Goal: Task Accomplishment & Management: Use online tool/utility

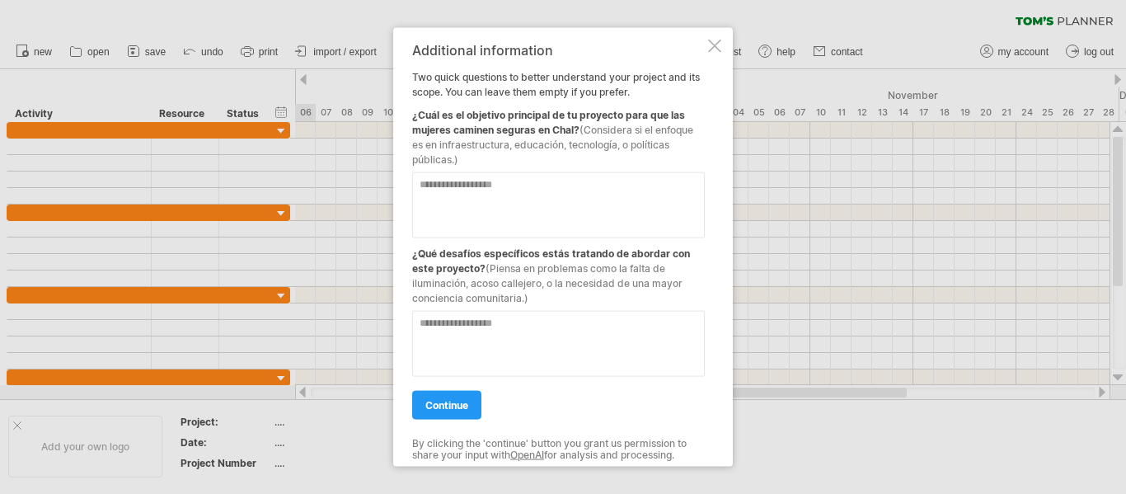
click at [712, 44] on div at bounding box center [714, 45] width 13 height 13
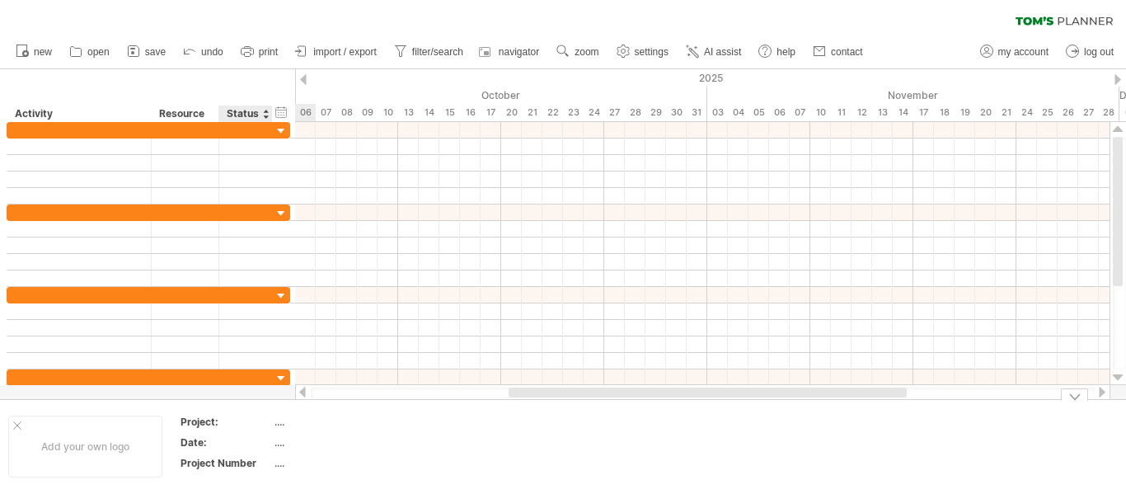
click at [269, 422] on div "Project:" at bounding box center [225, 422] width 91 height 14
type input "**********"
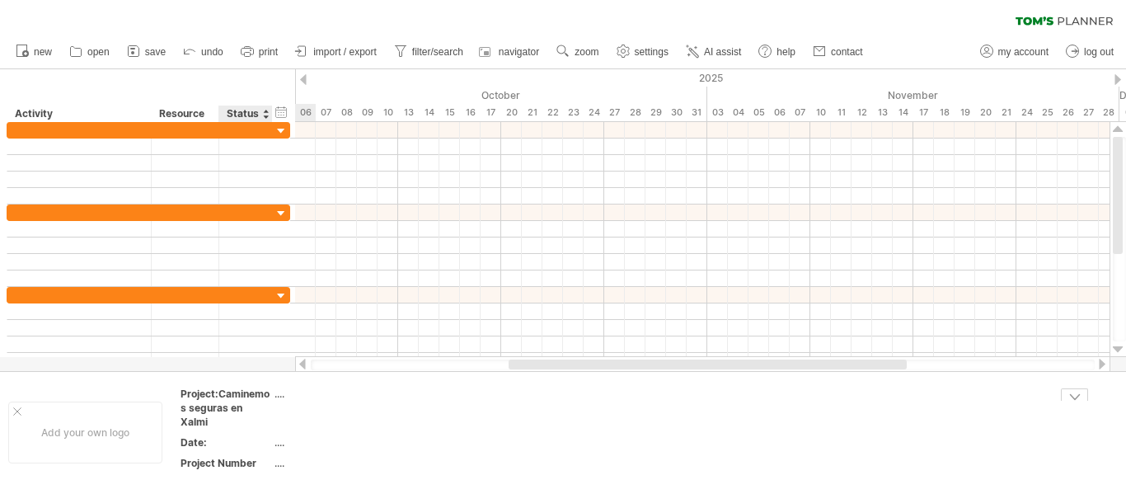
click at [236, 442] on div "Date:" at bounding box center [225, 442] width 91 height 14
type input "**********"
click at [278, 467] on div "...." at bounding box center [343, 463] width 138 height 14
type input "*"
click at [311, 431] on td "...." at bounding box center [344, 410] width 140 height 47
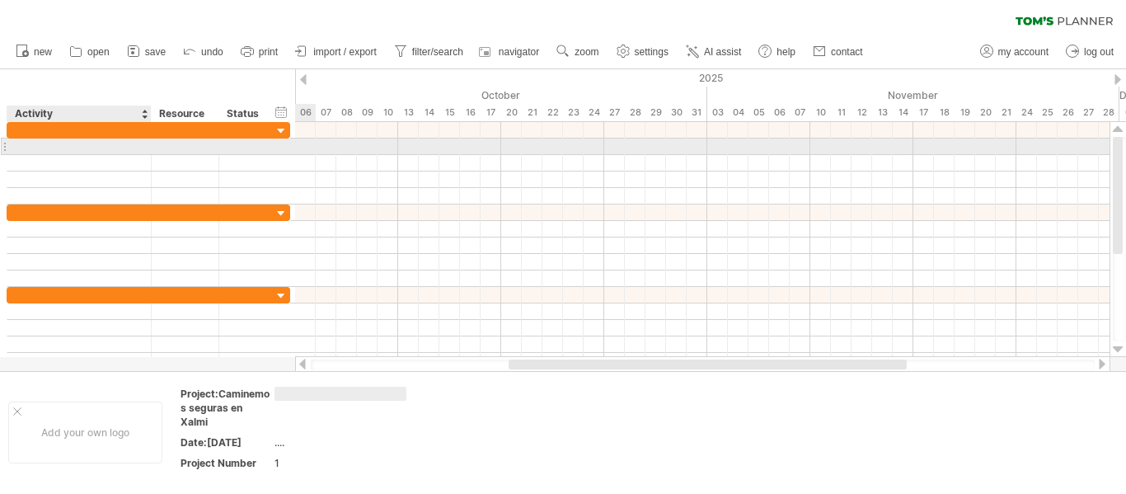
click at [74, 148] on div at bounding box center [79, 146] width 127 height 16
click at [87, 145] on div at bounding box center [79, 146] width 127 height 16
paste input "**********"
type input "**********"
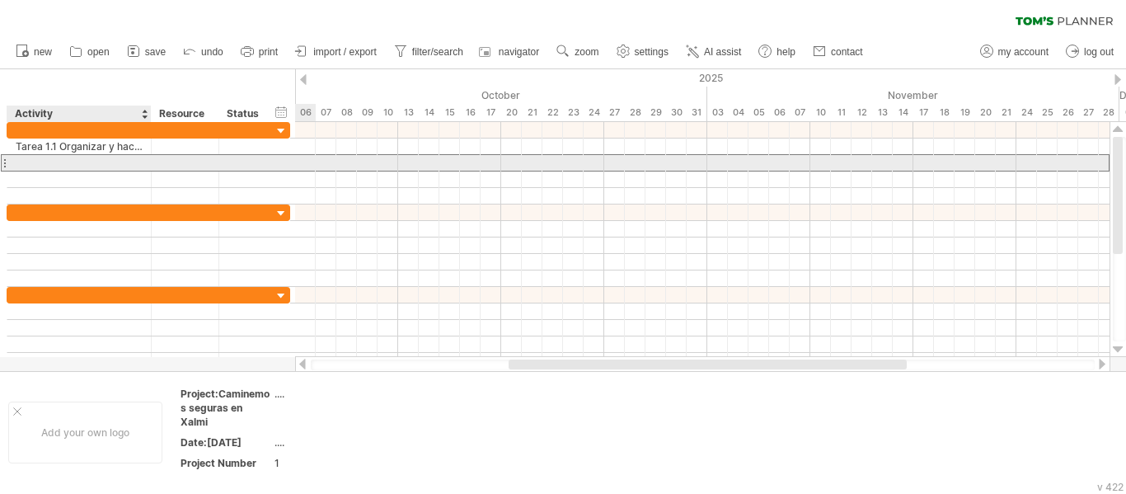
click at [98, 160] on div at bounding box center [79, 163] width 127 height 16
click at [97, 163] on div at bounding box center [79, 163] width 127 height 16
paste input "**********"
type input "**********"
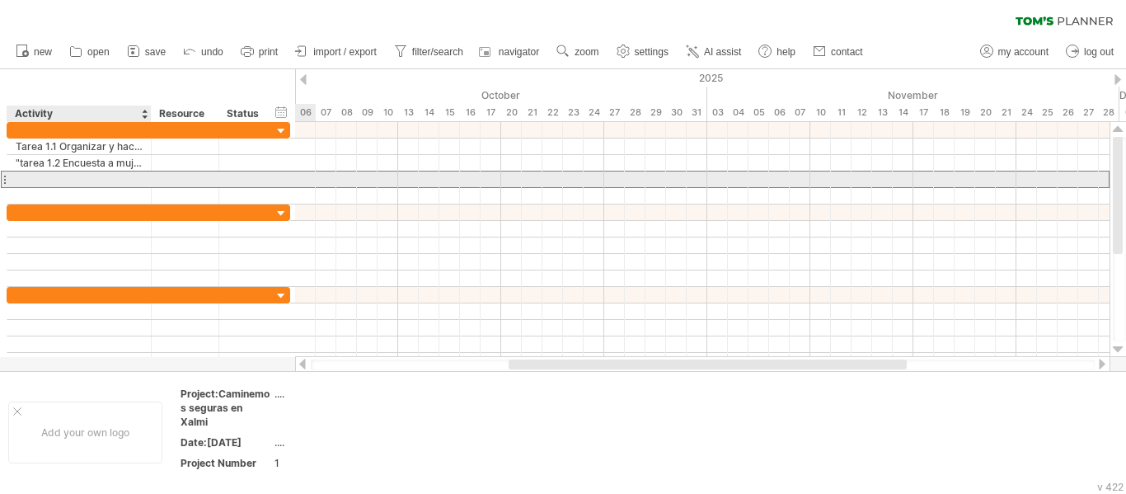
click at [104, 176] on div at bounding box center [79, 179] width 127 height 16
paste input "**********"
type input "**********"
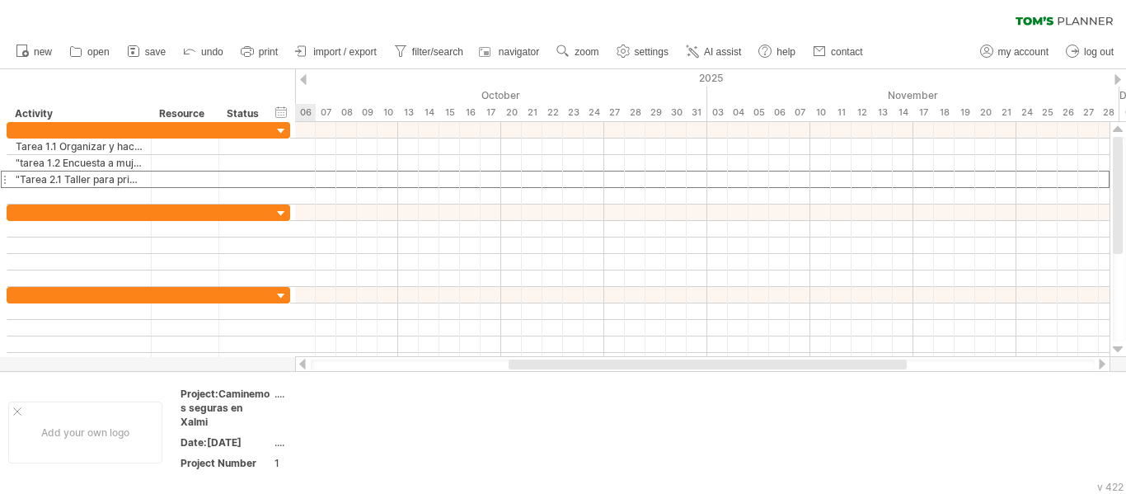
scroll to position [0, 0]
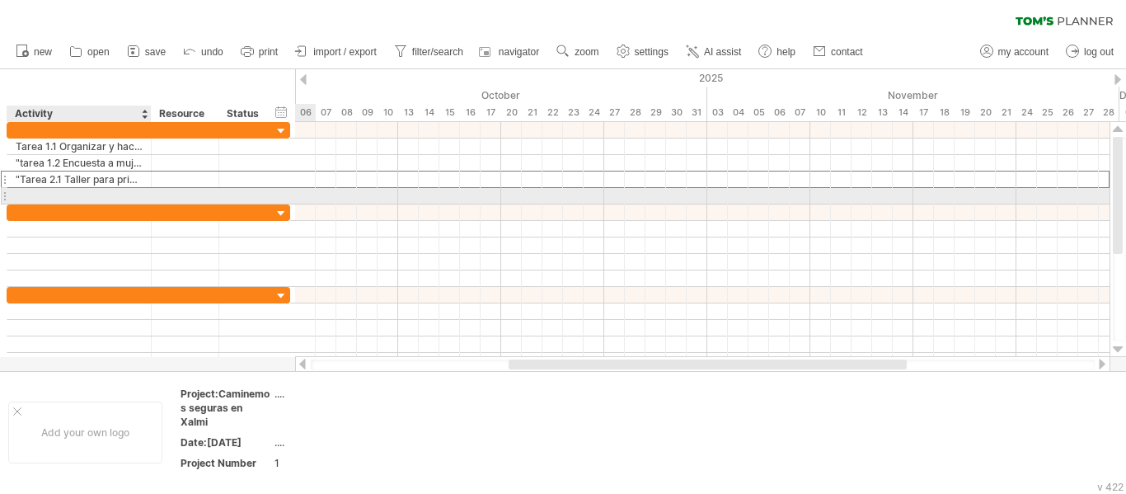
click at [59, 194] on div at bounding box center [79, 196] width 127 height 16
paste input "**********"
type input "**********"
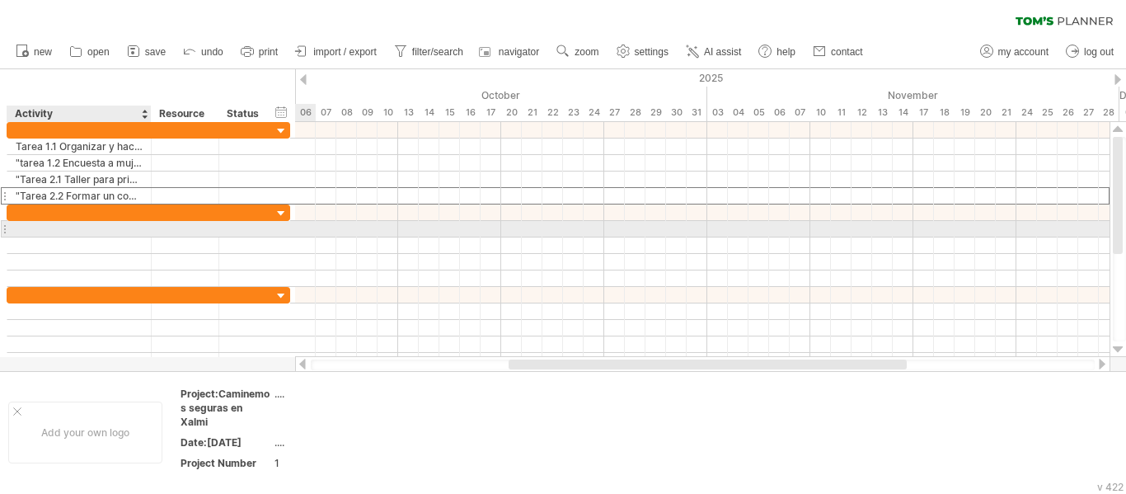
click at [80, 227] on div at bounding box center [79, 229] width 127 height 16
paste input "**********"
type input "**********"
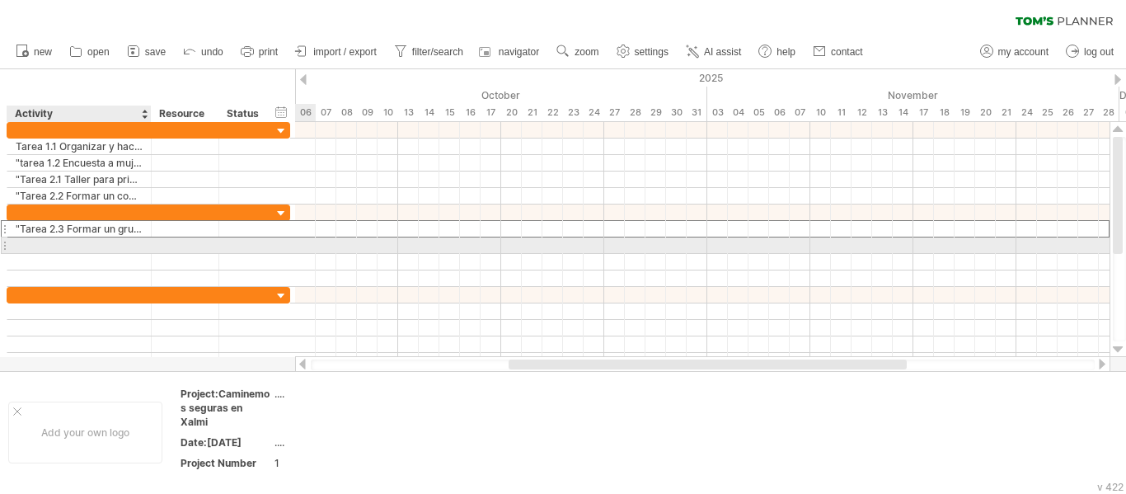
click at [52, 241] on div at bounding box center [79, 245] width 127 height 16
paste input "**********"
type input "**********"
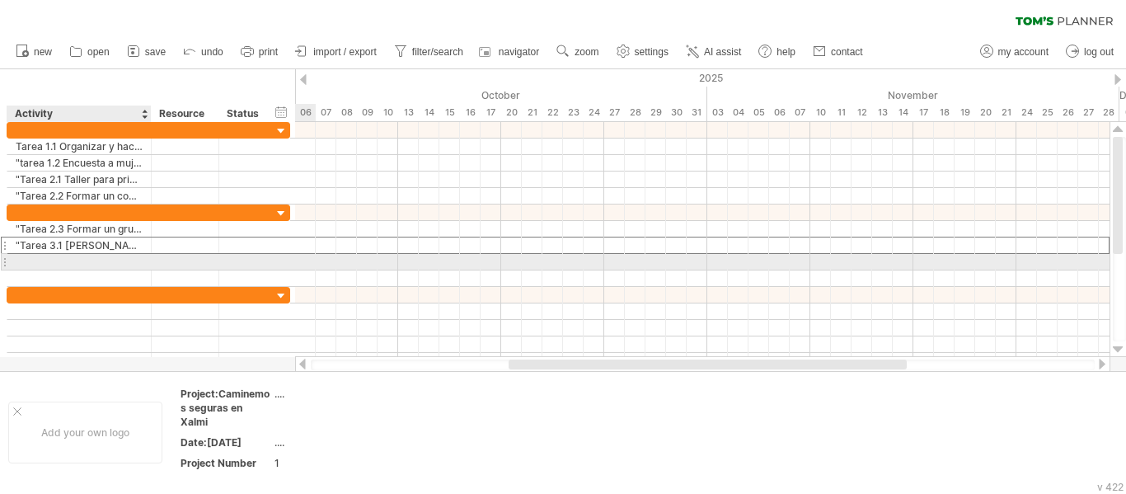
click at [63, 258] on div at bounding box center [79, 262] width 127 height 16
paste input "**********"
type input "**********"
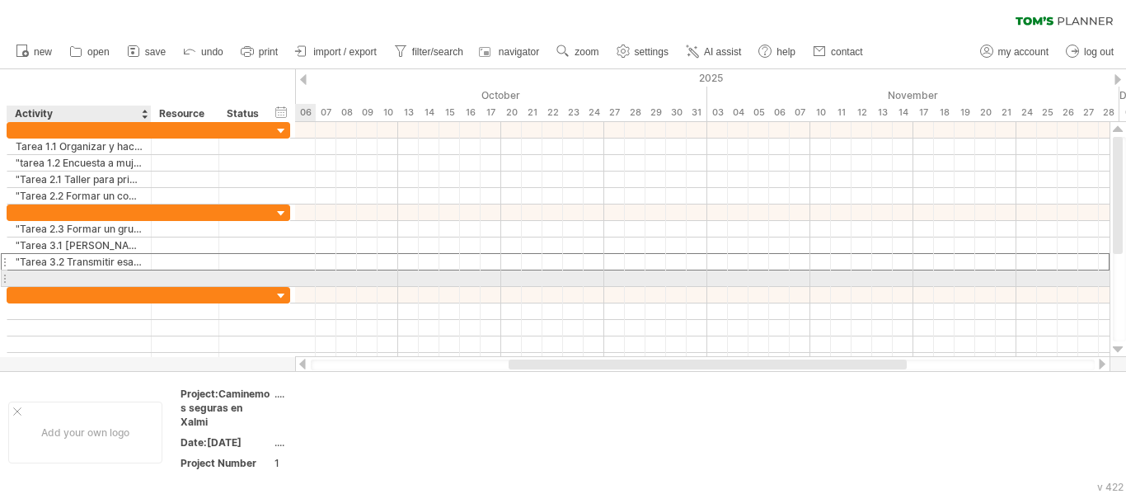
click at [34, 279] on div at bounding box center [79, 278] width 127 height 16
paste input "**********"
type input "**********"
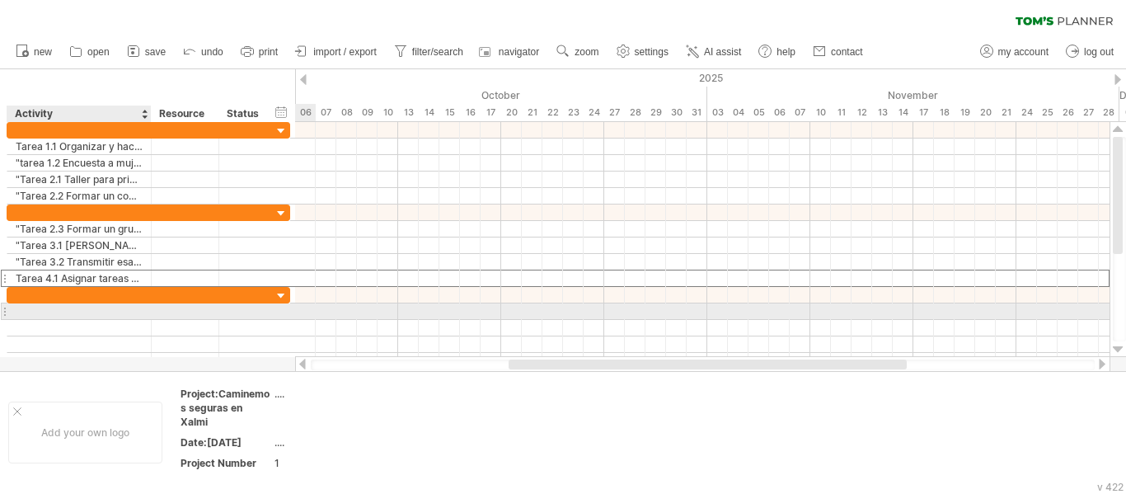
click at [76, 307] on div at bounding box center [79, 311] width 127 height 16
paste input "**********"
type input "**********"
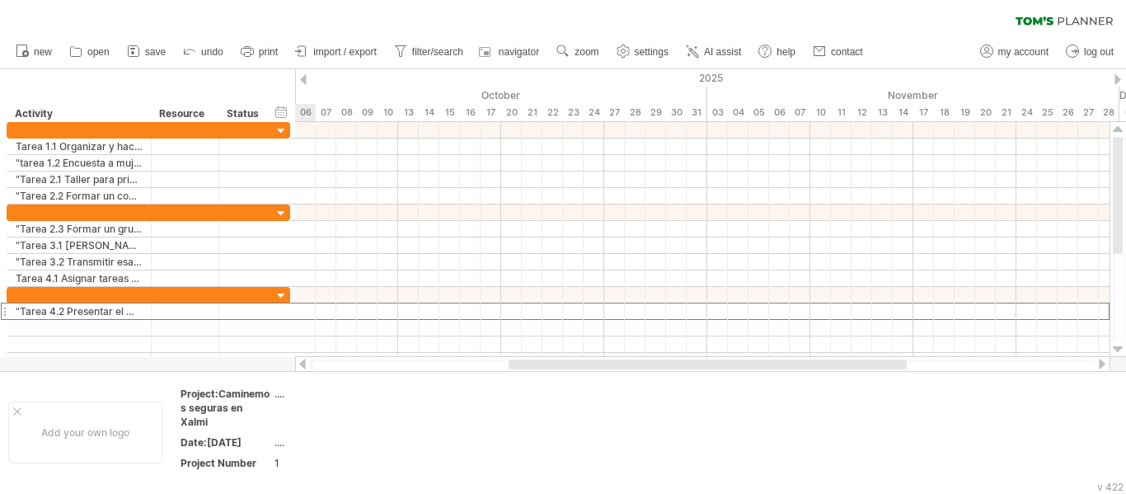
scroll to position [0, 0]
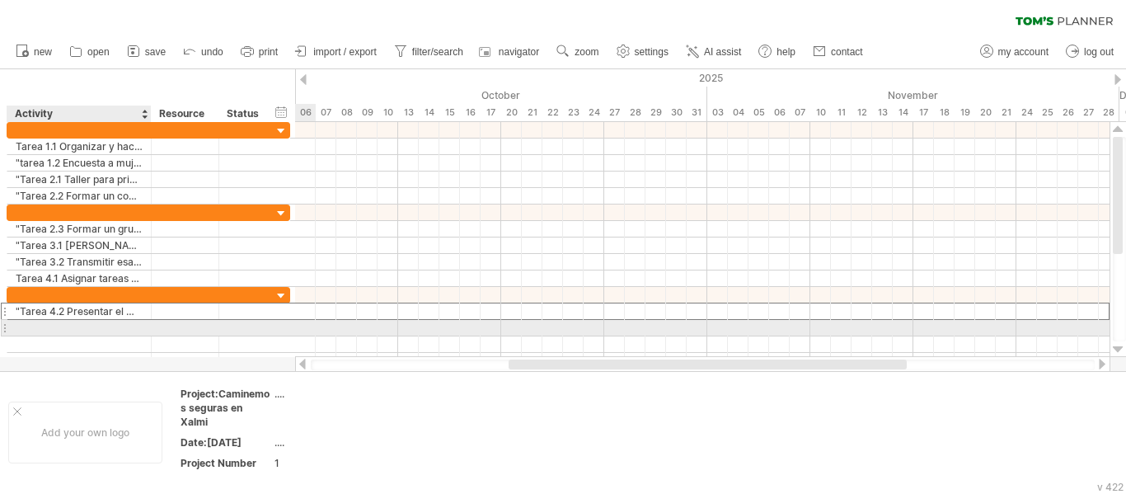
click at [36, 326] on div at bounding box center [79, 328] width 127 height 16
paste input "**********"
type input "**********"
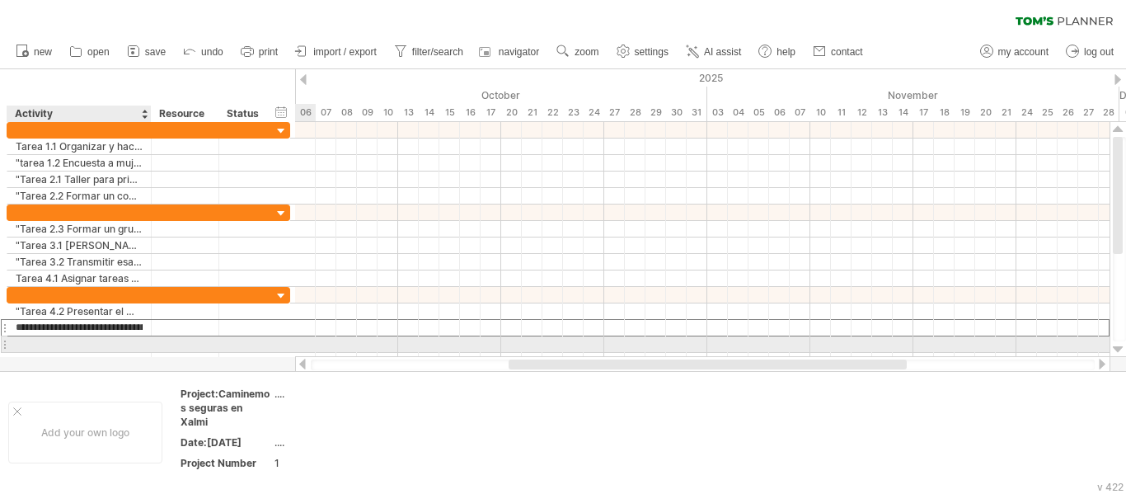
click at [40, 349] on div at bounding box center [79, 344] width 127 height 16
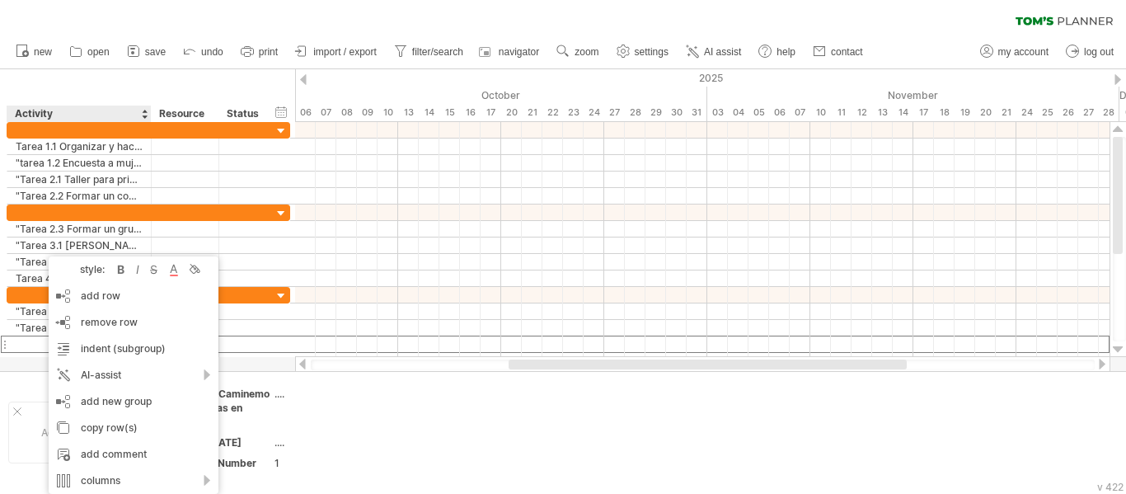
click at [368, 64] on ul "new open" at bounding box center [438, 52] width 862 height 35
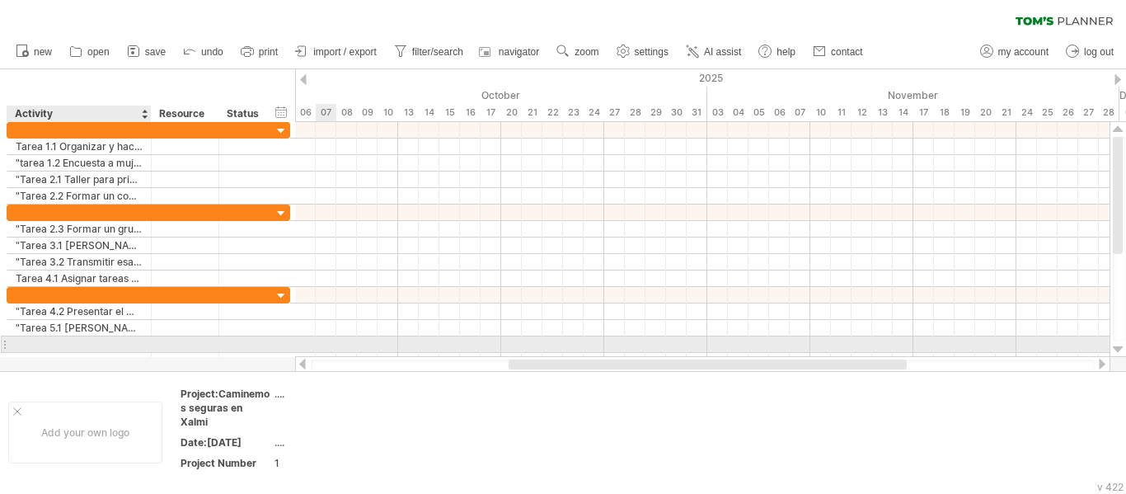
click at [57, 341] on div at bounding box center [79, 344] width 127 height 16
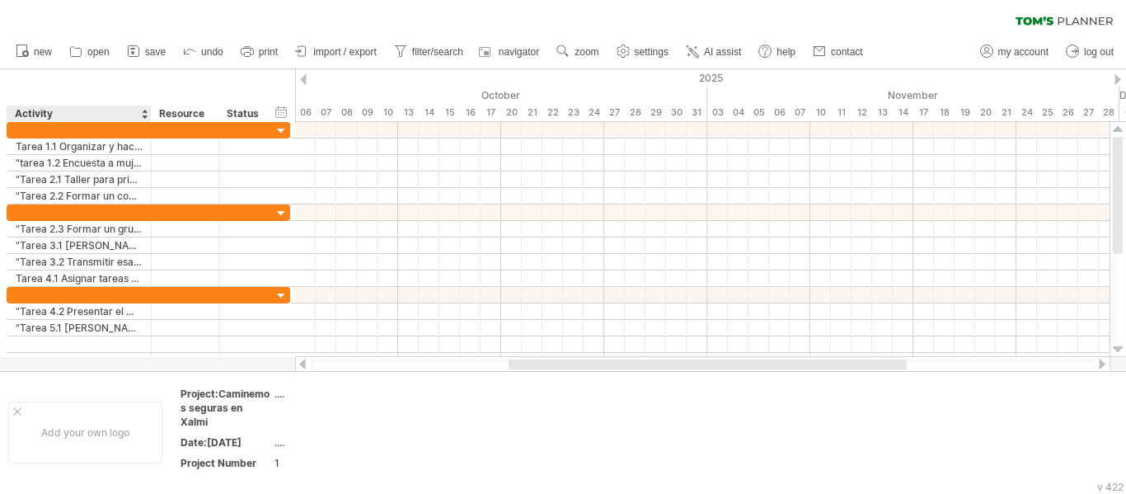
click at [70, 368] on div at bounding box center [563, 220] width 1126 height 302
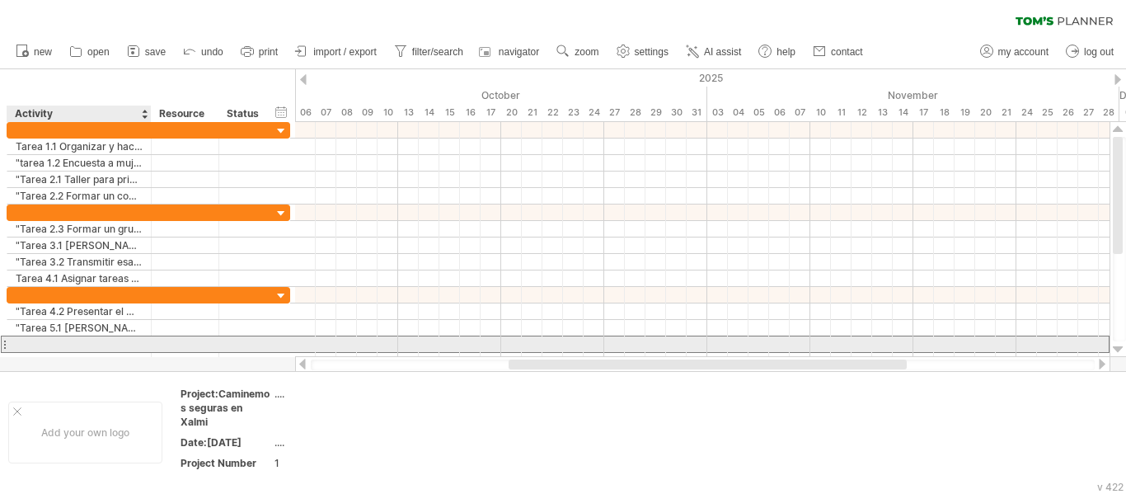
click at [73, 343] on div at bounding box center [79, 344] width 127 height 16
paste input "**********"
type input "**********"
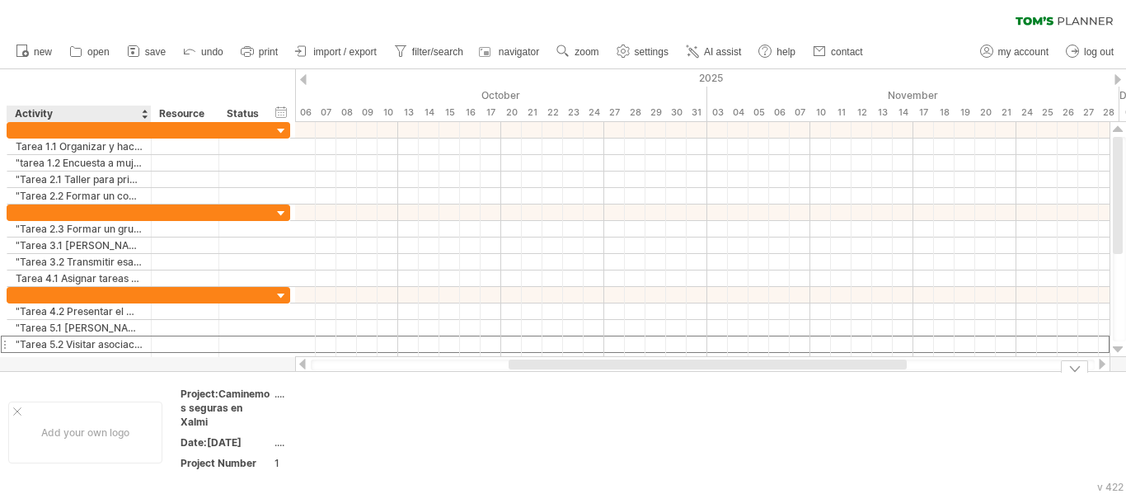
click at [45, 363] on div at bounding box center [563, 220] width 1126 height 302
click at [45, 361] on div at bounding box center [563, 220] width 1126 height 302
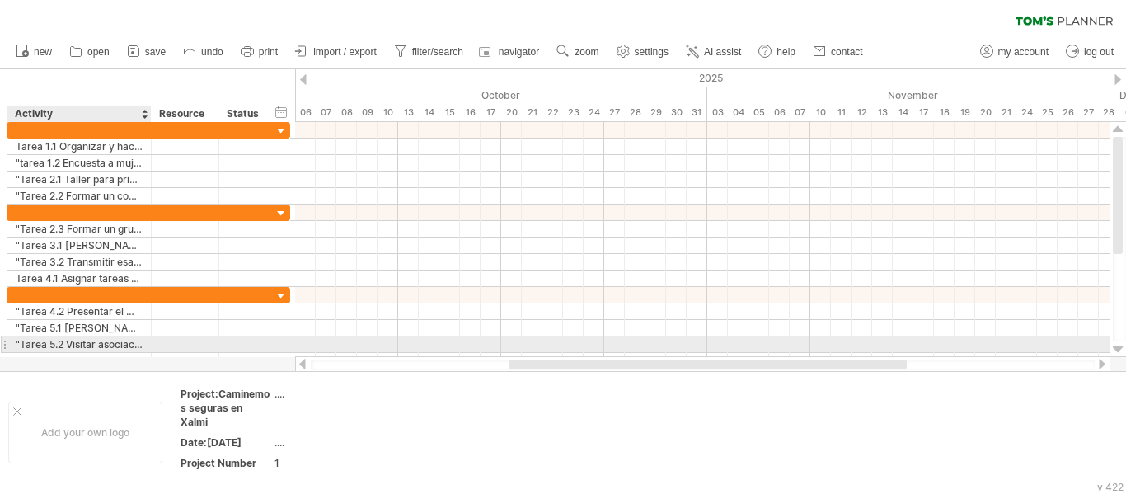
click at [114, 340] on div ""Tarea 5.2 Visitar asociaciones para la mujer"" at bounding box center [79, 344] width 127 height 16
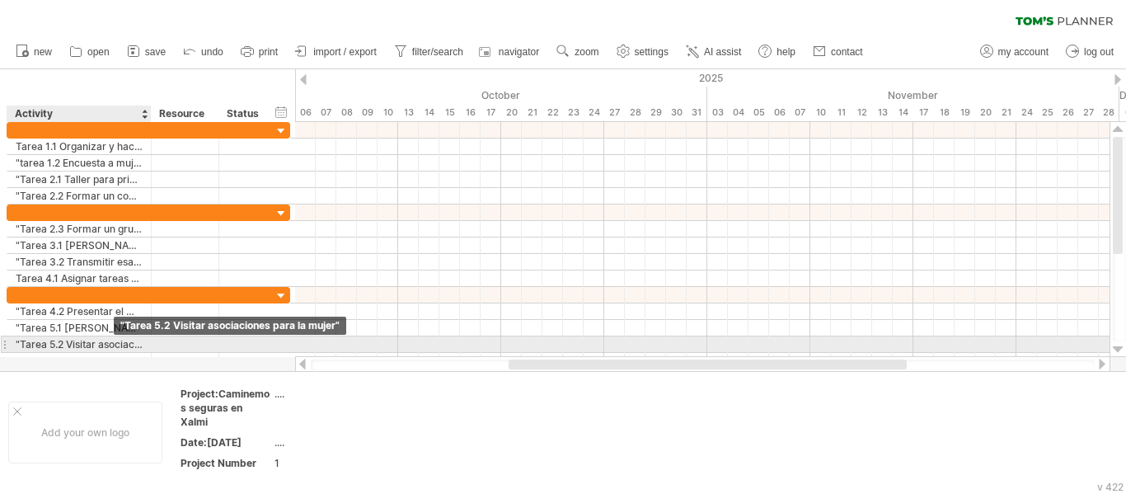
paste input "**********"
type input "**********"
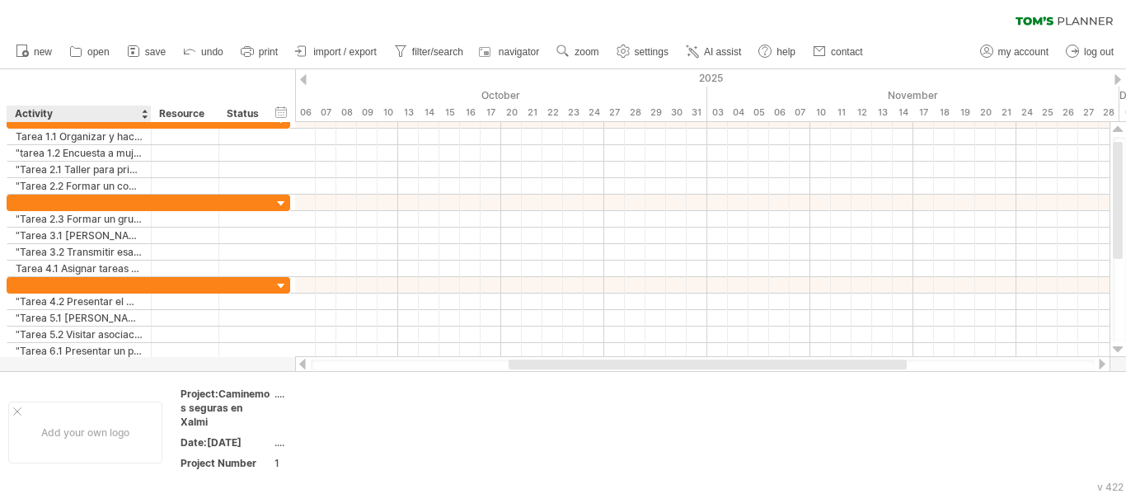
click at [101, 360] on div at bounding box center [563, 220] width 1126 height 302
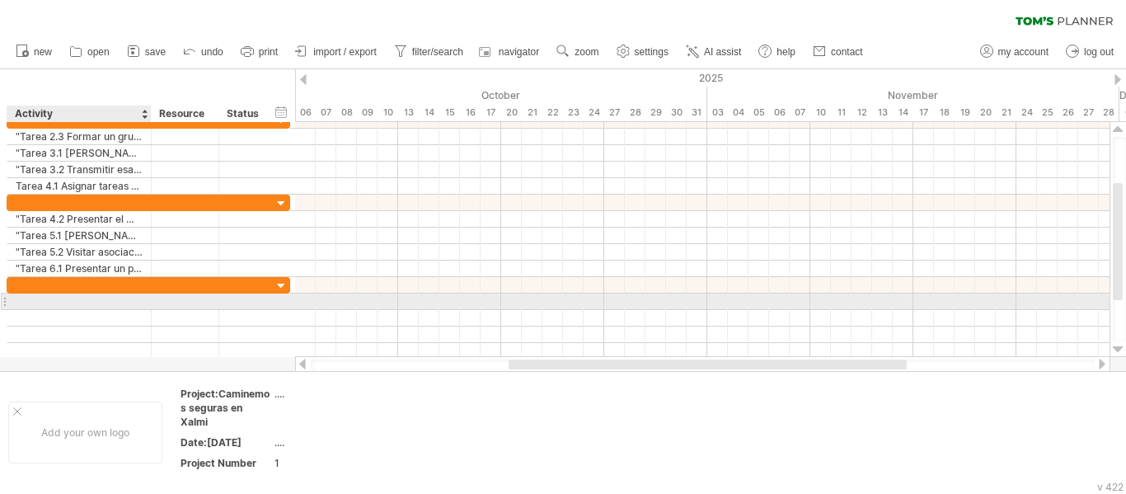
click at [64, 301] on div at bounding box center [79, 301] width 127 height 16
paste input "**********"
type input "**********"
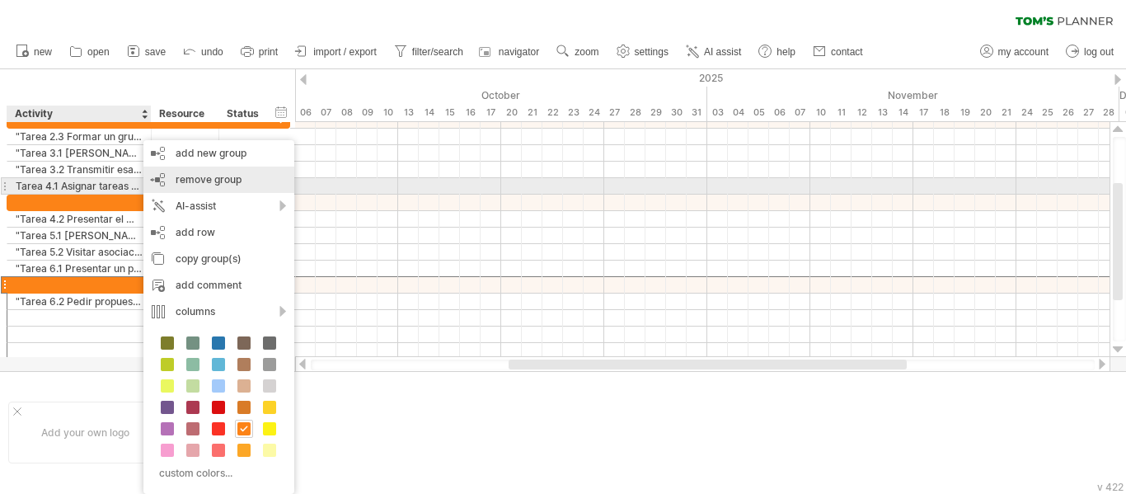
click at [237, 178] on span "remove group" at bounding box center [209, 179] width 66 height 12
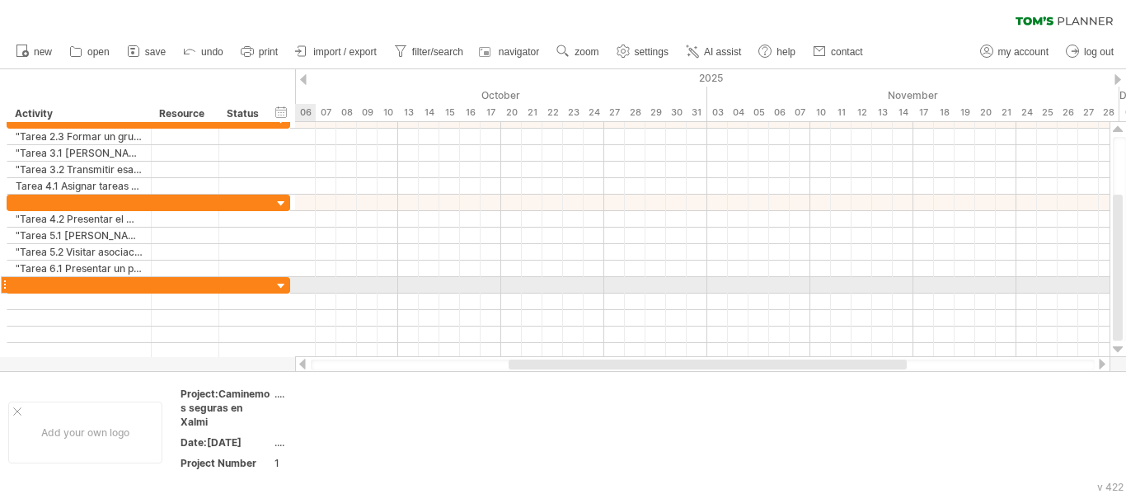
click at [278, 285] on div at bounding box center [282, 287] width 16 height 16
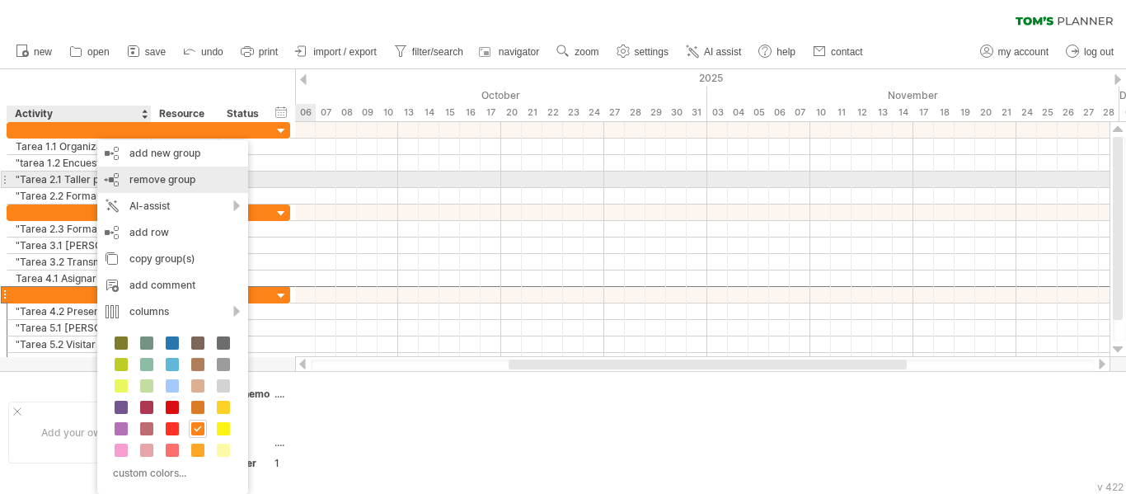
click at [168, 173] on span "remove group" at bounding box center [162, 179] width 66 height 12
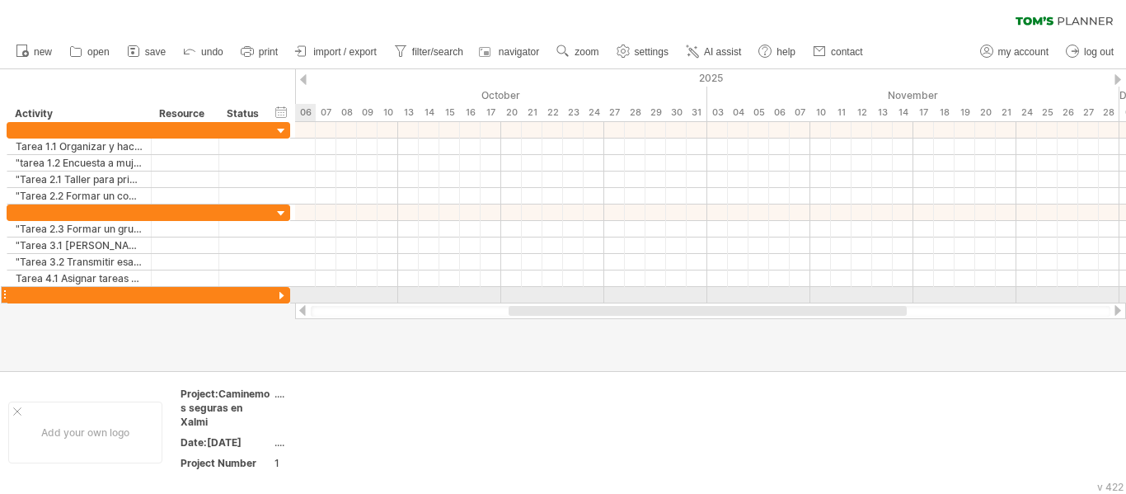
click at [283, 291] on div at bounding box center [282, 296] width 16 height 16
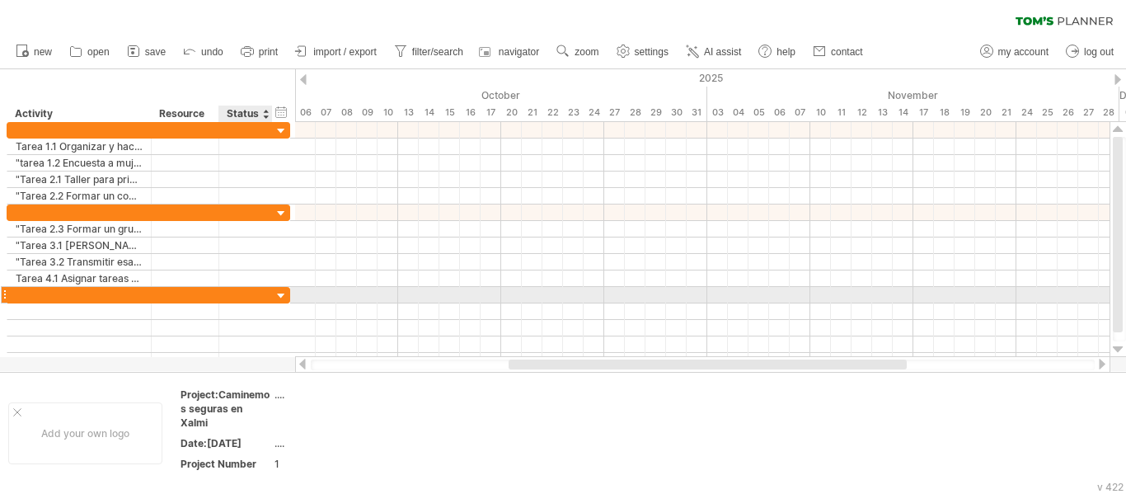
click at [278, 295] on div at bounding box center [282, 296] width 16 height 16
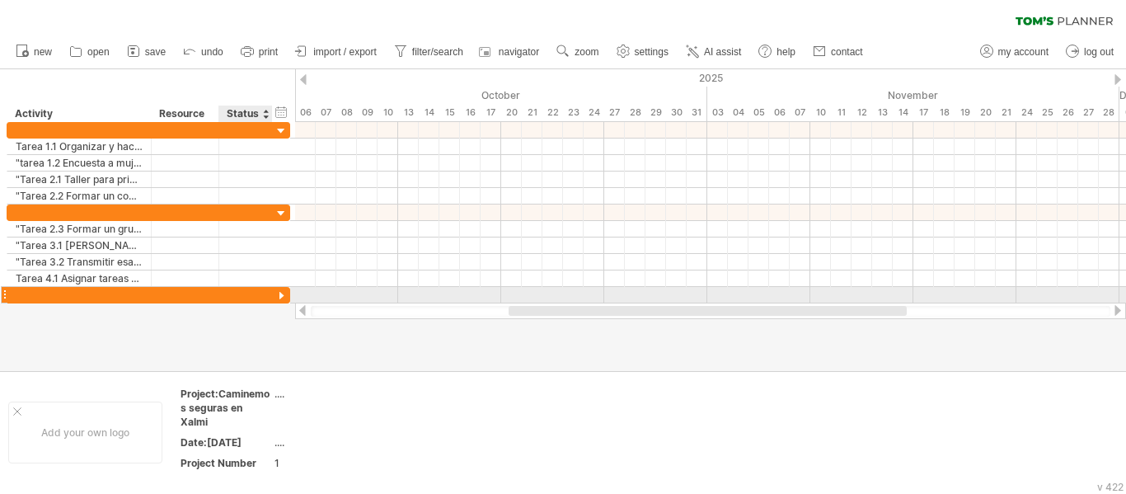
click at [278, 295] on div at bounding box center [282, 296] width 16 height 16
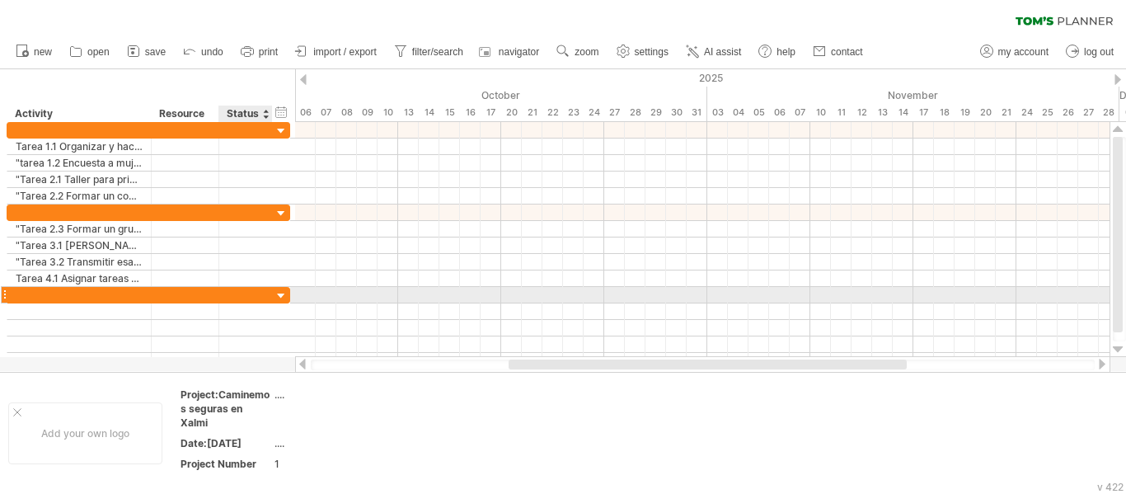
click at [278, 295] on div at bounding box center [282, 296] width 16 height 16
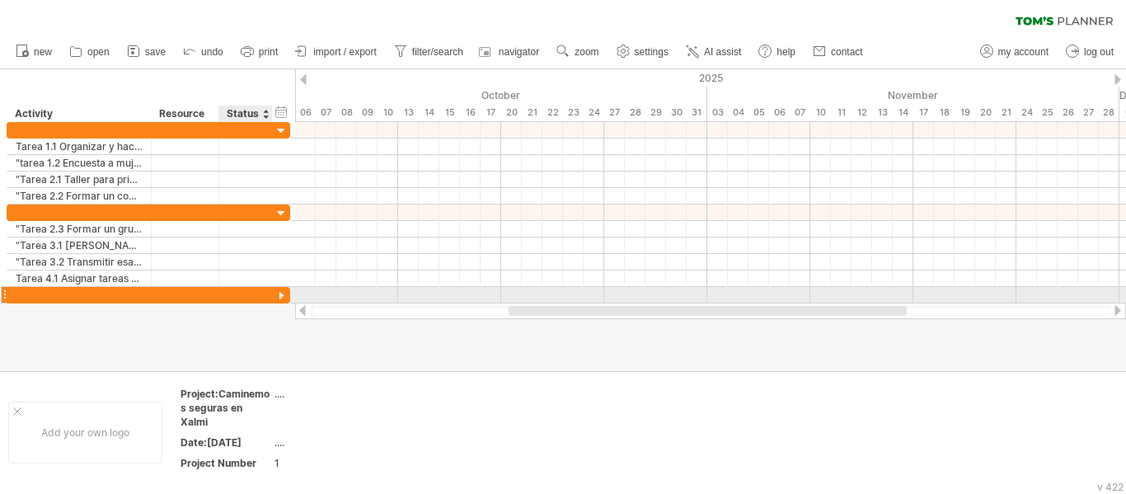
click at [278, 295] on div at bounding box center [282, 296] width 16 height 16
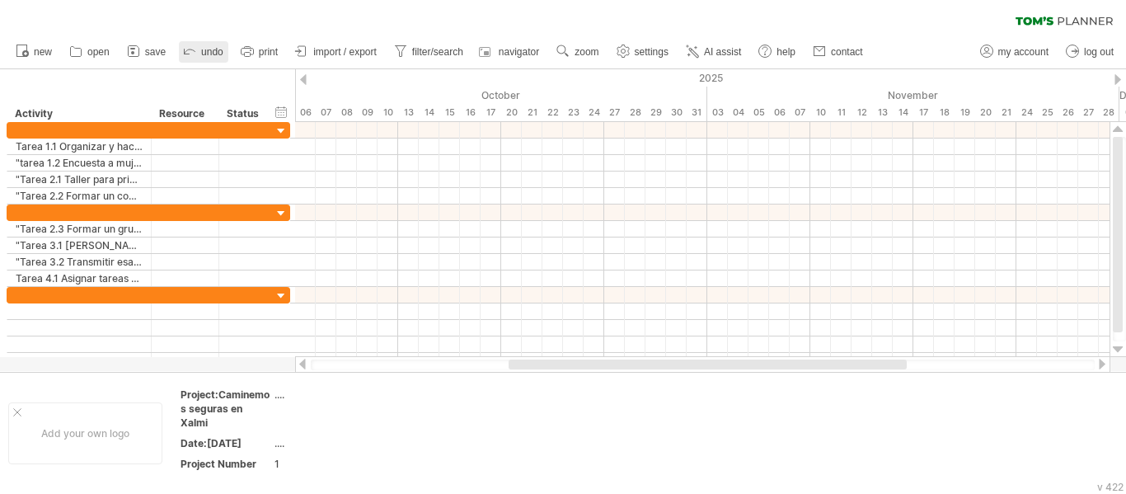
click at [187, 48] on icon at bounding box center [189, 50] width 16 height 16
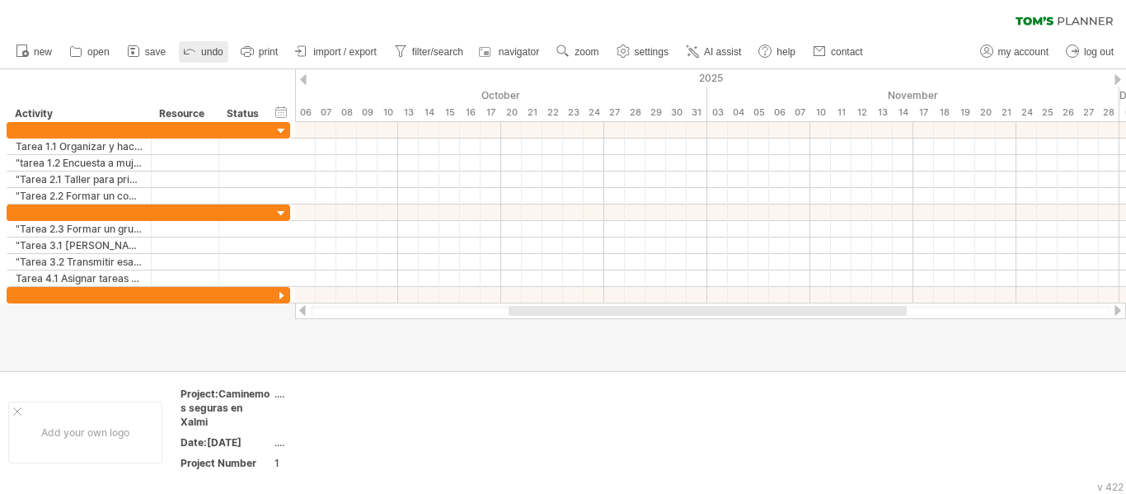
click at [187, 48] on icon at bounding box center [189, 50] width 16 height 16
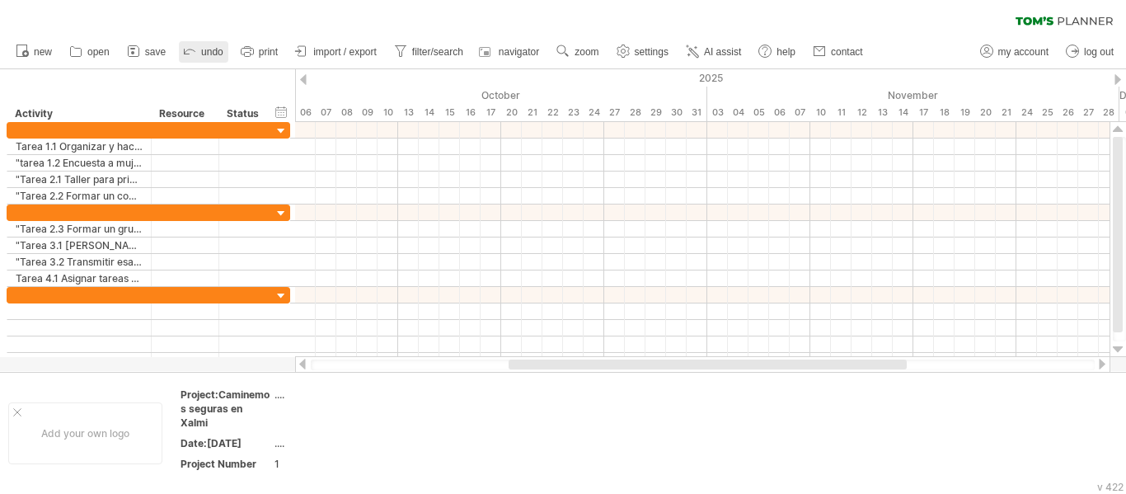
click at [187, 48] on icon at bounding box center [189, 50] width 16 height 16
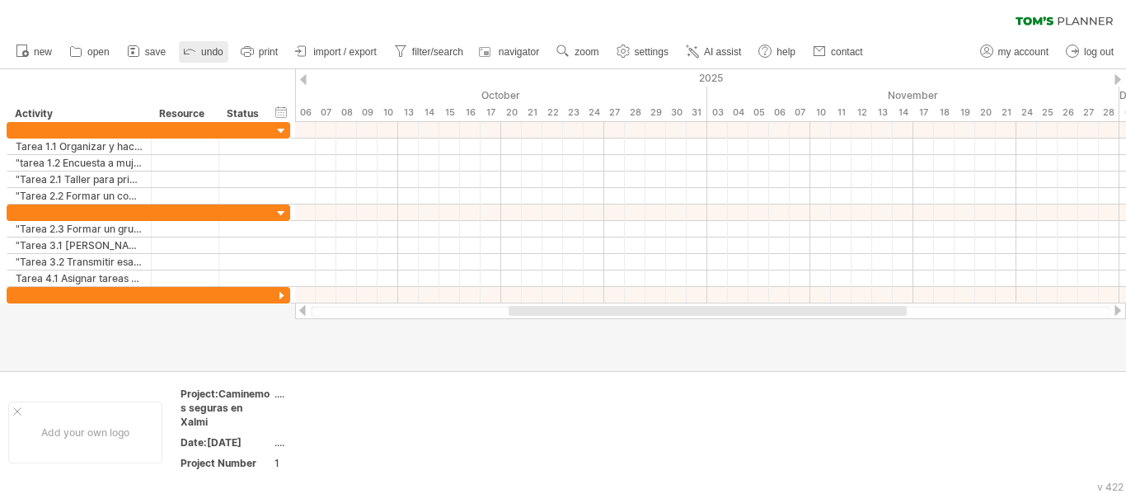
click at [187, 48] on icon at bounding box center [189, 50] width 16 height 16
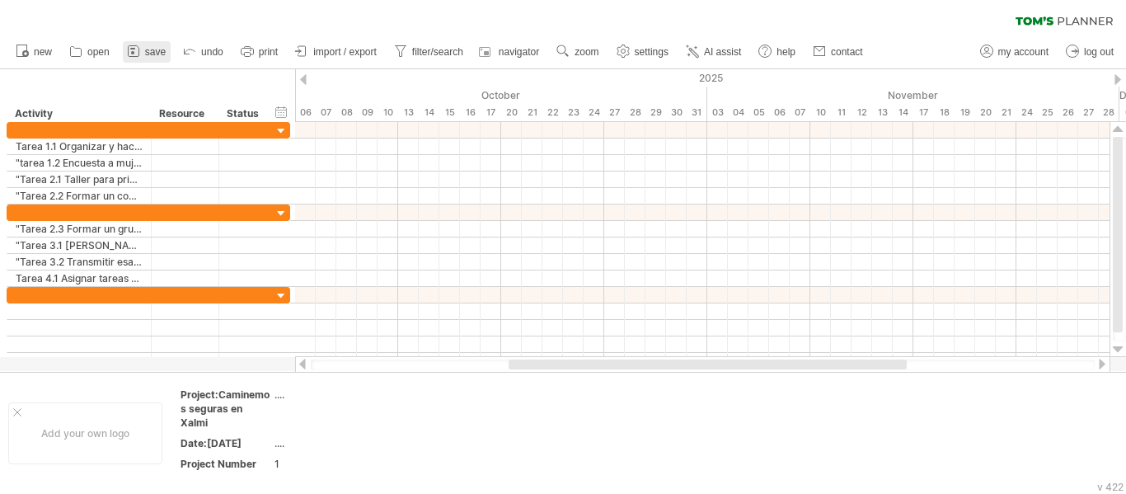
click at [142, 49] on icon at bounding box center [133, 51] width 16 height 16
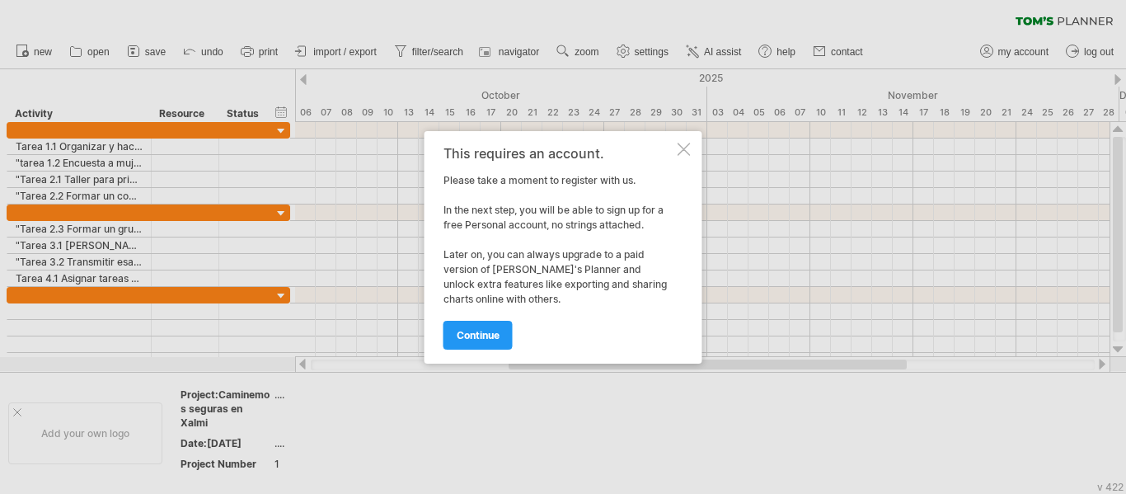
click at [674, 148] on div "This requires an account. Please take a moment to register with us. In the next…" at bounding box center [563, 247] width 278 height 232
click at [452, 336] on link "continue" at bounding box center [477, 335] width 69 height 29
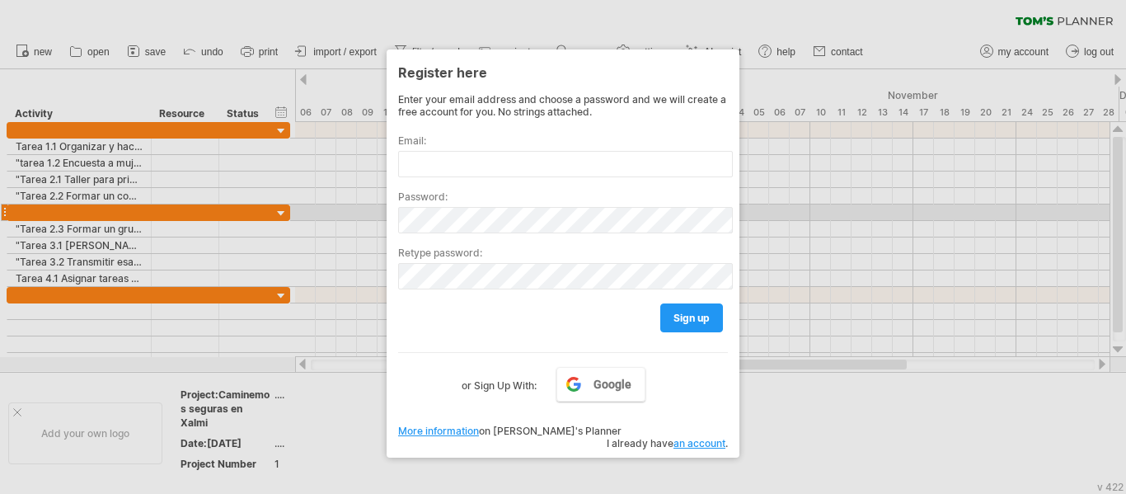
click at [880, 254] on div at bounding box center [563, 247] width 1126 height 494
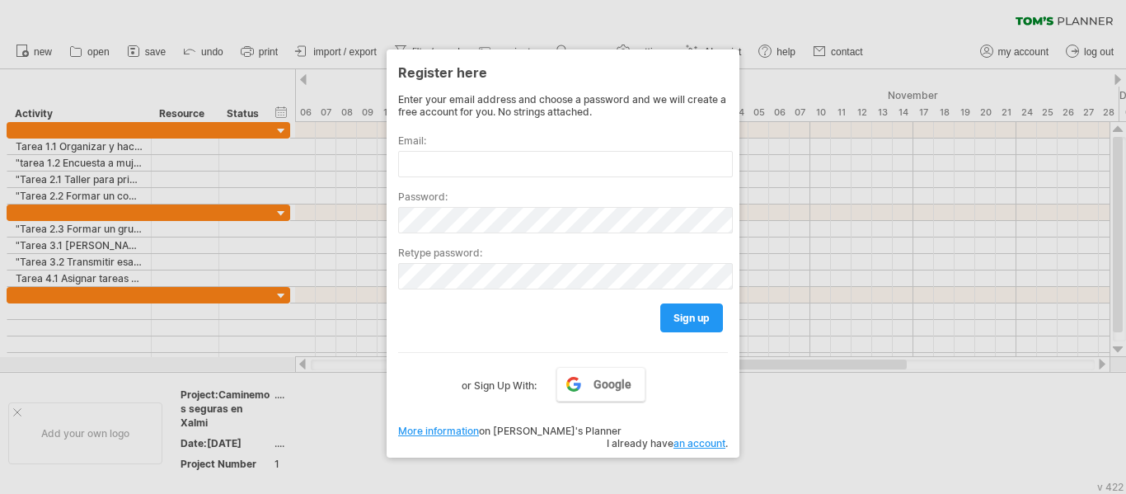
click at [458, 429] on link "More information" at bounding box center [438, 430] width 81 height 12
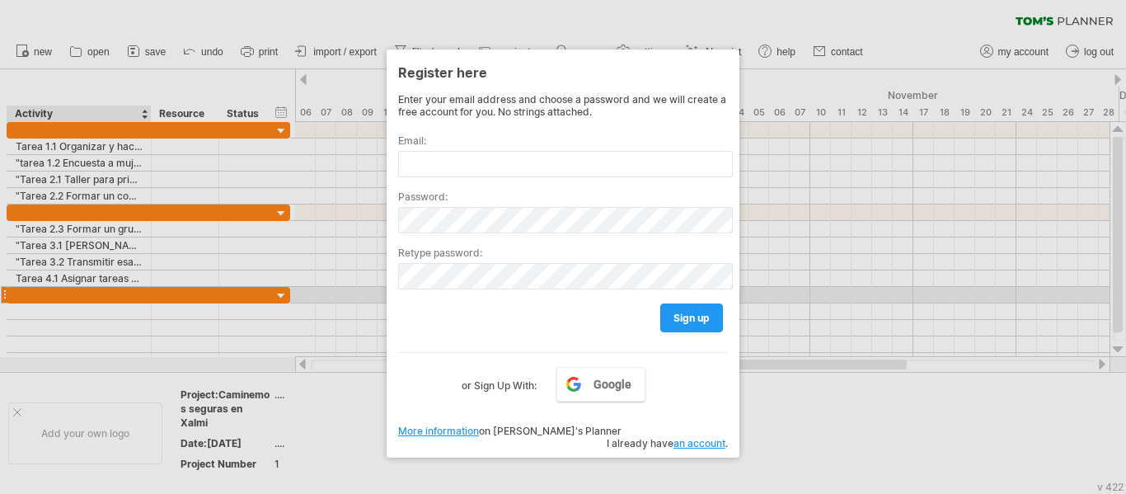
click at [87, 297] on div at bounding box center [563, 247] width 1126 height 494
click at [278, 299] on div at bounding box center [563, 247] width 1126 height 494
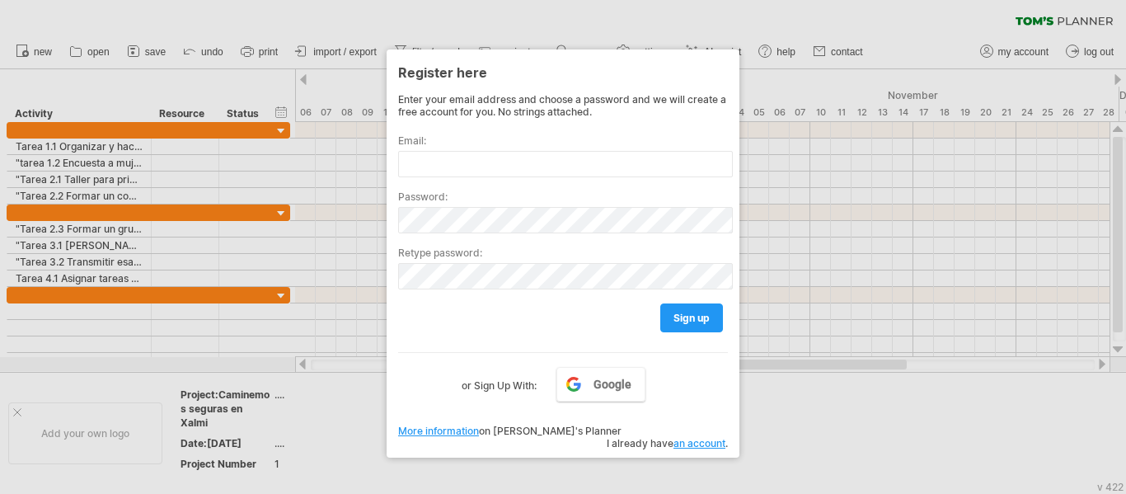
click at [726, 375] on div "Google or Sign Up With:" at bounding box center [563, 373] width 330 height 43
click at [610, 383] on span "Google" at bounding box center [612, 383] width 38 height 13
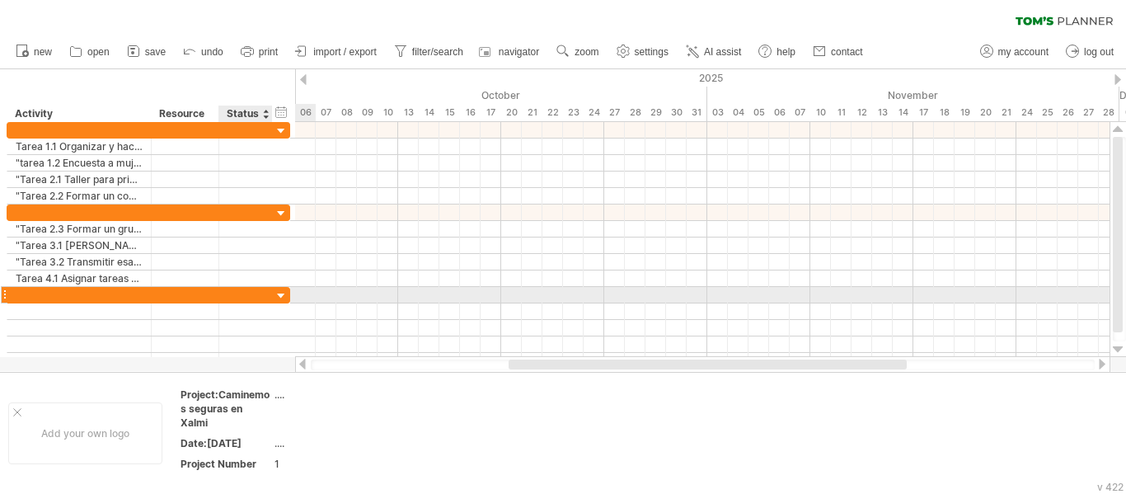
click at [284, 294] on div at bounding box center [282, 296] width 16 height 16
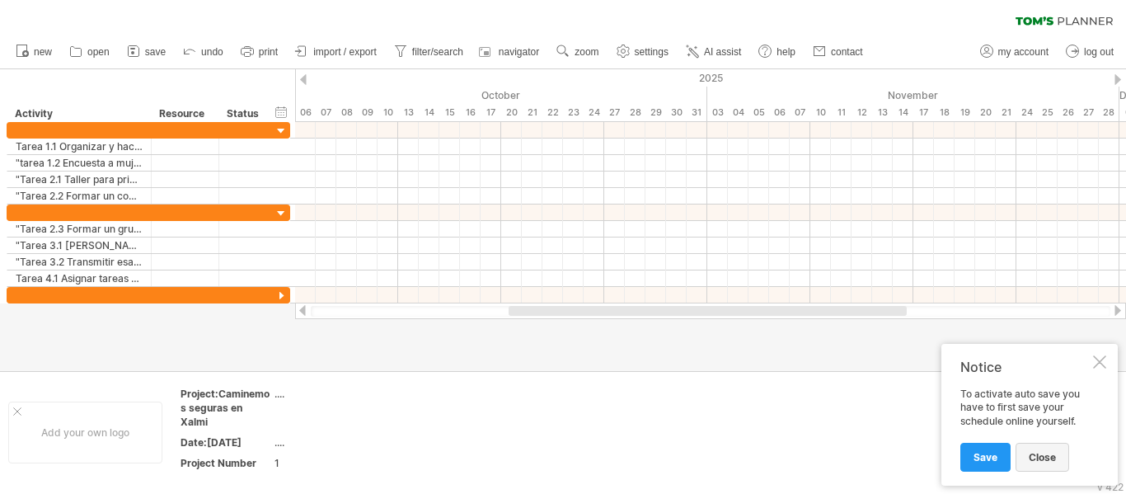
click at [1054, 461] on span "close" at bounding box center [1042, 457] width 27 height 12
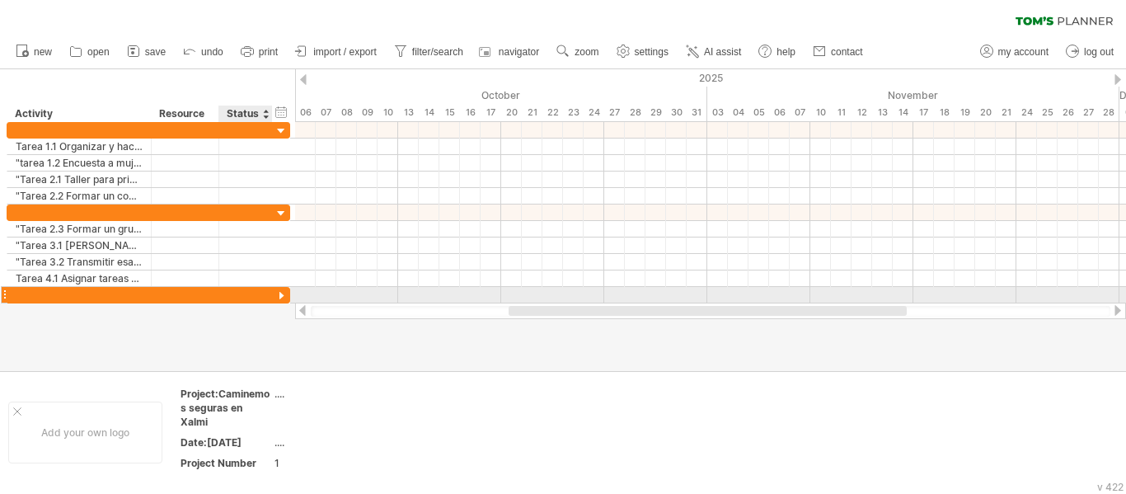
click at [278, 292] on div at bounding box center [282, 296] width 16 height 16
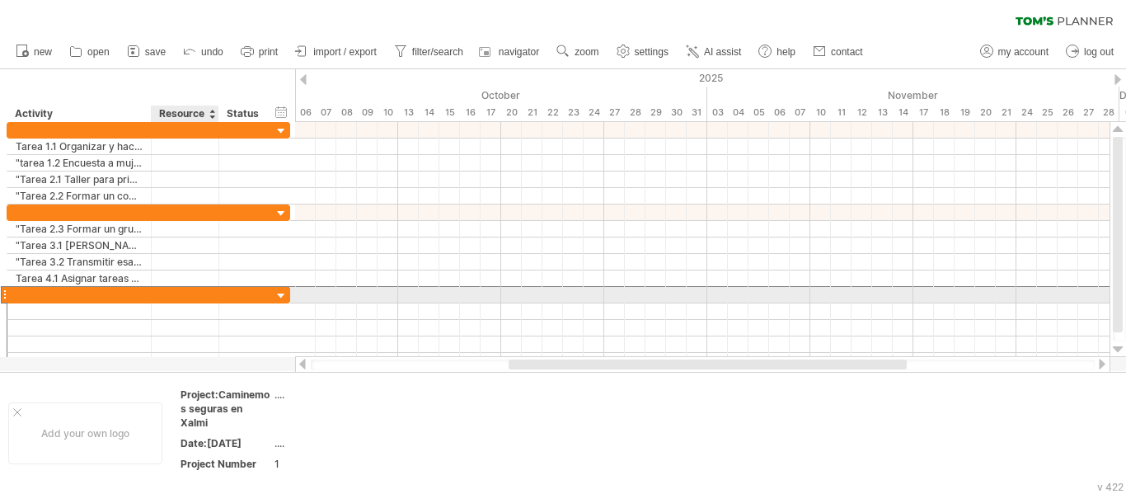
click at [172, 291] on div at bounding box center [185, 295] width 50 height 16
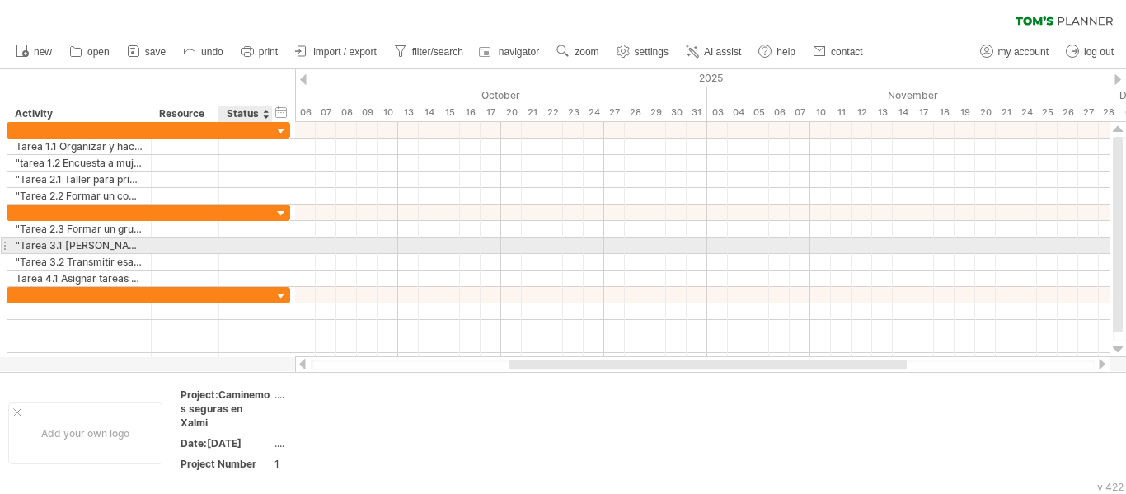
drag, startPoint x: 280, startPoint y: 210, endPoint x: 274, endPoint y: 241, distance: 32.0
click at [274, 241] on div "**********" at bounding box center [149, 245] width 284 height 82
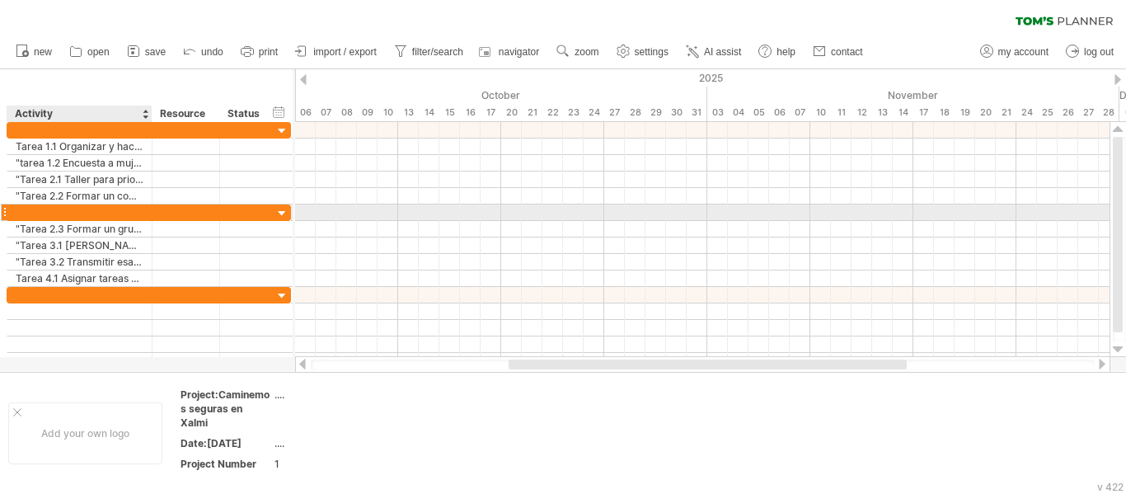
click at [148, 212] on div at bounding box center [150, 212] width 8 height 16
click at [4, 209] on div at bounding box center [4, 212] width 7 height 17
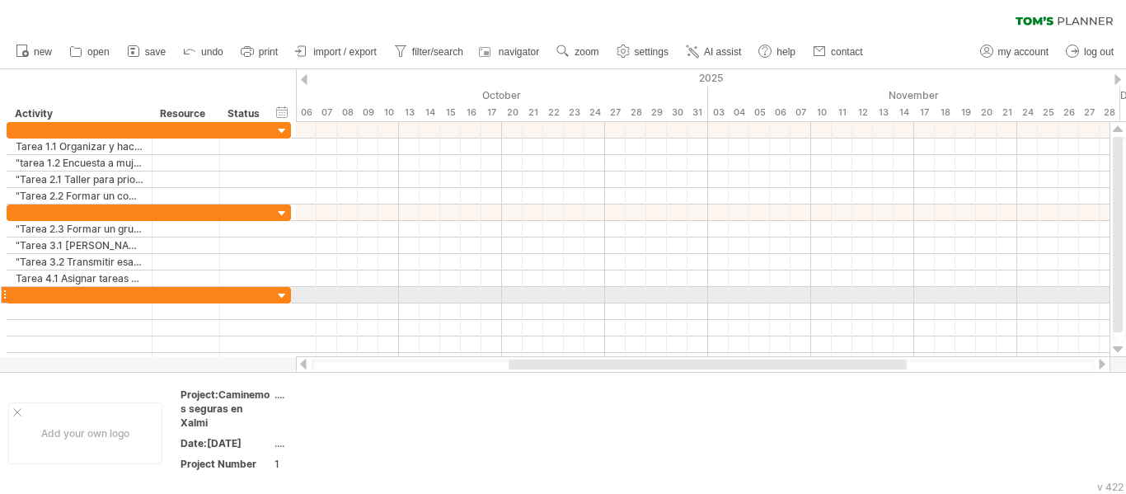
click at [10, 296] on div at bounding box center [79, 295] width 145 height 16
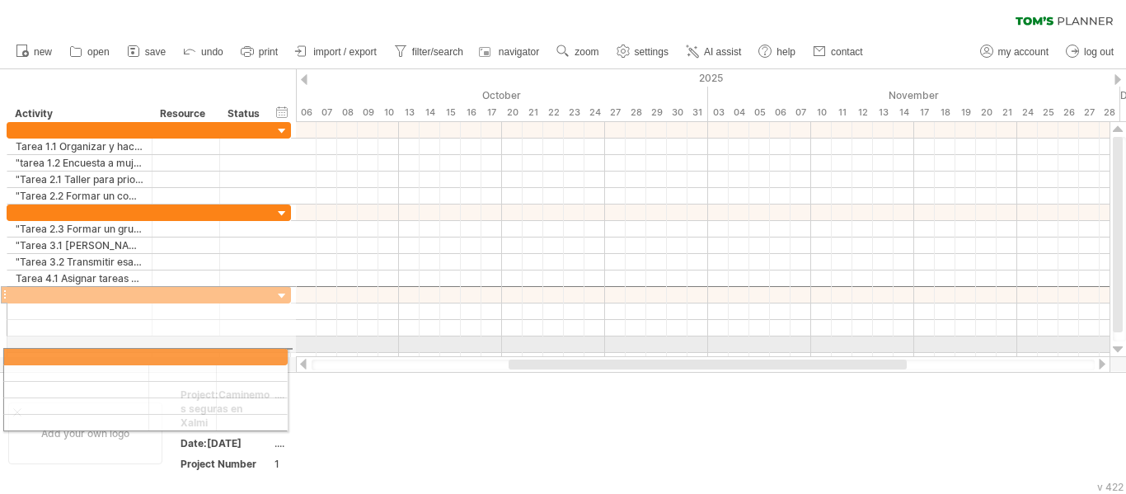
drag, startPoint x: 7, startPoint y: 293, endPoint x: 0, endPoint y: 354, distance: 61.3
click at [0, 354] on div "**********" at bounding box center [146, 253] width 292 height 262
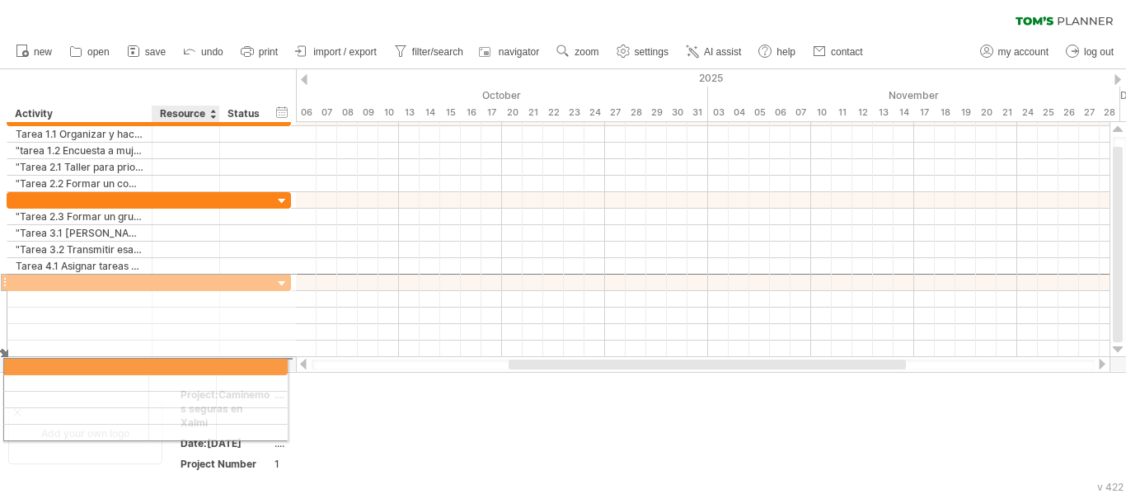
drag, startPoint x: 222, startPoint y: 288, endPoint x: 212, endPoint y: 363, distance: 76.5
click at [212, 363] on div "Trying to reach [DOMAIN_NAME] Connected again... 0% clear filter new" at bounding box center [563, 247] width 1126 height 494
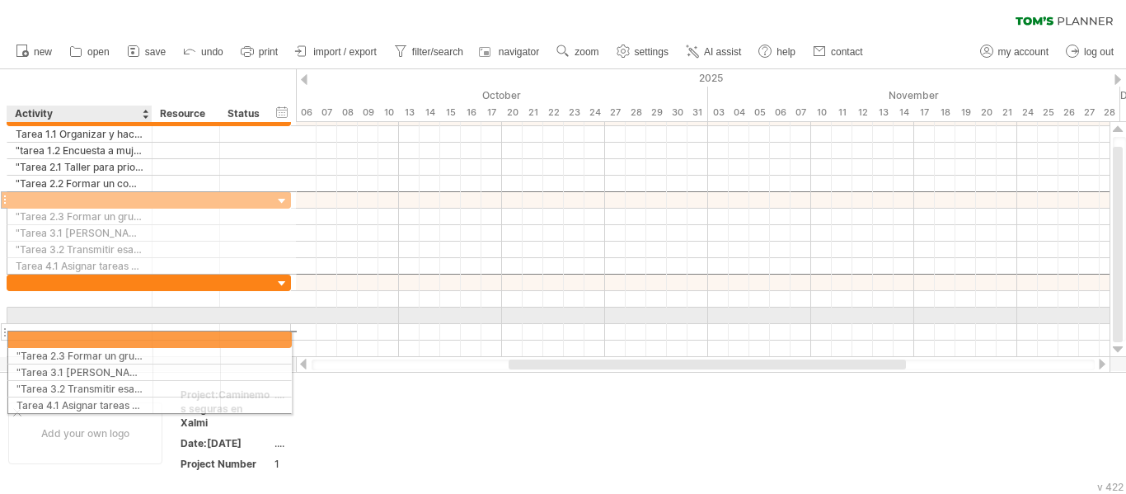
drag, startPoint x: 101, startPoint y: 199, endPoint x: 96, endPoint y: 336, distance: 136.9
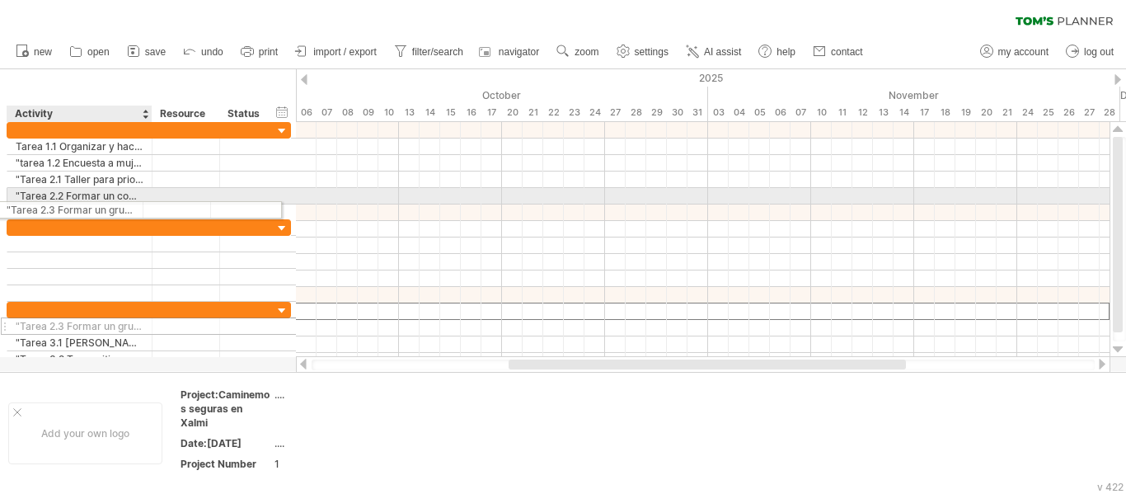
drag, startPoint x: 103, startPoint y: 312, endPoint x: 83, endPoint y: 207, distance: 107.3
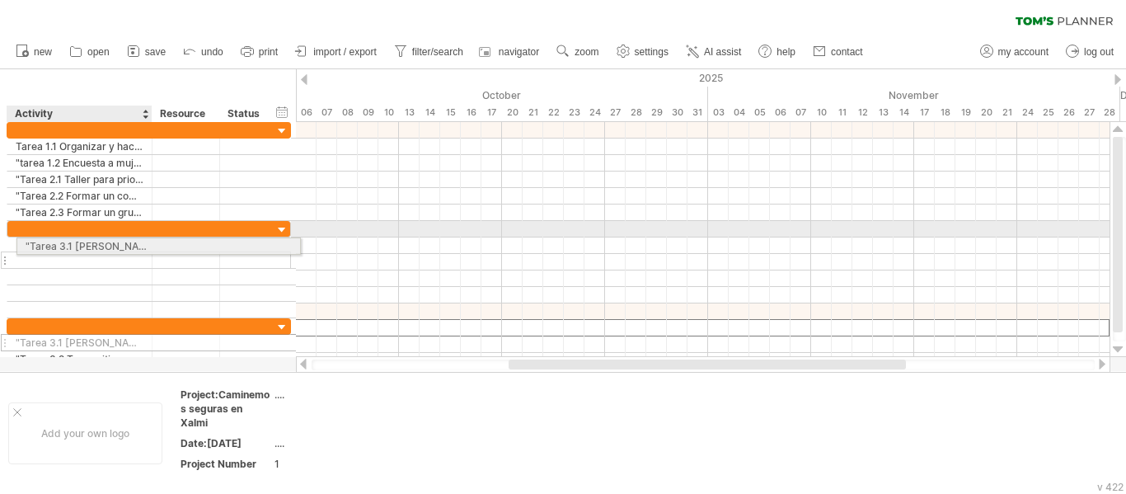
drag, startPoint x: 73, startPoint y: 326, endPoint x: 73, endPoint y: 243, distance: 82.4
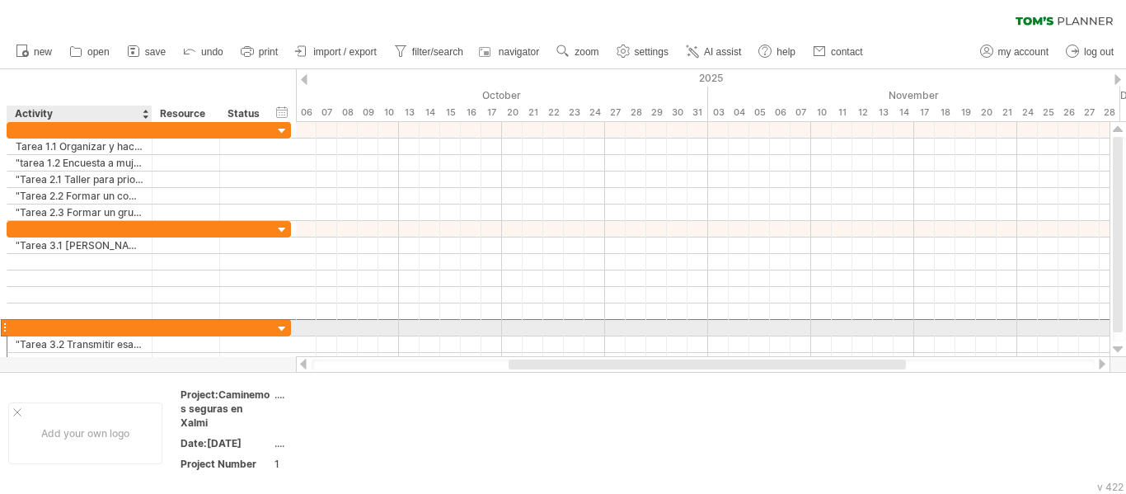
click at [90, 335] on div at bounding box center [149, 327] width 284 height 17
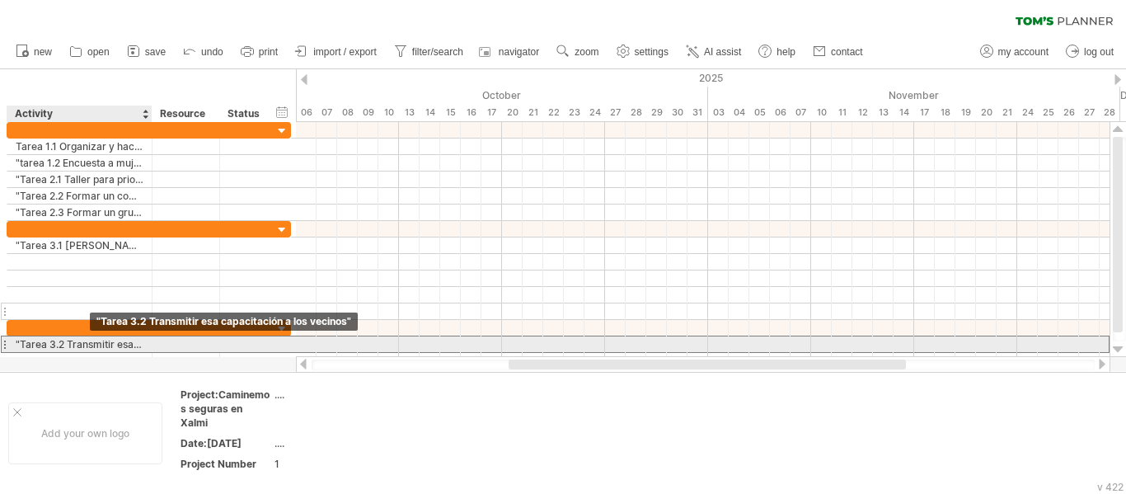
drag, startPoint x: 93, startPoint y: 342, endPoint x: 91, endPoint y: 316, distance: 25.6
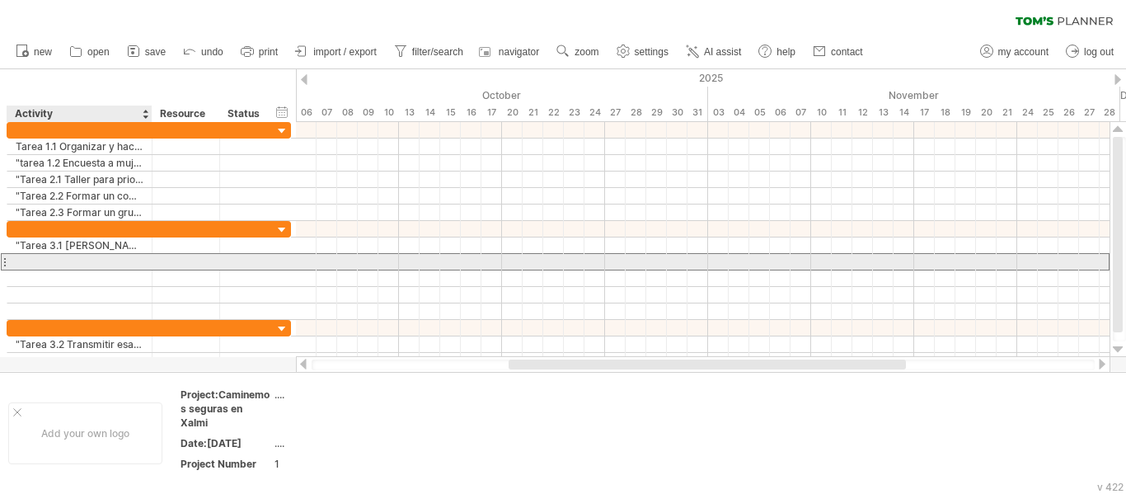
click at [91, 264] on div at bounding box center [80, 262] width 128 height 16
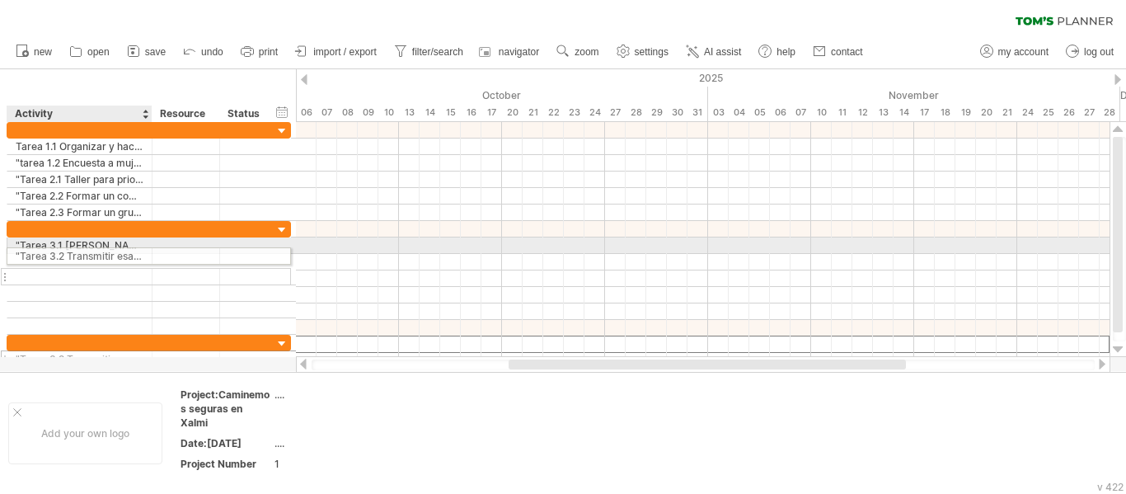
drag, startPoint x: 81, startPoint y: 344, endPoint x: 76, endPoint y: 253, distance: 91.6
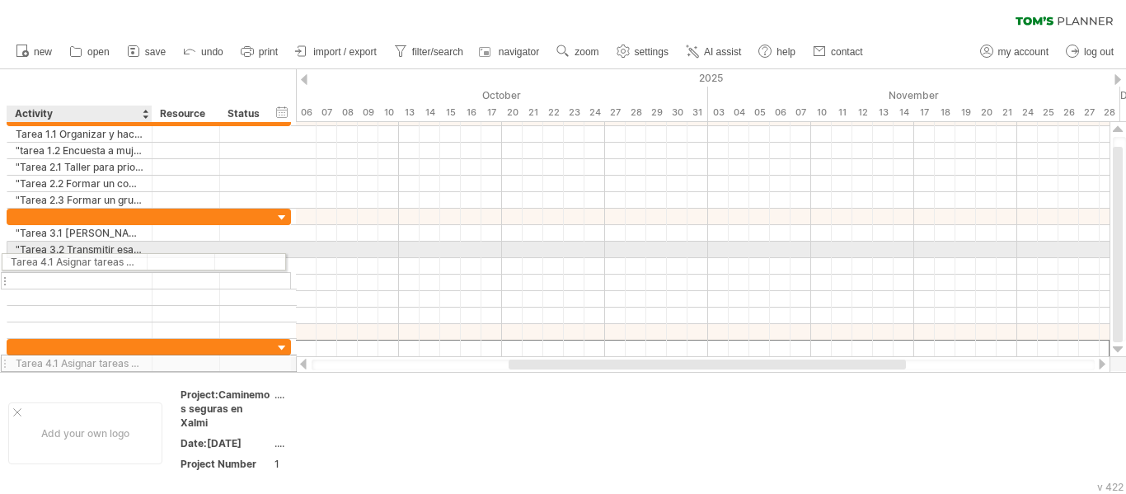
drag, startPoint x: 83, startPoint y: 346, endPoint x: 69, endPoint y: 259, distance: 88.5
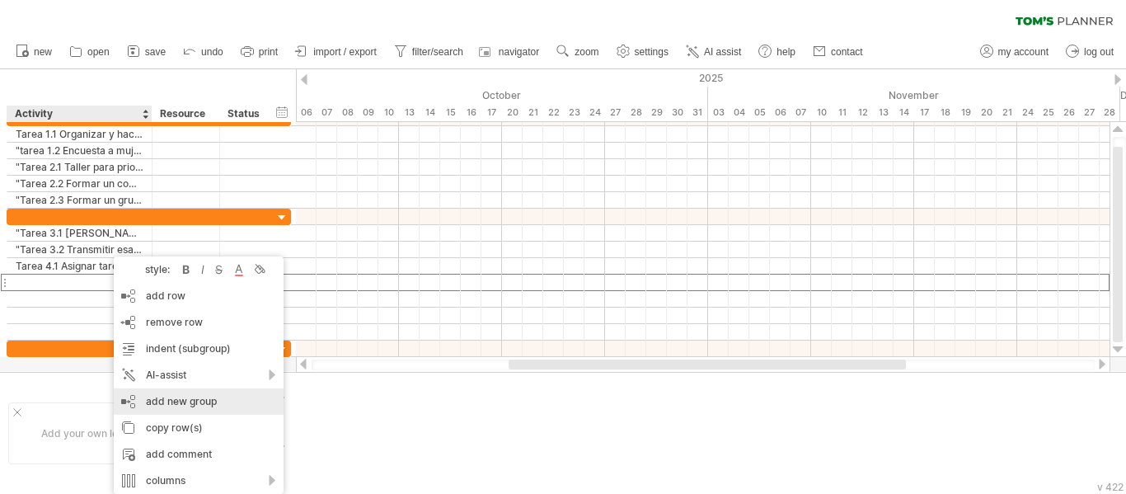
click at [187, 407] on div "add new group" at bounding box center [199, 401] width 170 height 26
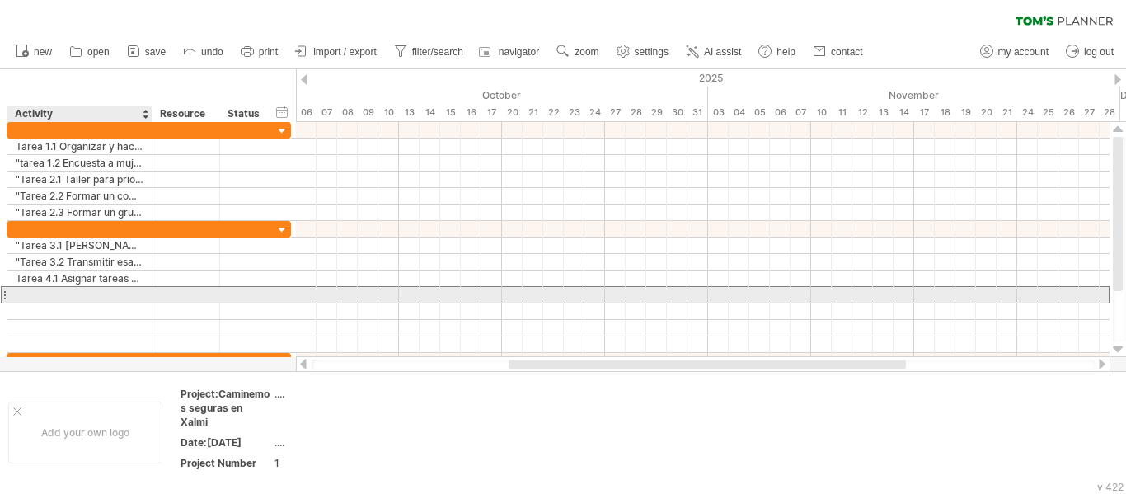
click at [72, 297] on div at bounding box center [80, 295] width 128 height 16
paste input "**********"
type input "**********"
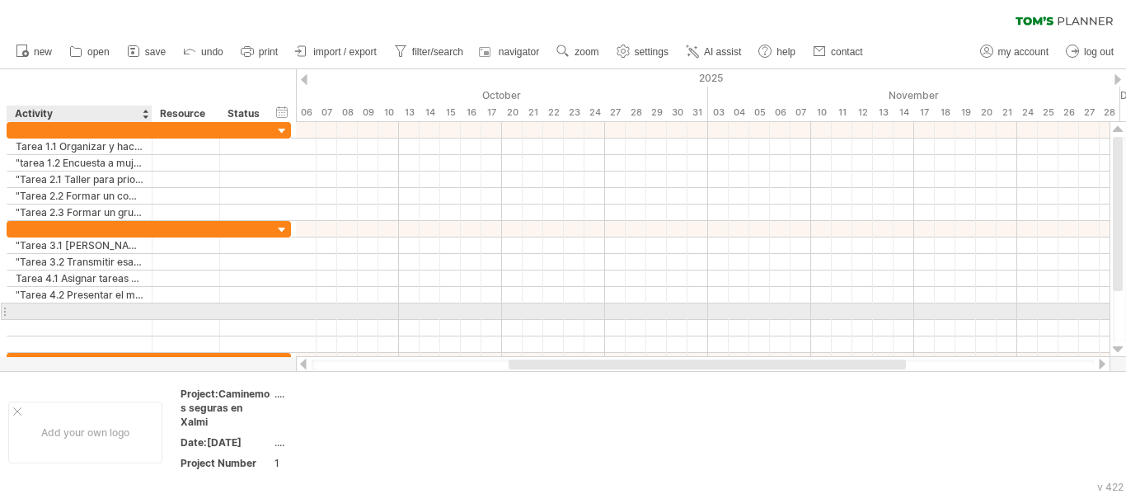
click at [105, 308] on div at bounding box center [80, 311] width 128 height 16
paste input "**********"
type input "**********"
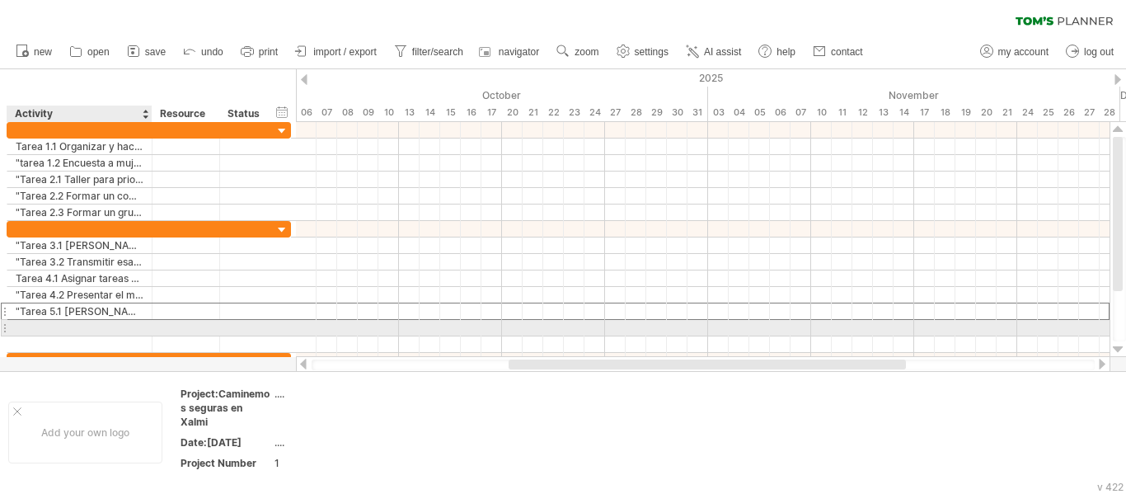
click at [77, 333] on div at bounding box center [80, 328] width 128 height 16
paste input "**********"
type input "**********"
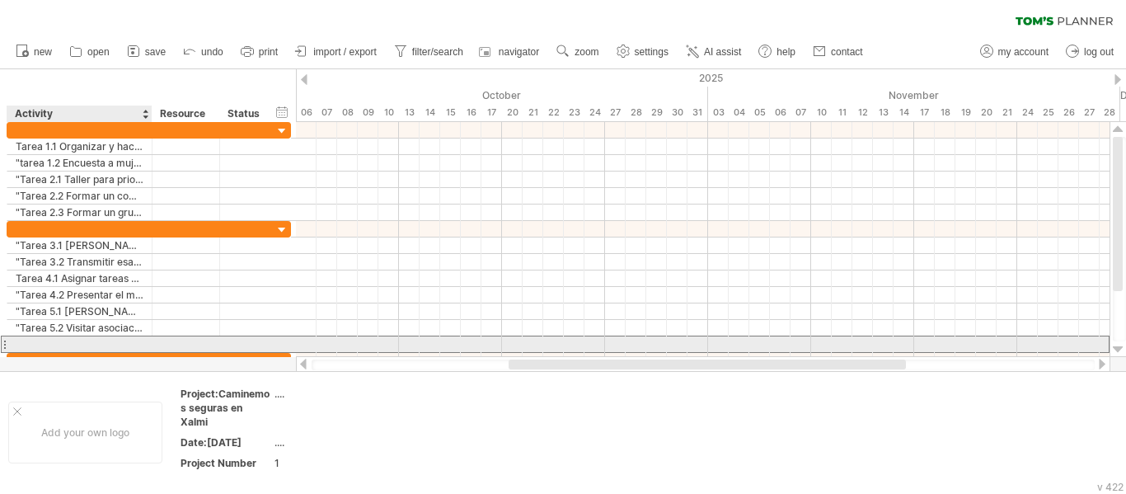
click at [89, 348] on div at bounding box center [80, 344] width 128 height 16
paste input "**********"
type input "**********"
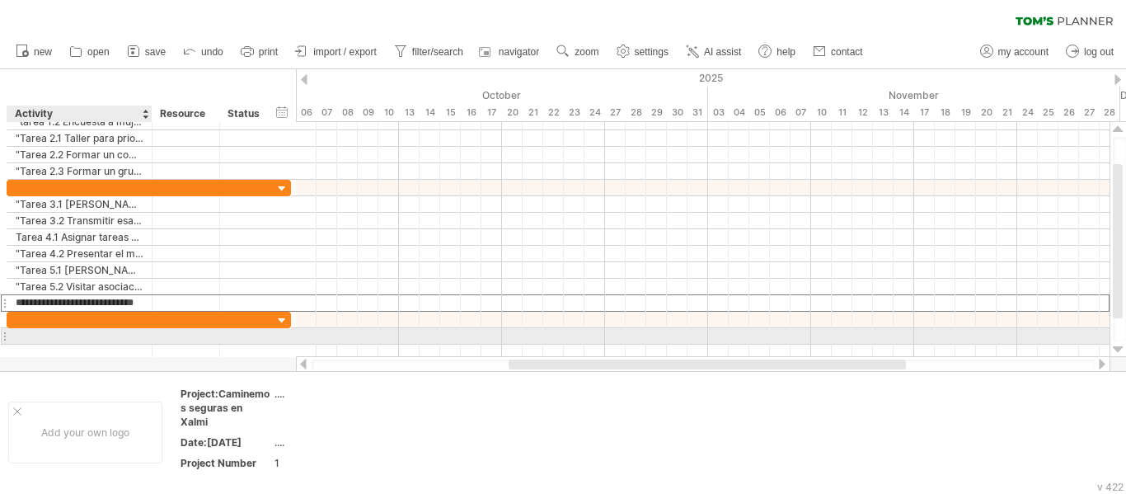
click at [81, 336] on div at bounding box center [80, 336] width 128 height 16
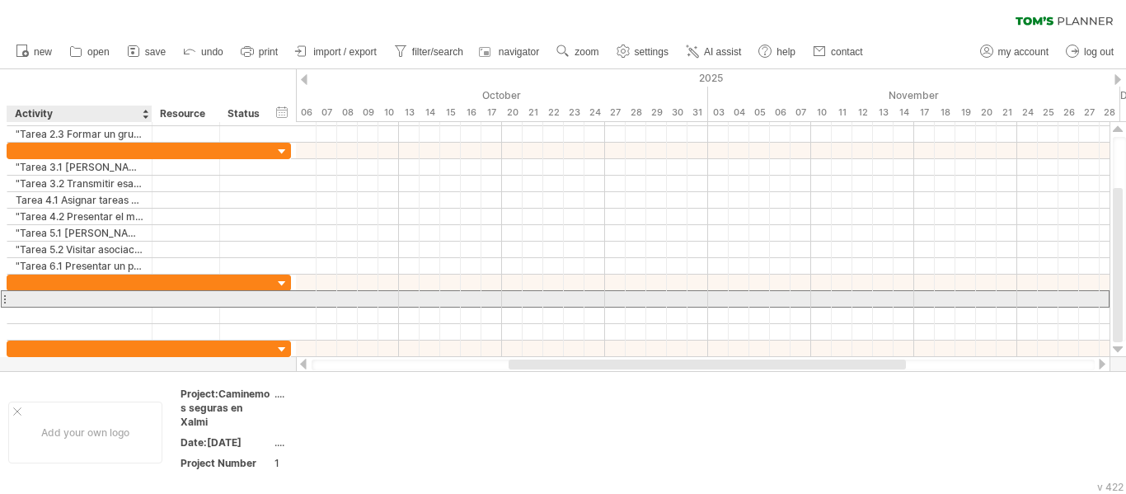
click at [91, 298] on div at bounding box center [80, 299] width 128 height 16
paste input "**********"
type input "**********"
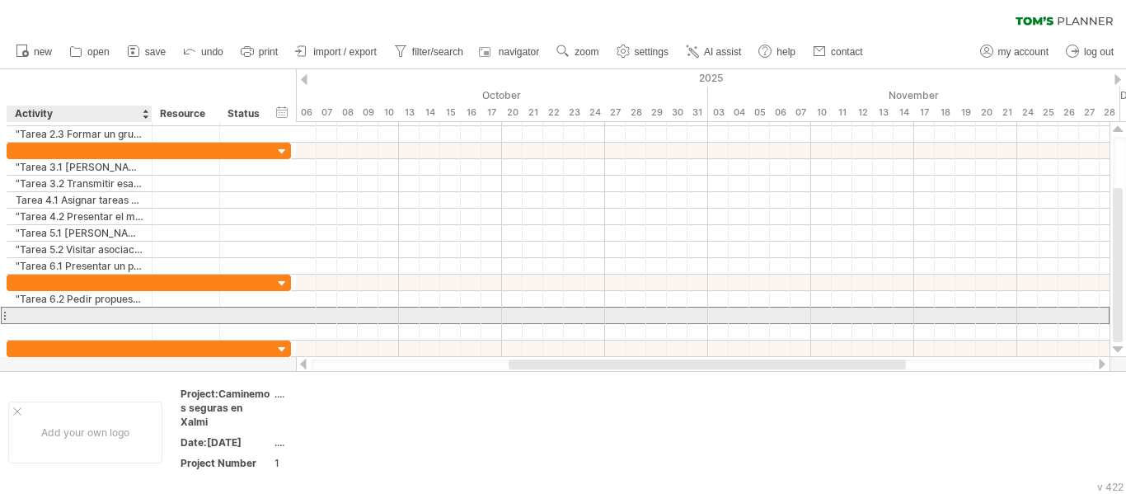
click at [63, 311] on div at bounding box center [80, 315] width 128 height 16
paste input "**********"
type input "**********"
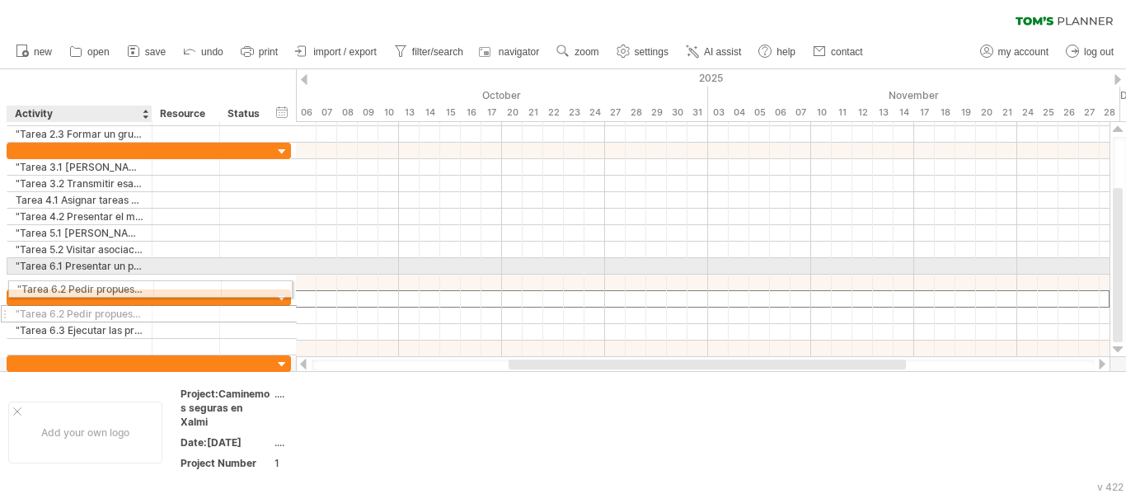
drag, startPoint x: 77, startPoint y: 294, endPoint x: 73, endPoint y: 284, distance: 10.4
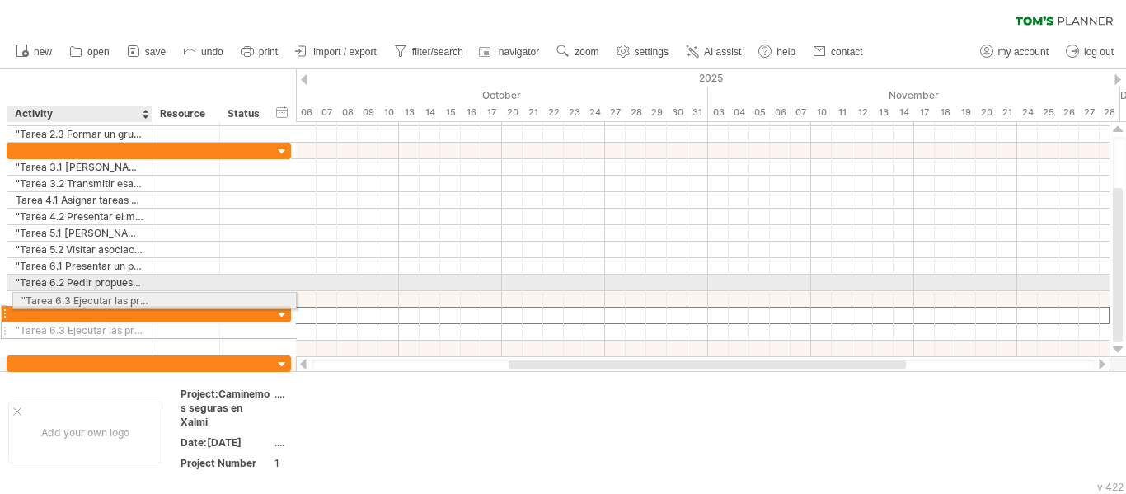
drag, startPoint x: 57, startPoint y: 313, endPoint x: 56, endPoint y: 298, distance: 15.7
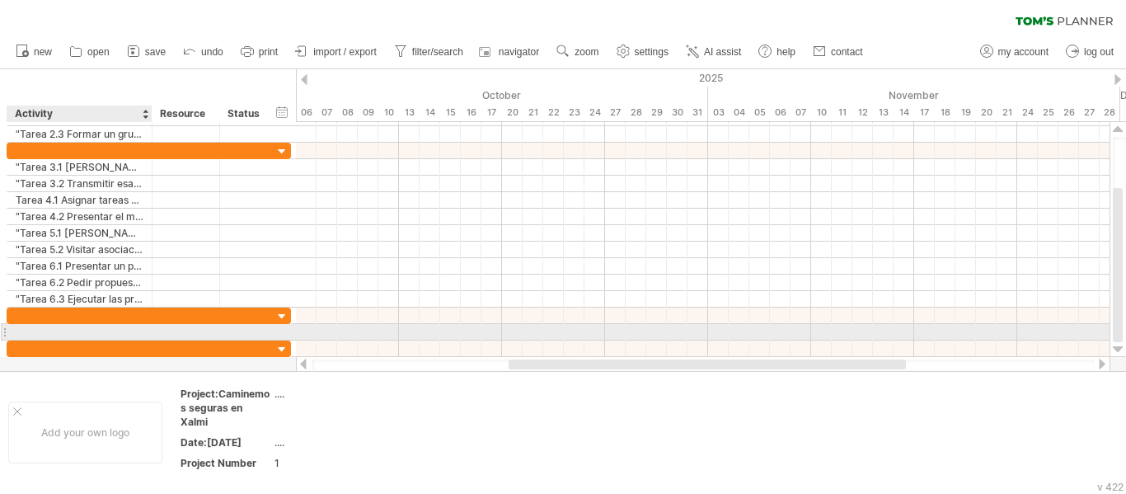
click at [16, 334] on div at bounding box center [80, 332] width 128 height 16
click at [59, 330] on div at bounding box center [80, 332] width 128 height 16
paste input "**********"
type input "**********"
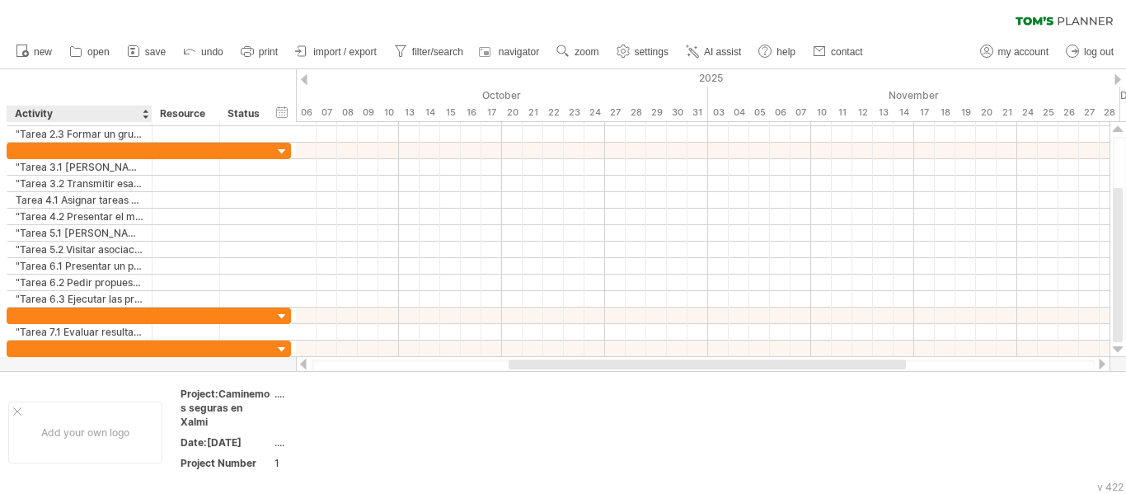
click at [78, 370] on div at bounding box center [563, 220] width 1126 height 302
click at [80, 363] on div at bounding box center [563, 220] width 1126 height 302
click at [83, 363] on div at bounding box center [563, 220] width 1126 height 302
click at [32, 360] on div at bounding box center [563, 220] width 1126 height 302
click at [80, 365] on div at bounding box center [563, 220] width 1126 height 302
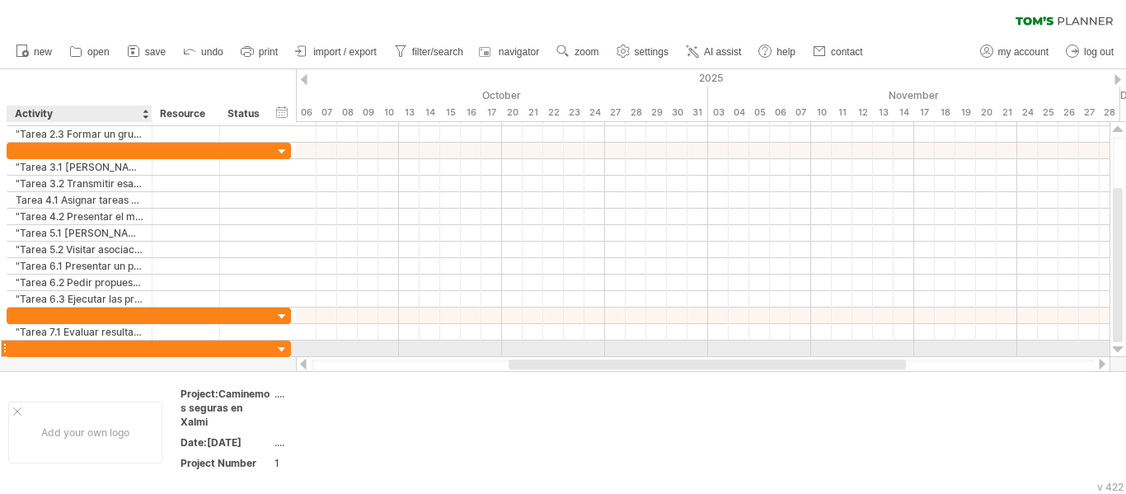
click at [79, 351] on div at bounding box center [80, 348] width 128 height 16
click at [79, 351] on input "text" at bounding box center [80, 348] width 128 height 16
paste input "**********"
type input "**********"
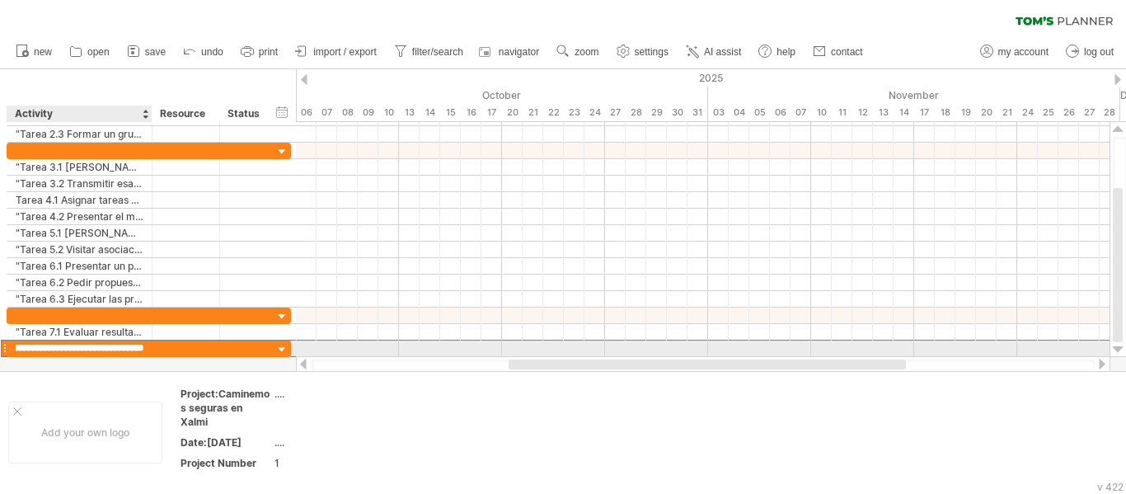
click at [79, 351] on input "**********" at bounding box center [80, 348] width 128 height 16
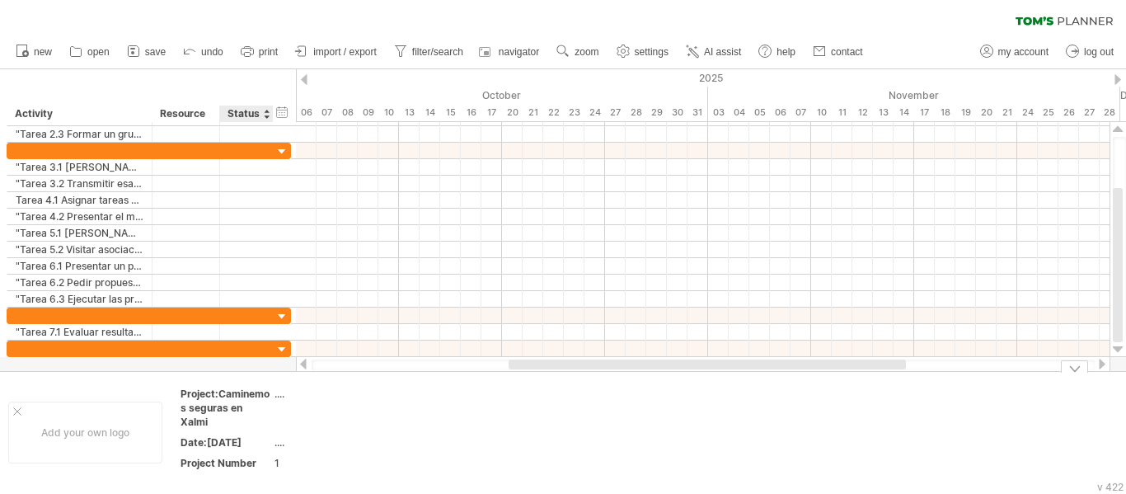
drag, startPoint x: 276, startPoint y: 349, endPoint x: 280, endPoint y: 382, distance: 33.2
click at [280, 382] on div "Trying to reach [DOMAIN_NAME] Connected again... 0% clear filter new" at bounding box center [563, 247] width 1126 height 494
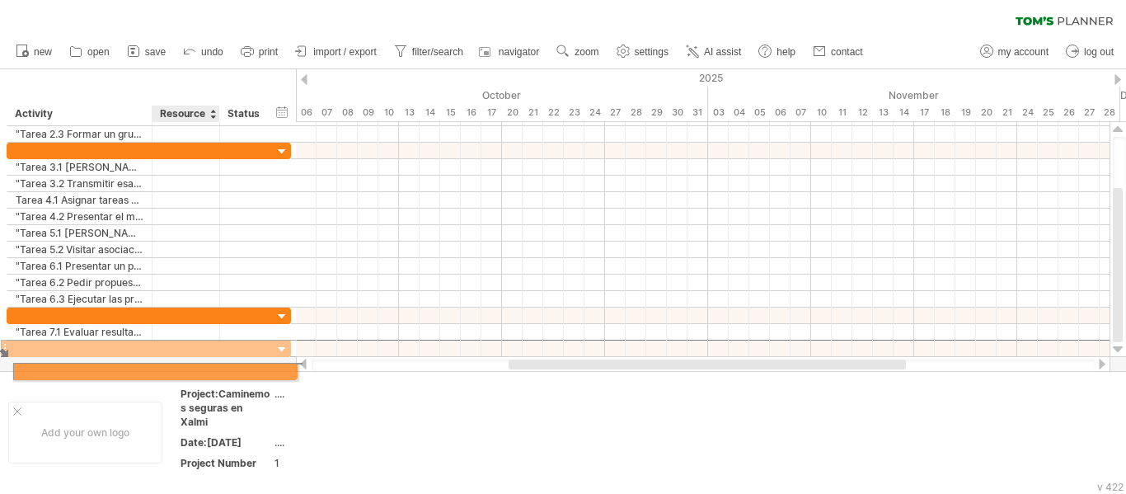
drag, startPoint x: 201, startPoint y: 350, endPoint x: 202, endPoint y: 368, distance: 18.2
click at [202, 368] on div "Trying to reach [DOMAIN_NAME] Connected again... 0% clear filter new" at bounding box center [563, 247] width 1126 height 494
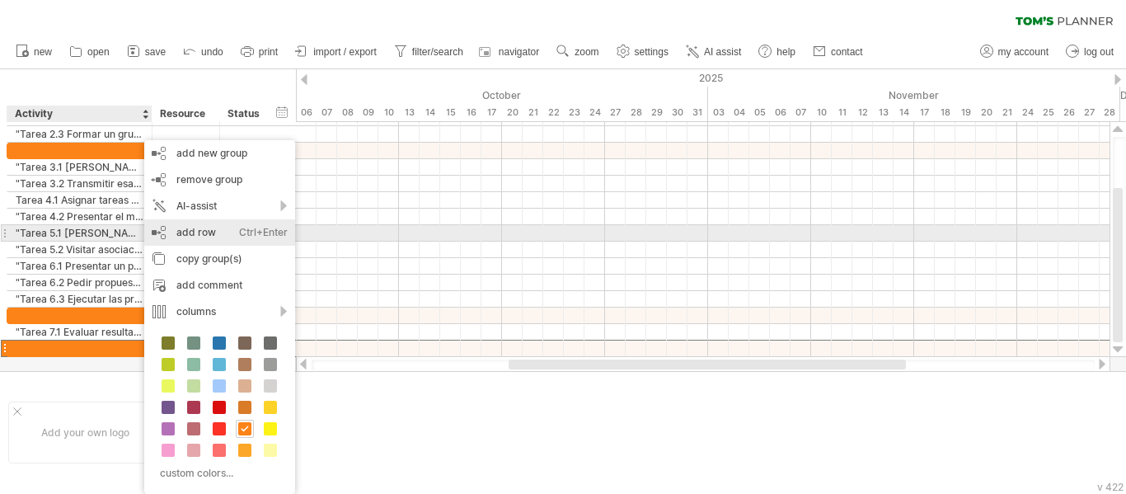
click at [196, 232] on div "add row Ctrl+Enter Cmd+Enter" at bounding box center [219, 232] width 151 height 26
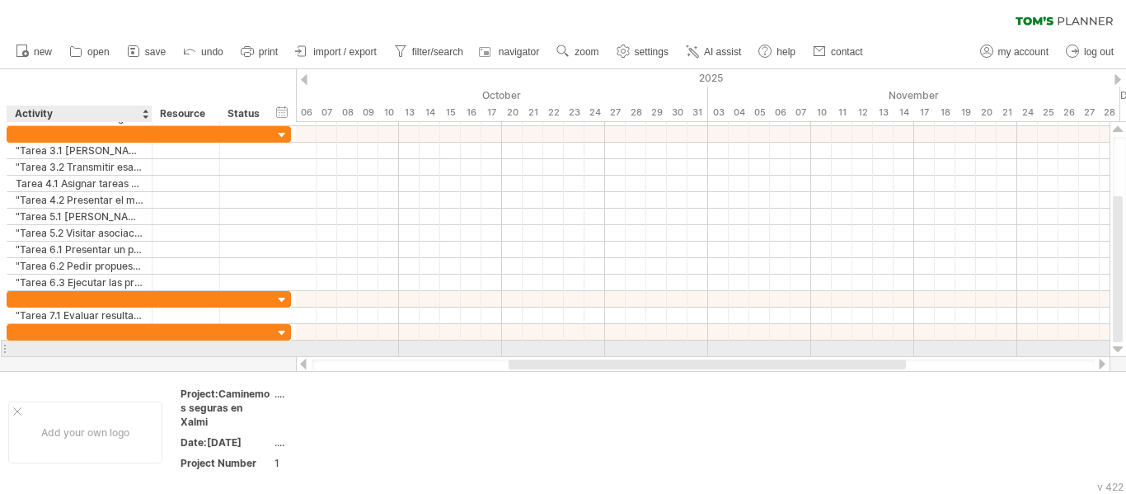
type input "**********"
click at [331, 344] on div at bounding box center [702, 348] width 813 height 16
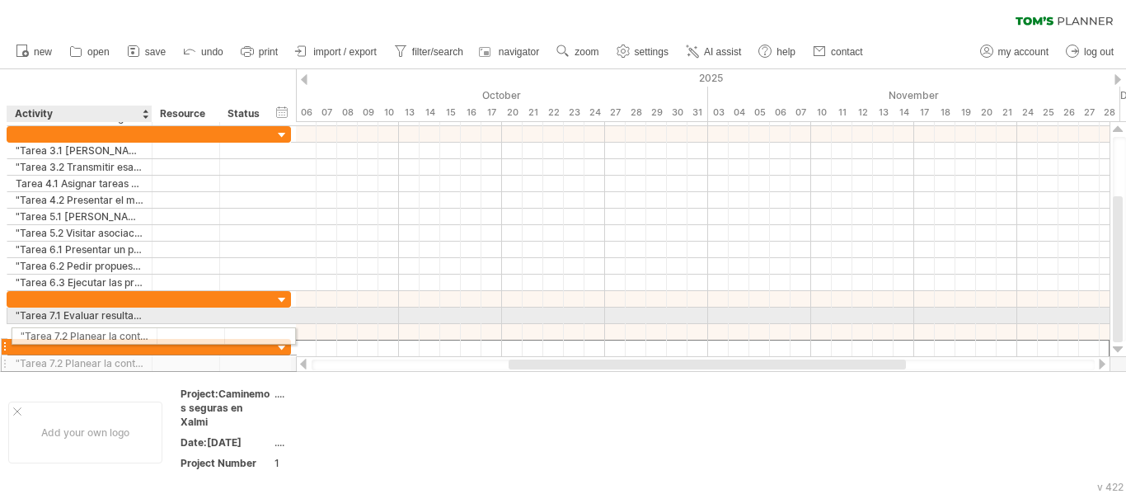
drag, startPoint x: 101, startPoint y: 344, endPoint x: 101, endPoint y: 333, distance: 10.7
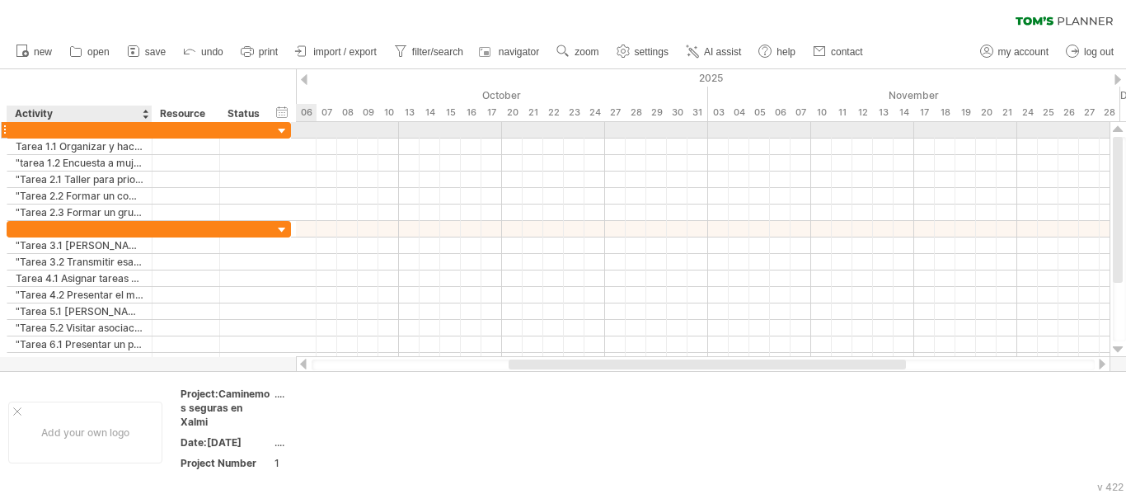
click at [51, 129] on div at bounding box center [80, 130] width 128 height 16
type input "**********"
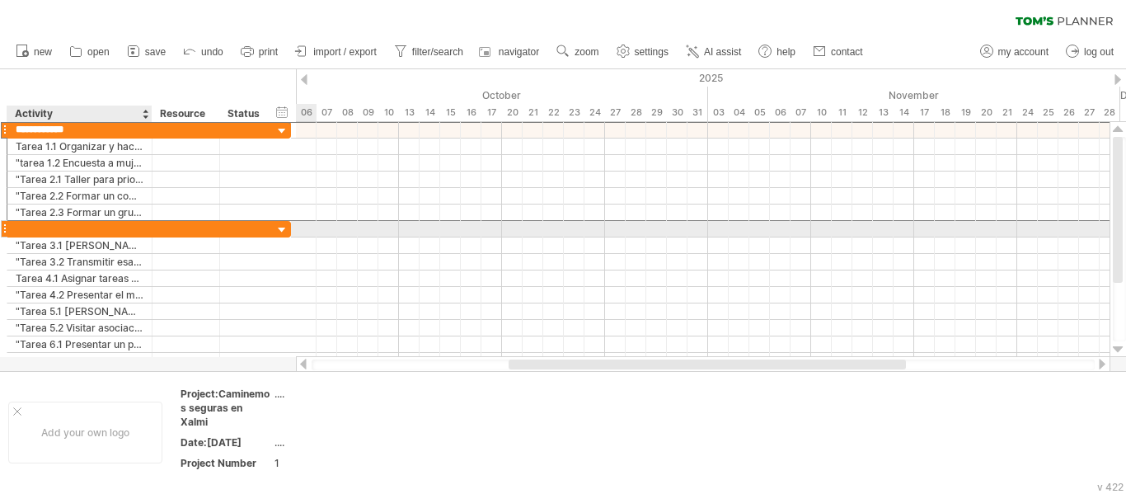
click at [103, 231] on div at bounding box center [80, 229] width 128 height 16
type input "**********"
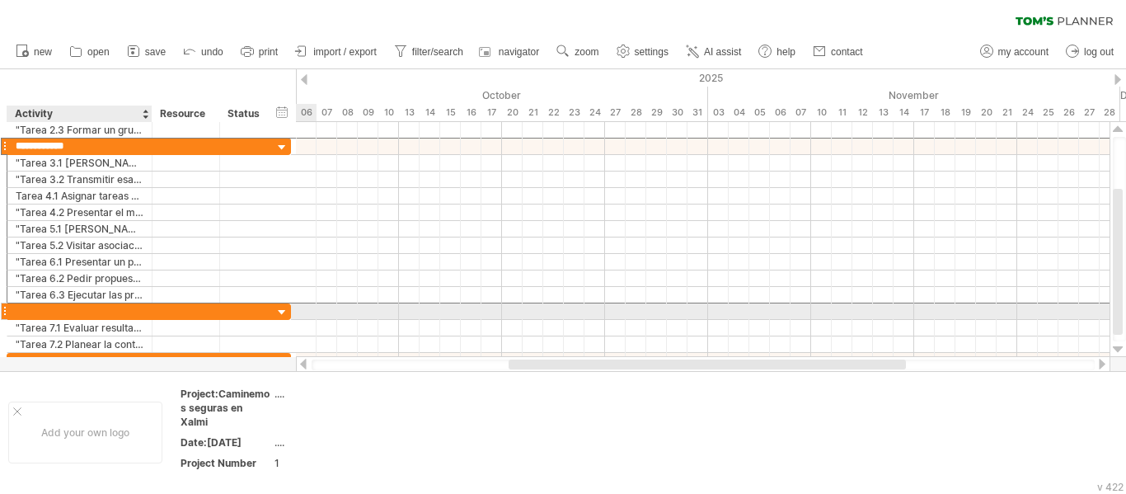
click at [82, 308] on div at bounding box center [80, 311] width 128 height 16
type input "**********"
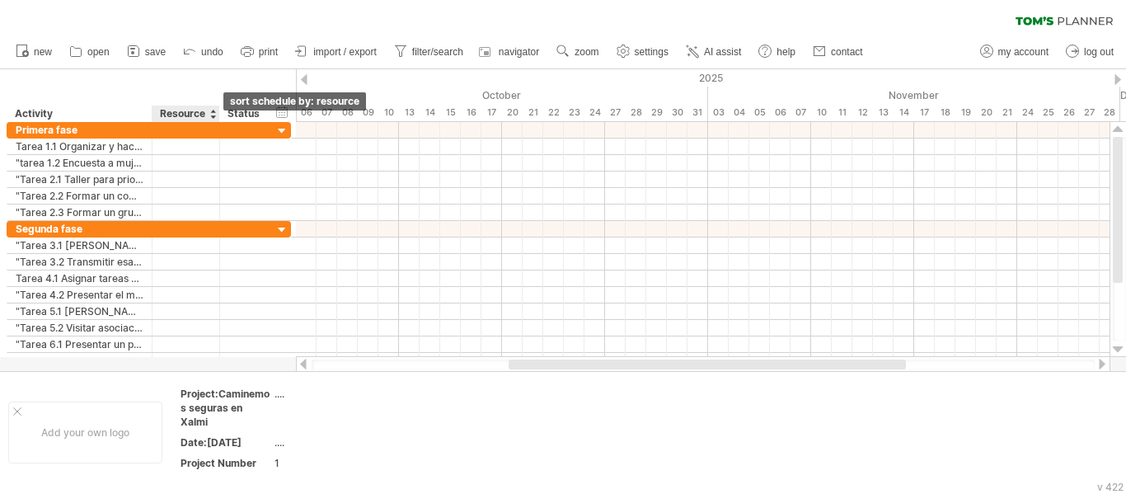
click at [213, 115] on div at bounding box center [212, 113] width 7 height 16
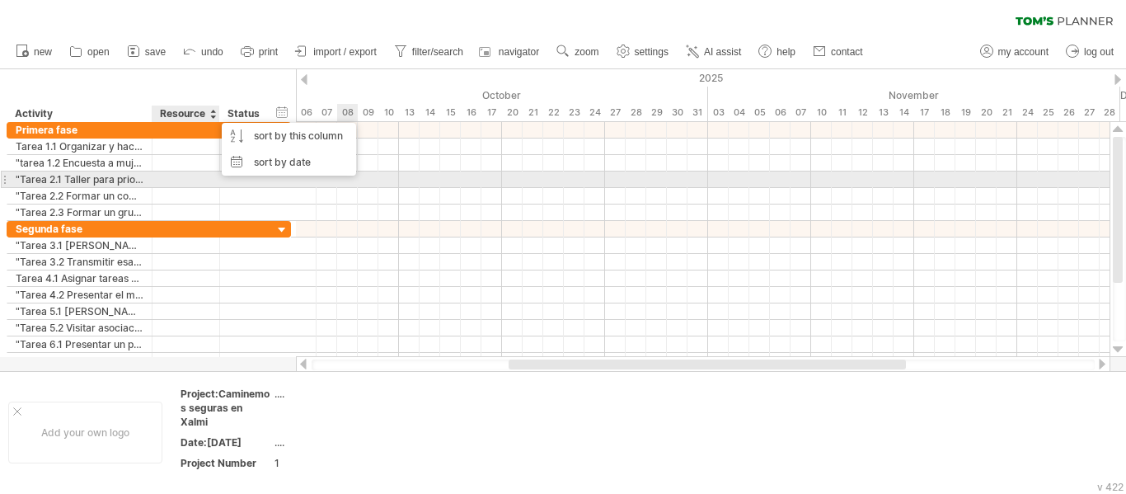
click at [369, 225] on div at bounding box center [702, 229] width 813 height 16
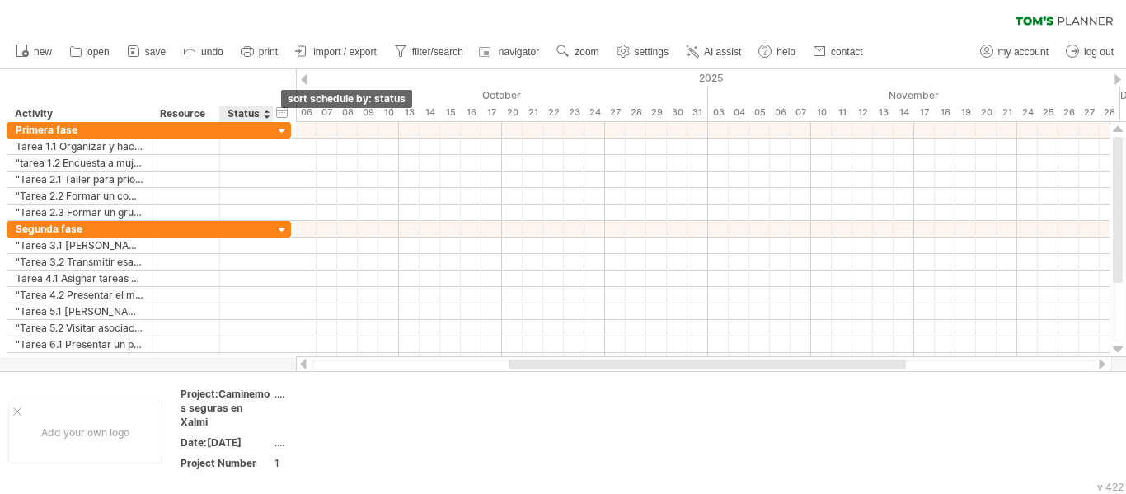
click at [269, 114] on div at bounding box center [266, 113] width 7 height 16
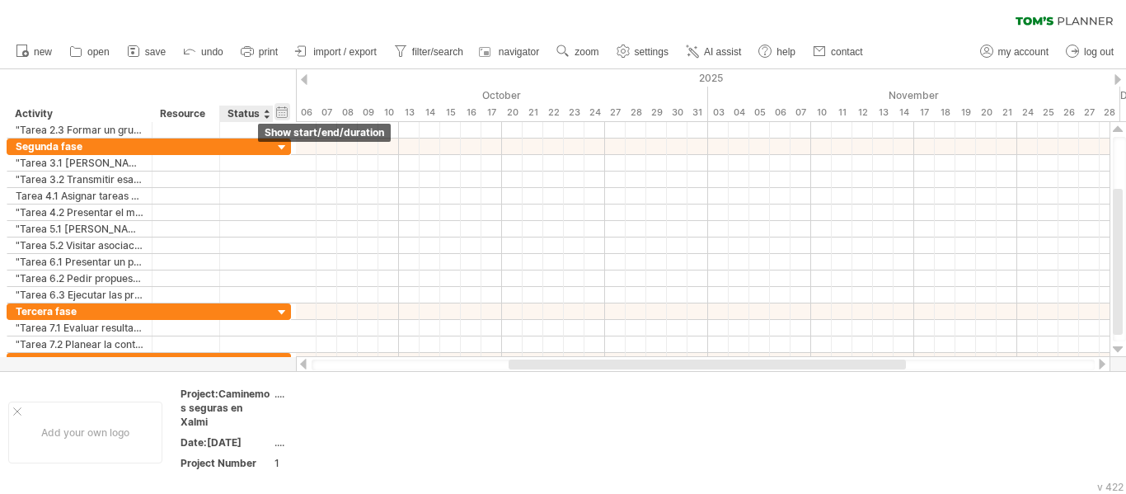
click at [281, 106] on div "hide start/end/duration show start/end/duration" at bounding box center [282, 111] width 16 height 17
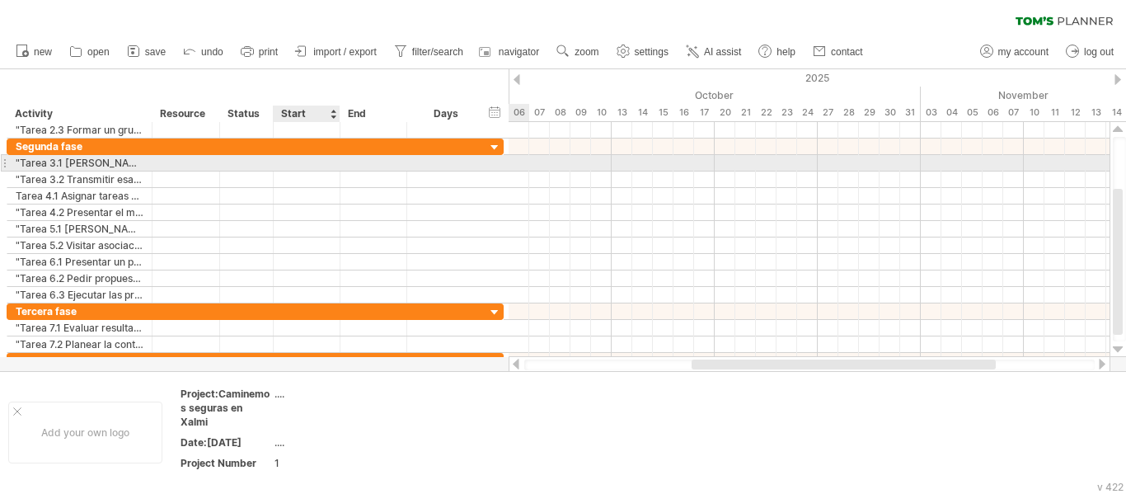
click at [295, 162] on div at bounding box center [307, 163] width 67 height 16
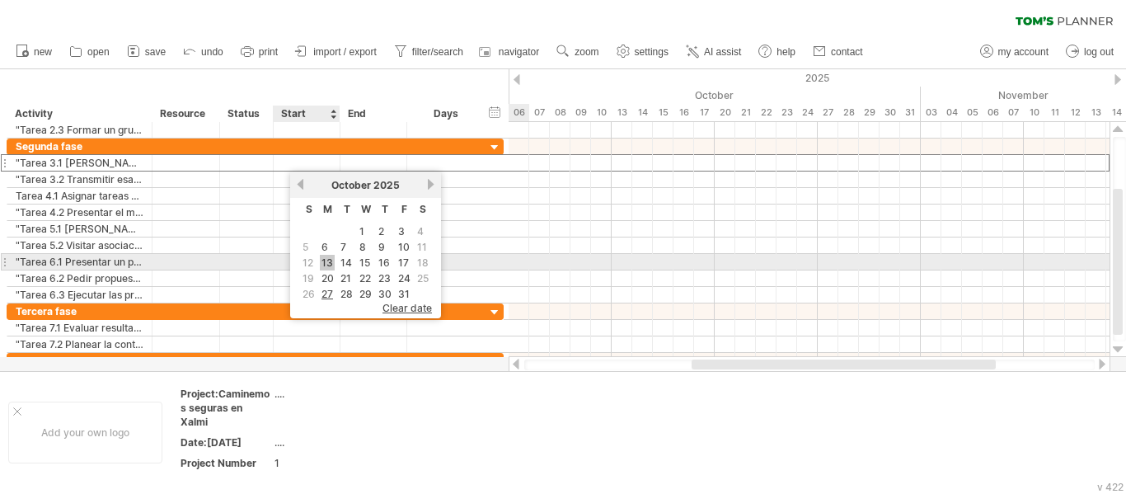
click at [328, 265] on link "13" at bounding box center [327, 263] width 15 height 16
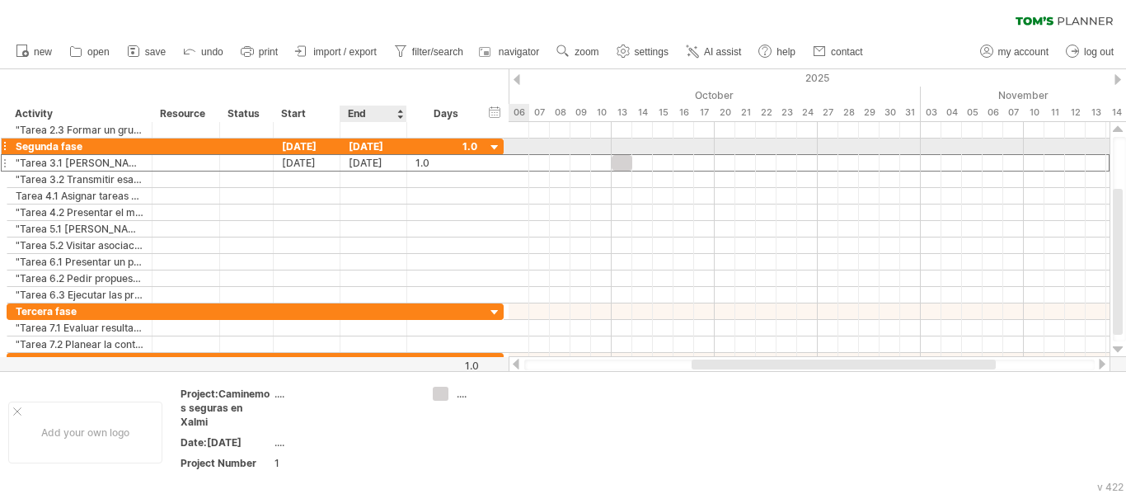
click at [371, 142] on div "[DATE]" at bounding box center [373, 146] width 67 height 16
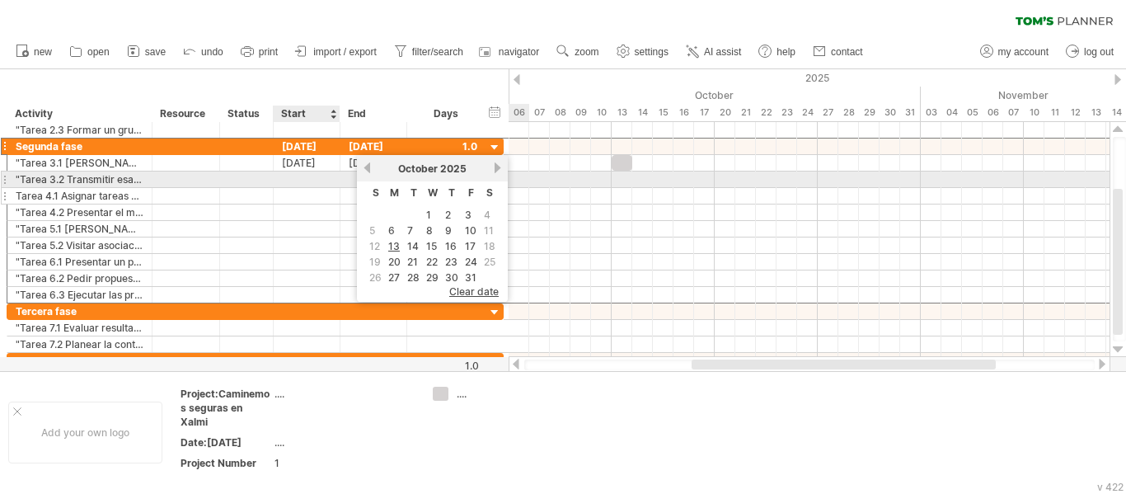
click at [334, 188] on div "**********" at bounding box center [255, 221] width 497 height 166
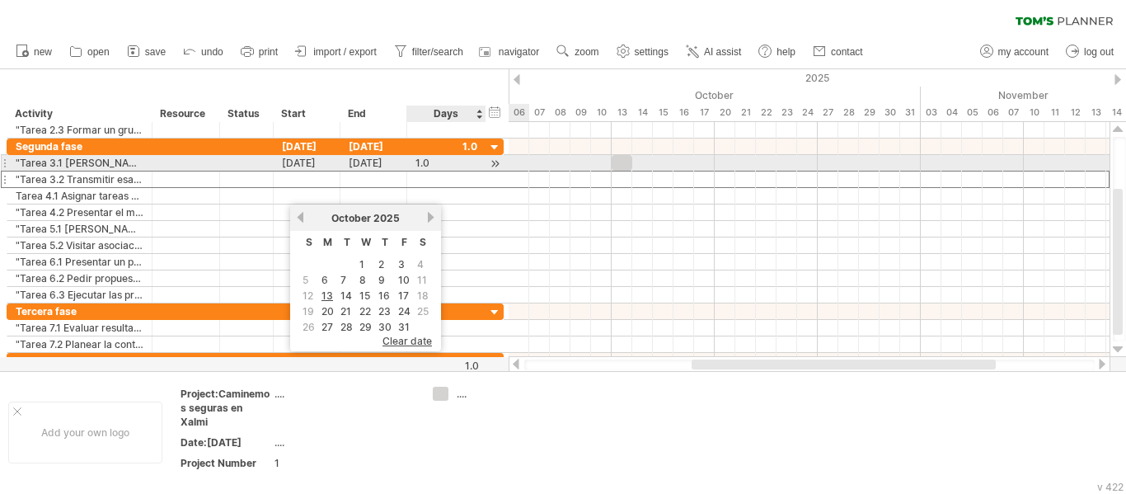
click at [426, 159] on div "1.0" at bounding box center [446, 163] width 62 height 16
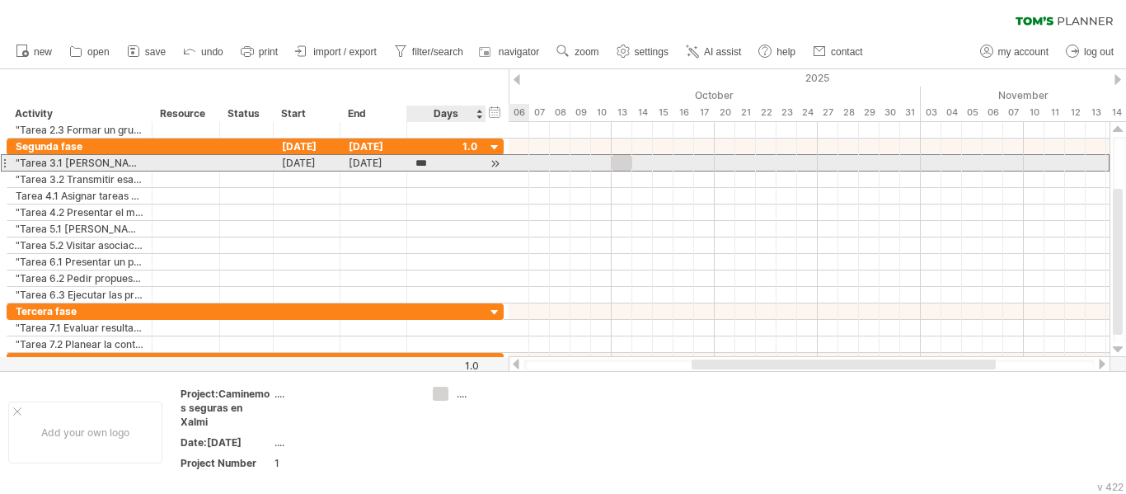
scroll to position [1, 0]
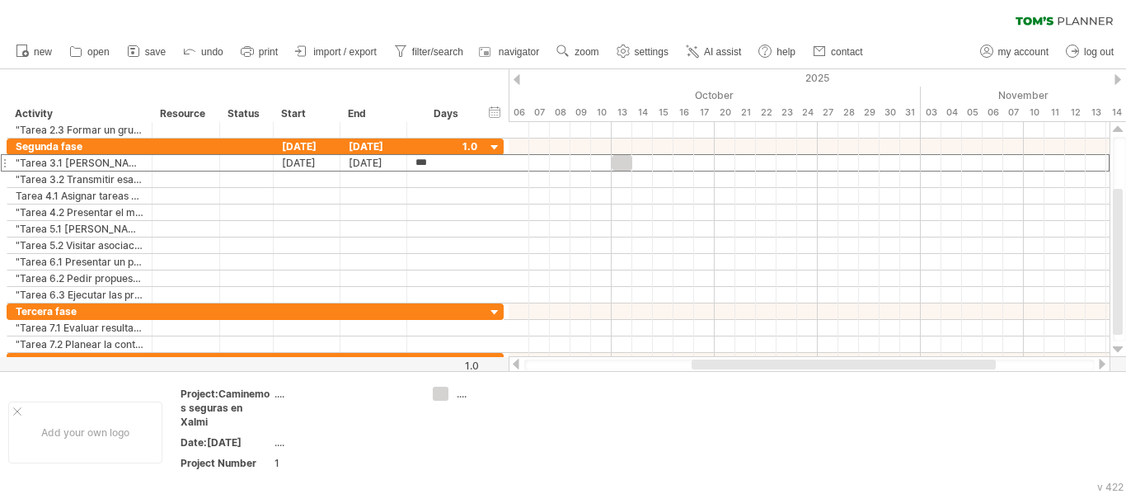
type input "*"
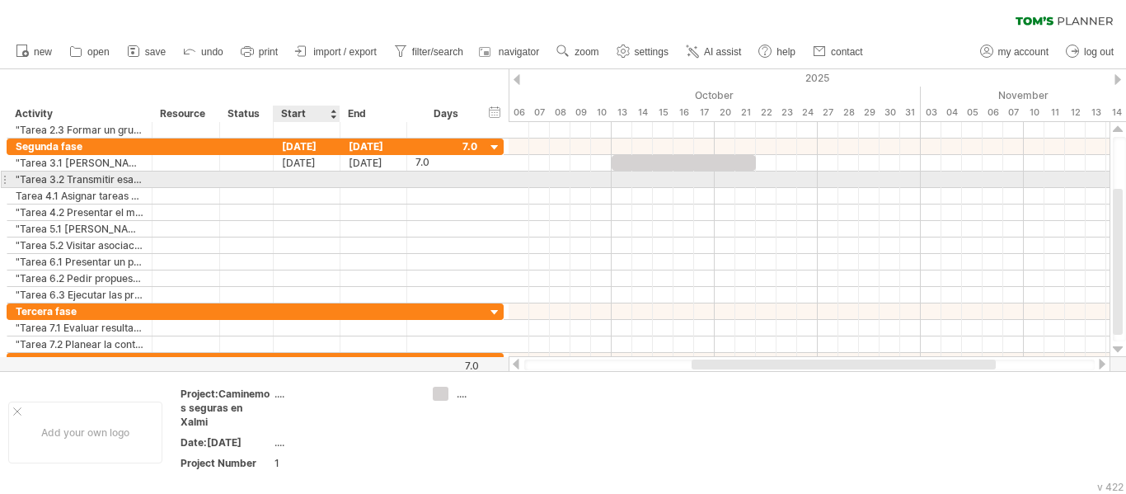
click at [279, 184] on div at bounding box center [307, 179] width 67 height 16
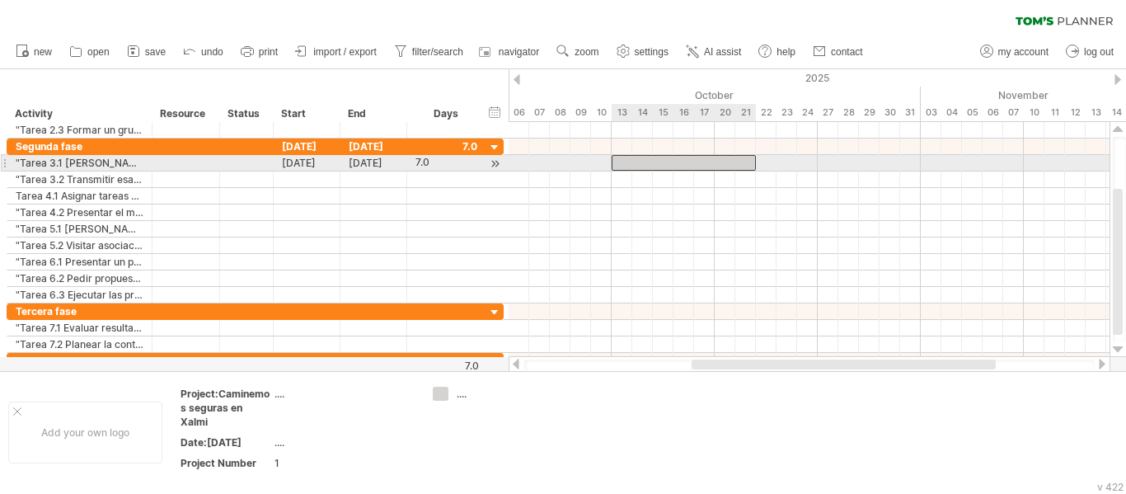
click at [732, 166] on div at bounding box center [684, 163] width 144 height 16
drag, startPoint x: 753, startPoint y: 162, endPoint x: 710, endPoint y: 157, distance: 43.1
click at [710, 157] on div at bounding box center [663, 163] width 103 height 16
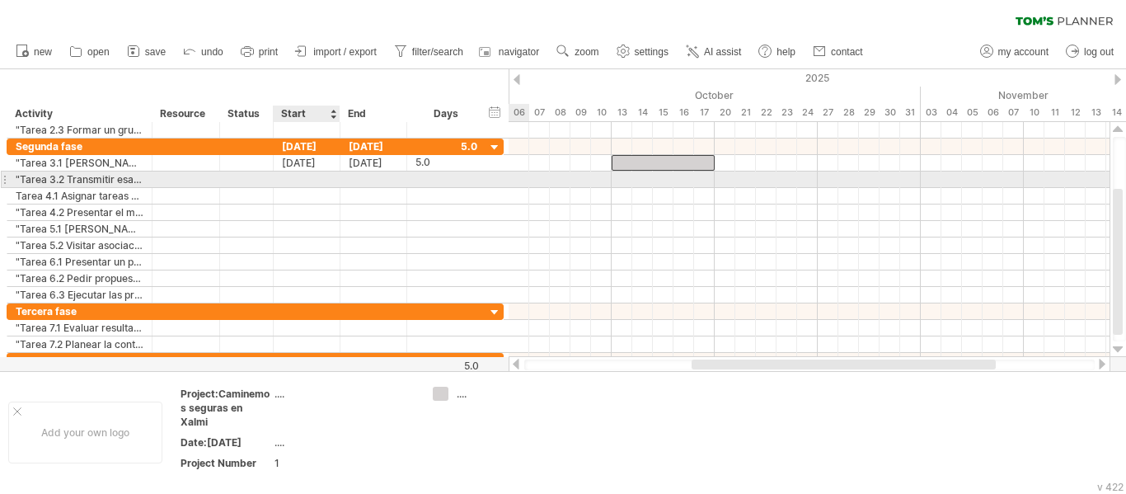
click at [305, 183] on div at bounding box center [307, 179] width 67 height 16
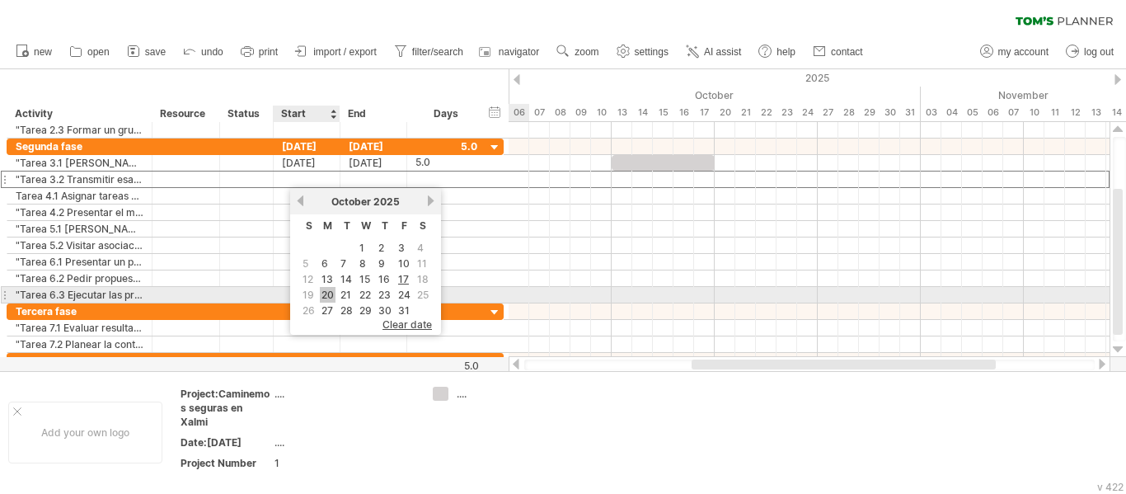
click at [324, 290] on link "20" at bounding box center [328, 295] width 16 height 16
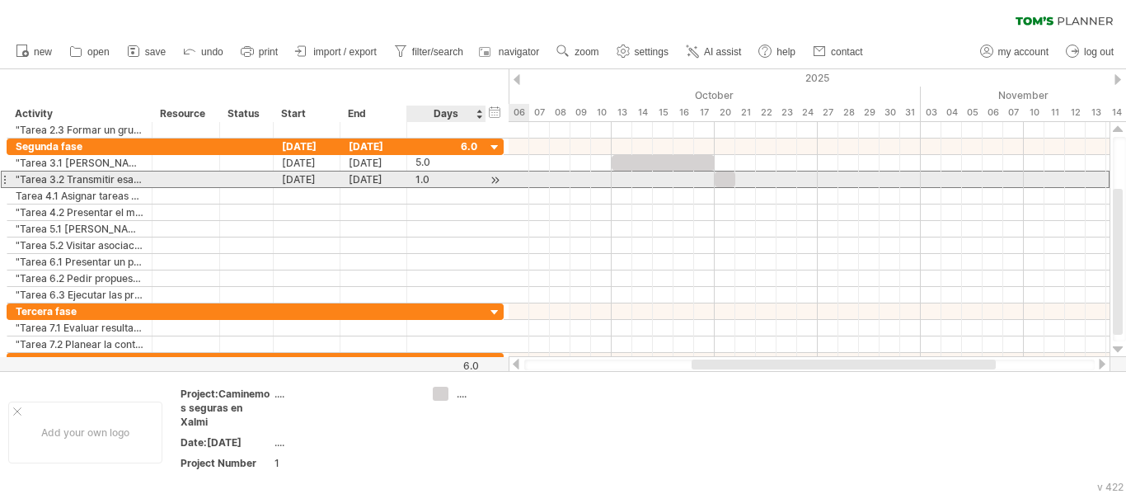
click at [448, 182] on div "1.0" at bounding box center [446, 179] width 62 height 16
type input "*"
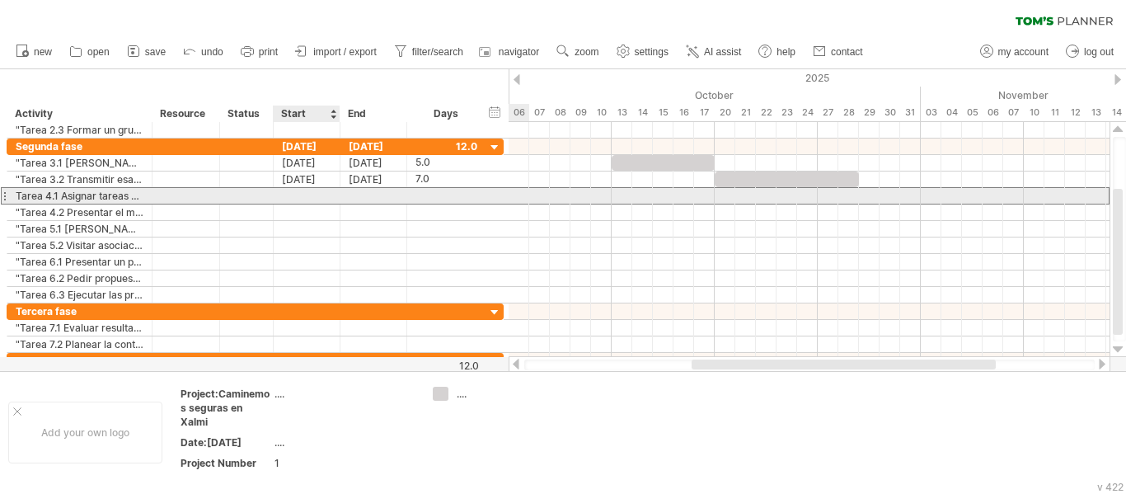
scroll to position [0, 0]
click at [320, 193] on div at bounding box center [307, 196] width 67 height 16
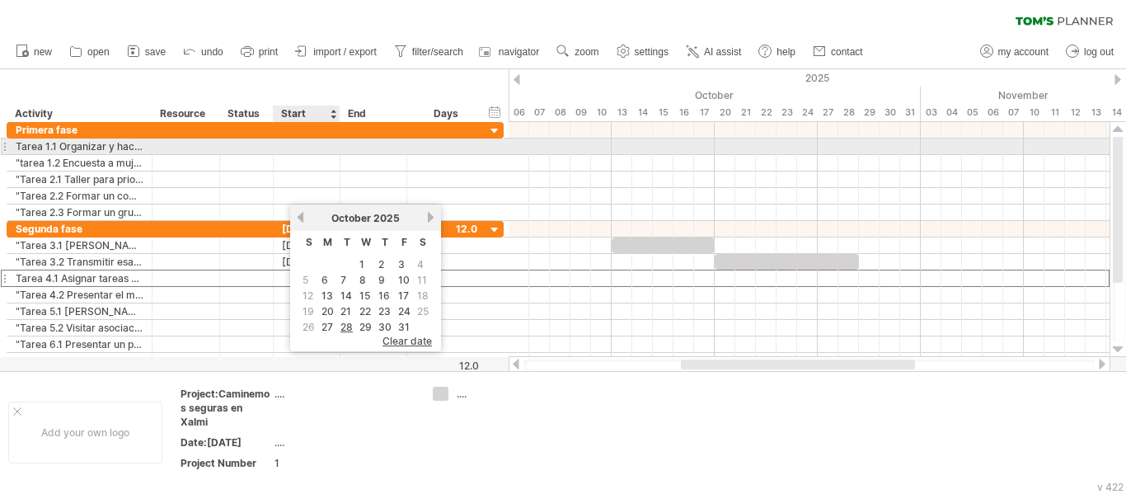
click at [307, 148] on div at bounding box center [307, 146] width 67 height 16
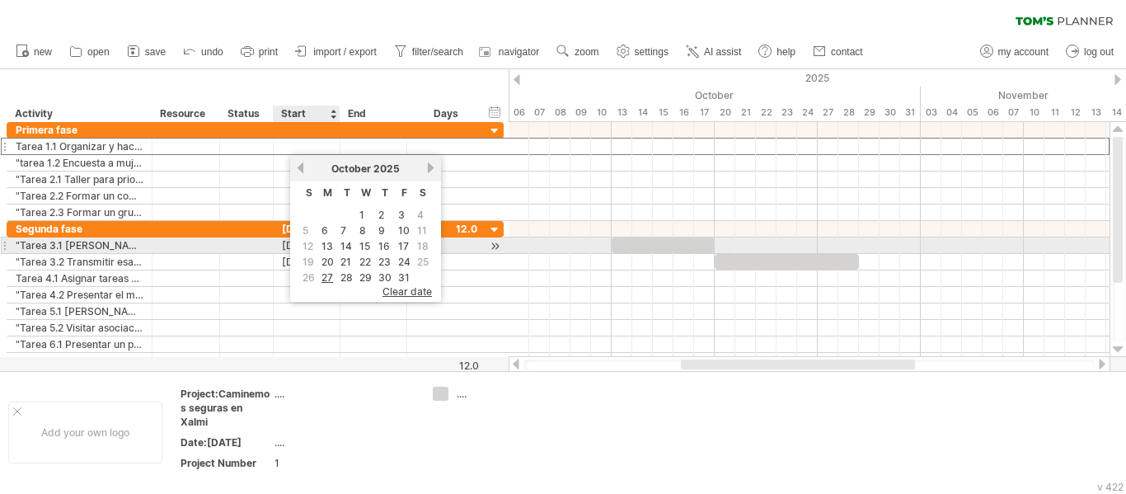
click at [323, 240] on link "13" at bounding box center [327, 246] width 15 height 16
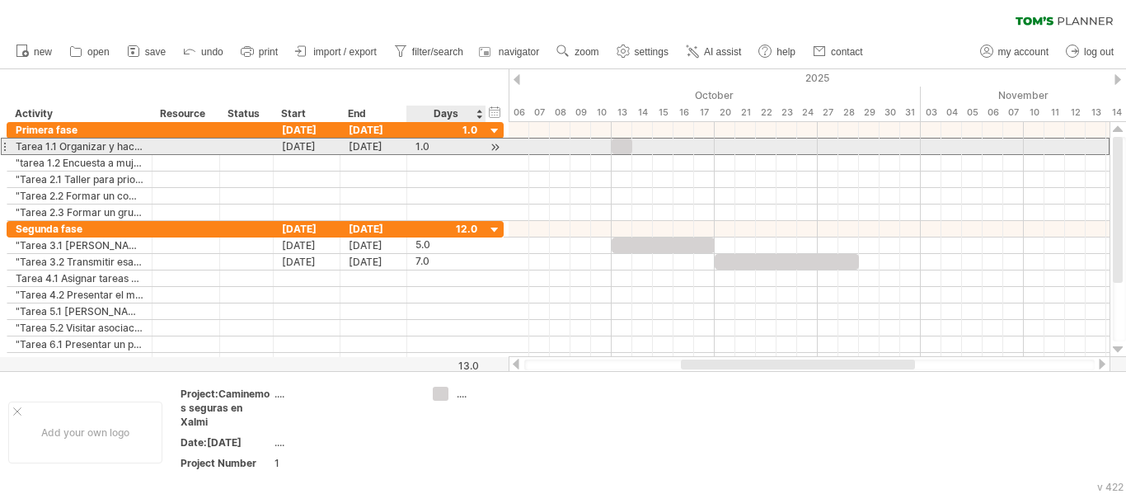
click at [417, 149] on div "1.0" at bounding box center [446, 146] width 62 height 16
type input "*"
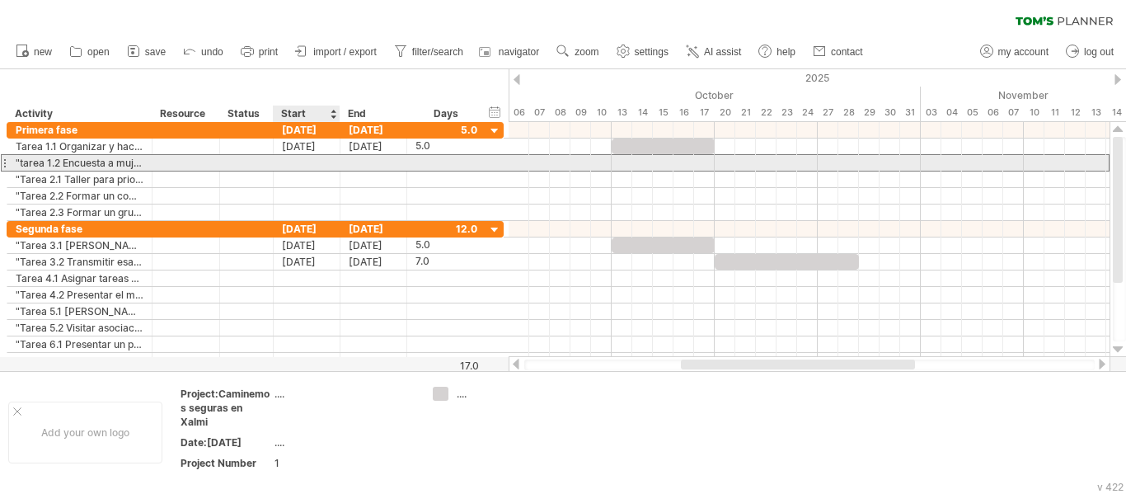
scroll to position [0, 0]
click at [307, 157] on div at bounding box center [307, 163] width 67 height 16
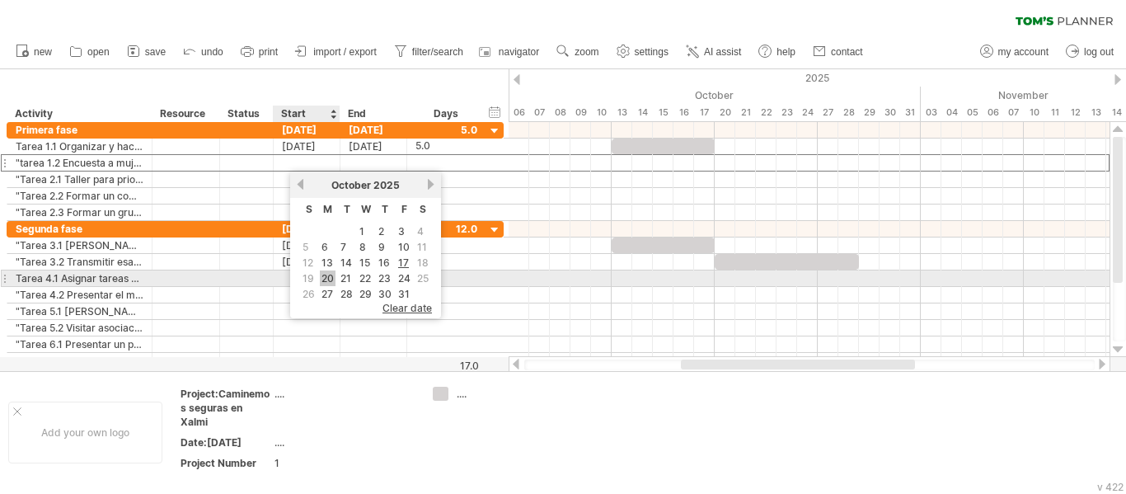
click at [334, 273] on link "20" at bounding box center [328, 278] width 16 height 16
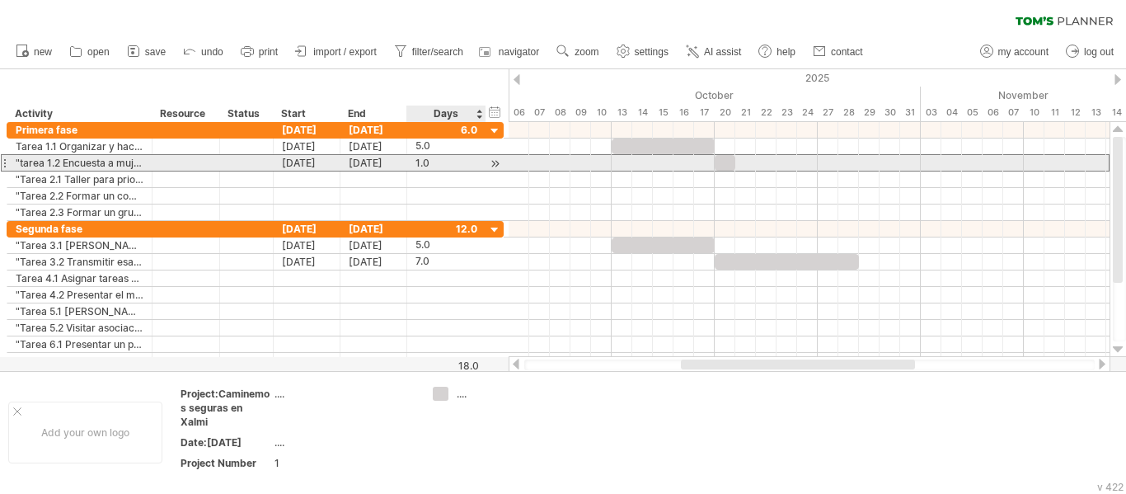
click at [434, 163] on div "1.0" at bounding box center [446, 163] width 62 height 16
type input "*"
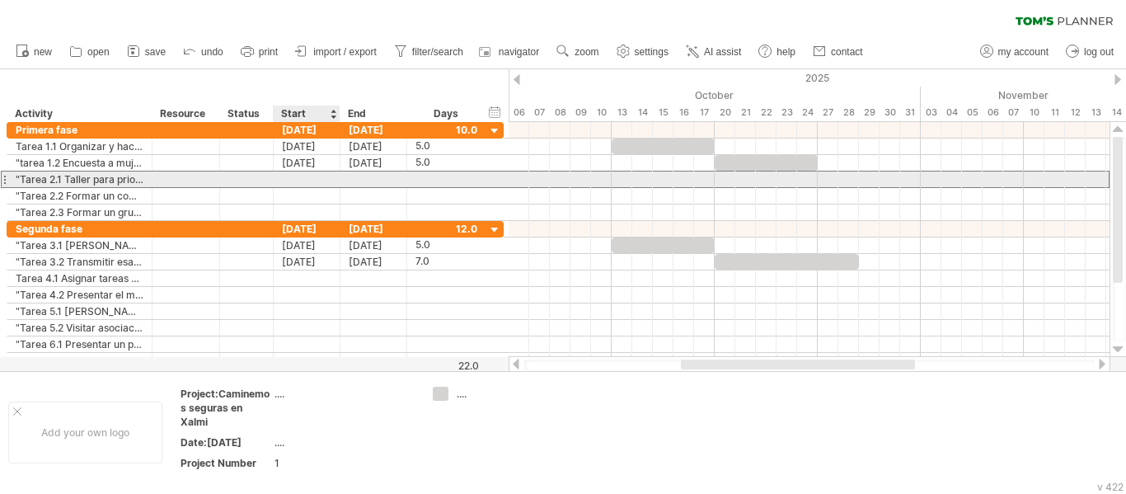
scroll to position [0, 0]
click at [300, 181] on div at bounding box center [307, 179] width 67 height 16
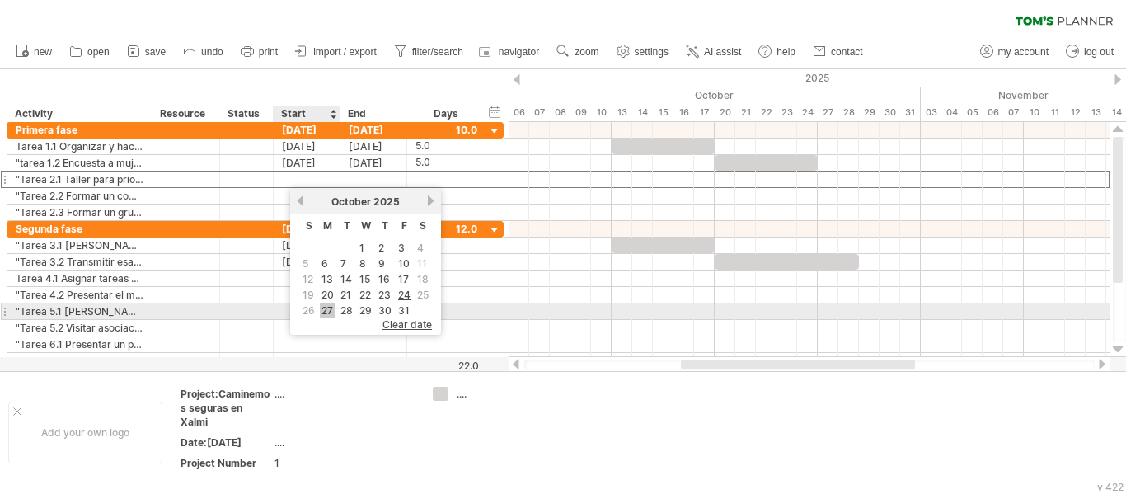
click at [332, 310] on link "27" at bounding box center [327, 310] width 15 height 16
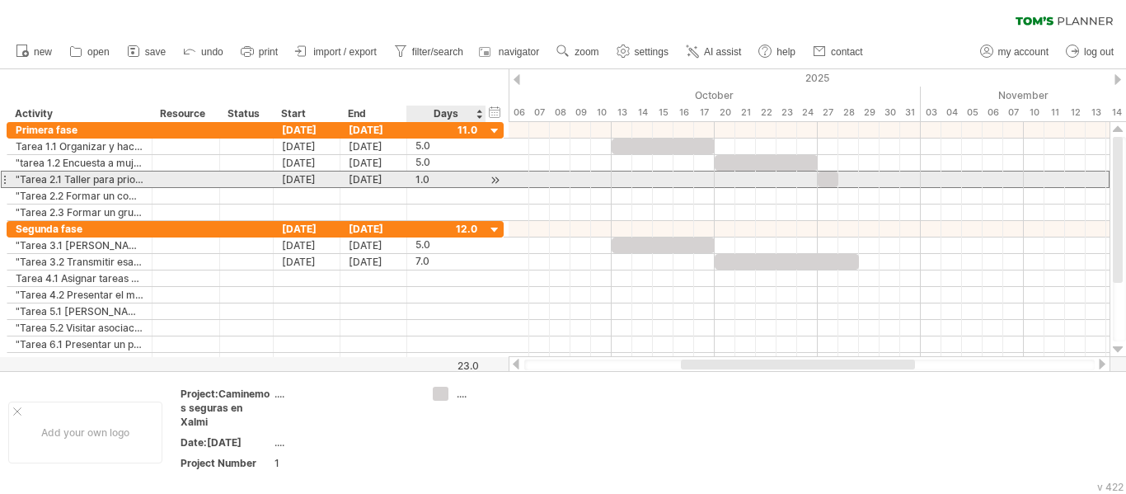
click at [417, 180] on div "1.0" at bounding box center [446, 179] width 62 height 16
type input "*"
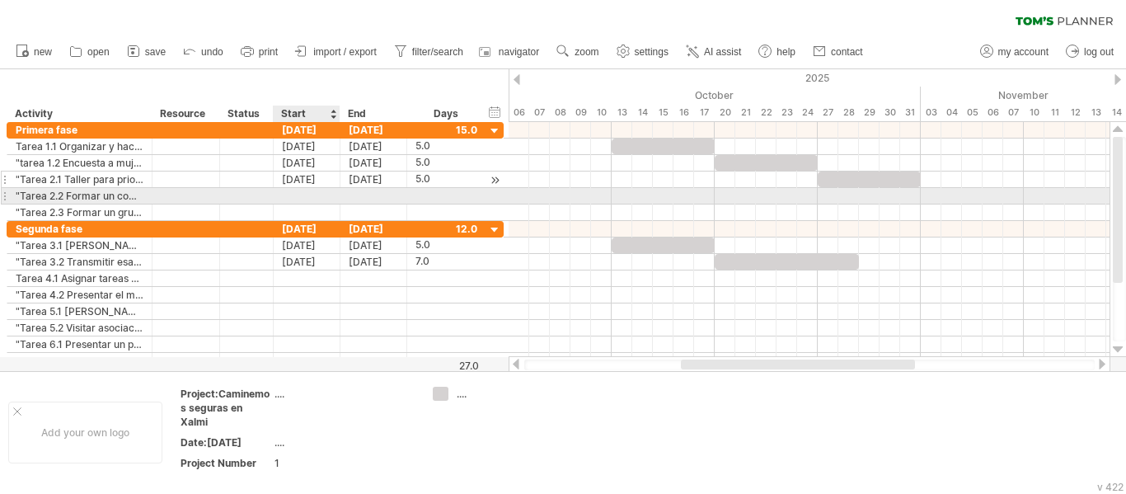
scroll to position [0, 0]
click at [293, 199] on div at bounding box center [307, 196] width 67 height 16
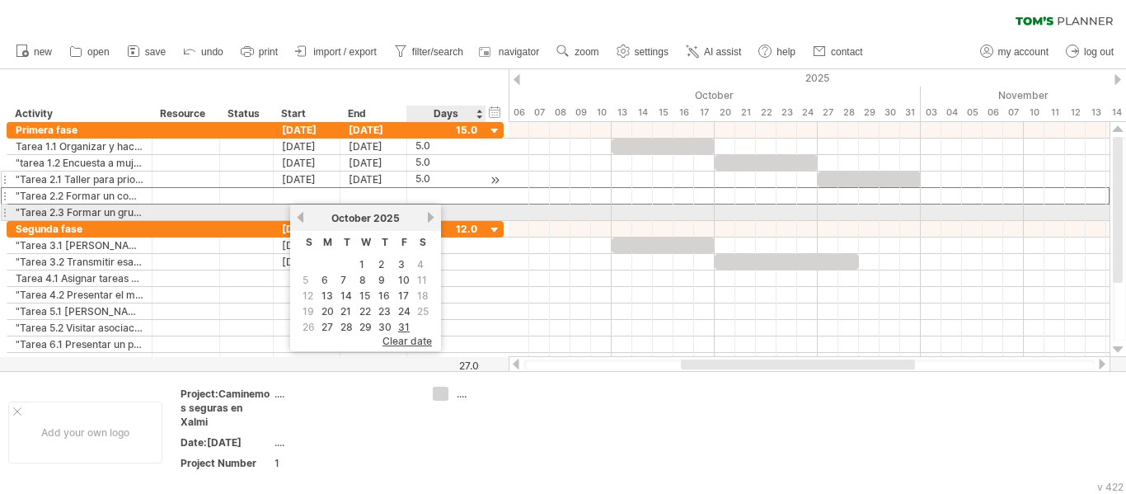
click at [421, 213] on div "[DATE]" at bounding box center [366, 218] width 120 height 12
click at [432, 216] on link "next" at bounding box center [430, 217] width 12 height 12
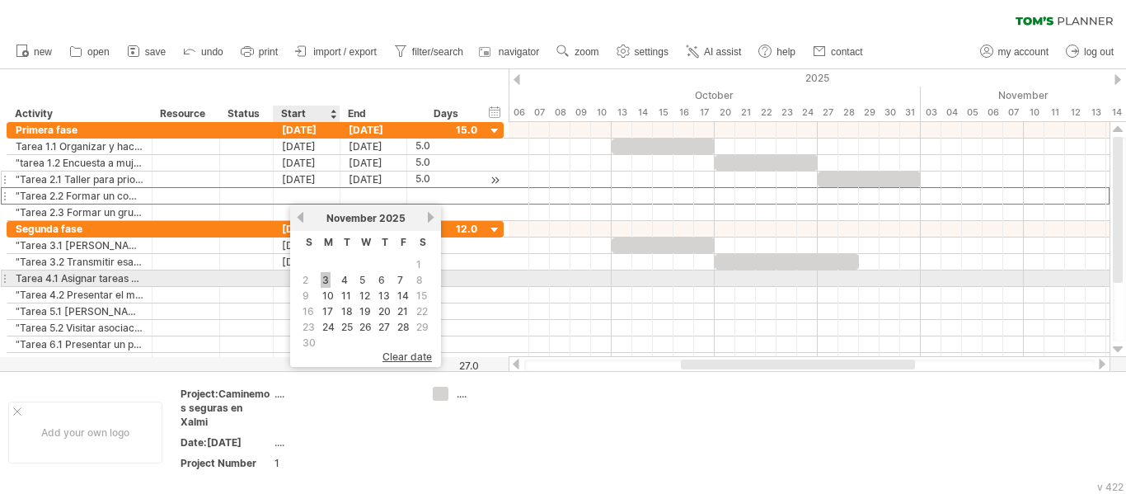
click at [326, 279] on link "3" at bounding box center [326, 280] width 10 height 16
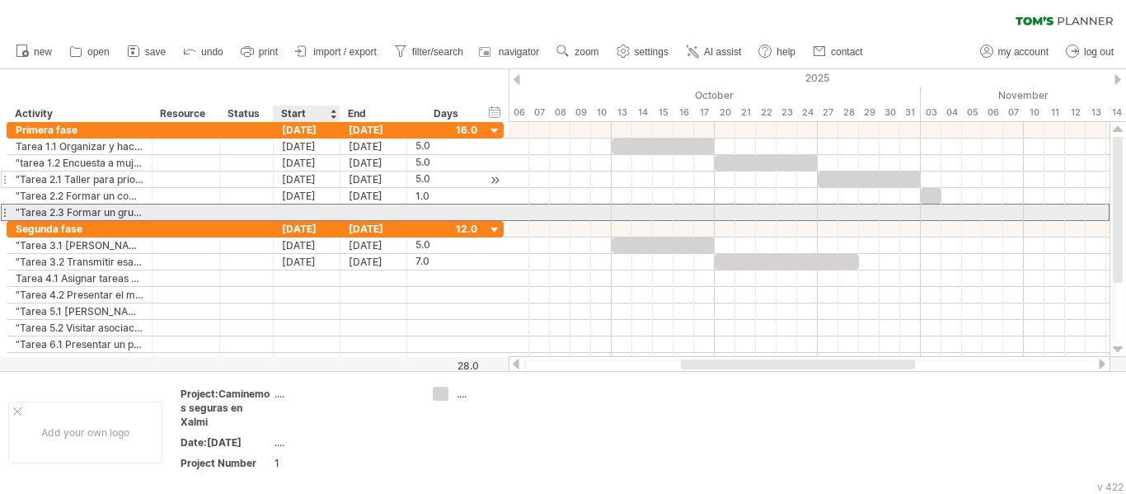
click at [304, 210] on div at bounding box center [307, 212] width 67 height 16
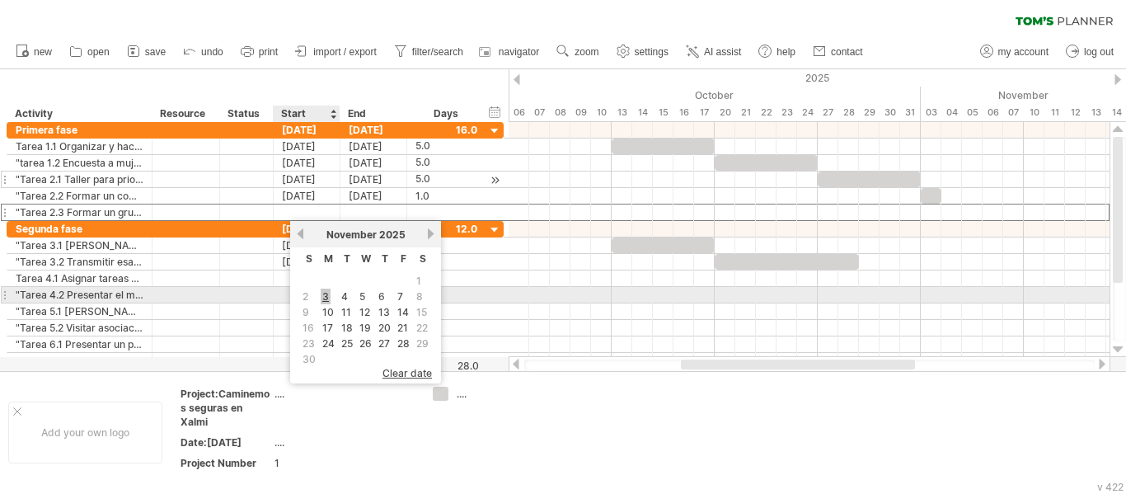
click at [323, 298] on link "3" at bounding box center [326, 296] width 10 height 16
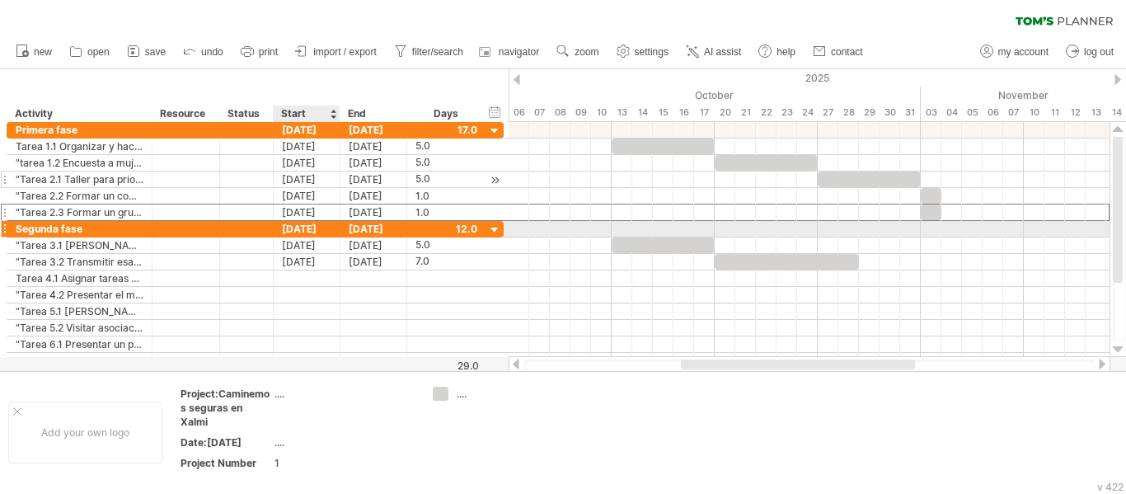
click at [301, 228] on div "[DATE]" at bounding box center [307, 229] width 67 height 16
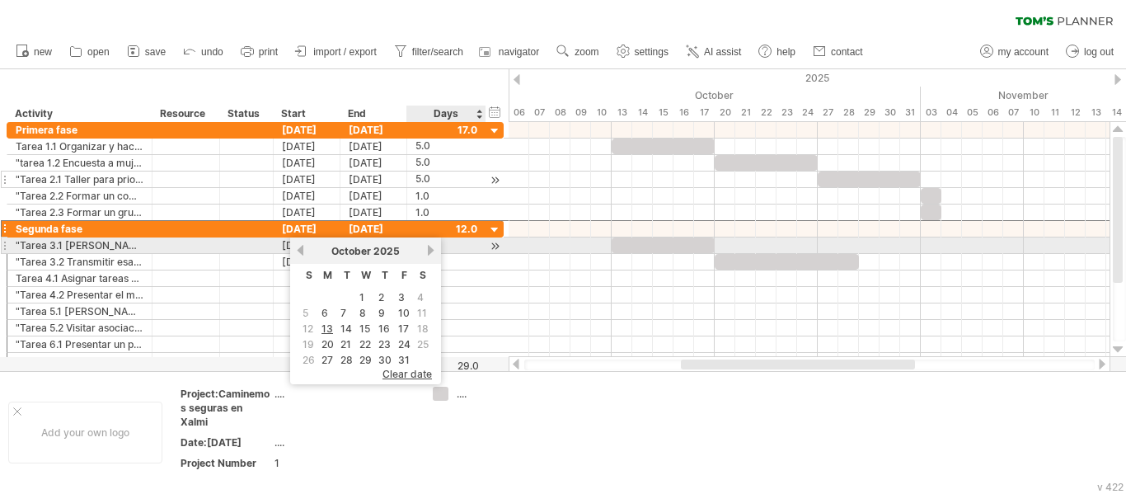
click at [428, 250] on link "next" at bounding box center [430, 250] width 12 height 12
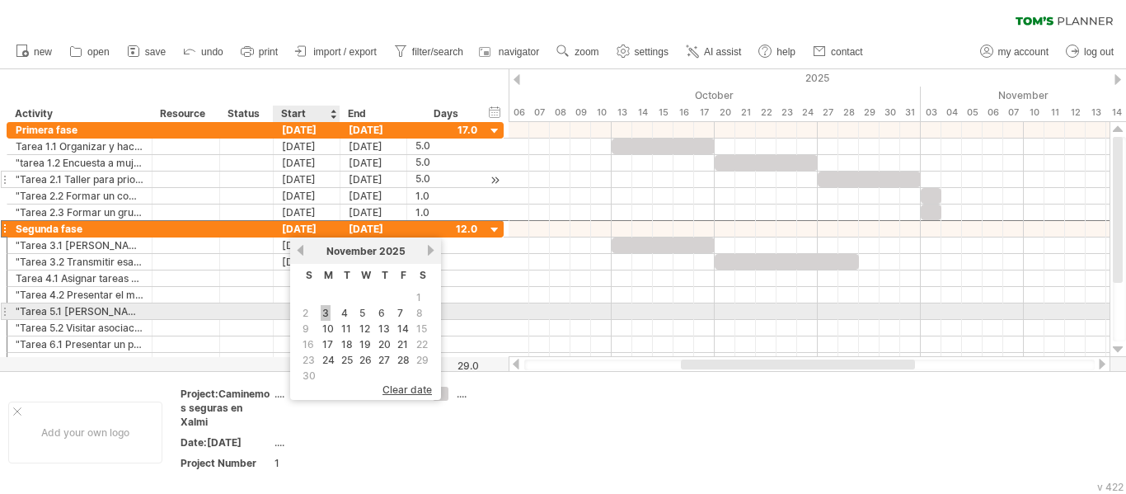
click at [321, 309] on link "3" at bounding box center [326, 313] width 10 height 16
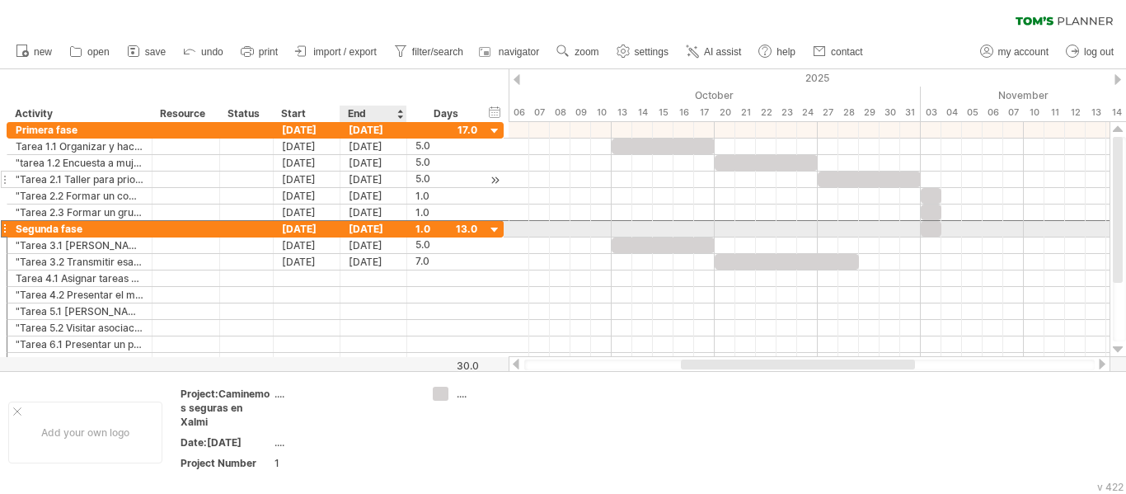
click at [373, 229] on div "[DATE]" at bounding box center [373, 229] width 67 height 16
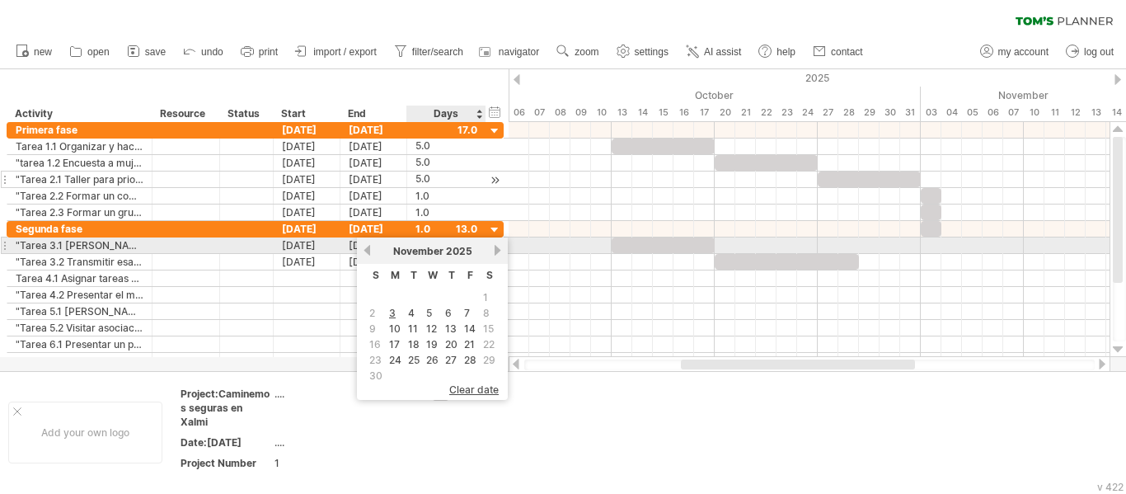
click at [498, 244] on link "next" at bounding box center [497, 250] width 12 height 12
click at [499, 244] on link "next" at bounding box center [497, 250] width 12 height 12
click at [500, 245] on link "next" at bounding box center [497, 250] width 12 height 12
click at [500, 245] on link "next" at bounding box center [496, 250] width 12 height 12
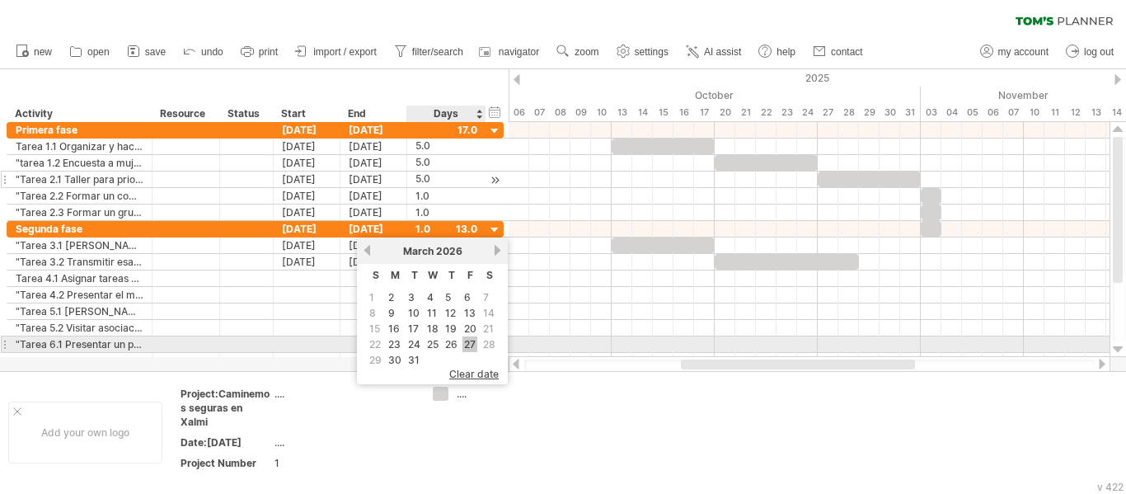
click at [464, 346] on link "27" at bounding box center [469, 344] width 15 height 16
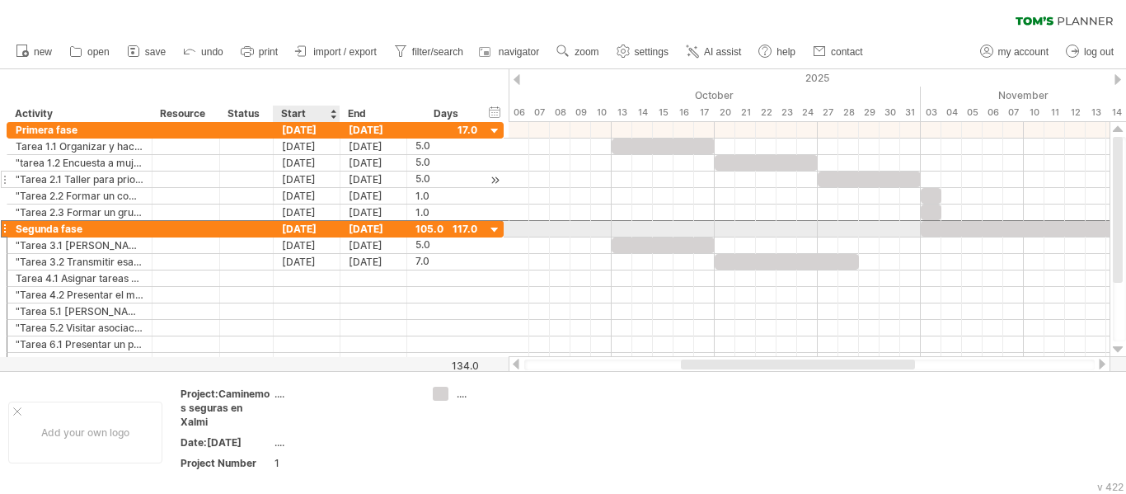
click at [318, 231] on div "[DATE]" at bounding box center [307, 229] width 67 height 16
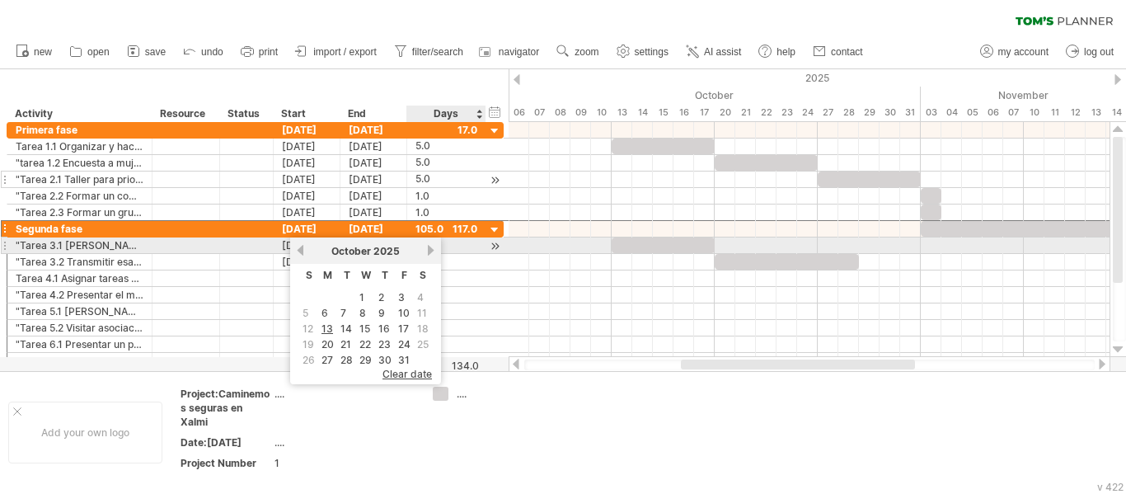
click at [426, 248] on link "next" at bounding box center [430, 250] width 12 height 12
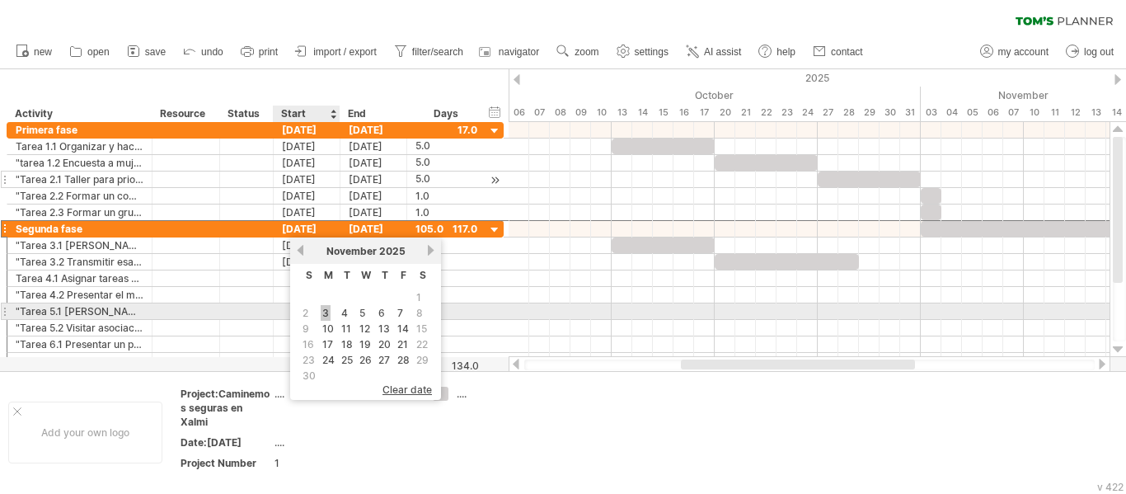
click at [322, 307] on link "3" at bounding box center [326, 313] width 10 height 16
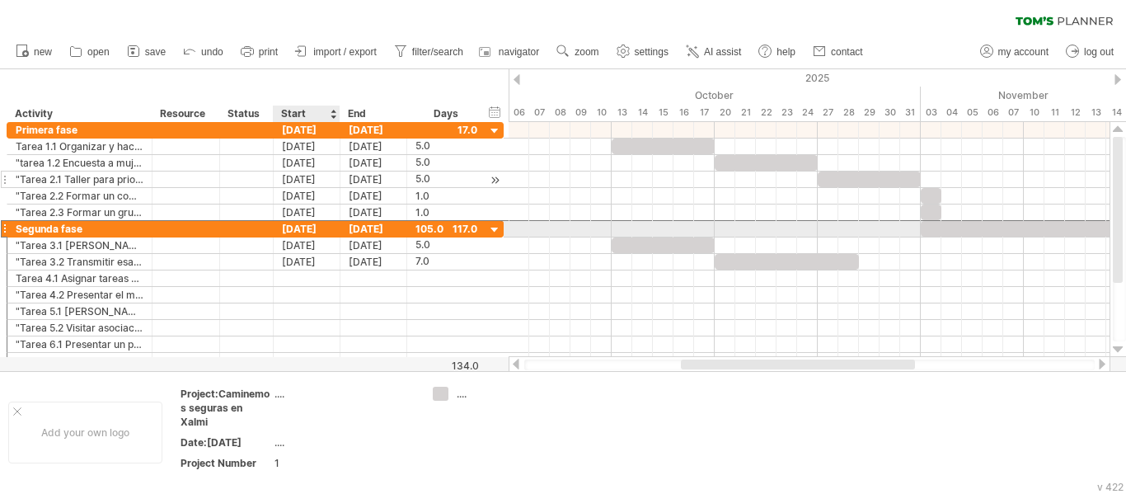
click at [311, 227] on div "[DATE]" at bounding box center [307, 229] width 67 height 16
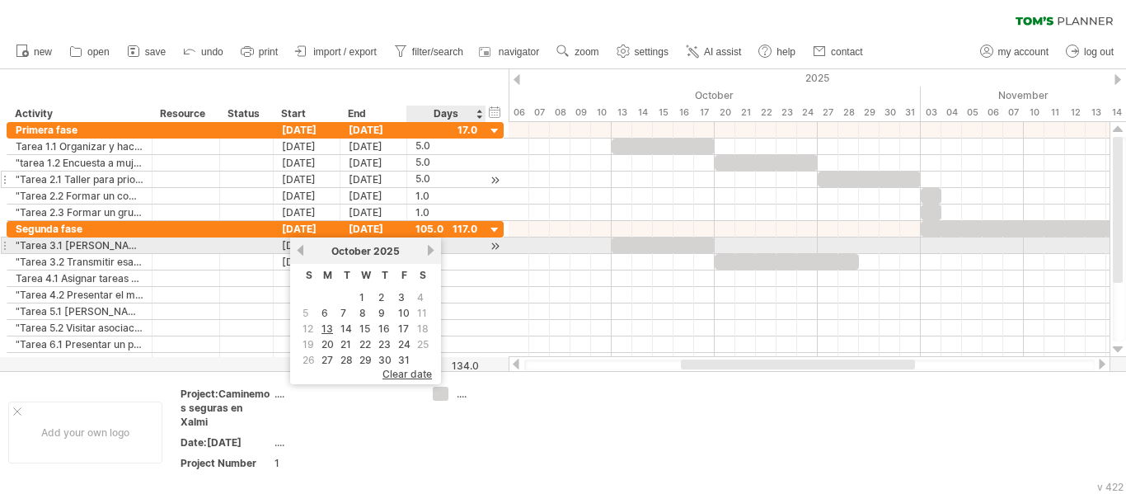
click at [429, 246] on link "next" at bounding box center [430, 250] width 12 height 12
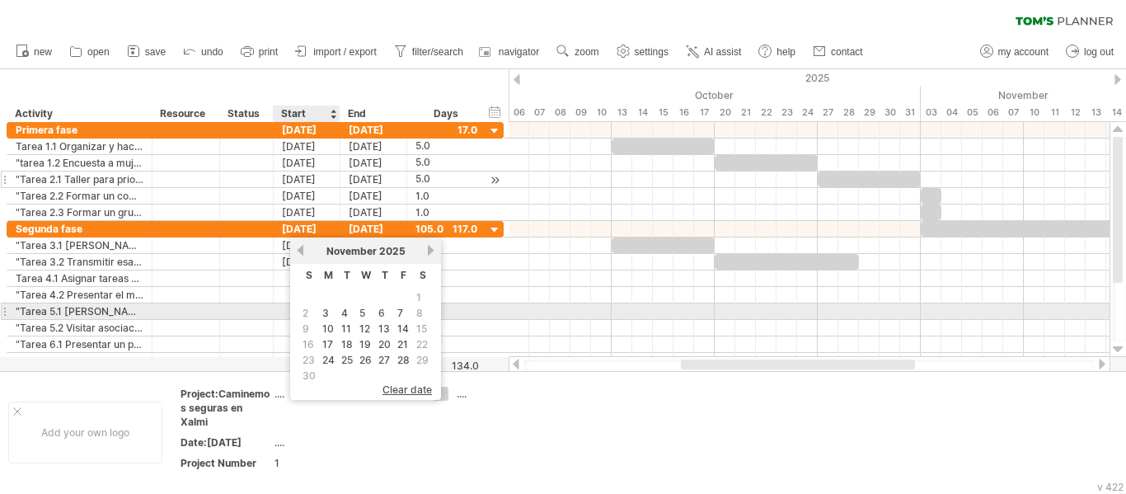
click at [321, 312] on link "3" at bounding box center [326, 313] width 10 height 16
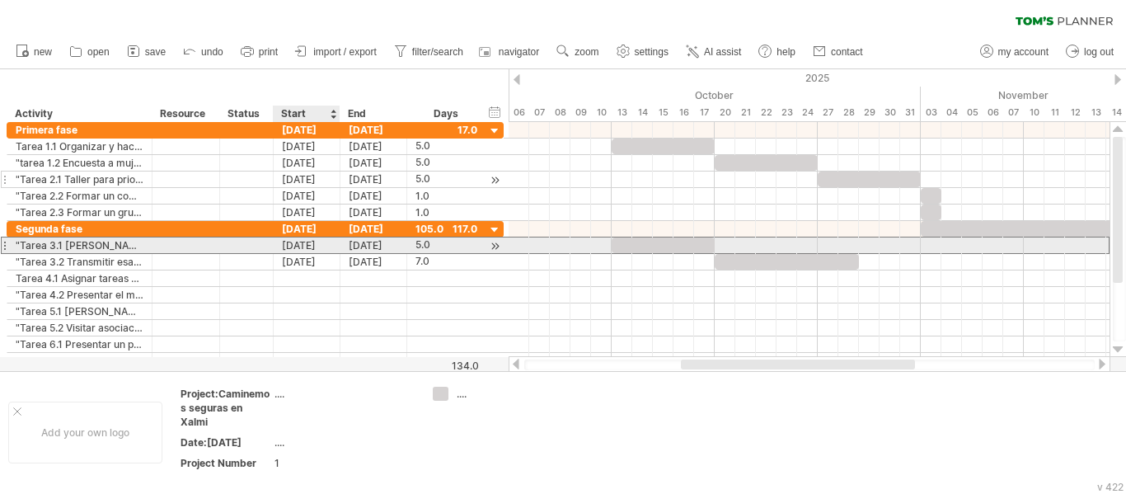
click at [302, 244] on div "[DATE]" at bounding box center [307, 245] width 67 height 16
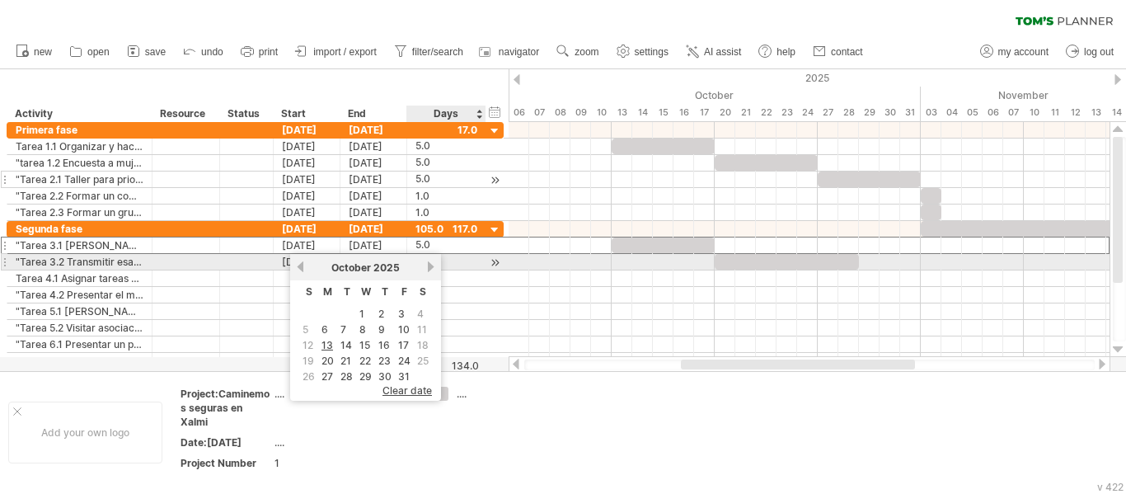
click at [430, 267] on link "next" at bounding box center [430, 266] width 12 height 12
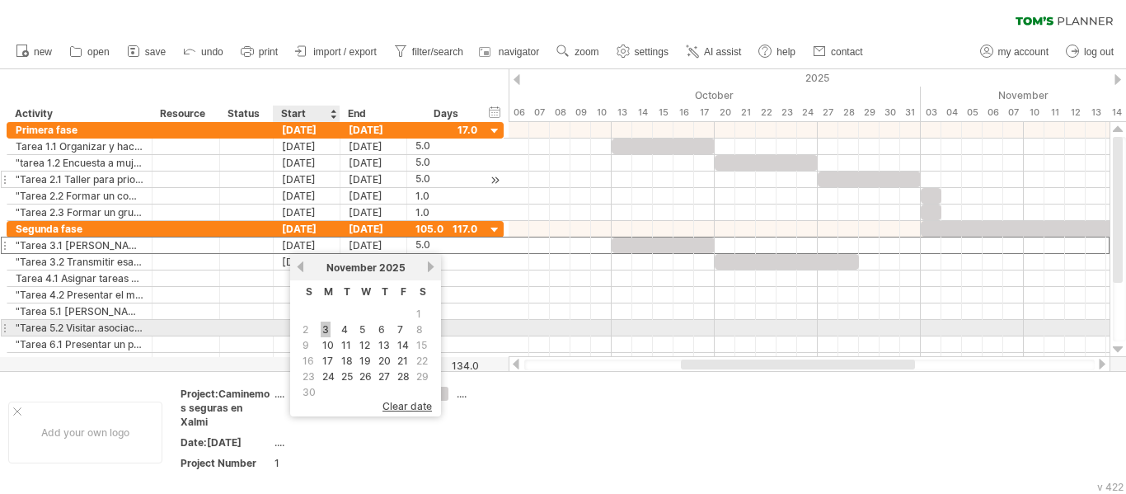
click at [324, 326] on link "3" at bounding box center [326, 329] width 10 height 16
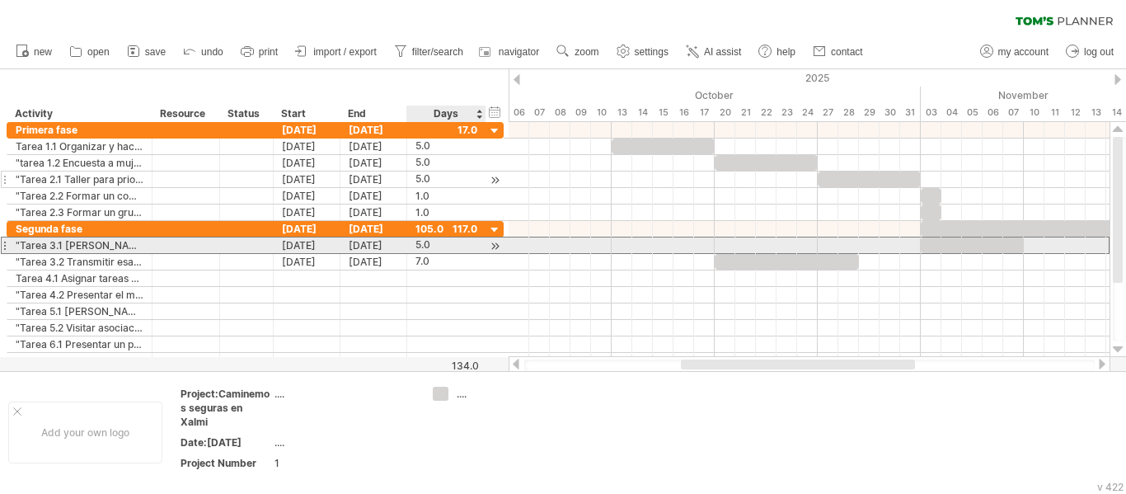
click at [429, 241] on div "5.0" at bounding box center [446, 245] width 62 height 16
type input "**"
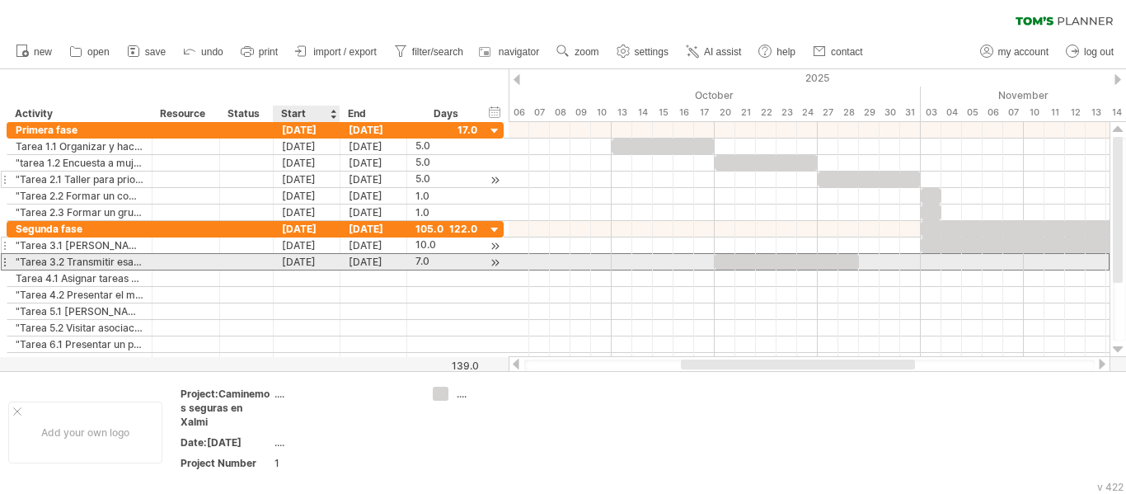
click at [302, 265] on div "[DATE]" at bounding box center [307, 262] width 67 height 16
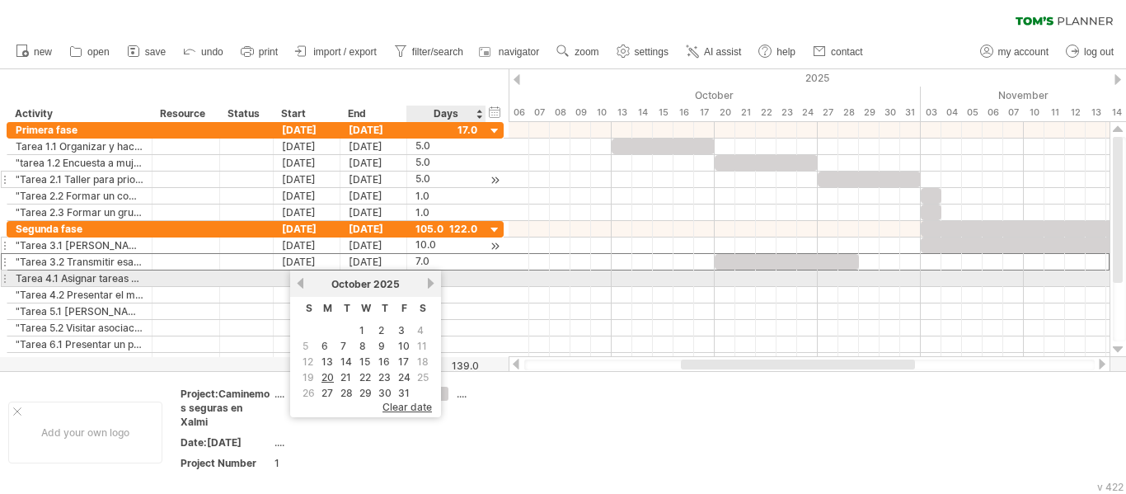
click at [434, 284] on link "next" at bounding box center [430, 283] width 12 height 12
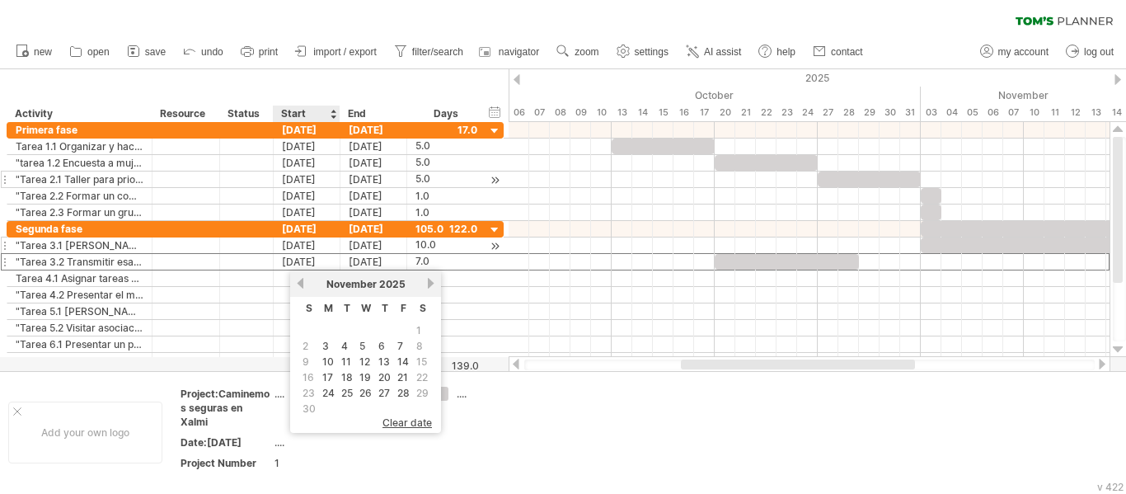
click at [325, 376] on link "17" at bounding box center [328, 377] width 14 height 16
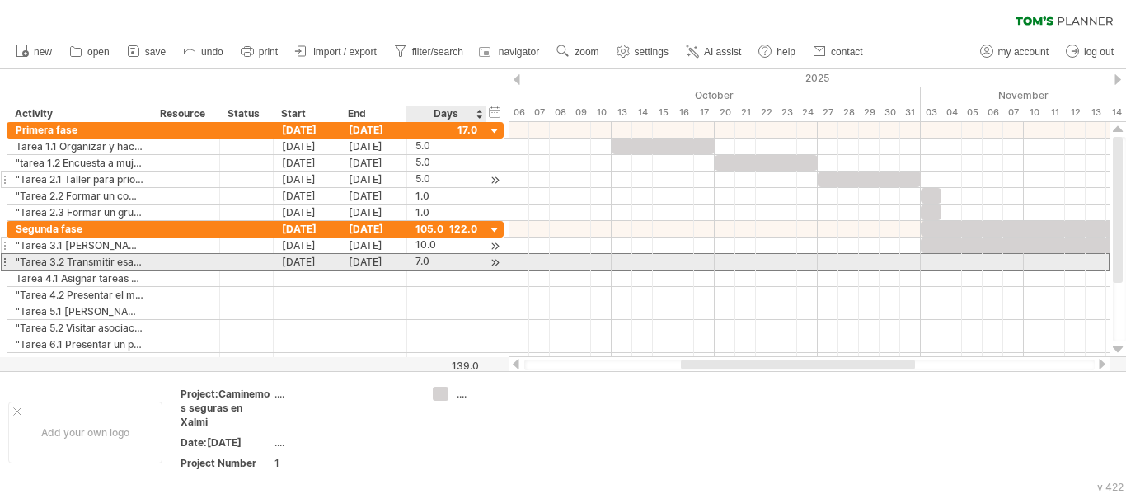
click at [434, 267] on div "7.0" at bounding box center [446, 262] width 62 height 16
type input "**"
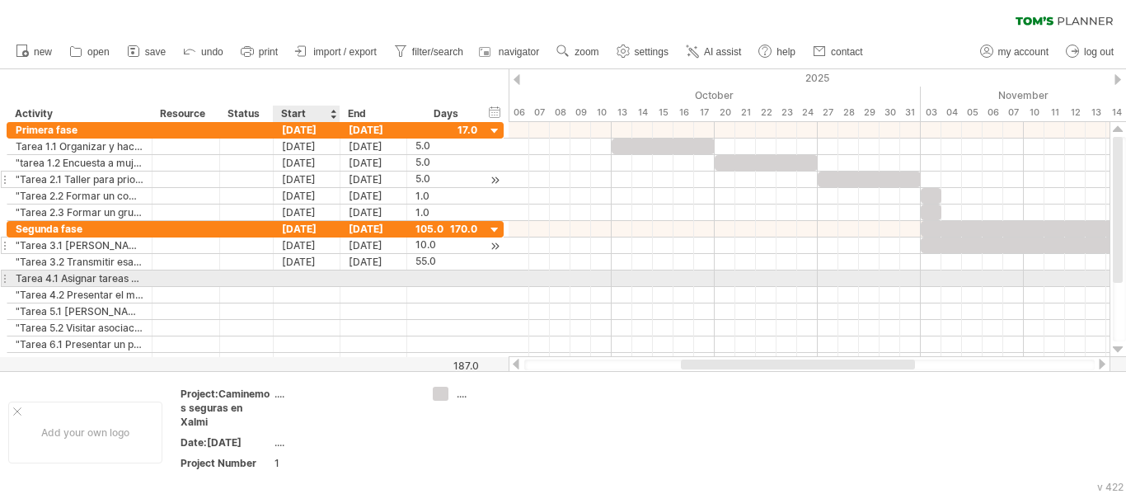
click at [293, 278] on div at bounding box center [307, 278] width 67 height 16
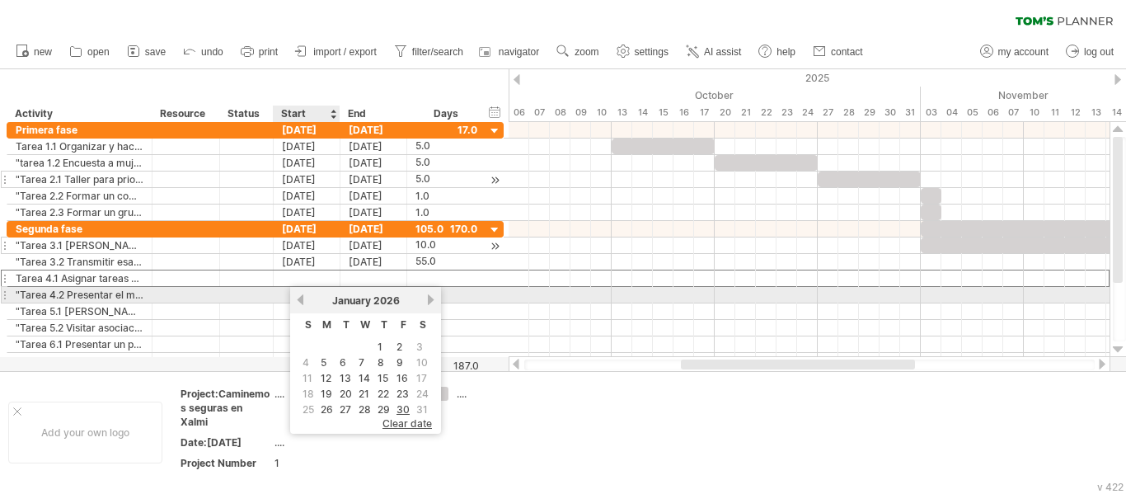
click at [297, 299] on link "previous" at bounding box center [300, 299] width 12 height 12
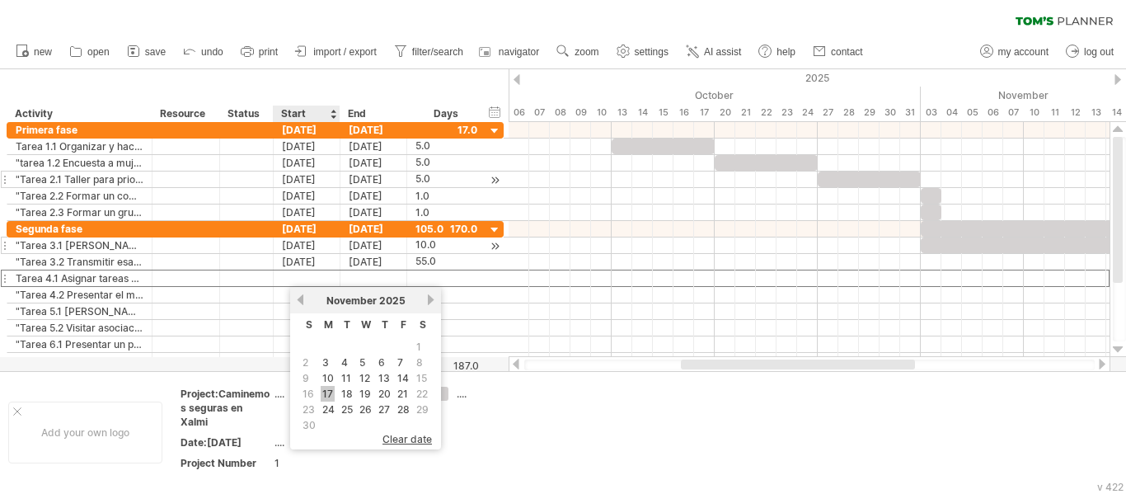
click at [326, 392] on link "17" at bounding box center [328, 394] width 14 height 16
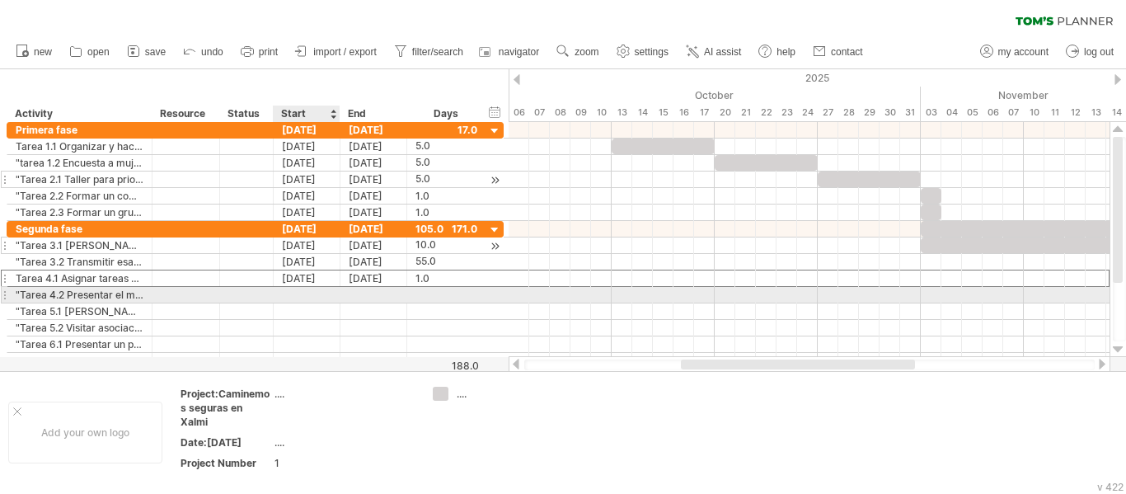
click at [301, 293] on div at bounding box center [307, 295] width 67 height 16
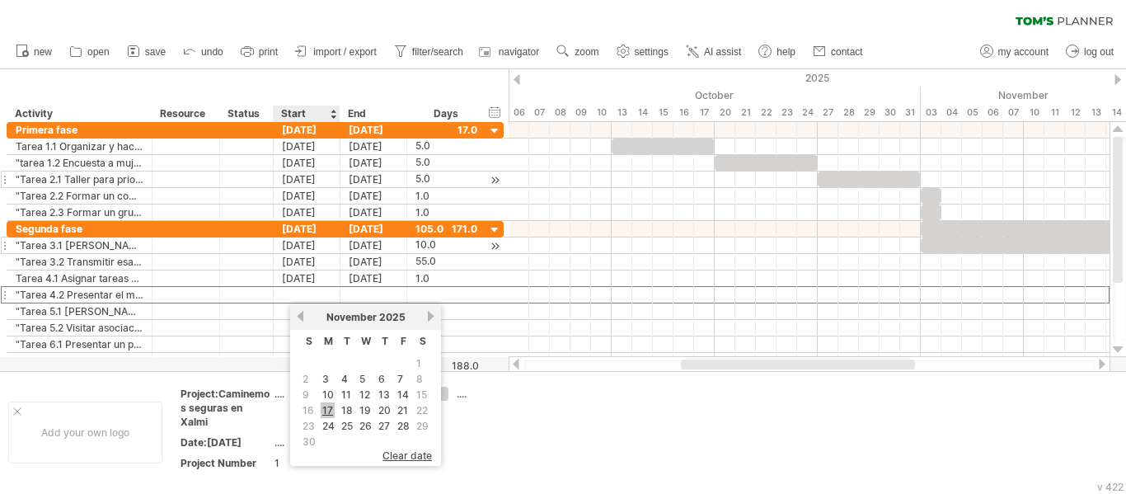
click at [323, 407] on link "17" at bounding box center [328, 410] width 14 height 16
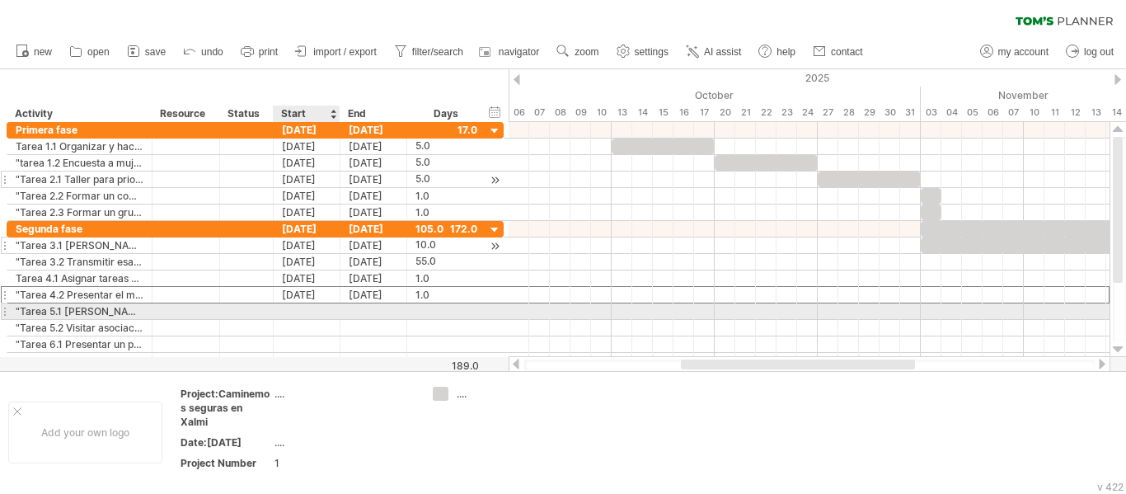
click at [298, 315] on div at bounding box center [307, 311] width 67 height 16
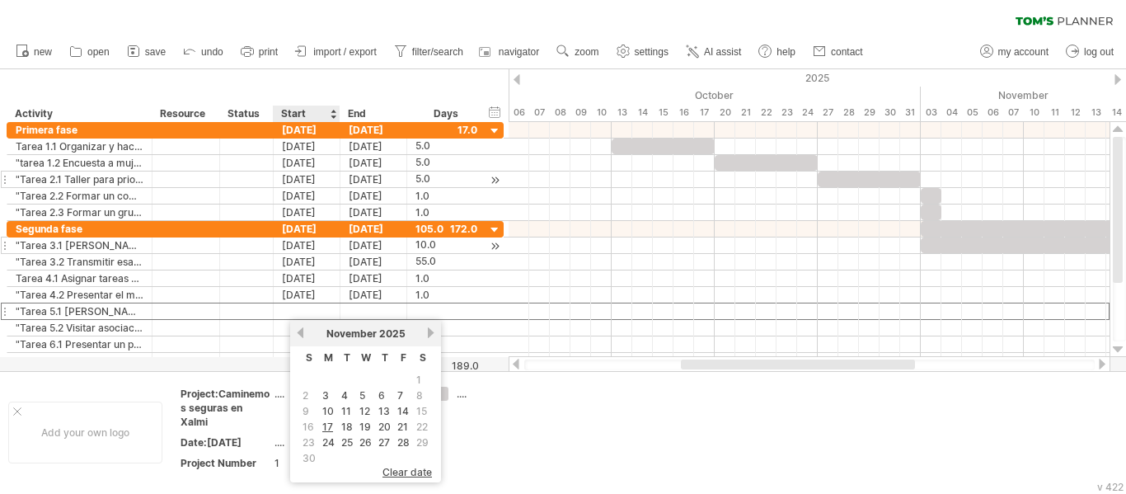
click at [327, 424] on link "17" at bounding box center [328, 427] width 14 height 16
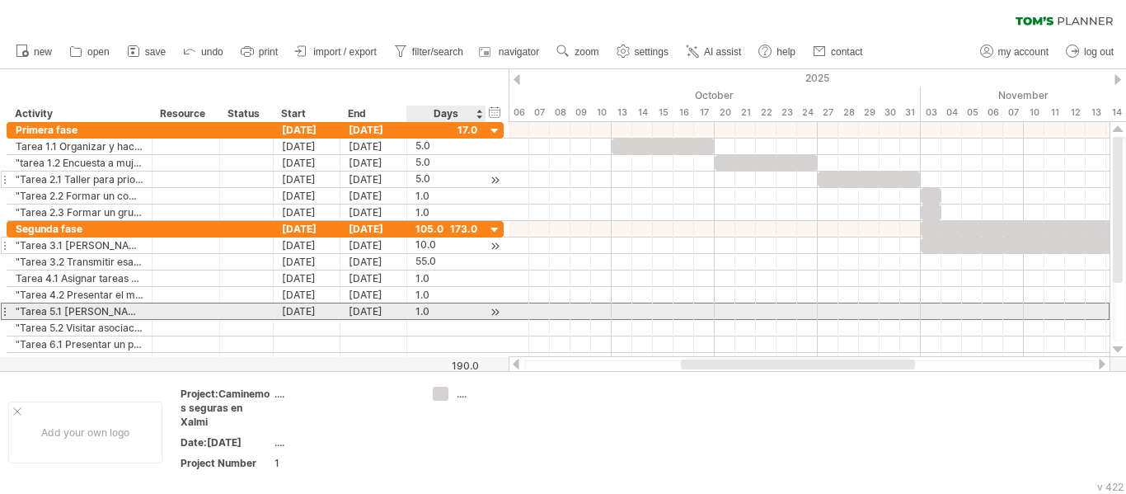
click at [426, 311] on div "1.0" at bounding box center [446, 311] width 62 height 16
type input "*"
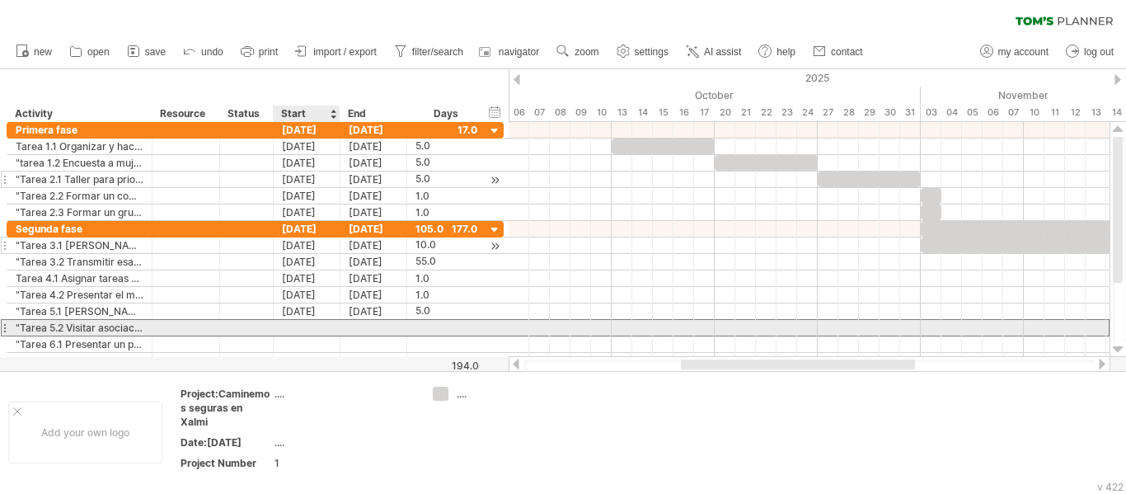
click at [307, 332] on div at bounding box center [307, 328] width 67 height 16
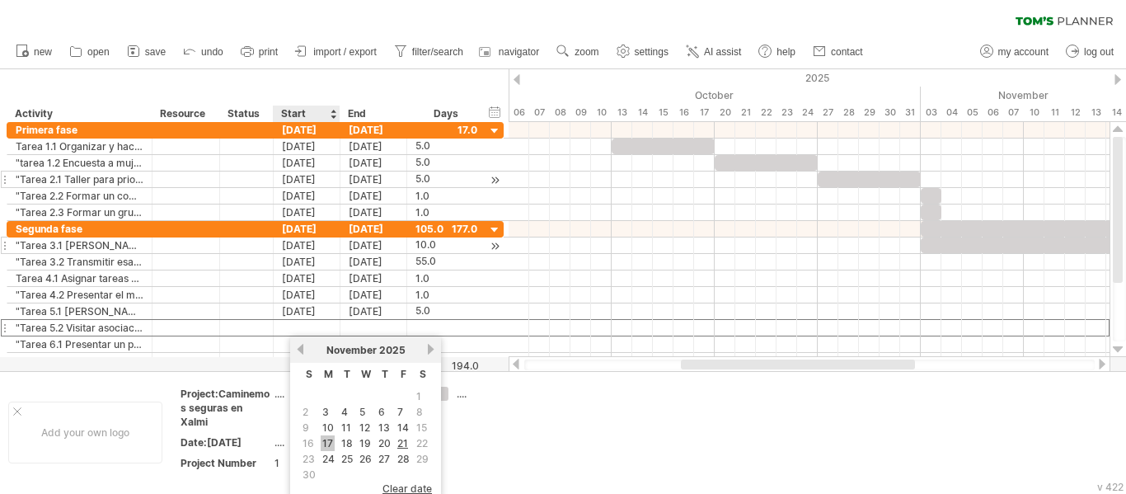
click at [322, 446] on link "17" at bounding box center [328, 443] width 14 height 16
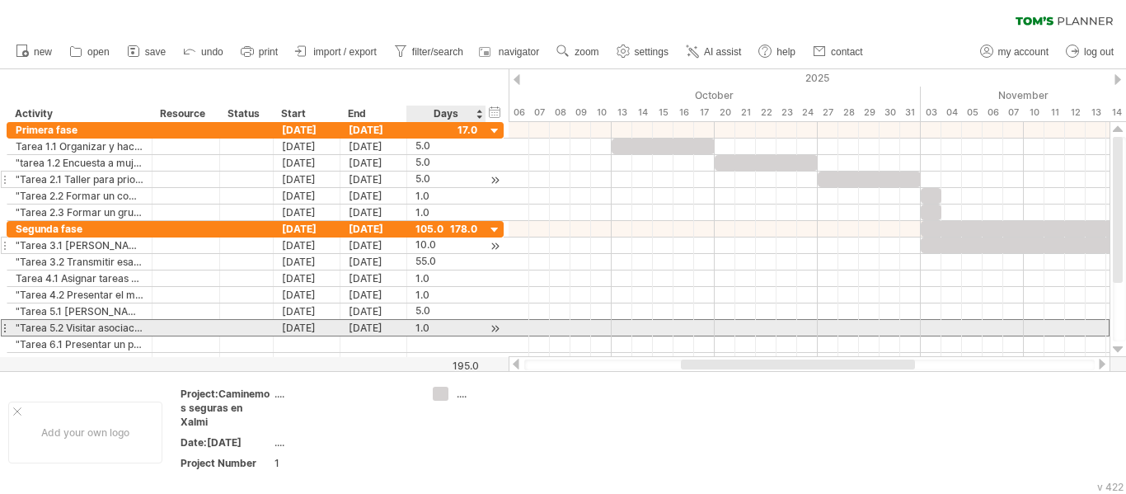
click at [418, 326] on div "1.0" at bounding box center [446, 328] width 62 height 16
type input "*"
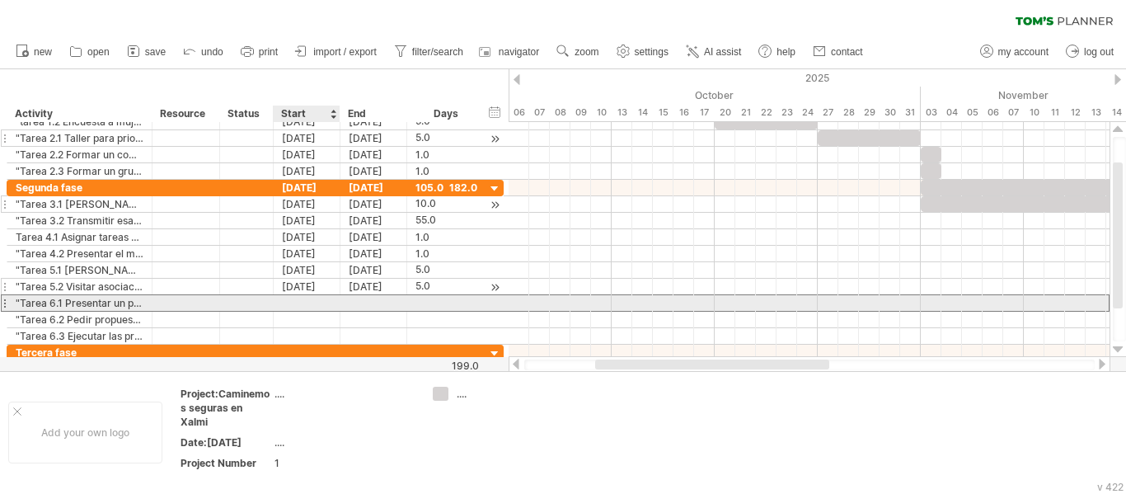
click at [312, 303] on div at bounding box center [307, 303] width 67 height 16
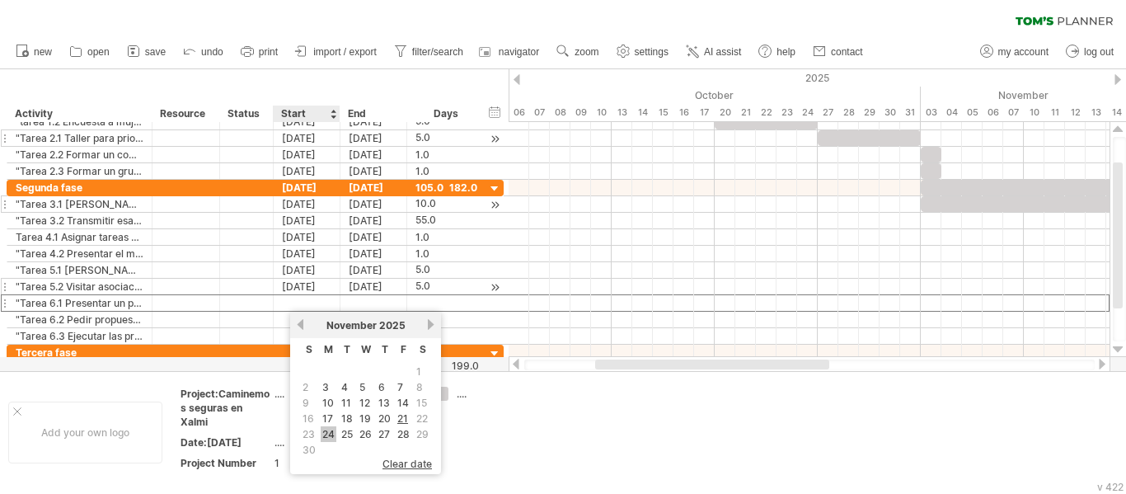
click at [325, 433] on link "24" at bounding box center [329, 434] width 16 height 16
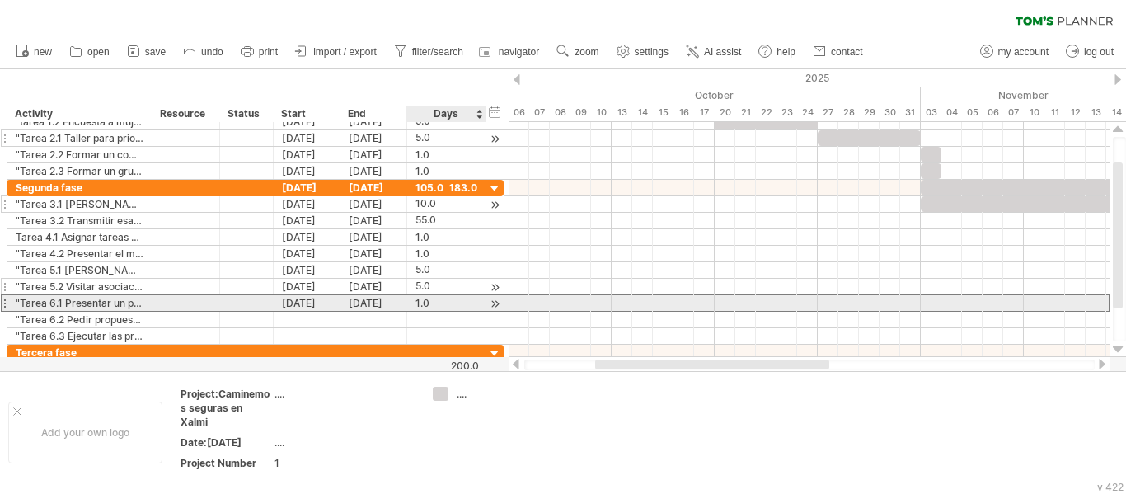
click at [428, 298] on div "1.0" at bounding box center [446, 303] width 62 height 16
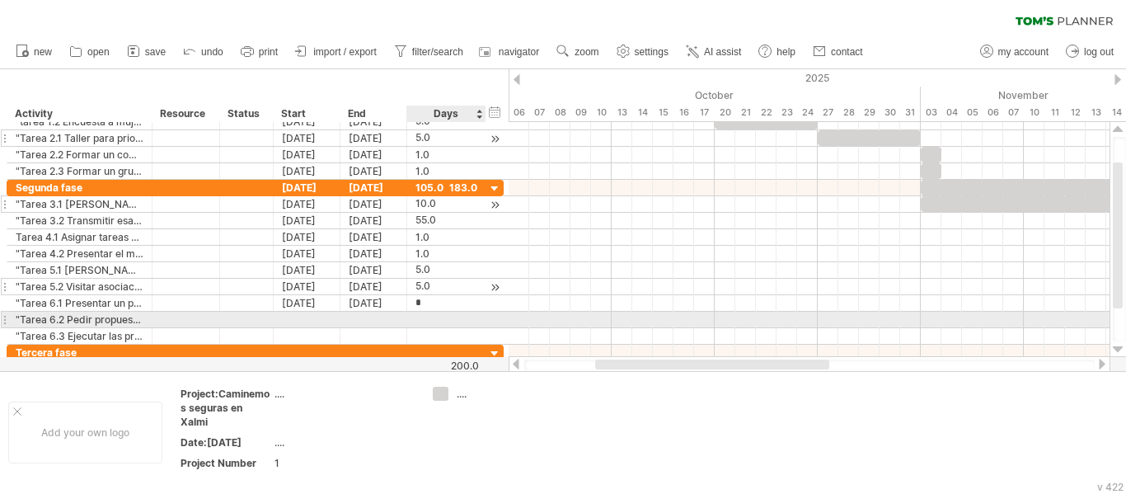
type input "**"
click at [300, 313] on div at bounding box center [307, 320] width 67 height 16
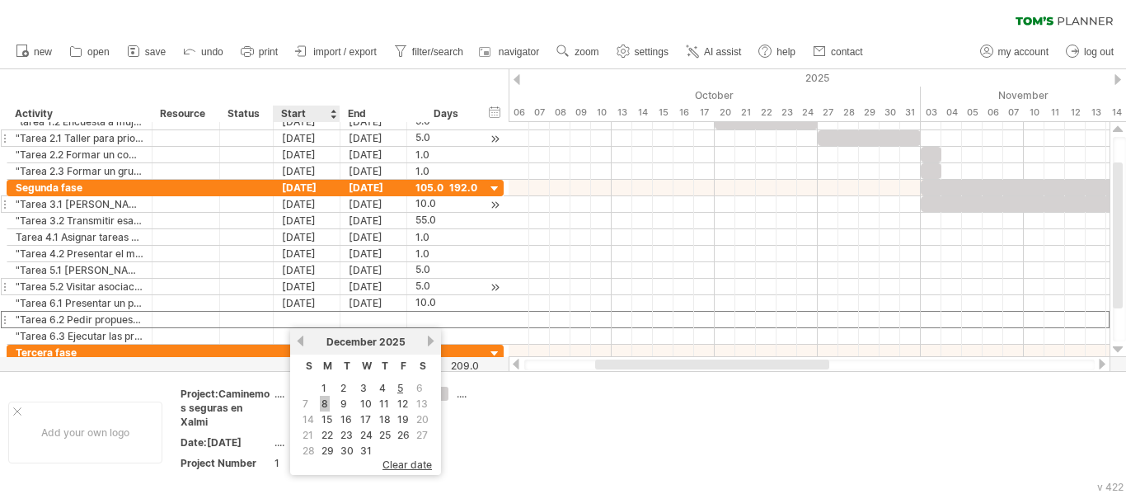
click at [327, 405] on link "8" at bounding box center [325, 404] width 10 height 16
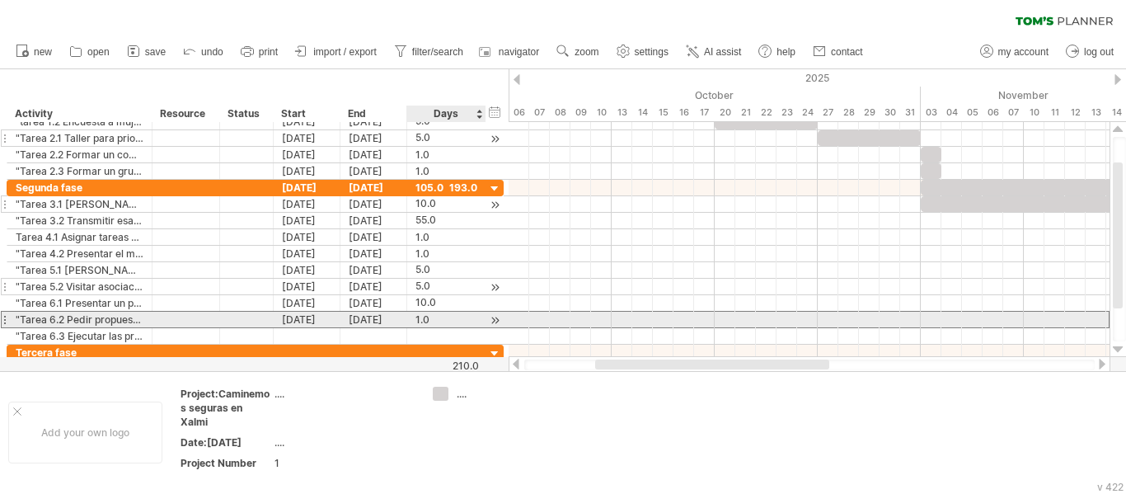
click at [419, 320] on div "1.0" at bounding box center [446, 320] width 62 height 16
type input "*"
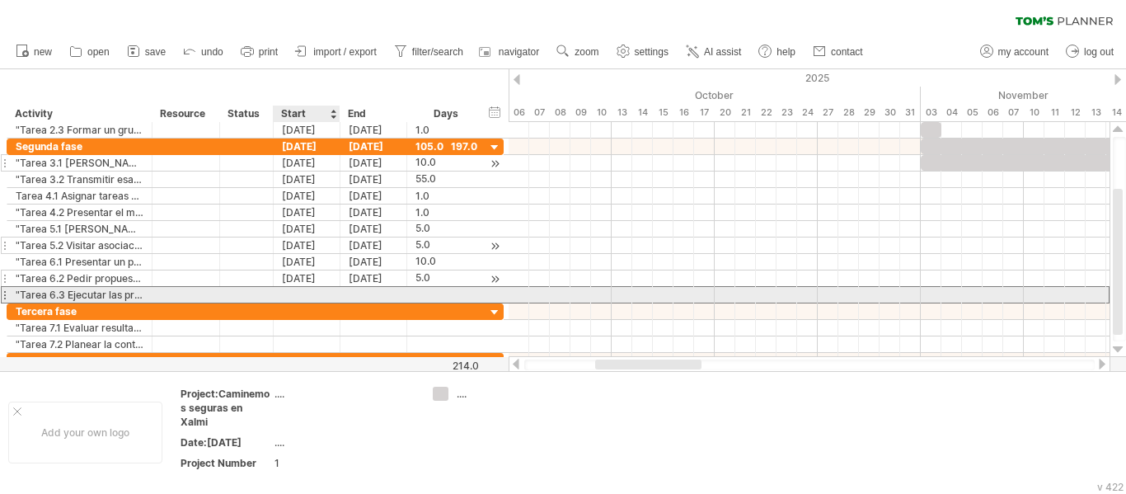
scroll to position [0, 0]
click at [291, 296] on div at bounding box center [307, 295] width 67 height 16
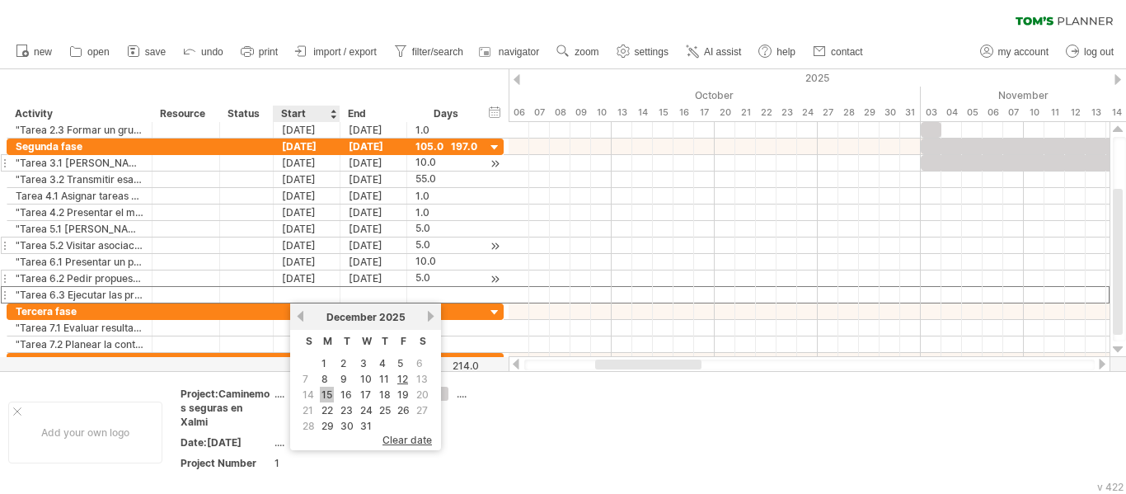
click at [323, 393] on link "15" at bounding box center [327, 395] width 14 height 16
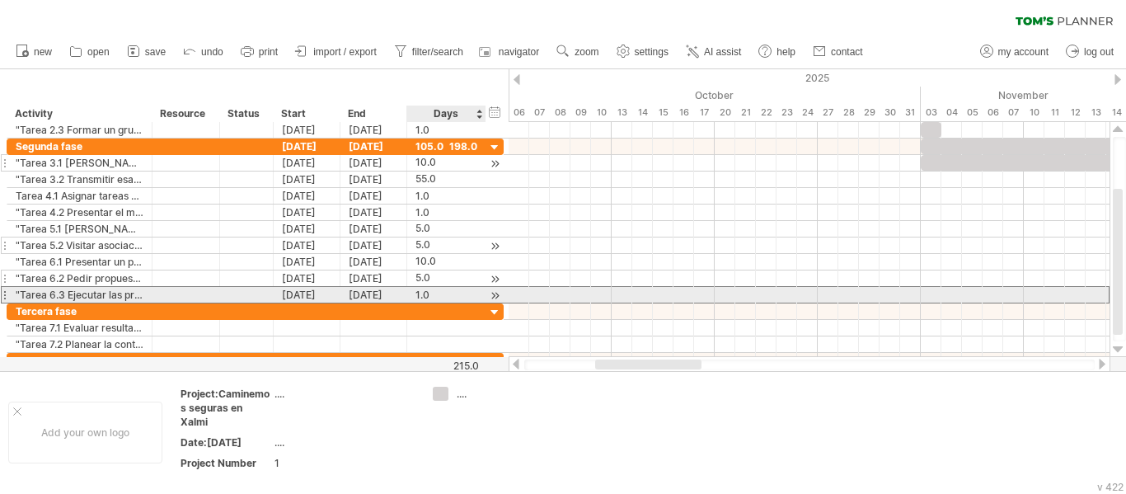
click at [429, 296] on div "1.0" at bounding box center [446, 295] width 62 height 16
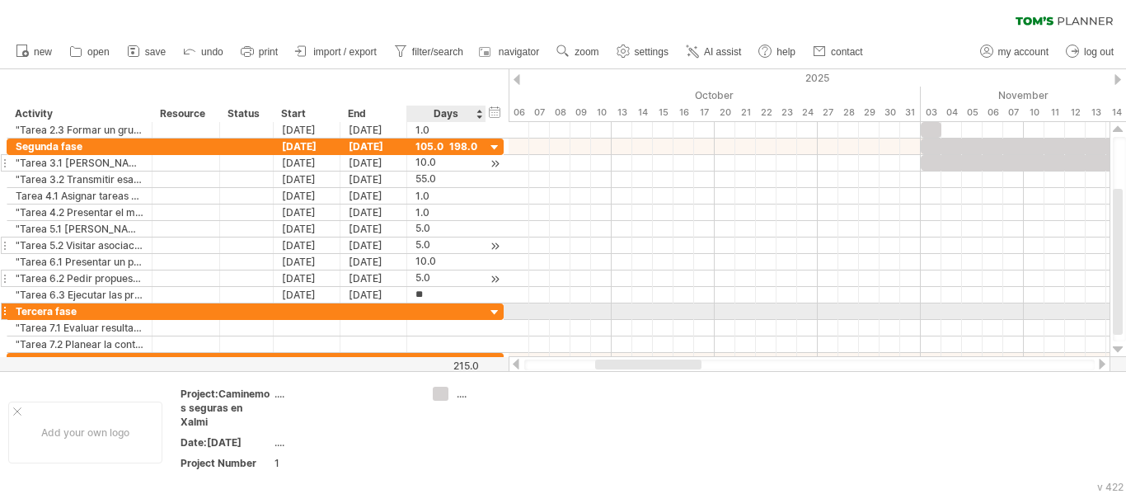
type input "***"
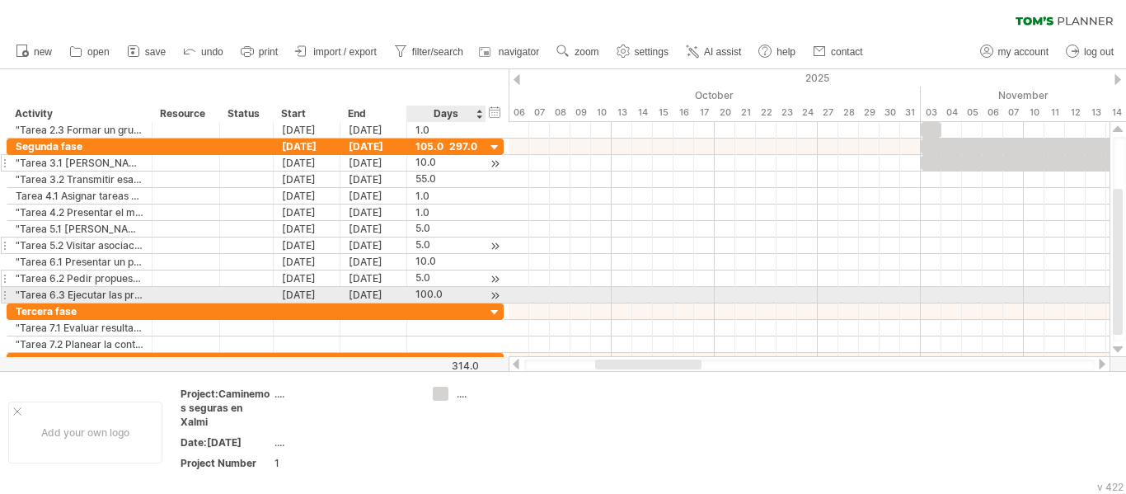
scroll to position [0, 0]
click at [434, 298] on div "100.0" at bounding box center [446, 295] width 62 height 16
type input "**"
click at [439, 298] on div "55.0" at bounding box center [446, 295] width 62 height 16
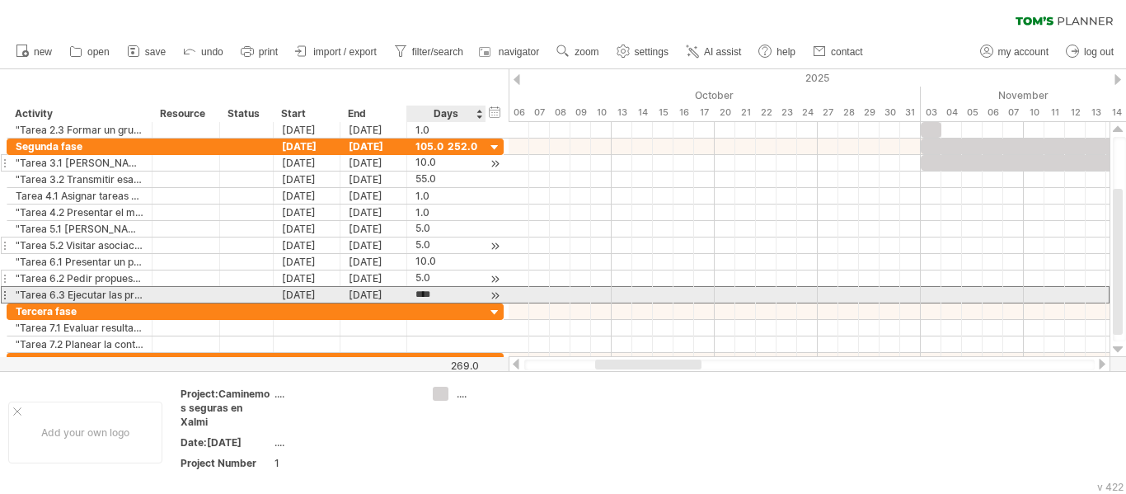
scroll to position [0, 0]
type input "**"
click at [424, 291] on div "80.0" at bounding box center [446, 295] width 62 height 16
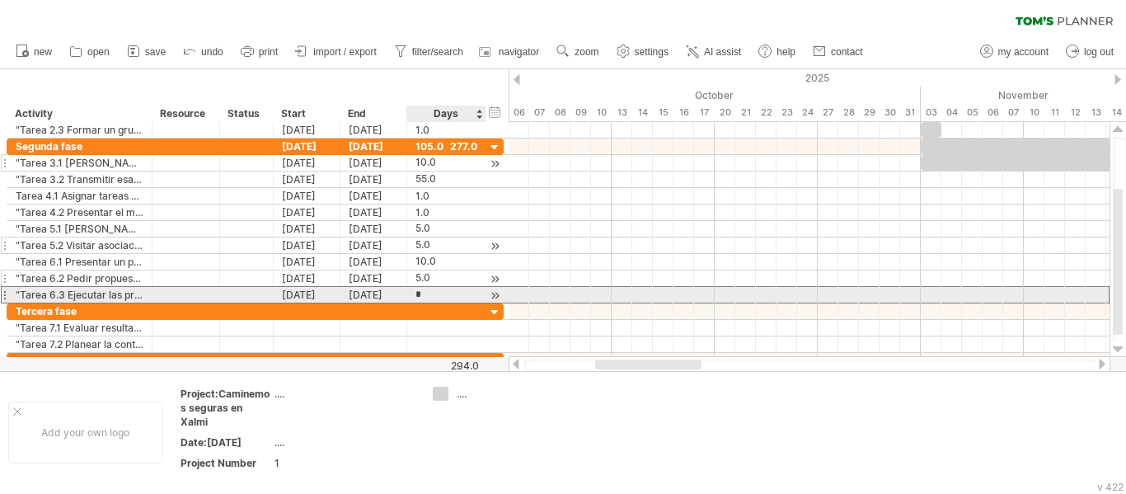
type input "**"
click at [428, 293] on div "90.0" at bounding box center [446, 295] width 62 height 16
type input "**"
click at [420, 298] on div "85.0" at bounding box center [446, 295] width 62 height 16
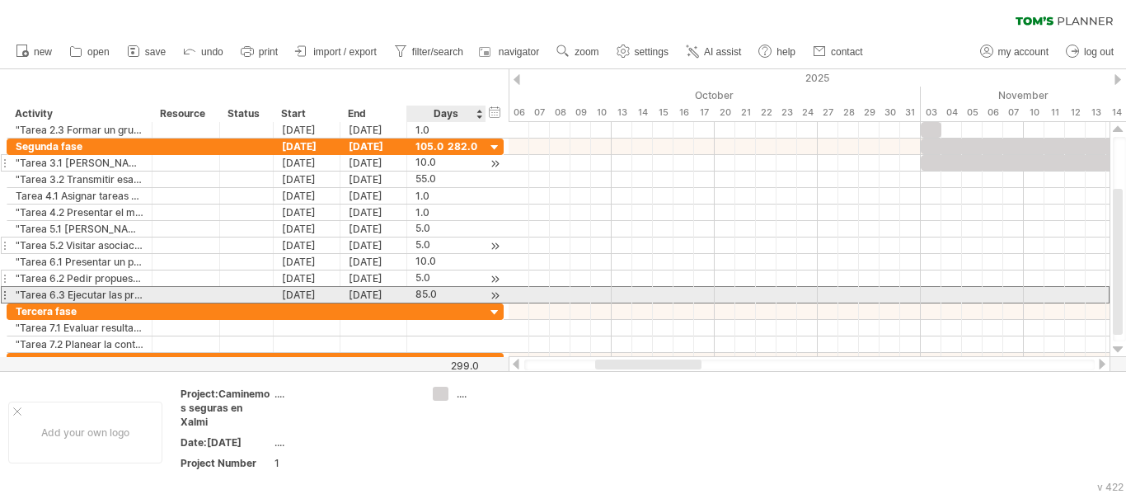
scroll to position [0, 0]
type input "**"
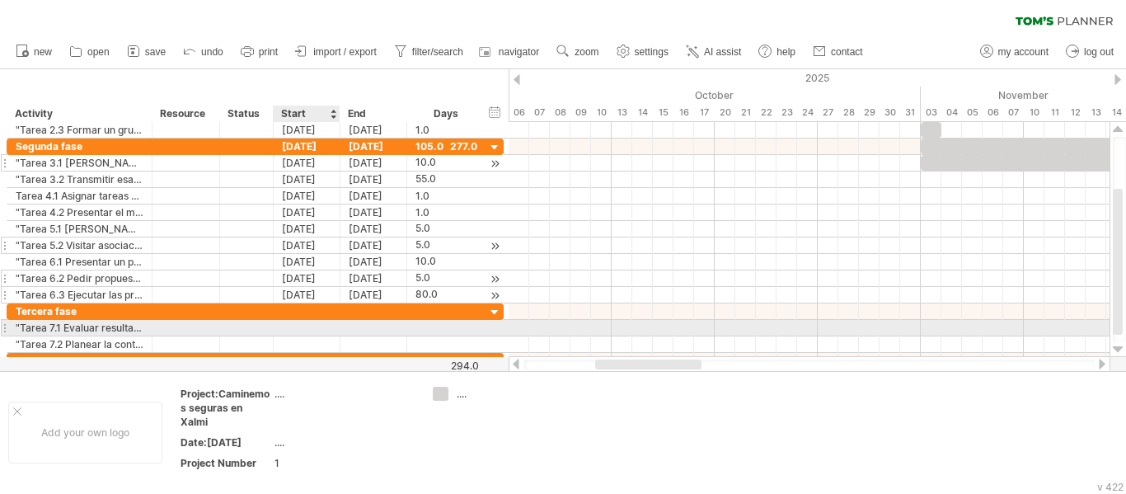
click at [292, 331] on div at bounding box center [307, 328] width 67 height 16
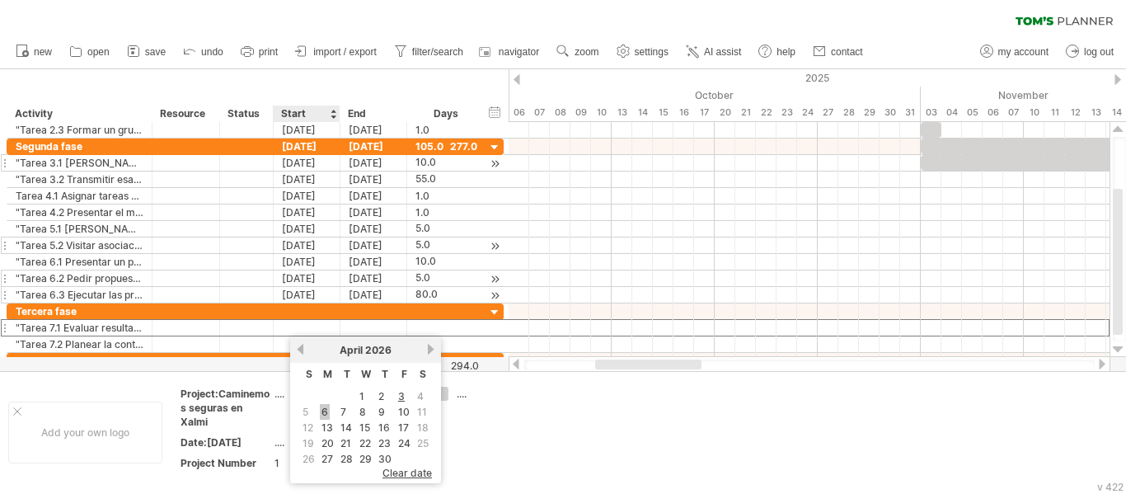
click at [326, 413] on link "6" at bounding box center [325, 412] width 10 height 16
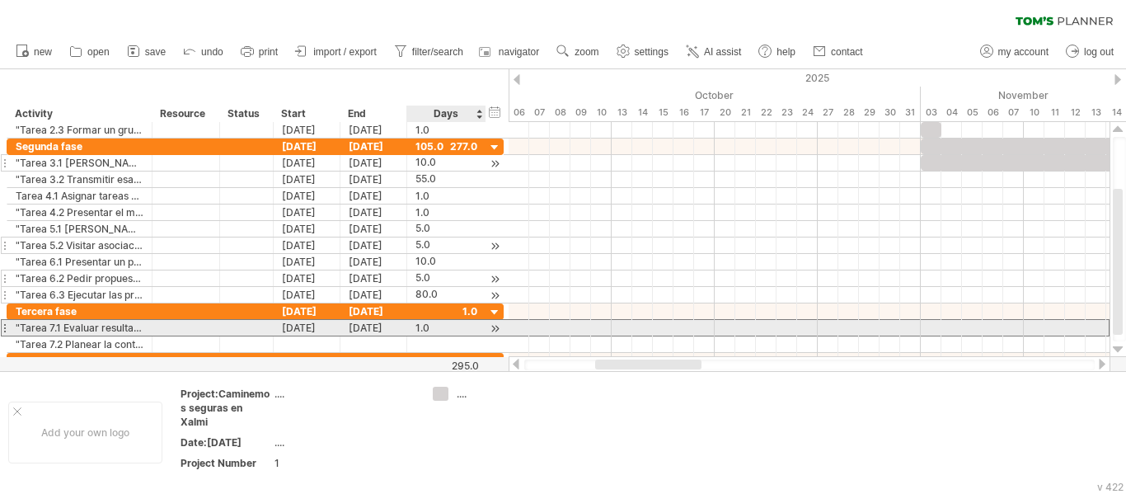
click at [424, 326] on div "1.0" at bounding box center [446, 328] width 62 height 16
type input "*"
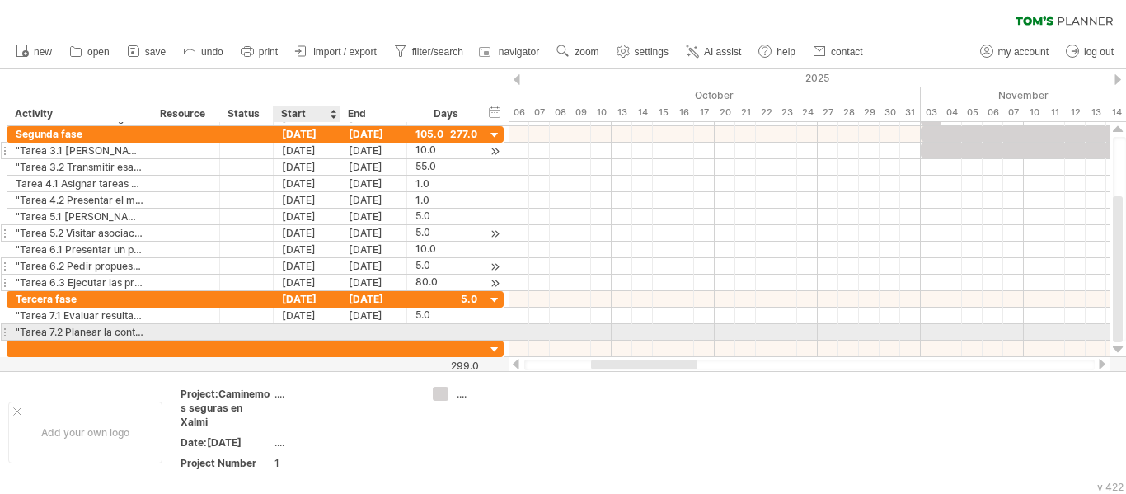
click at [308, 334] on div at bounding box center [307, 332] width 67 height 16
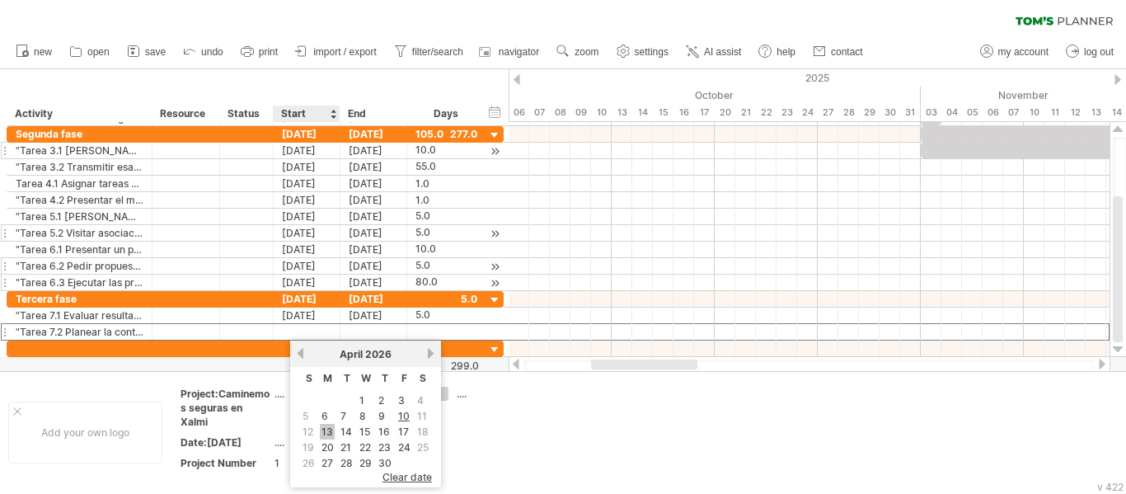
click at [330, 435] on link "13" at bounding box center [327, 432] width 15 height 16
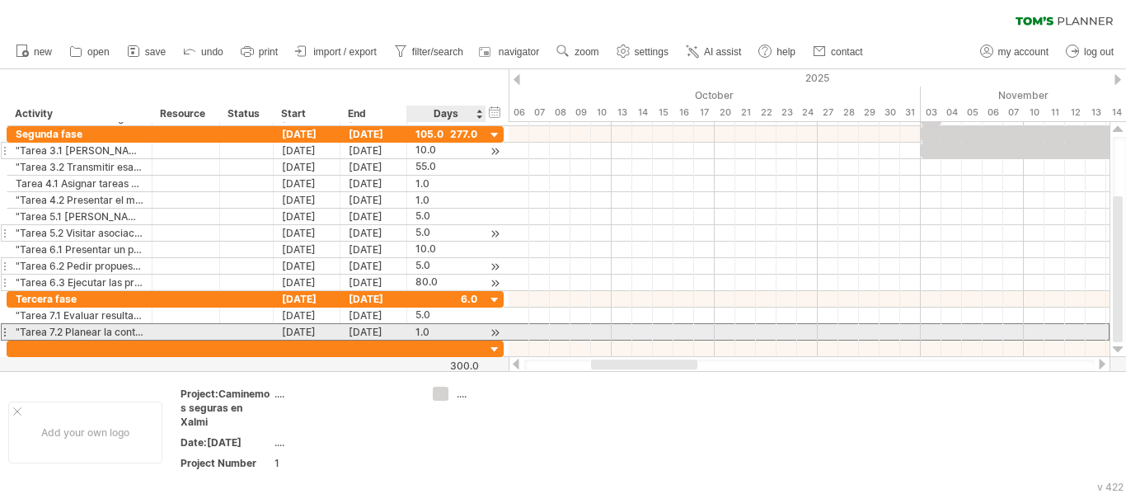
click at [436, 335] on div "1.0" at bounding box center [446, 332] width 62 height 16
type input "*"
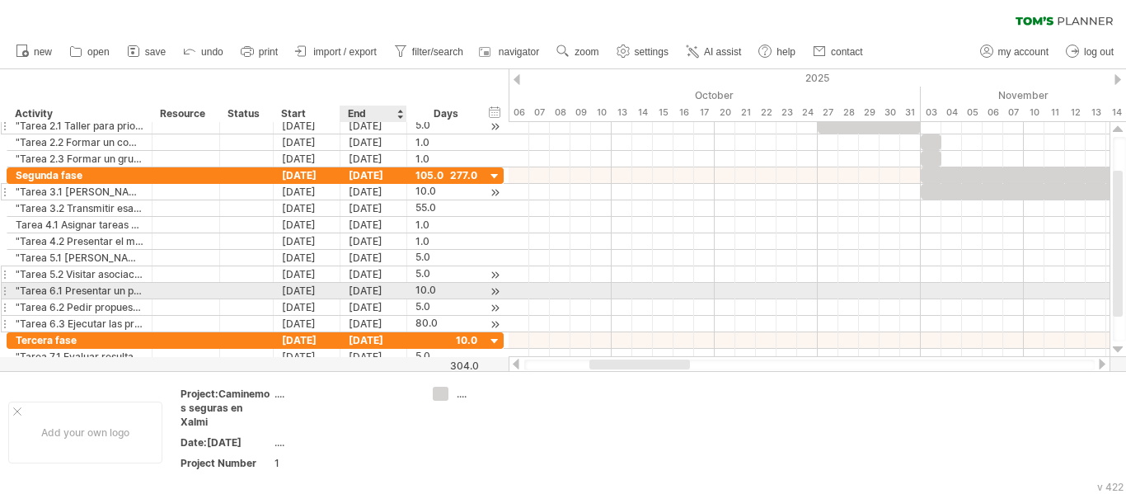
scroll to position [0, 0]
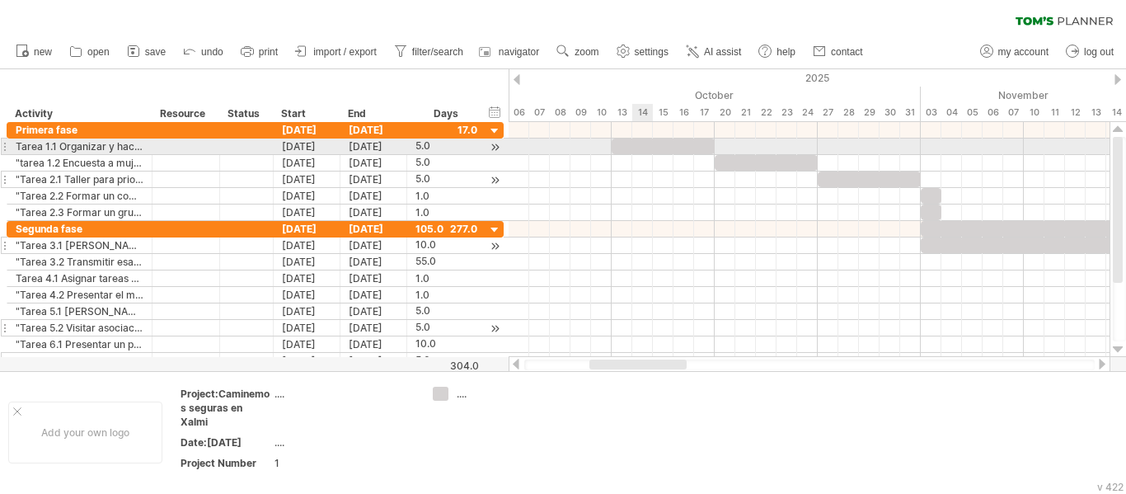
click at [647, 146] on div at bounding box center [663, 146] width 103 height 16
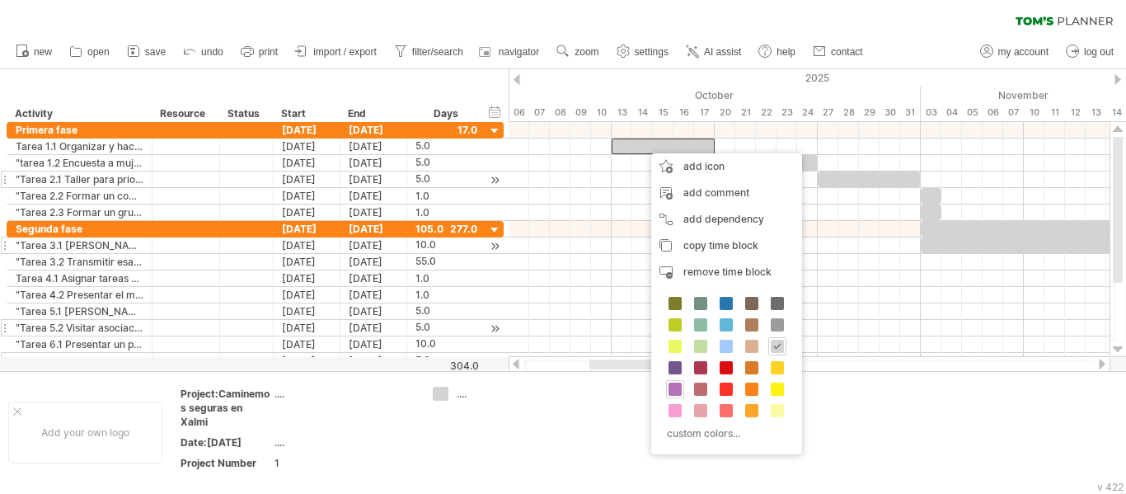
click at [675, 387] on span at bounding box center [674, 388] width 13 height 13
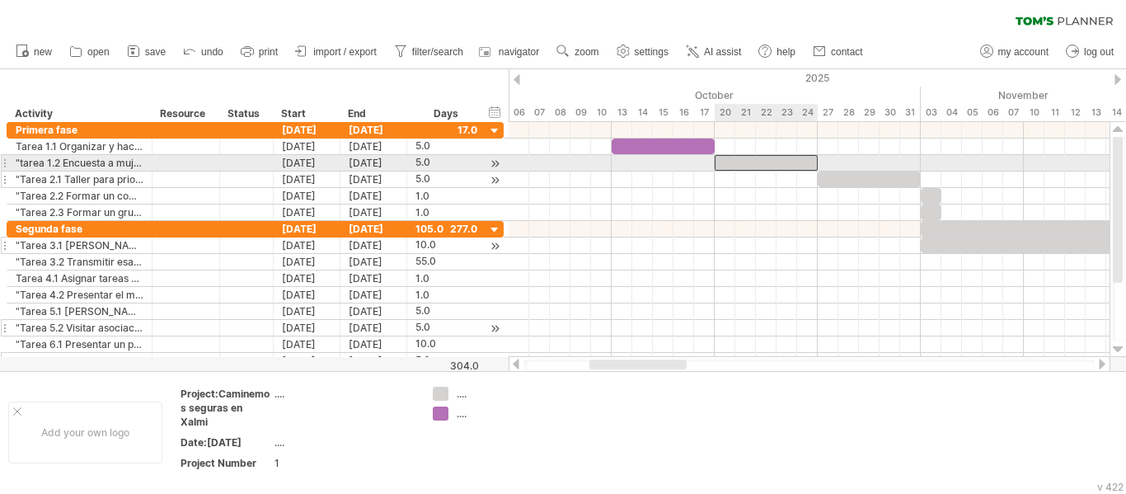
click at [725, 161] on div at bounding box center [766, 163] width 103 height 16
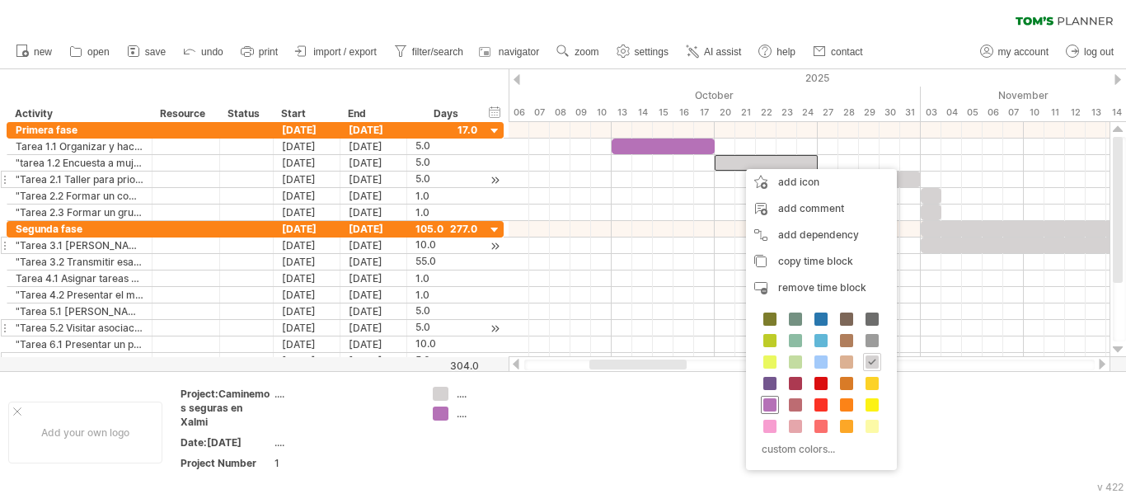
click at [767, 406] on span at bounding box center [769, 404] width 13 height 13
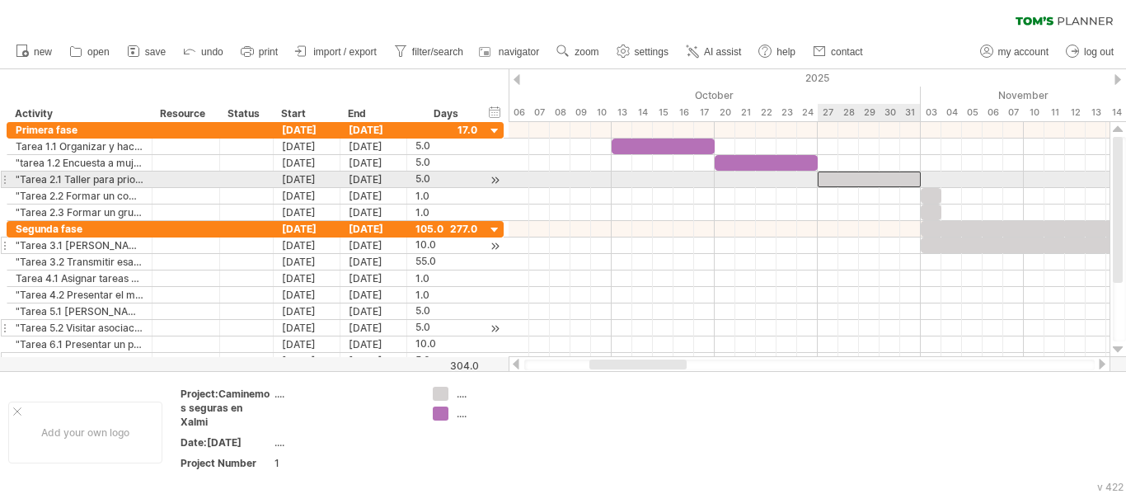
click at [834, 178] on div at bounding box center [869, 179] width 103 height 16
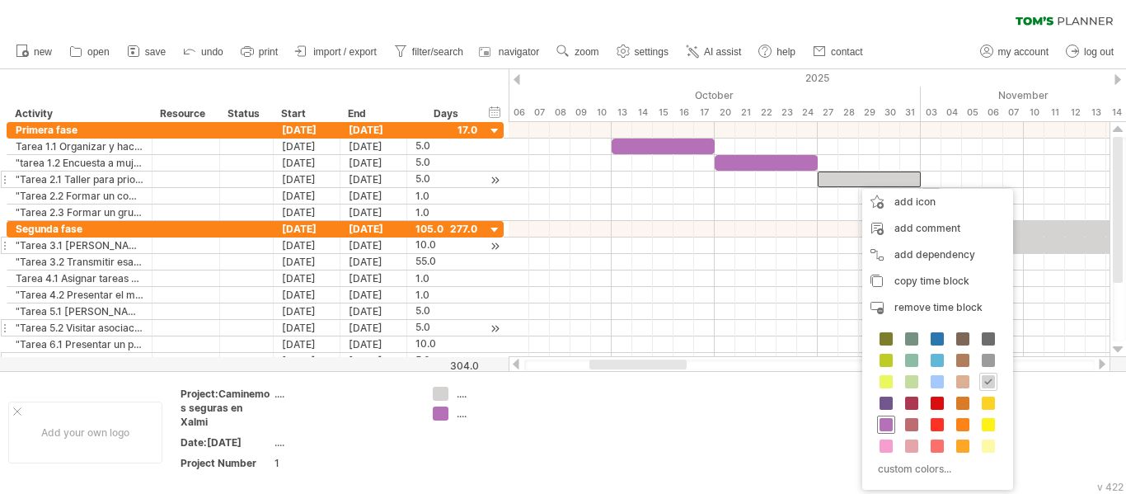
click at [883, 424] on span at bounding box center [885, 424] width 13 height 13
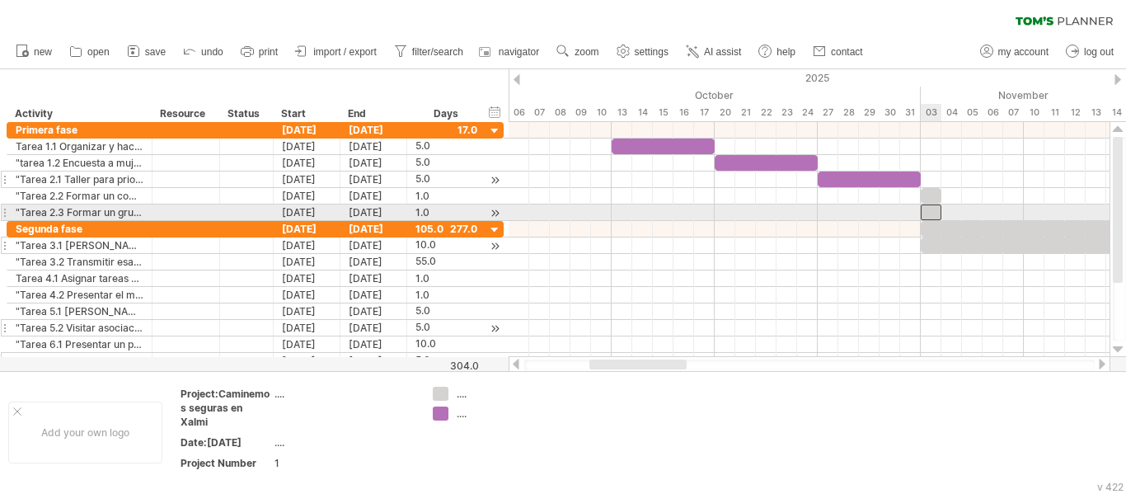
click at [935, 209] on div at bounding box center [931, 212] width 21 height 16
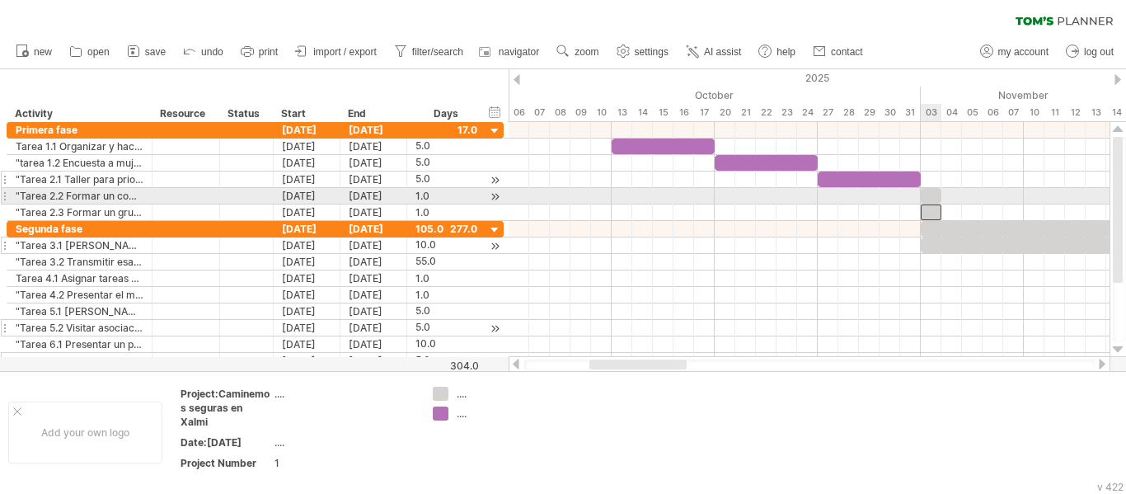
click at [934, 200] on div at bounding box center [931, 196] width 21 height 16
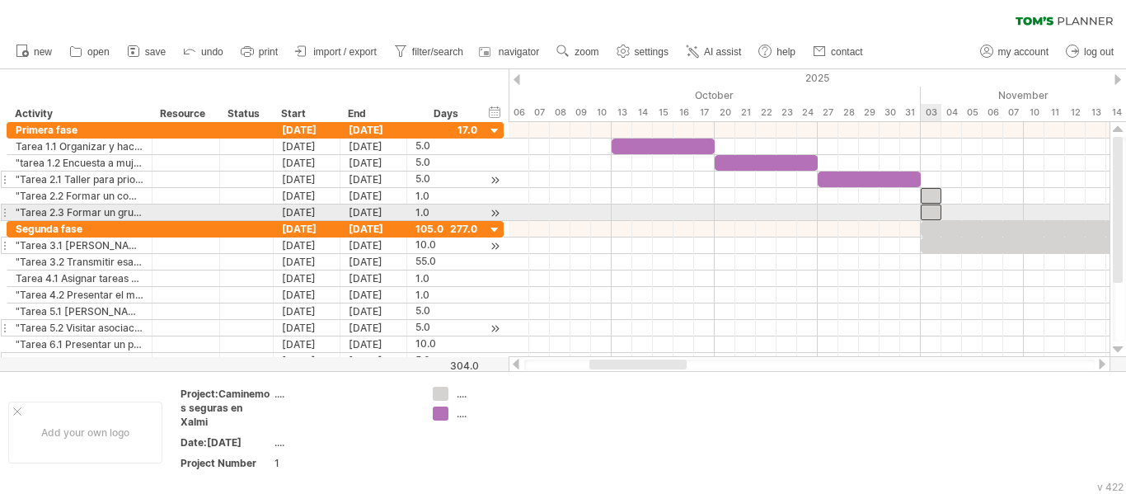
click at [933, 209] on div at bounding box center [931, 212] width 21 height 16
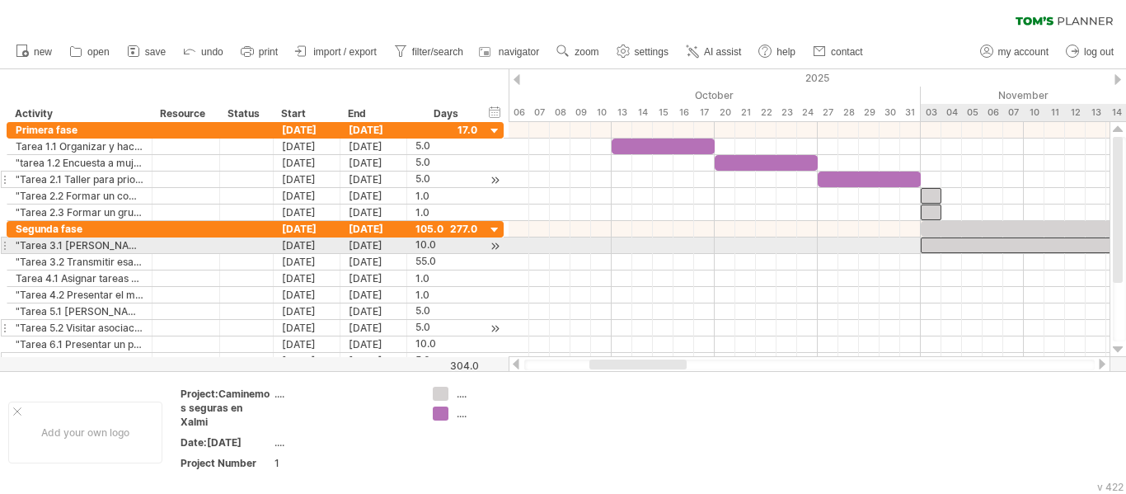
click at [931, 239] on div at bounding box center [1024, 245] width 206 height 16
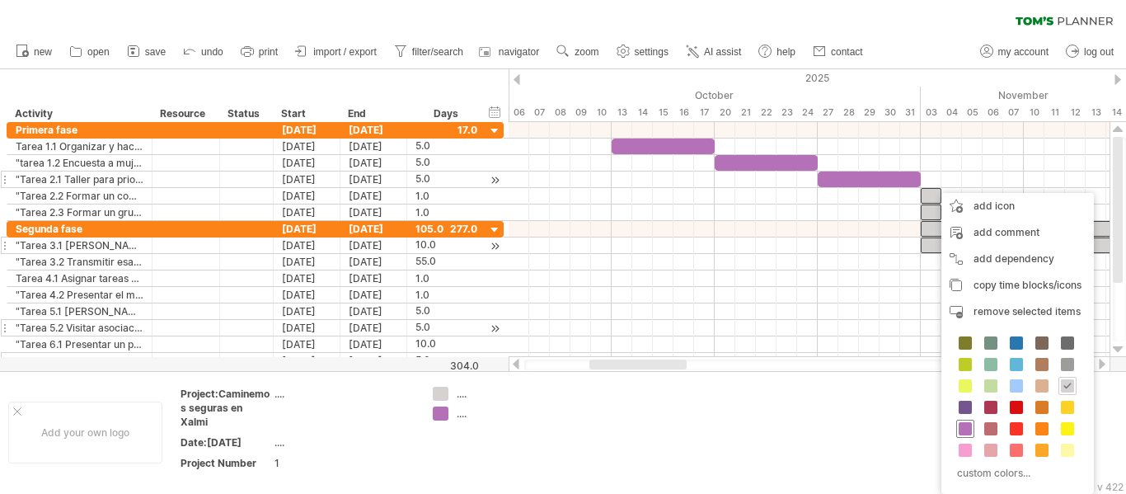
click at [960, 424] on span at bounding box center [964, 428] width 13 height 13
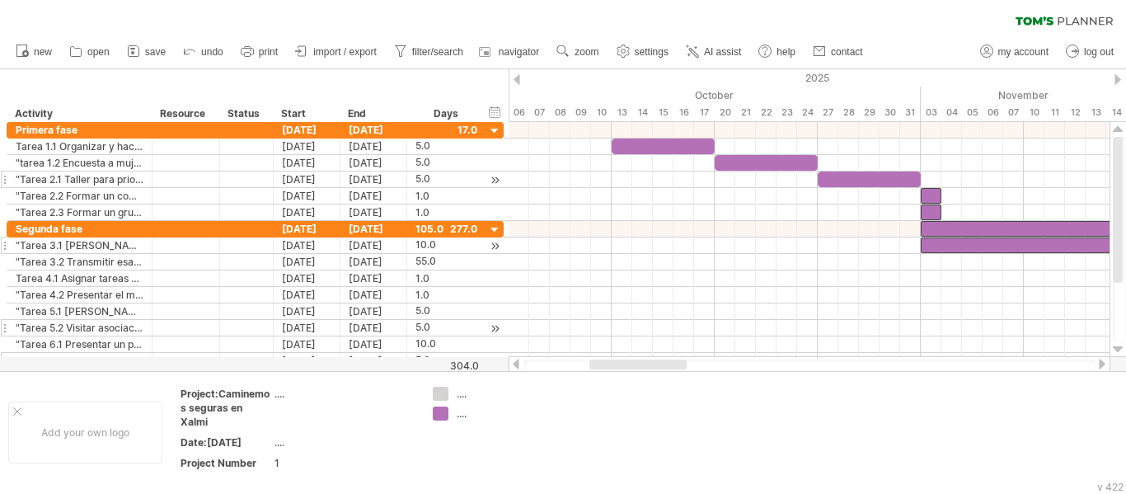
click at [1100, 365] on div at bounding box center [1101, 364] width 13 height 11
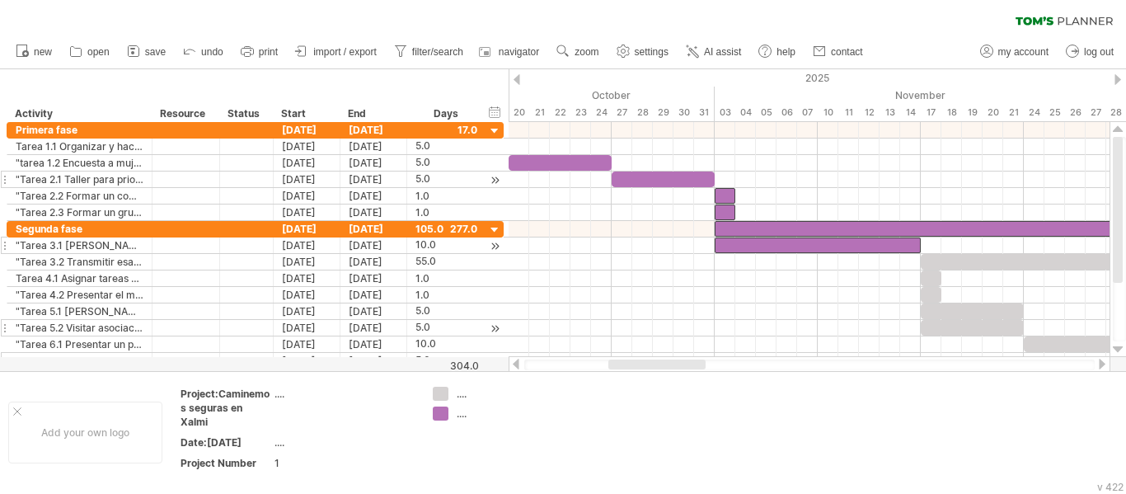
click at [1100, 365] on div at bounding box center [1101, 364] width 13 height 11
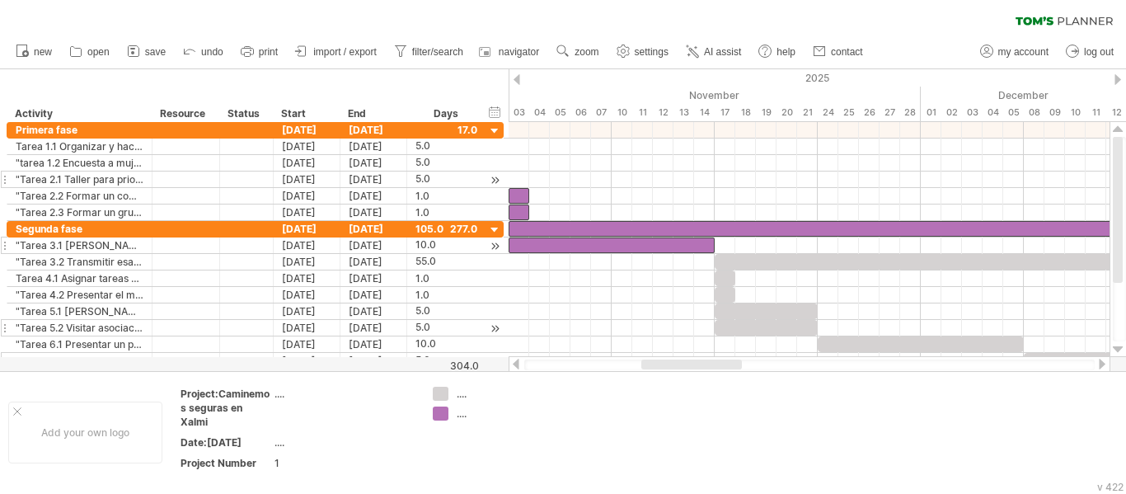
click at [1100, 365] on div at bounding box center [1101, 364] width 13 height 11
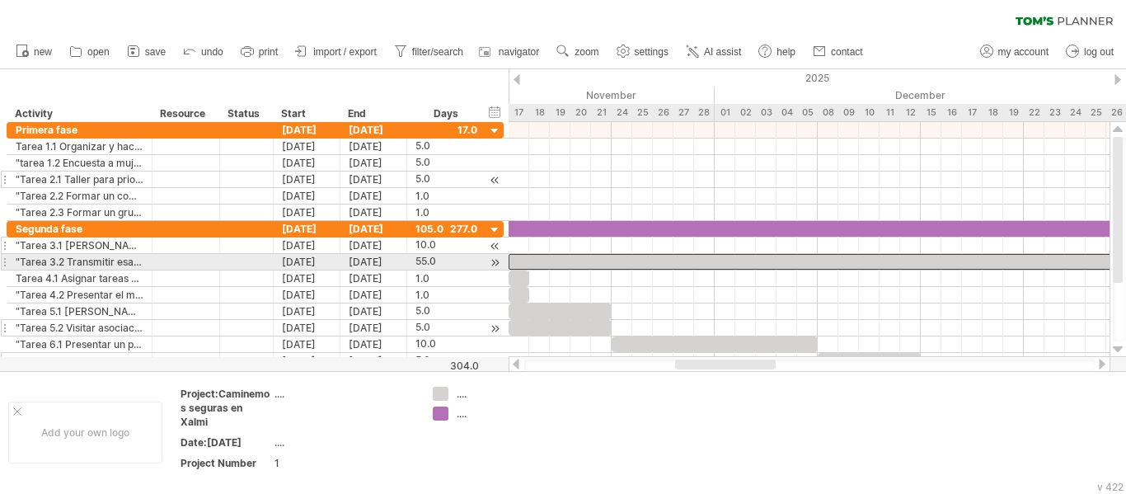
click at [546, 262] on div at bounding box center [1075, 262] width 1133 height 16
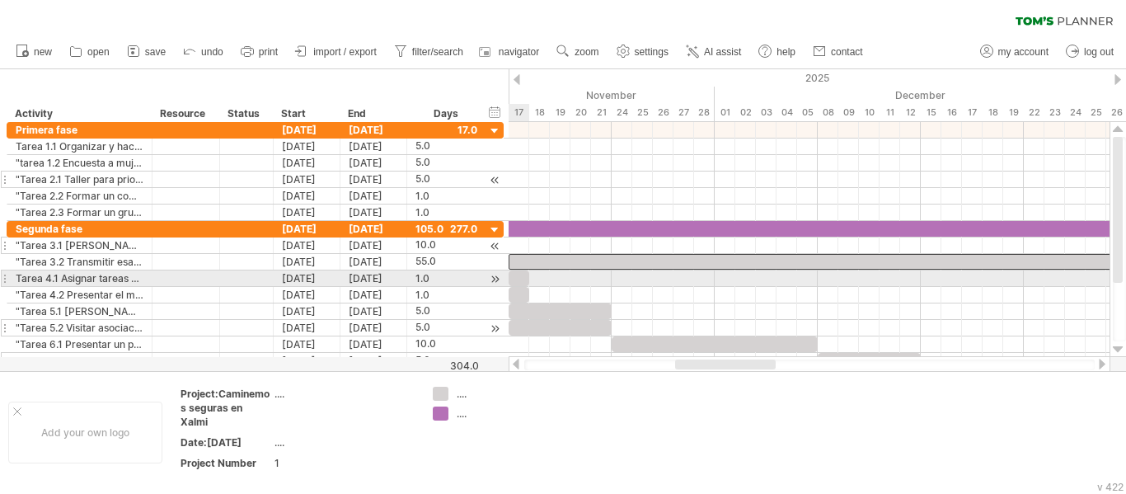
click at [525, 279] on div at bounding box center [519, 278] width 21 height 16
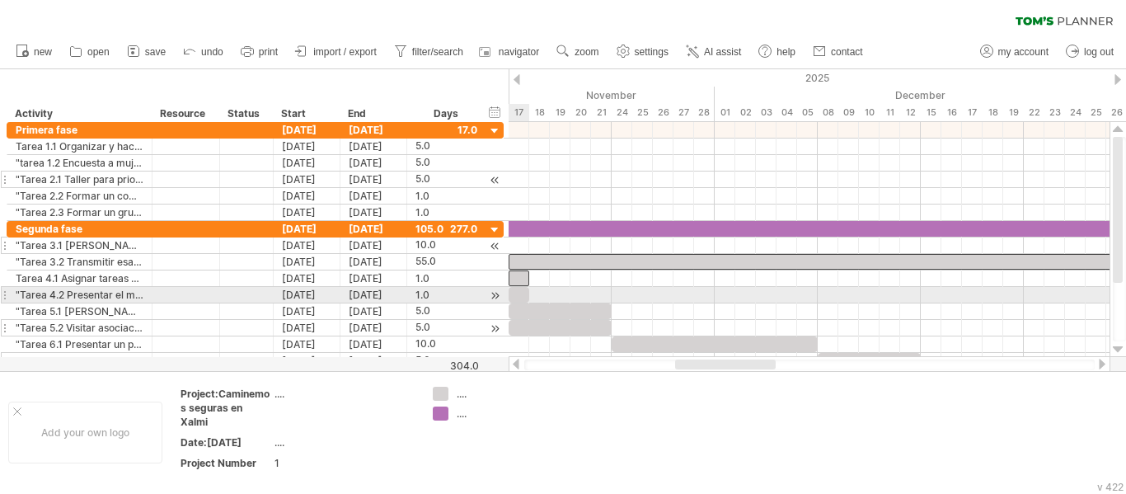
click at [519, 294] on div at bounding box center [519, 295] width 21 height 16
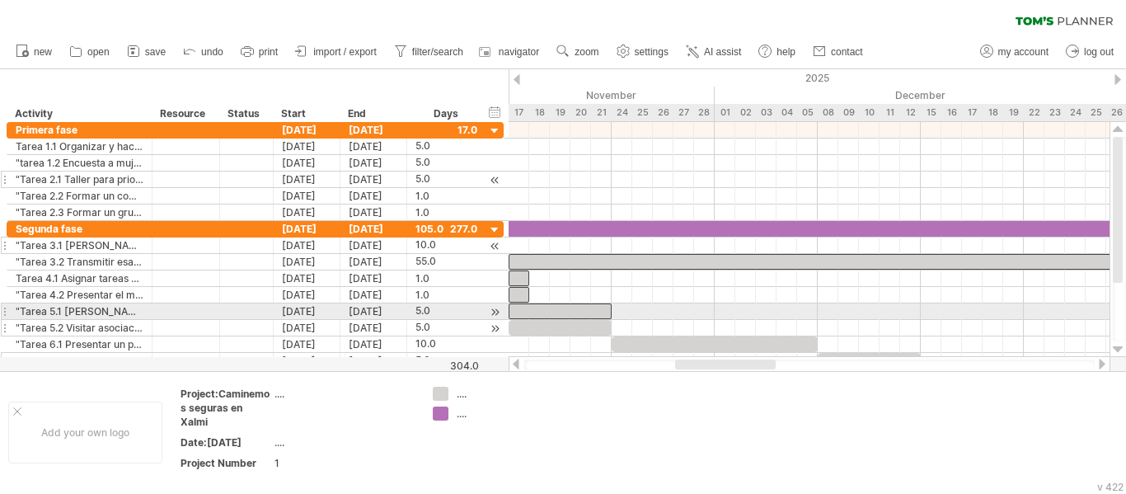
click at [537, 312] on div at bounding box center [560, 311] width 103 height 16
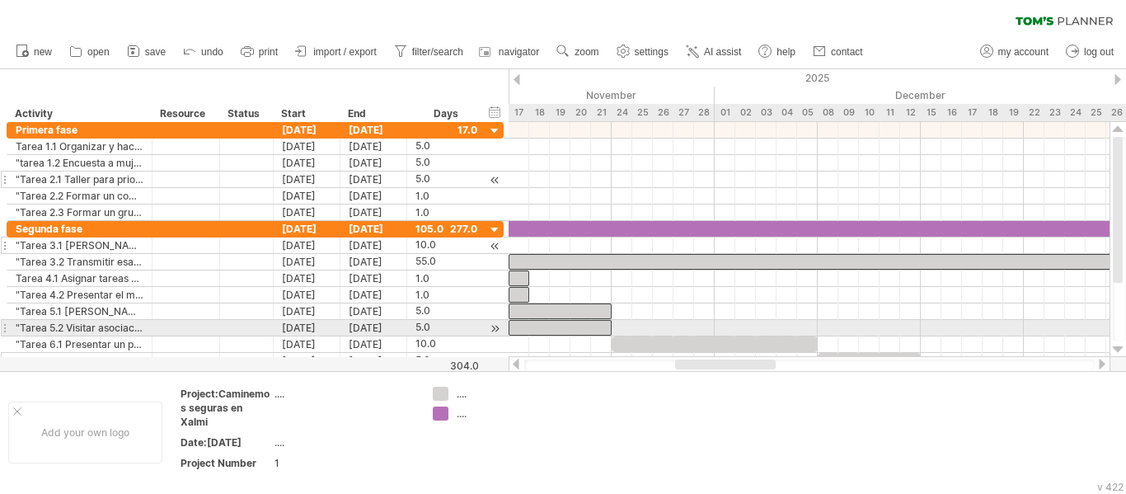
click at [536, 326] on div at bounding box center [560, 328] width 103 height 16
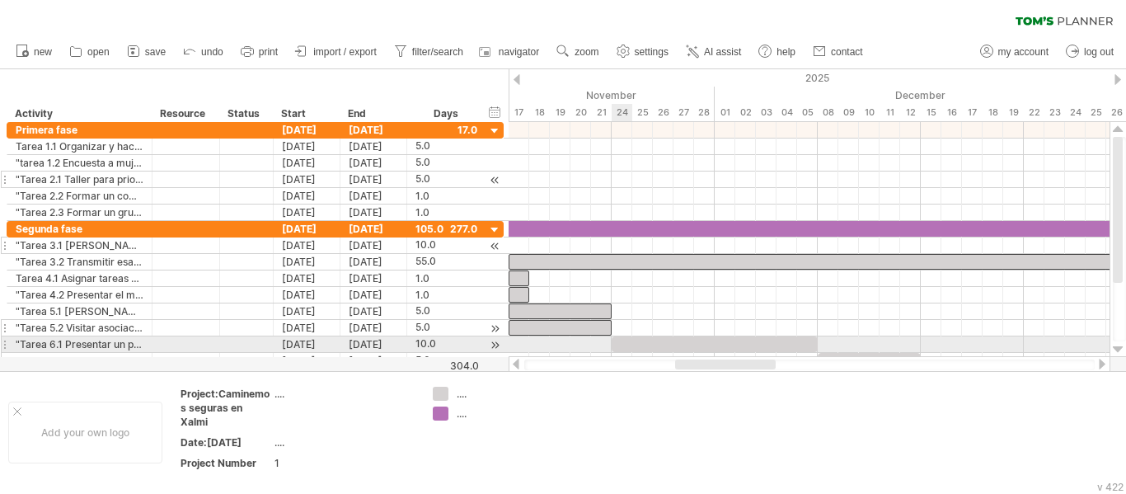
click at [625, 342] on div at bounding box center [715, 344] width 206 height 16
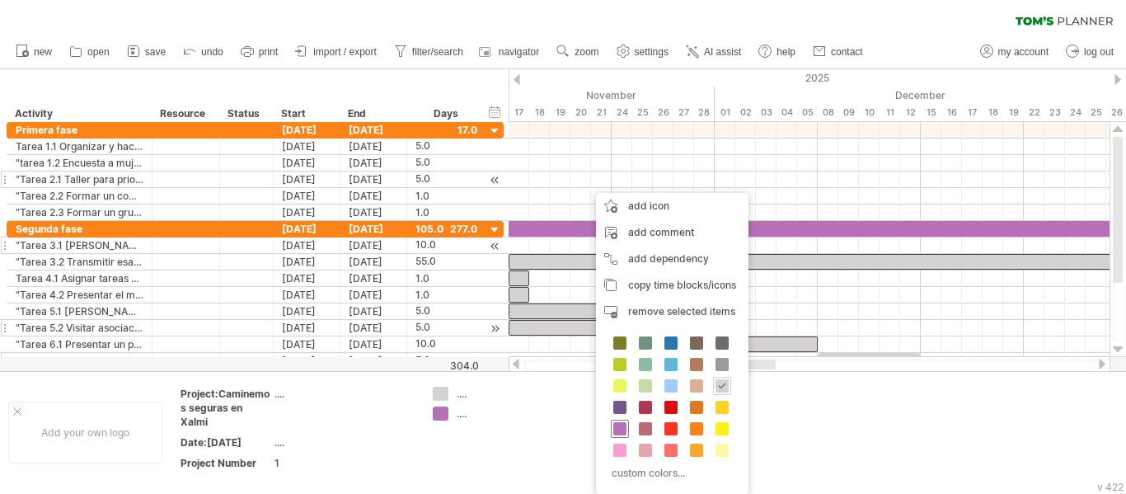
click at [618, 425] on span at bounding box center [619, 428] width 13 height 13
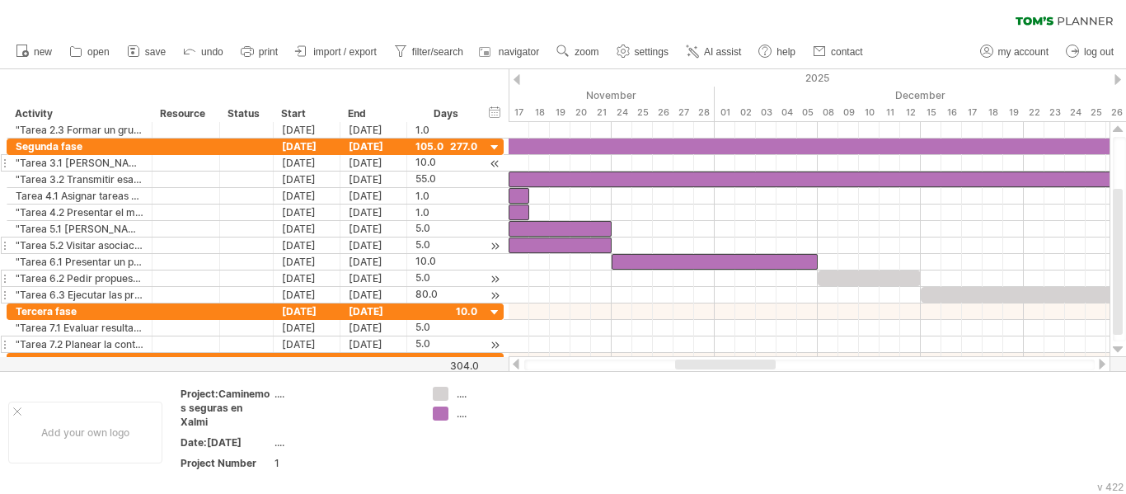
click at [1100, 366] on div at bounding box center [1101, 364] width 13 height 11
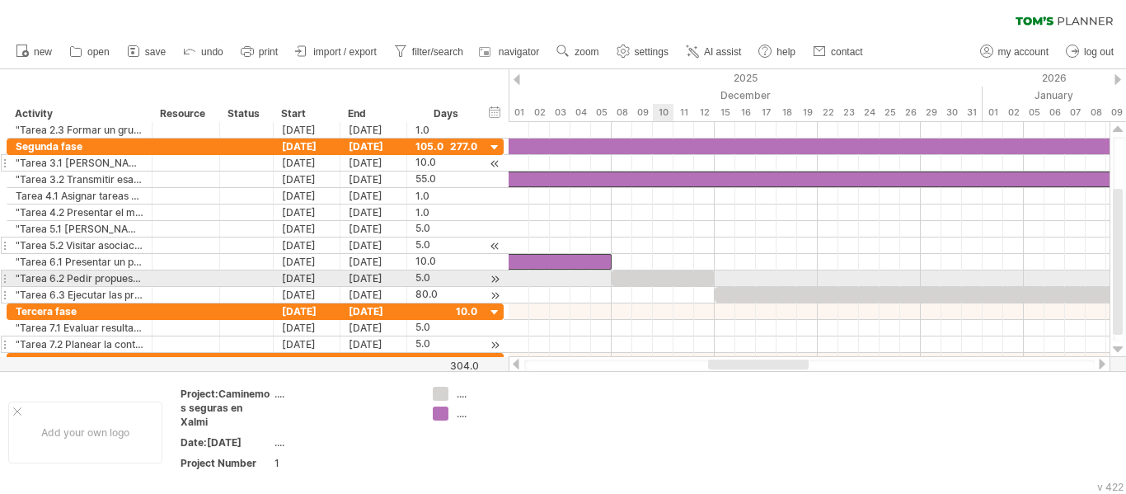
click at [668, 281] on div at bounding box center [663, 278] width 103 height 16
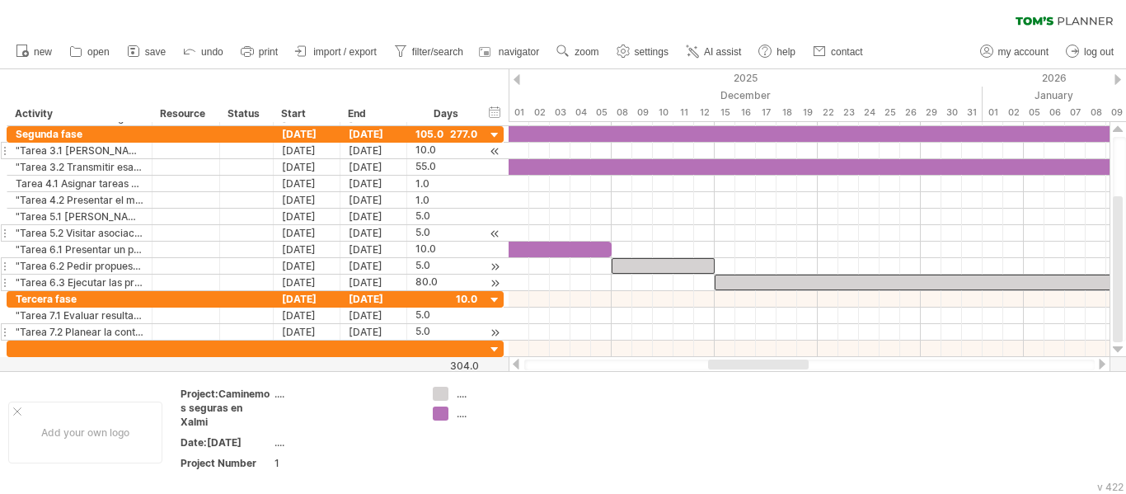
click at [1099, 366] on div at bounding box center [1101, 364] width 13 height 11
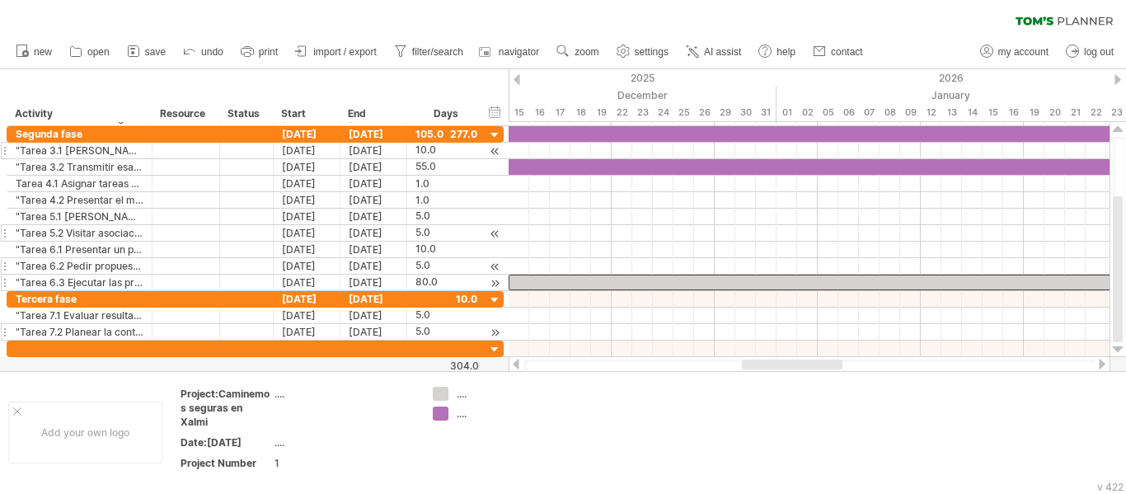
click at [1099, 366] on div at bounding box center [1101, 364] width 13 height 11
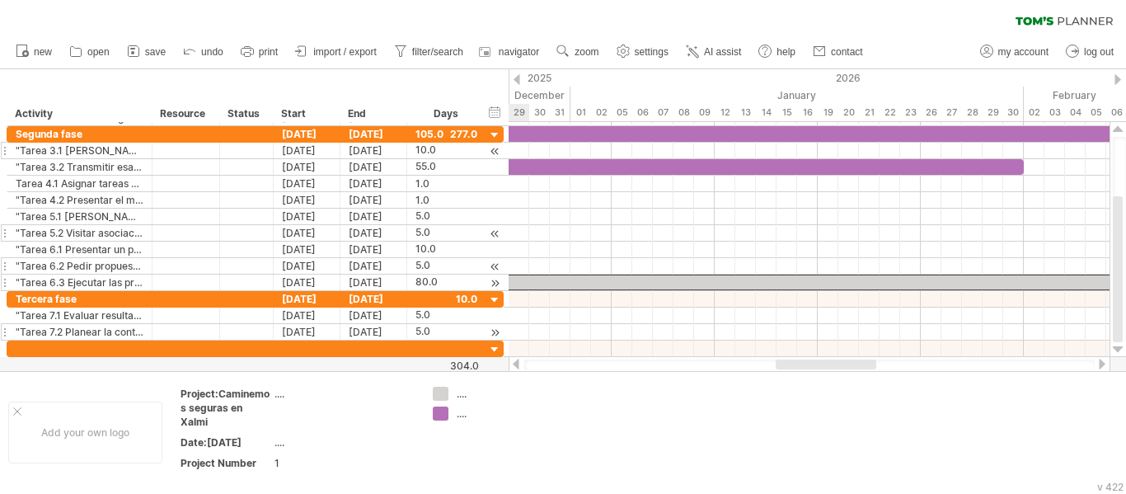
click at [1099, 366] on div at bounding box center [1101, 364] width 13 height 11
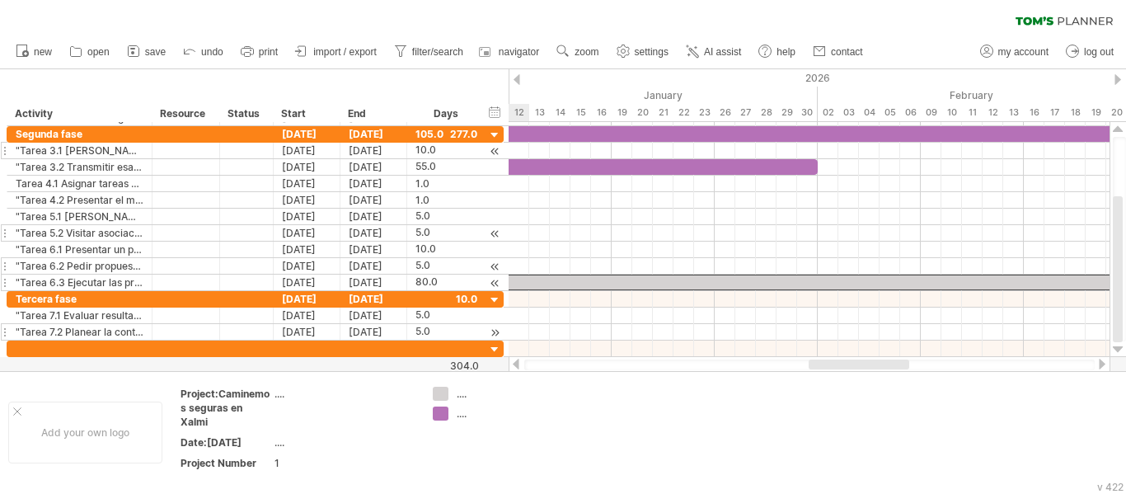
click at [1099, 366] on div at bounding box center [1101, 364] width 13 height 11
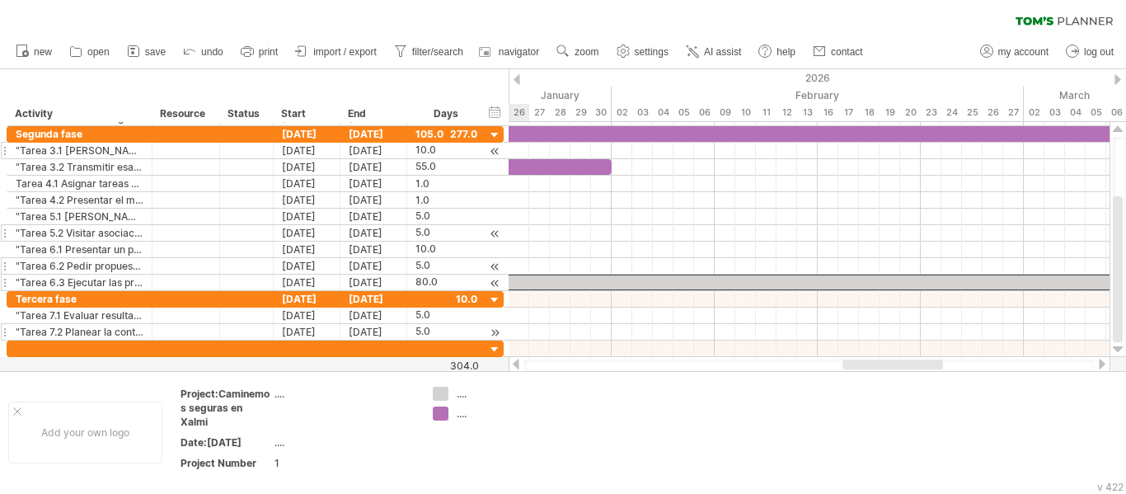
click at [1099, 366] on div at bounding box center [1101, 364] width 13 height 11
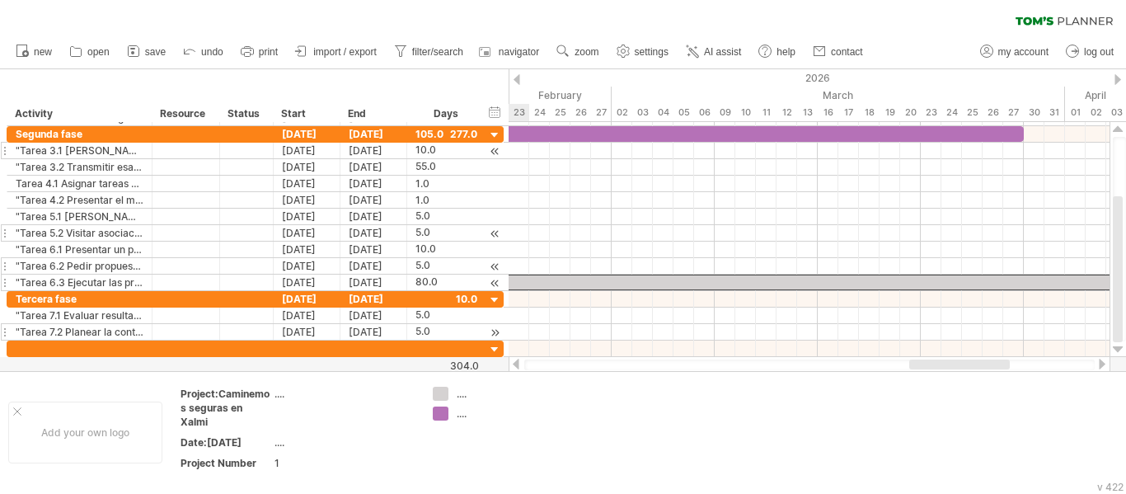
click at [1099, 366] on div at bounding box center [1101, 364] width 13 height 11
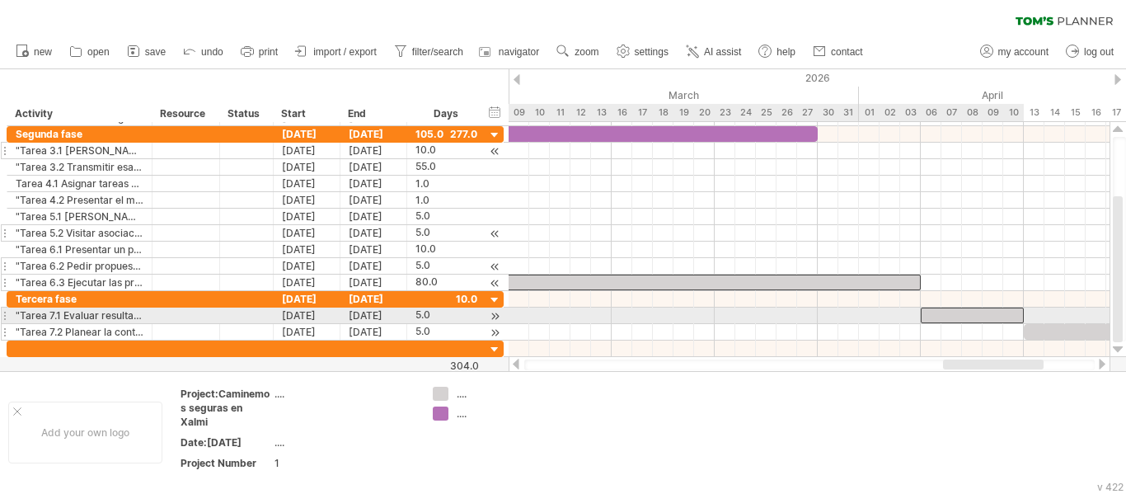
click at [956, 316] on div at bounding box center [972, 315] width 103 height 16
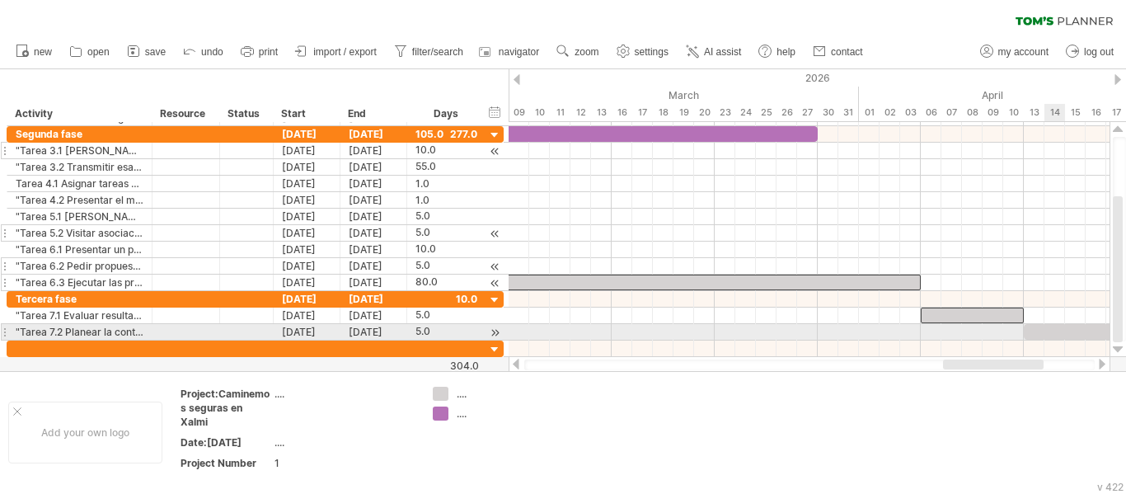
click at [1051, 331] on div at bounding box center [1075, 332] width 103 height 16
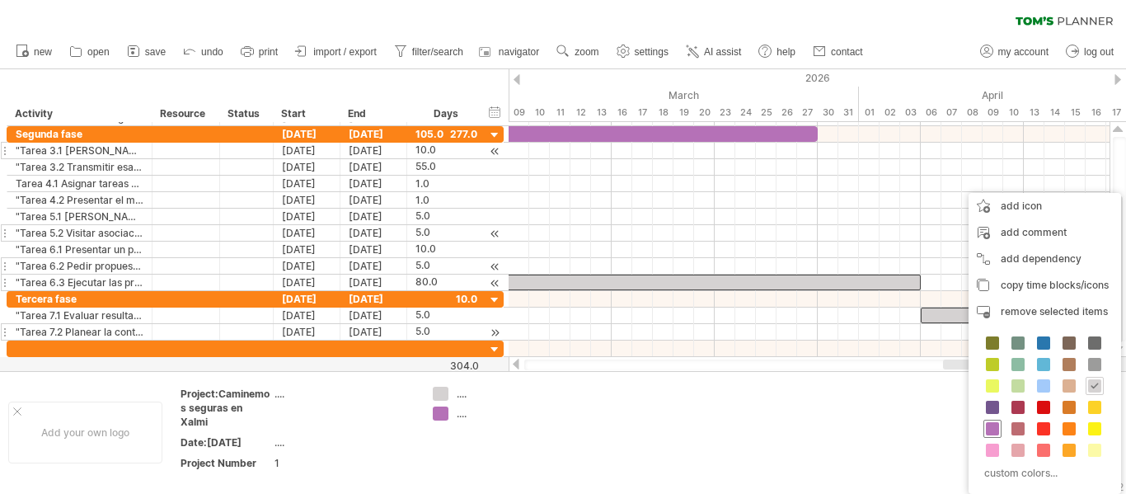
click at [988, 426] on span at bounding box center [992, 428] width 13 height 13
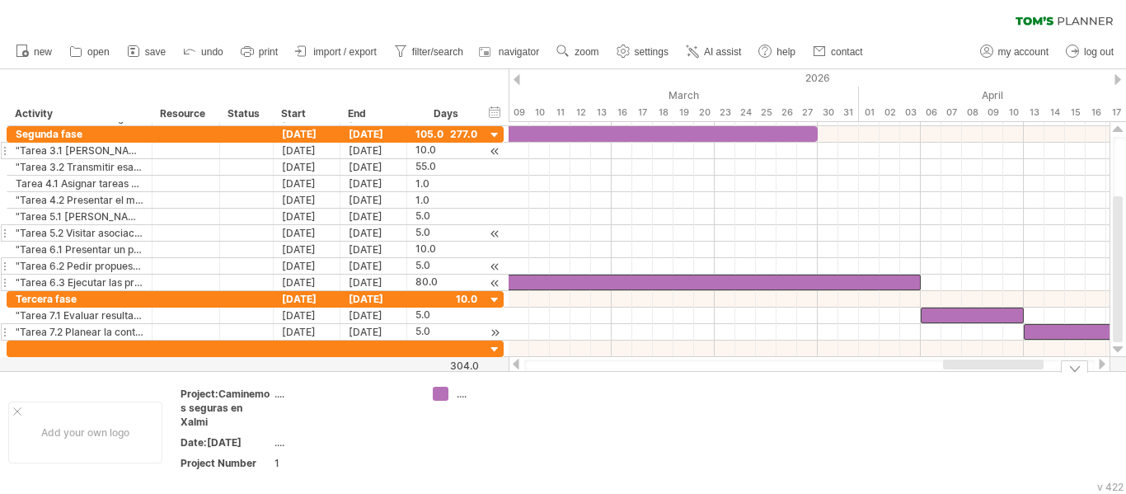
click at [725, 485] on div "Add your own logo Project:Caminemos seguras en Xalmi .... Date:[DATE] .... Proj…" at bounding box center [563, 432] width 1126 height 122
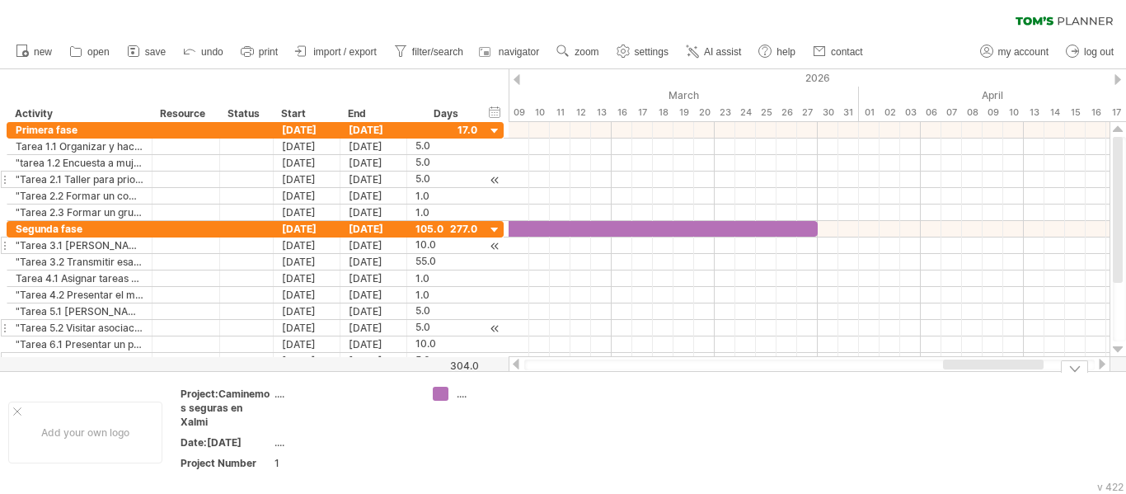
click at [1099, 364] on div at bounding box center [1101, 364] width 13 height 11
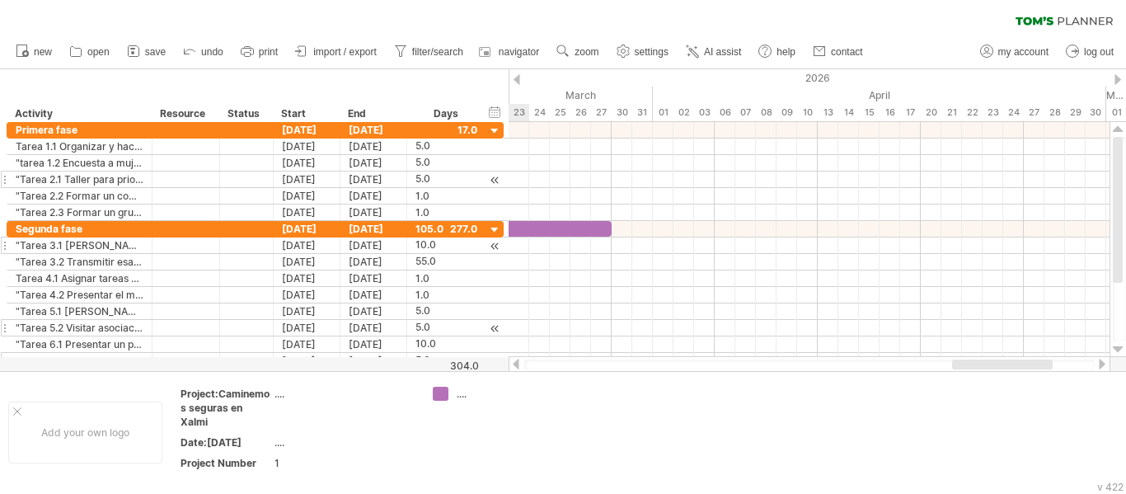
click at [1100, 364] on div at bounding box center [1101, 364] width 13 height 11
click at [1100, 365] on div at bounding box center [1101, 364] width 13 height 11
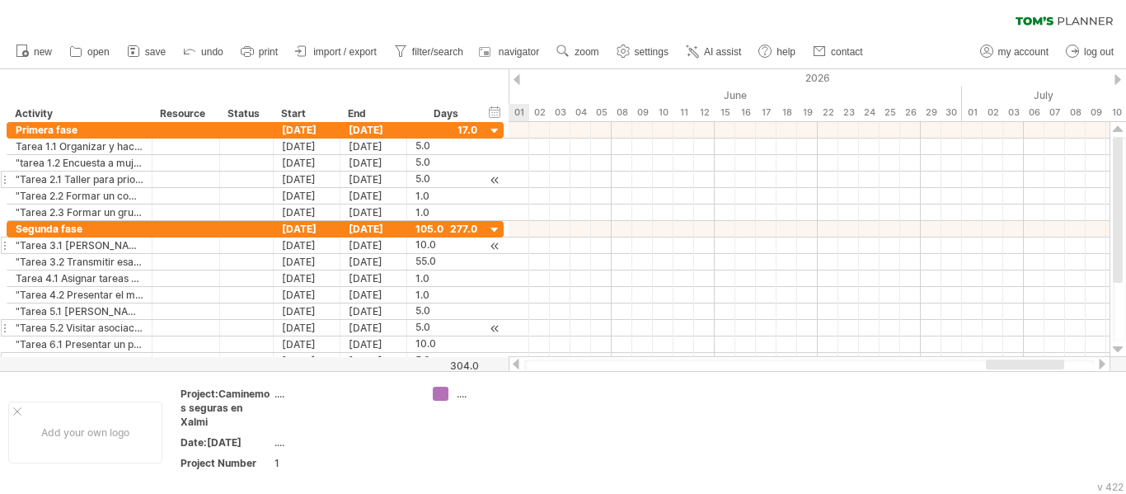
click at [1100, 365] on div at bounding box center [1101, 364] width 13 height 11
click at [518, 362] on div at bounding box center [515, 364] width 13 height 11
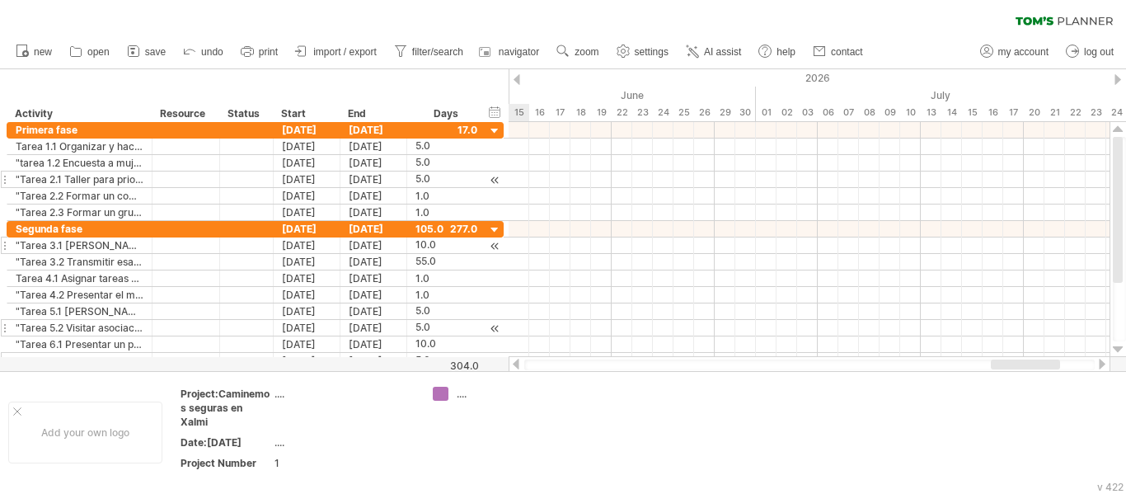
click at [518, 362] on div at bounding box center [515, 364] width 13 height 11
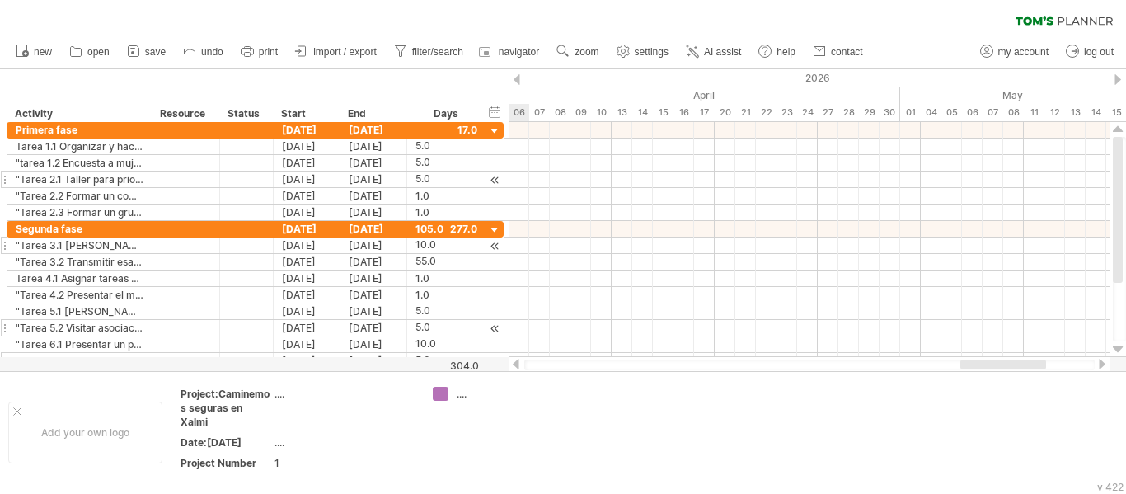
click at [518, 362] on div at bounding box center [515, 364] width 13 height 11
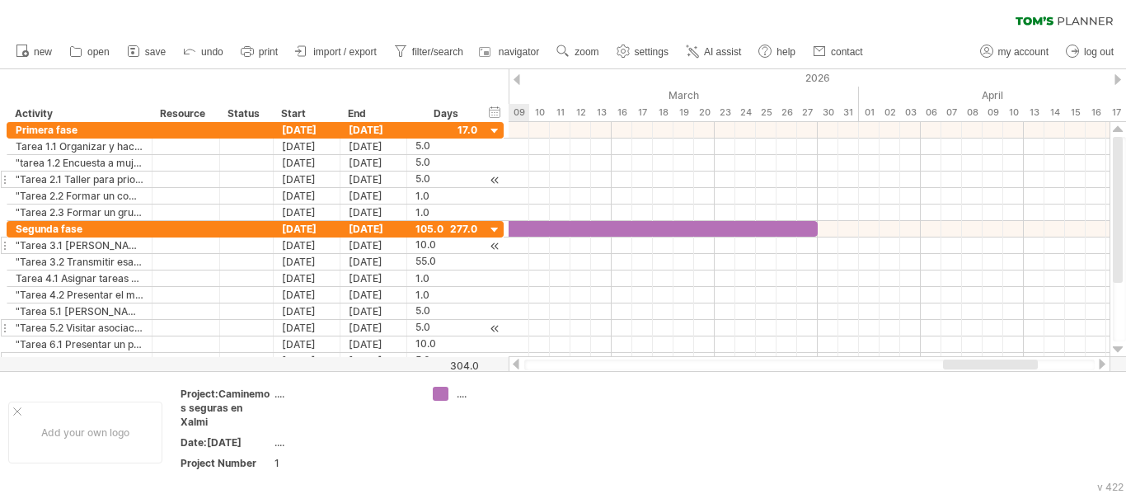
click at [519, 363] on div at bounding box center [515, 364] width 13 height 11
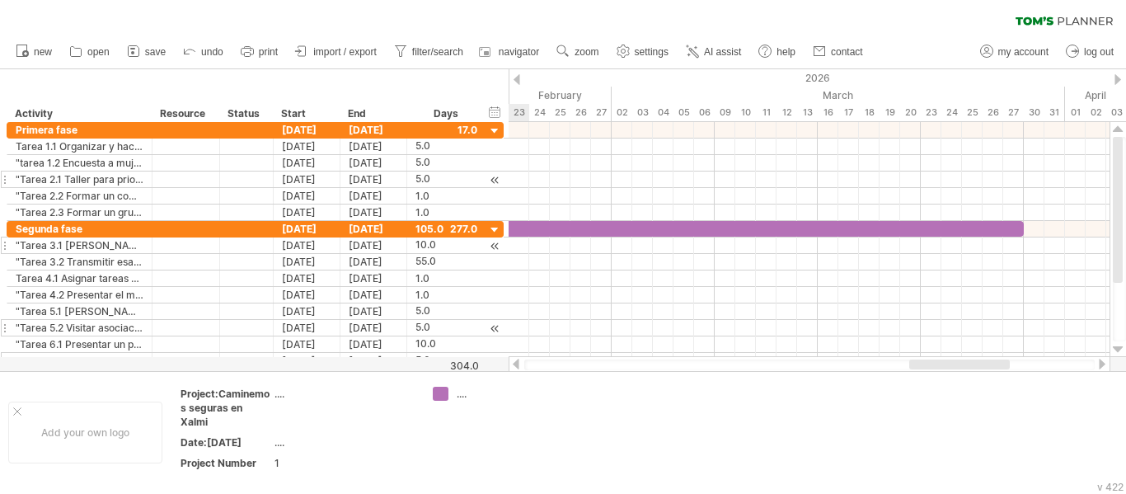
click at [519, 363] on div at bounding box center [515, 364] width 13 height 11
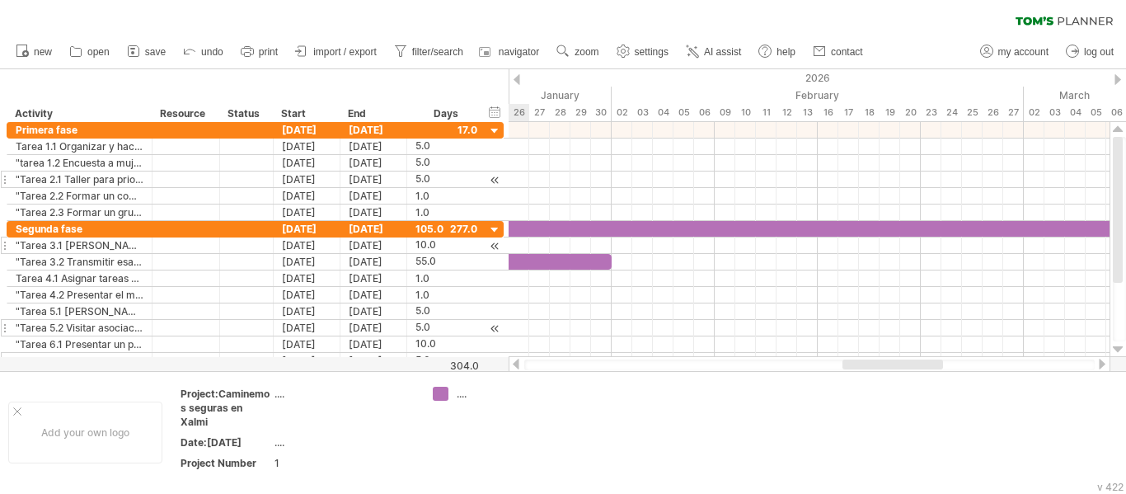
click at [519, 363] on div at bounding box center [515, 364] width 13 height 11
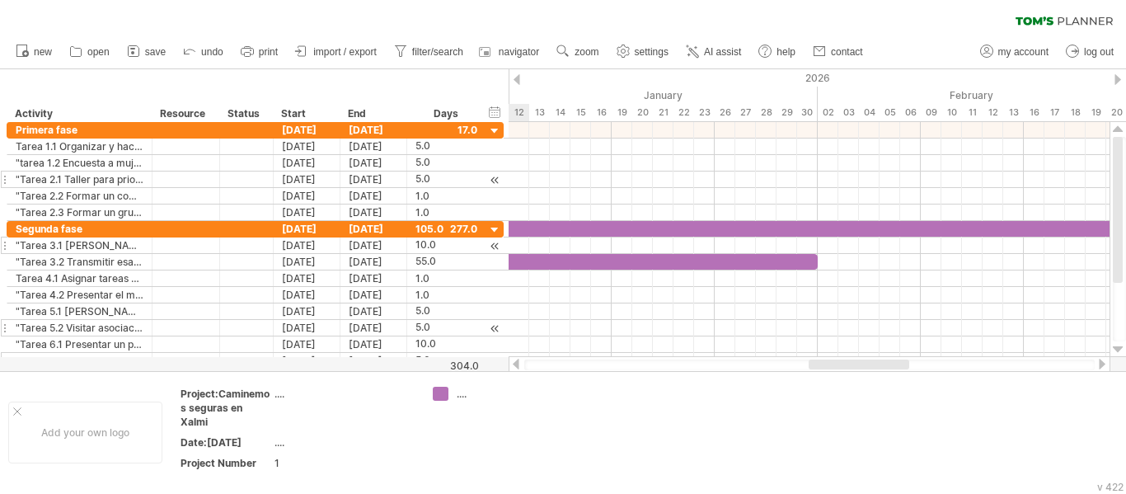
click at [519, 363] on div at bounding box center [515, 364] width 13 height 11
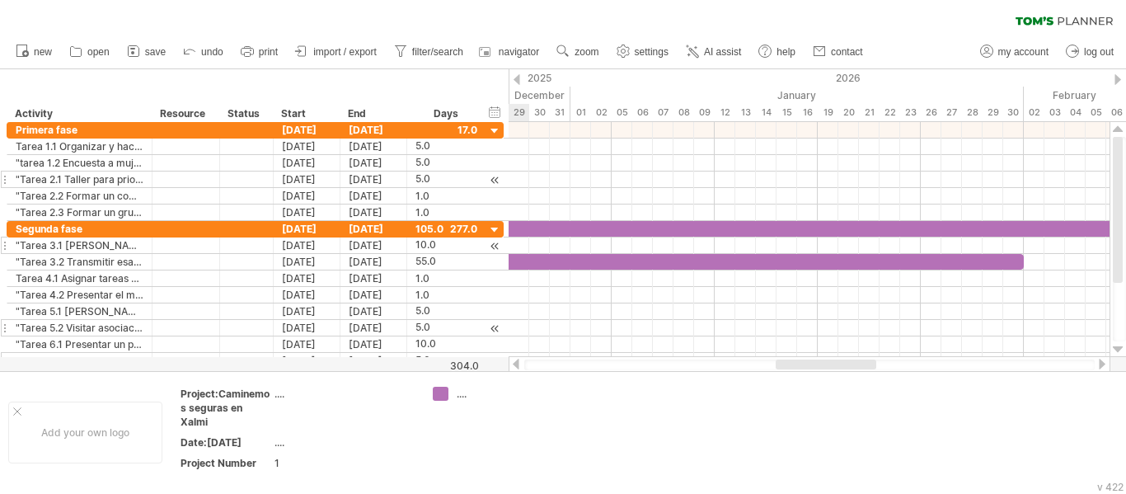
click at [519, 363] on div at bounding box center [515, 364] width 13 height 11
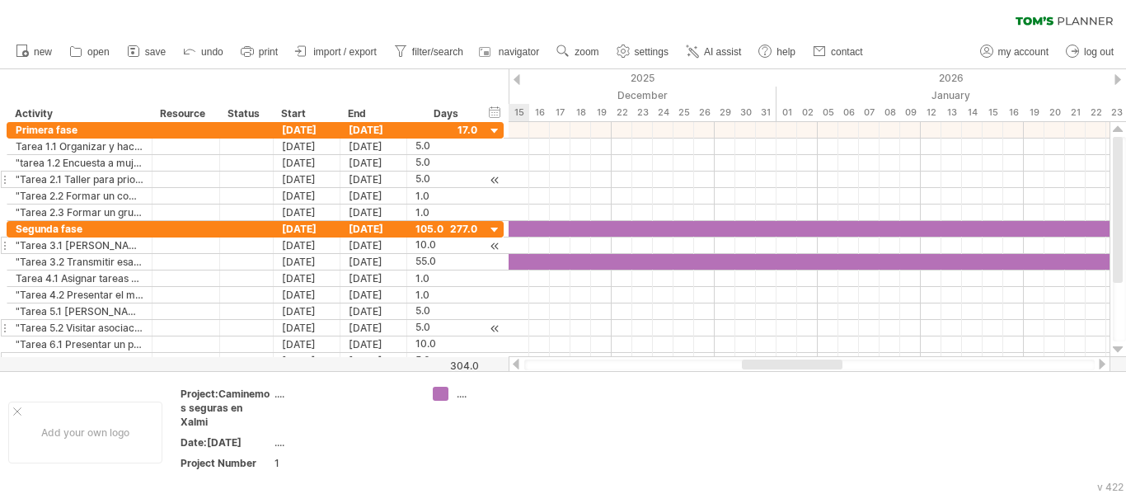
click at [519, 363] on div at bounding box center [515, 364] width 13 height 11
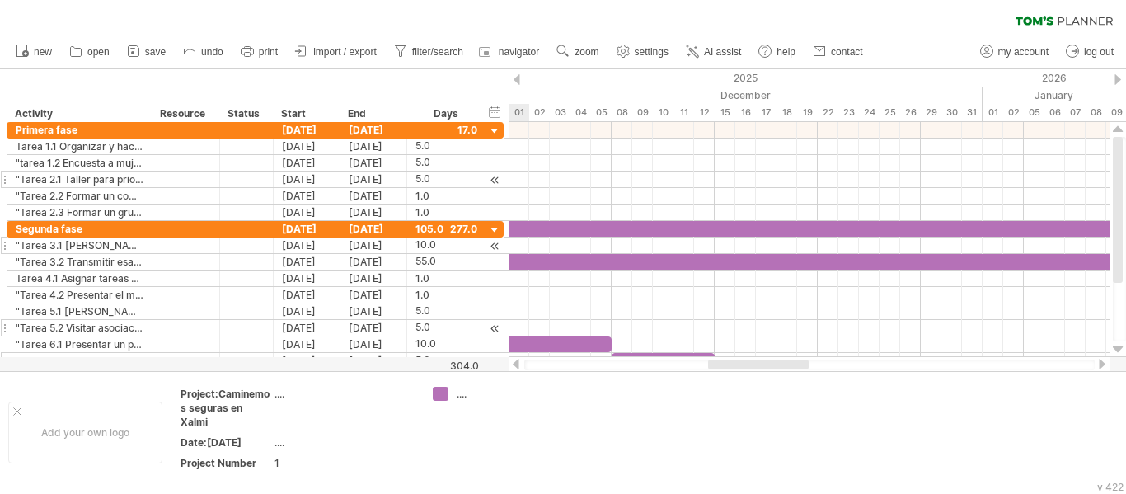
click at [519, 363] on div at bounding box center [515, 364] width 13 height 11
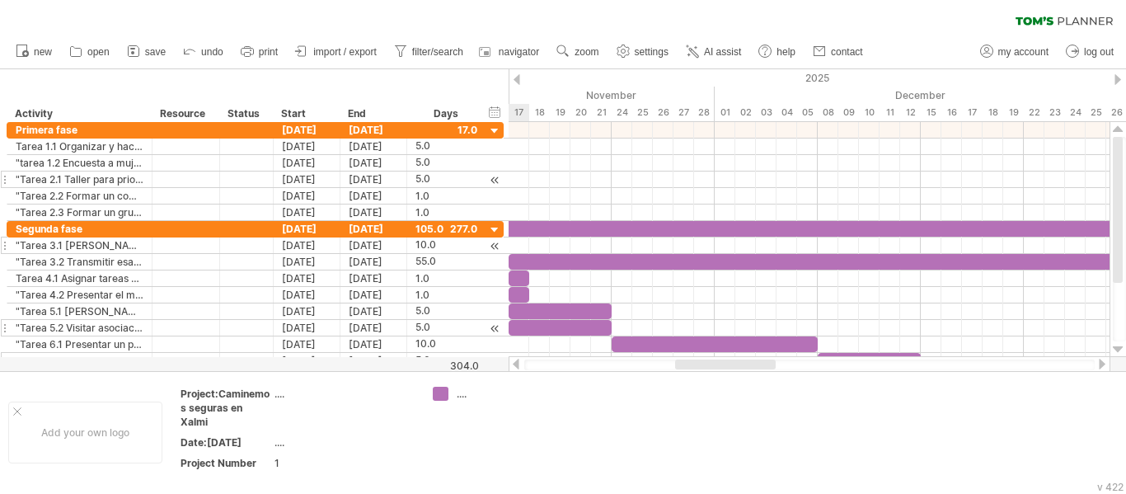
click at [519, 363] on div at bounding box center [515, 364] width 13 height 11
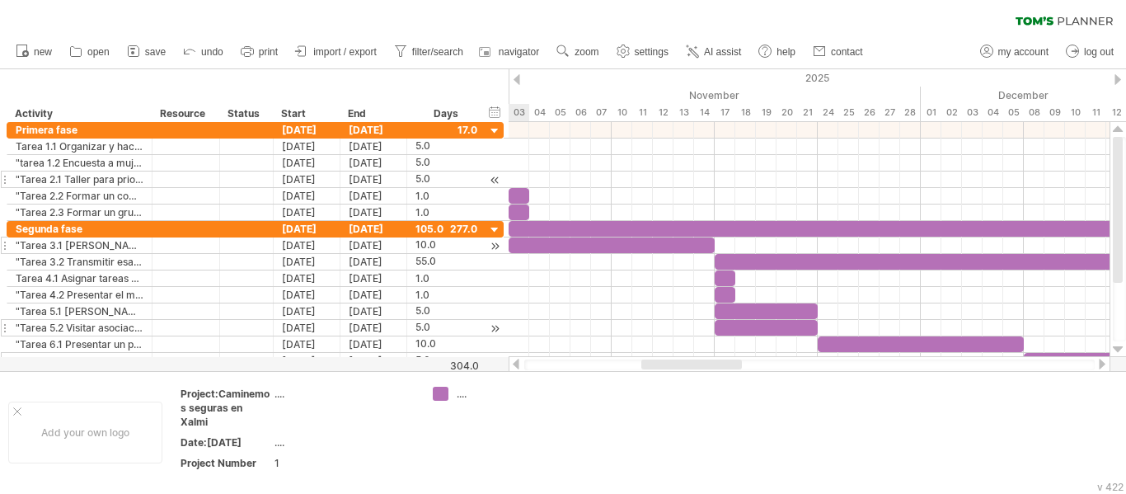
click at [519, 363] on div at bounding box center [515, 364] width 13 height 11
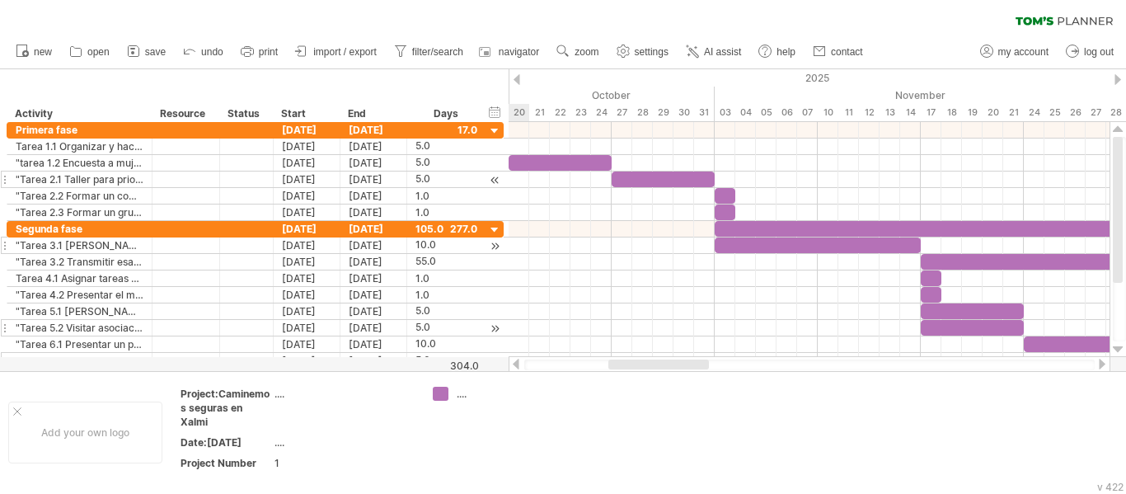
click at [519, 363] on div at bounding box center [515, 364] width 13 height 11
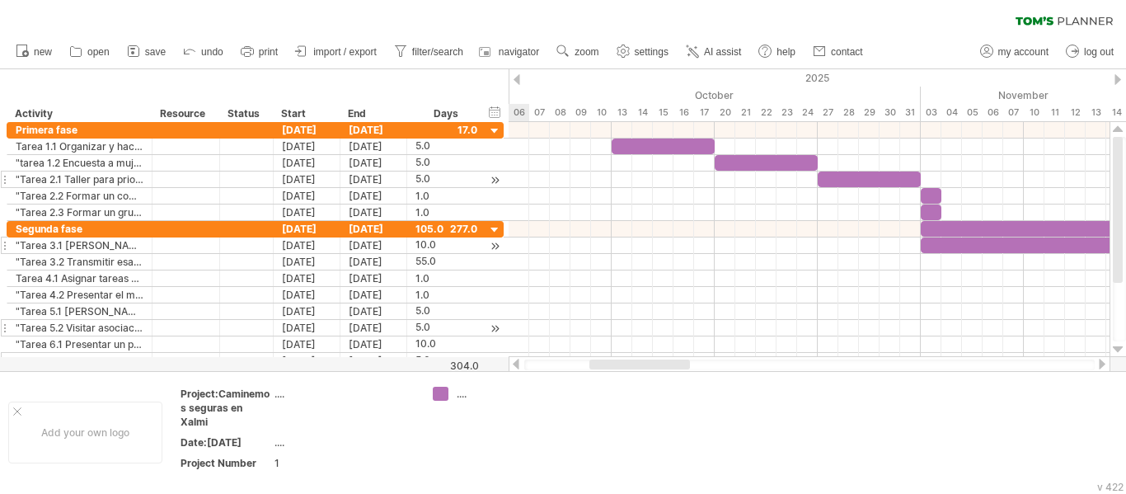
click at [519, 363] on div at bounding box center [515, 364] width 13 height 11
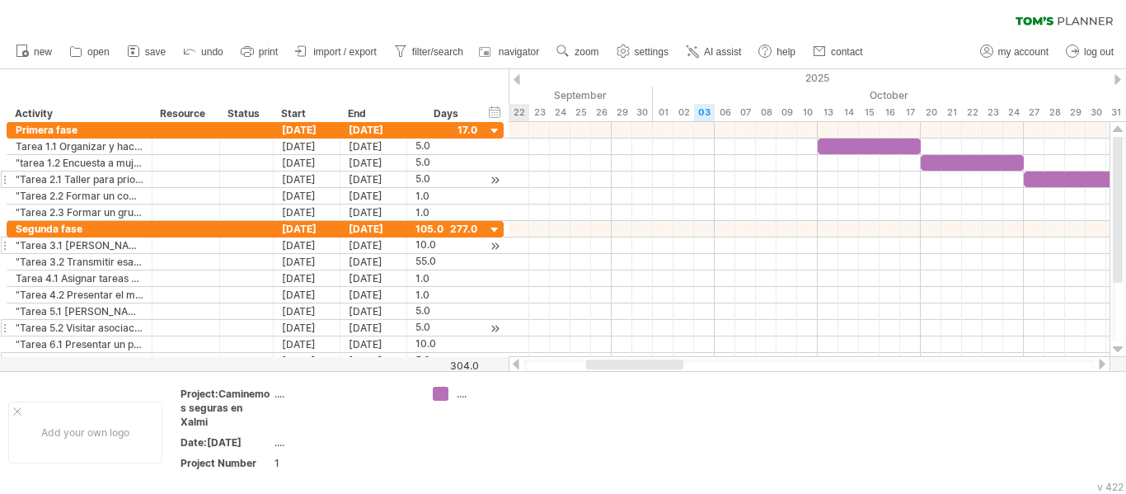
click at [519, 363] on div at bounding box center [515, 364] width 13 height 11
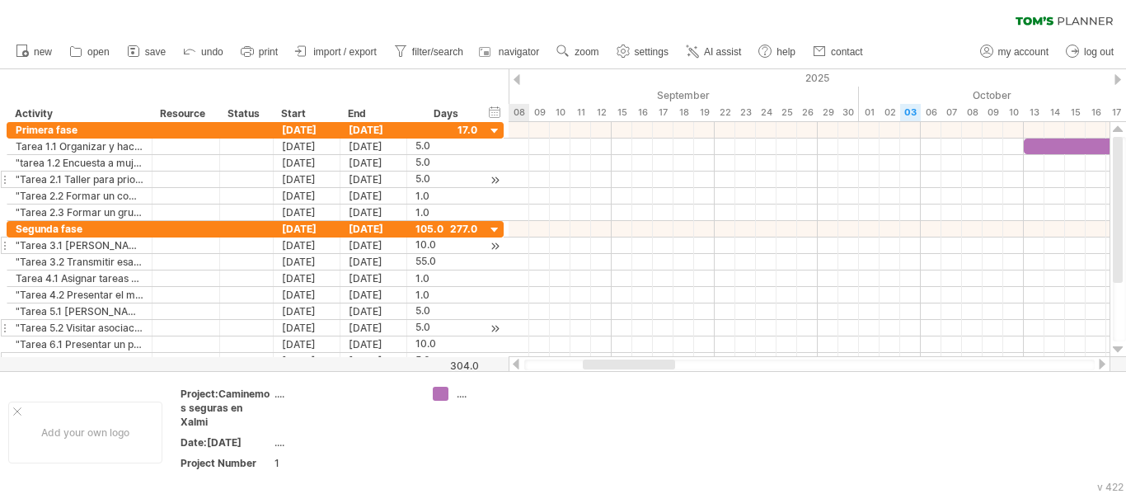
click at [519, 363] on div at bounding box center [515, 364] width 13 height 11
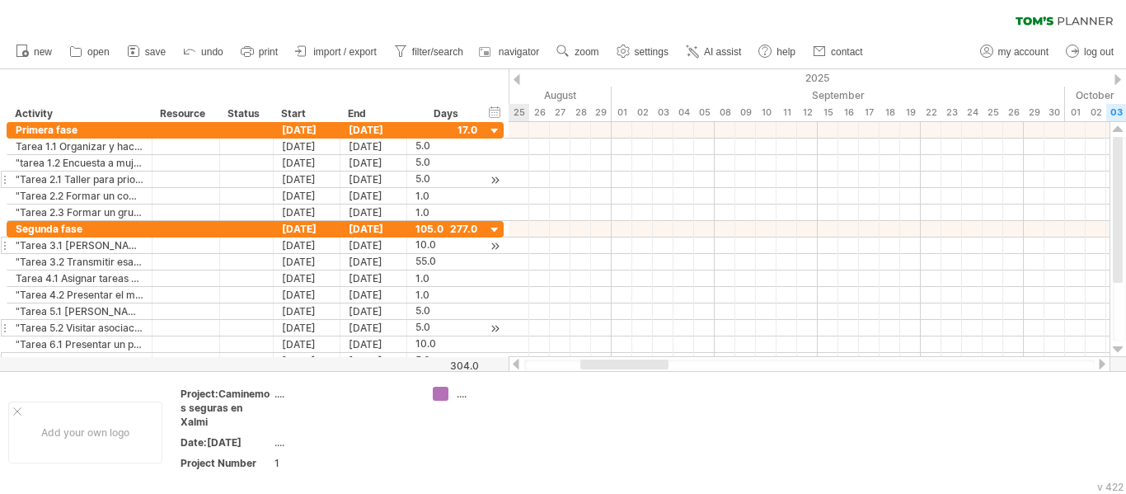
click at [519, 363] on div at bounding box center [515, 364] width 13 height 11
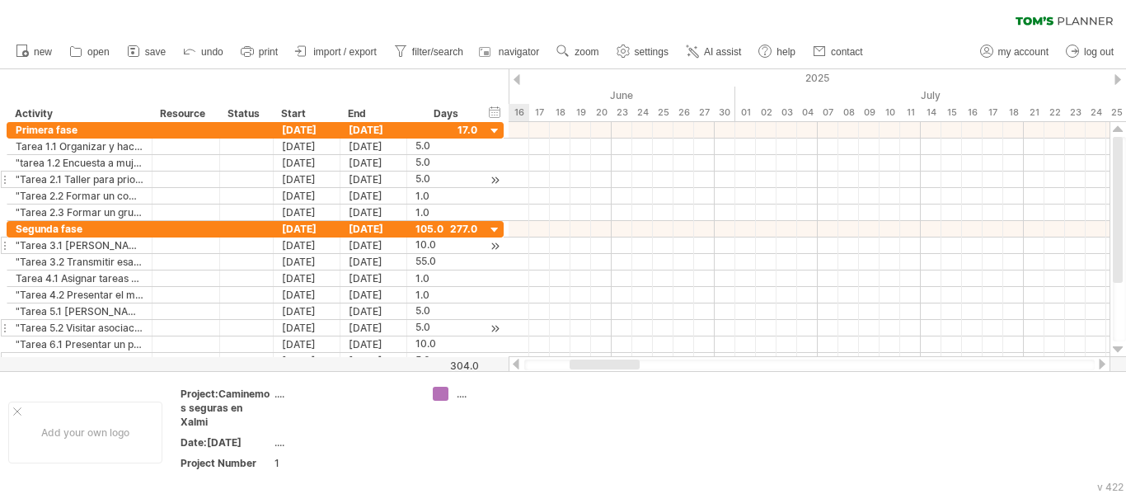
click at [519, 363] on div at bounding box center [515, 364] width 13 height 11
click at [518, 363] on div at bounding box center [515, 364] width 13 height 11
click at [352, 52] on span "import / export" at bounding box center [344, 52] width 63 height 12
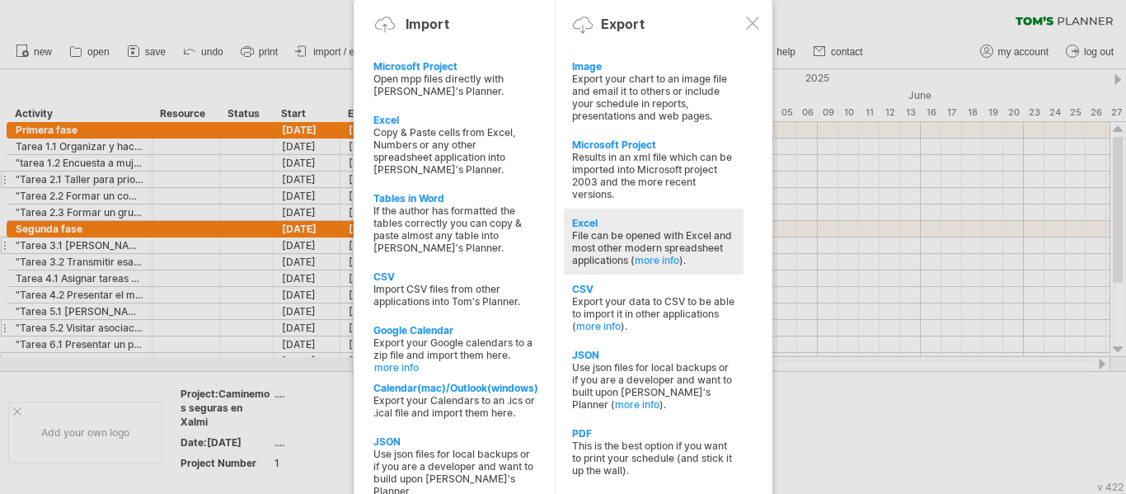
click at [593, 218] on div "Excel" at bounding box center [653, 223] width 163 height 12
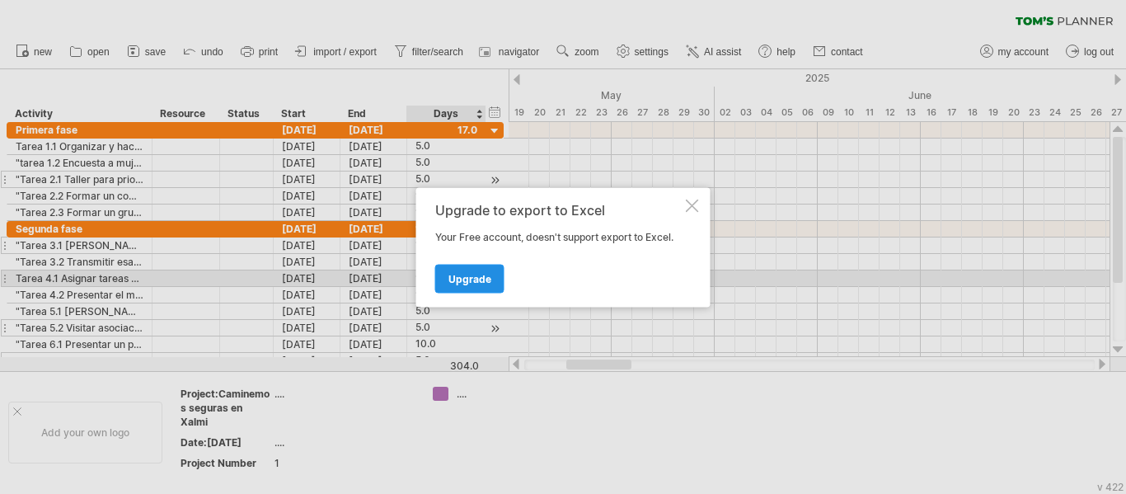
click at [449, 277] on span "Upgrade" at bounding box center [469, 278] width 43 height 12
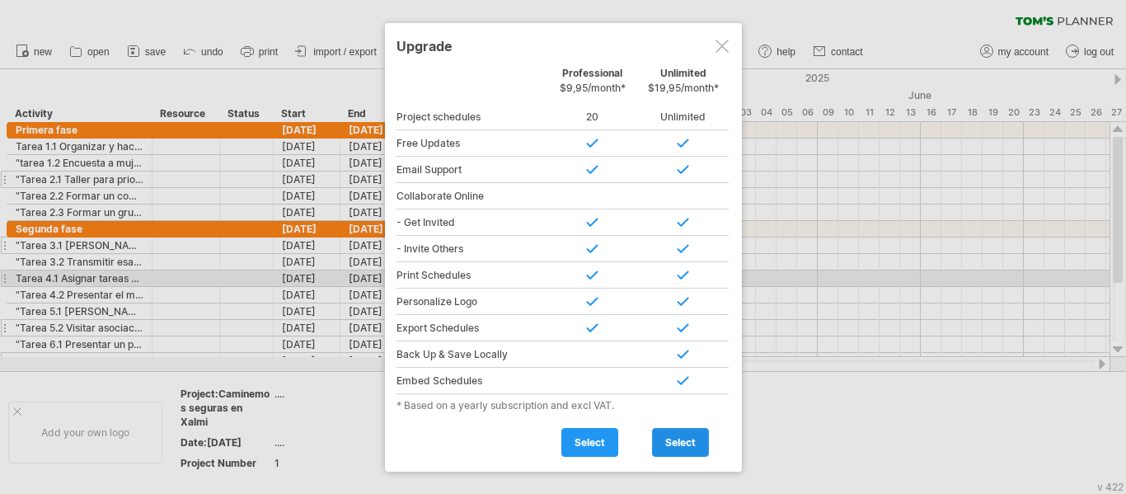
click at [683, 438] on span "select" at bounding box center [680, 442] width 30 height 12
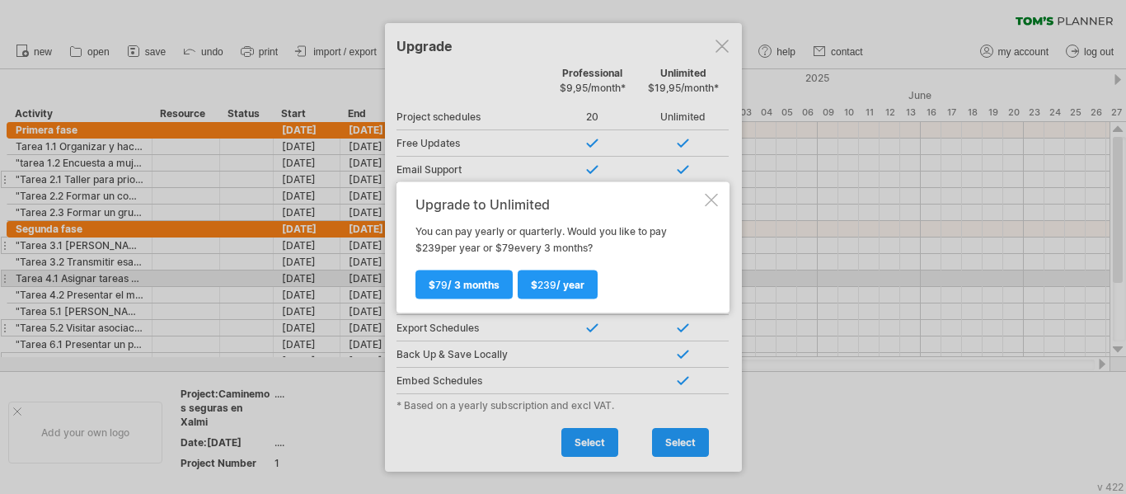
click at [716, 202] on div at bounding box center [711, 199] width 13 height 13
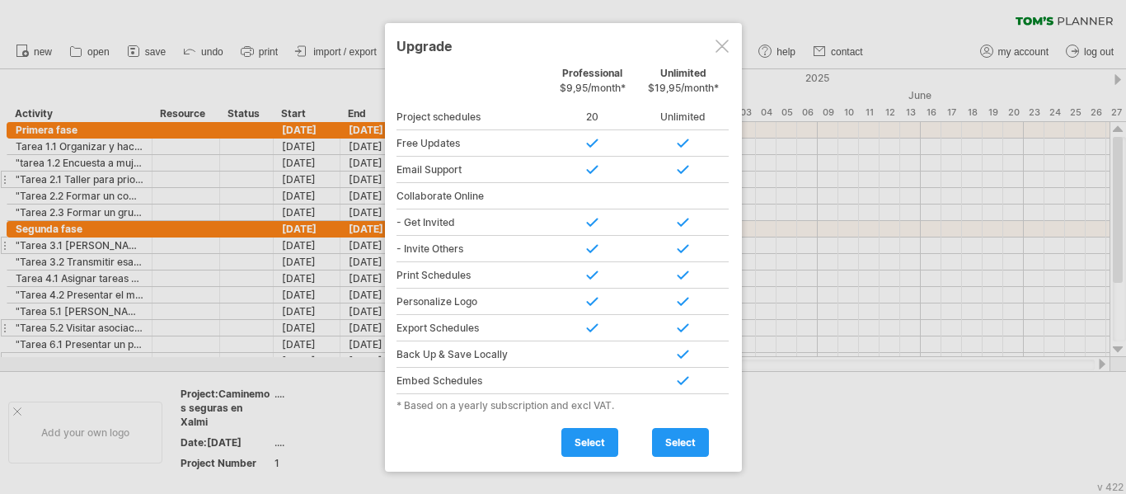
click at [719, 40] on div at bounding box center [721, 46] width 13 height 13
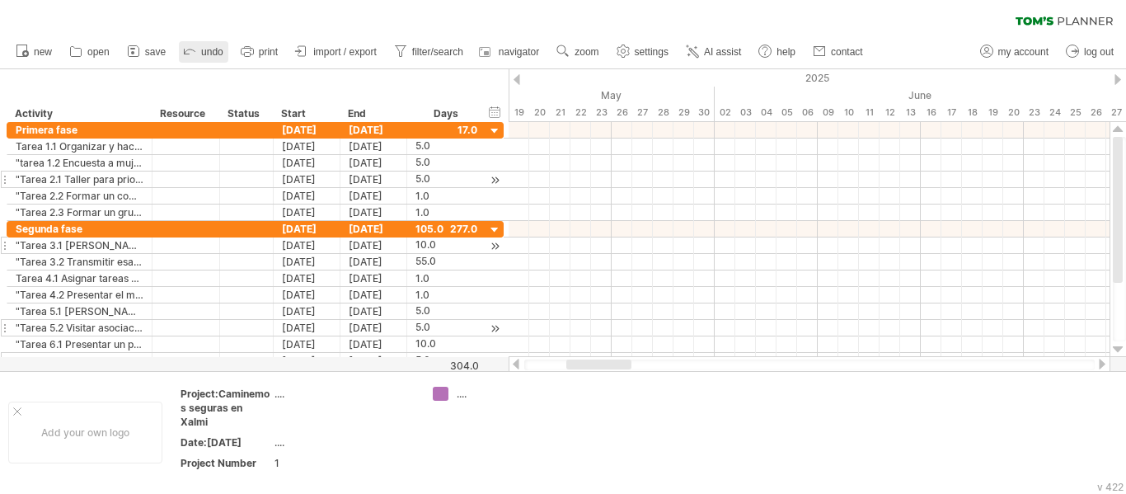
click at [218, 49] on span "undo" at bounding box center [212, 52] width 22 height 12
click at [198, 51] on icon at bounding box center [189, 50] width 16 height 16
click at [189, 50] on icon at bounding box center [189, 50] width 16 height 16
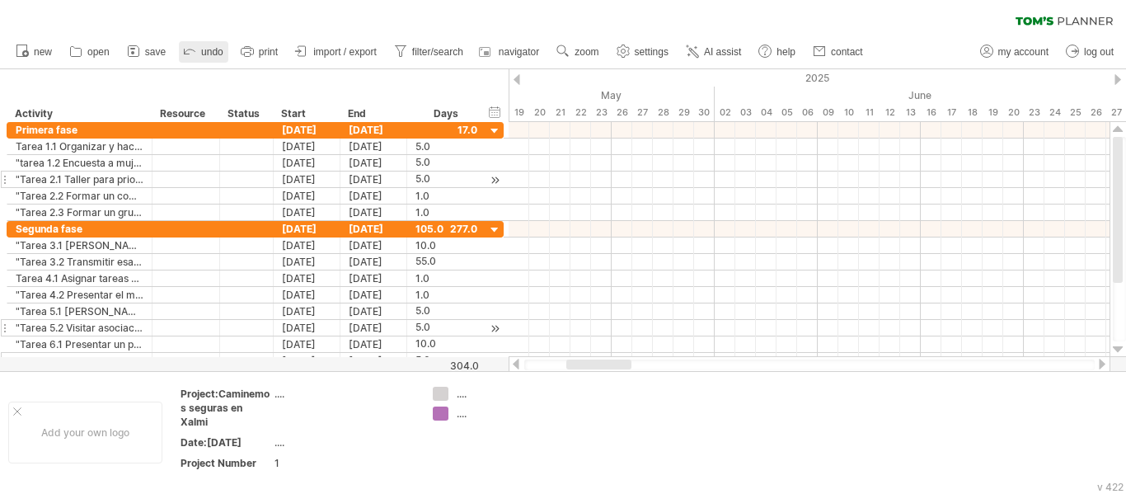
click at [189, 50] on icon at bounding box center [189, 50] width 16 height 16
click at [209, 52] on span "undo" at bounding box center [212, 52] width 22 height 12
click at [145, 49] on span "save" at bounding box center [155, 52] width 21 height 12
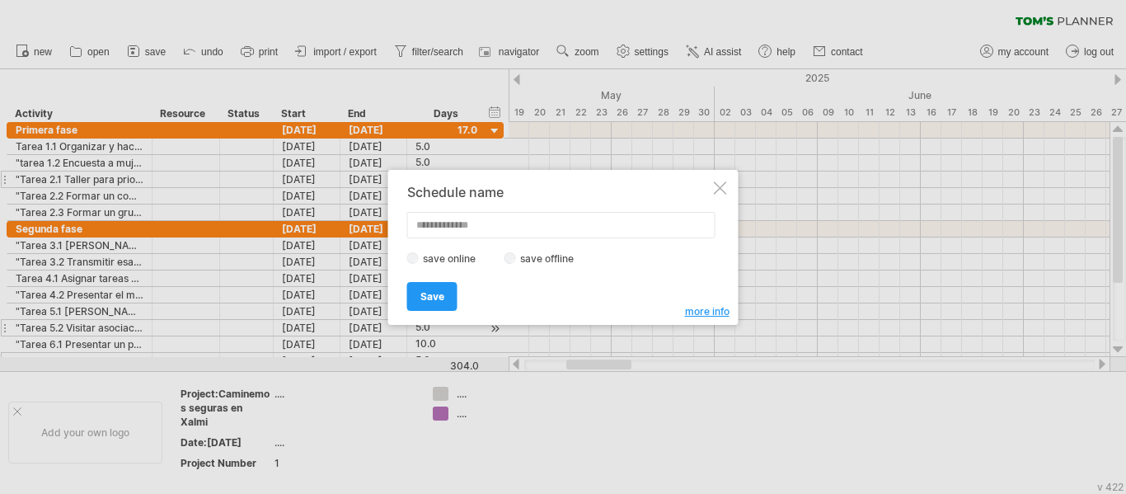
click at [714, 185] on div at bounding box center [720, 187] width 13 height 13
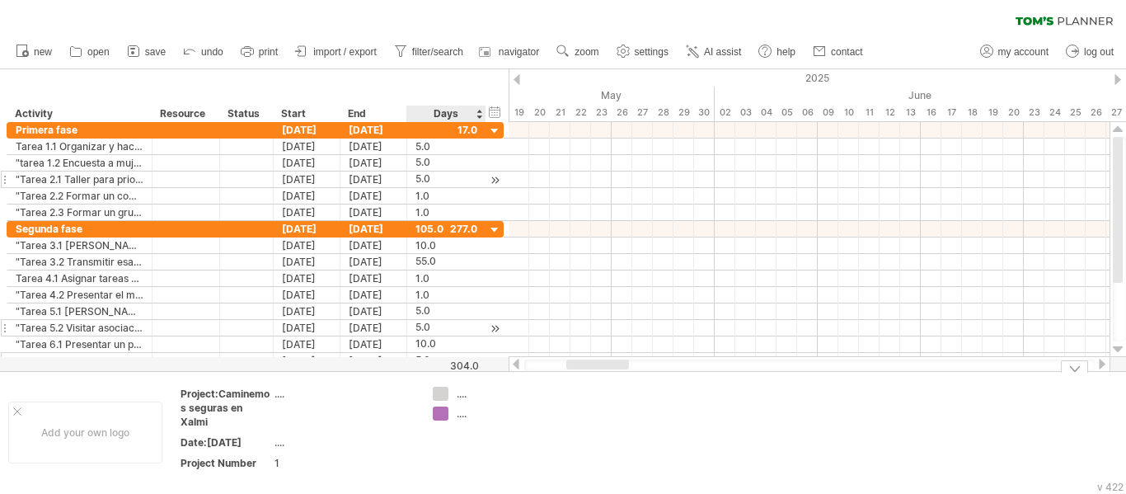
click at [445, 410] on div "Trying to reach [DOMAIN_NAME] Connected again... 0% clear filter new" at bounding box center [563, 247] width 1126 height 494
click at [443, 407] on div at bounding box center [441, 414] width 16 height 16
click at [444, 407] on div "Trying to reach [DOMAIN_NAME] Connected again... 0% clear filter new" at bounding box center [563, 247] width 1126 height 494
click at [444, 407] on div at bounding box center [441, 414] width 16 height 16
click at [515, 397] on div "add color" at bounding box center [507, 401] width 110 height 26
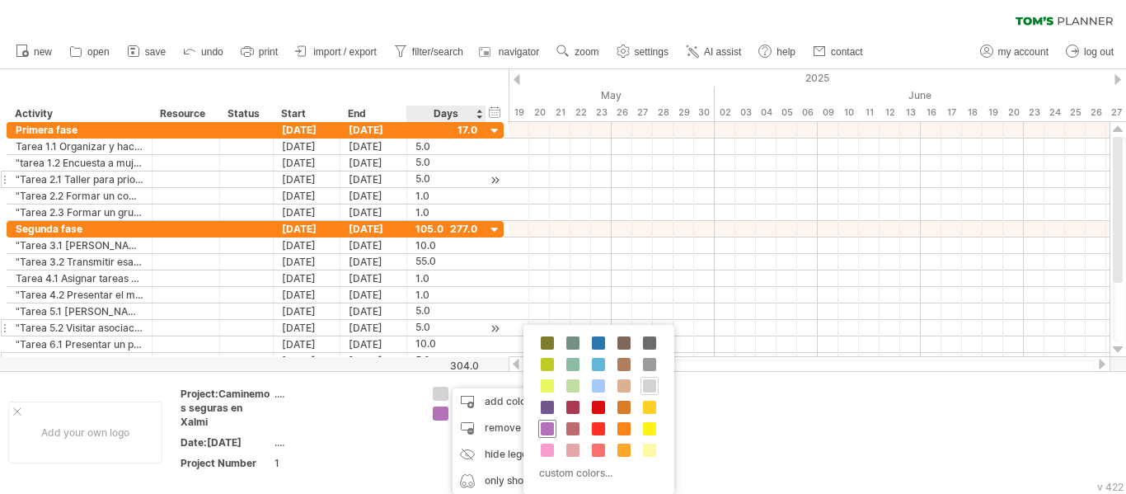
click at [546, 432] on span at bounding box center [547, 428] width 13 height 13
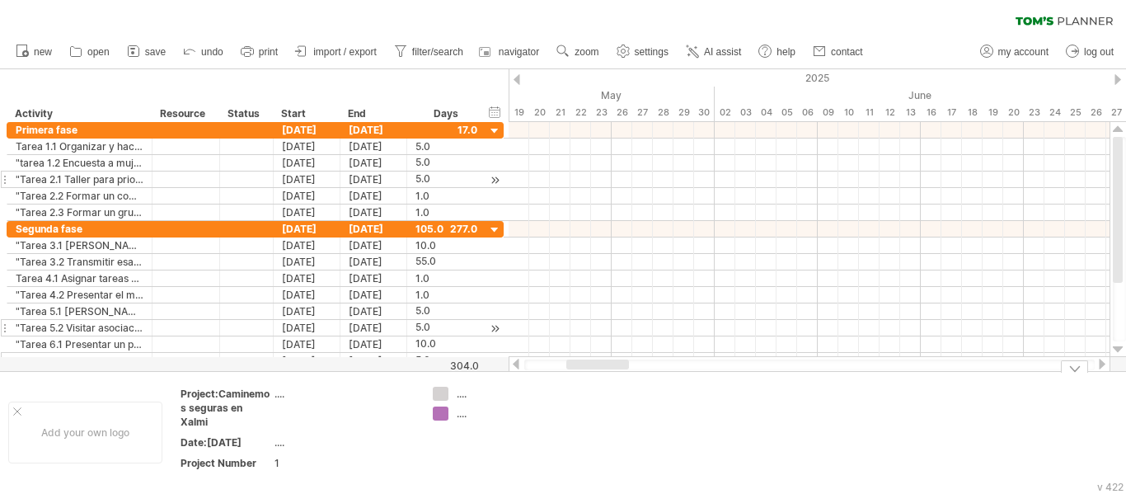
click at [588, 396] on td at bounding box center [620, 432] width 130 height 91
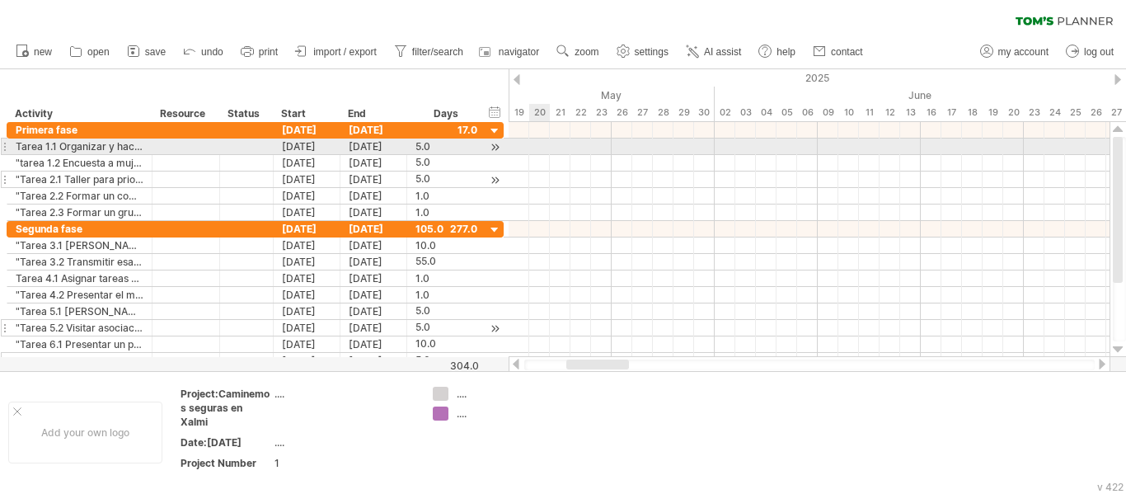
click at [538, 151] on div at bounding box center [809, 146] width 601 height 16
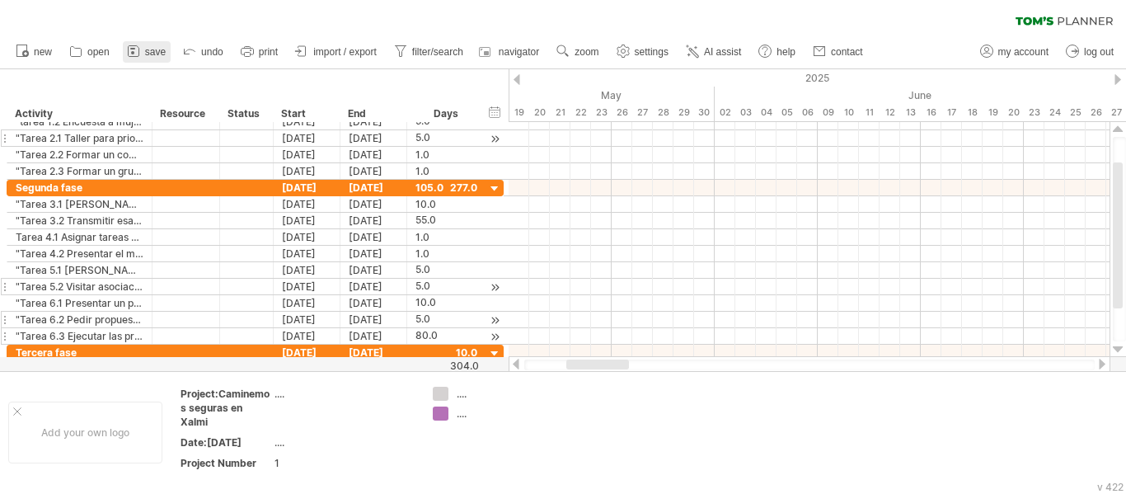
click at [140, 45] on icon at bounding box center [133, 51] width 16 height 16
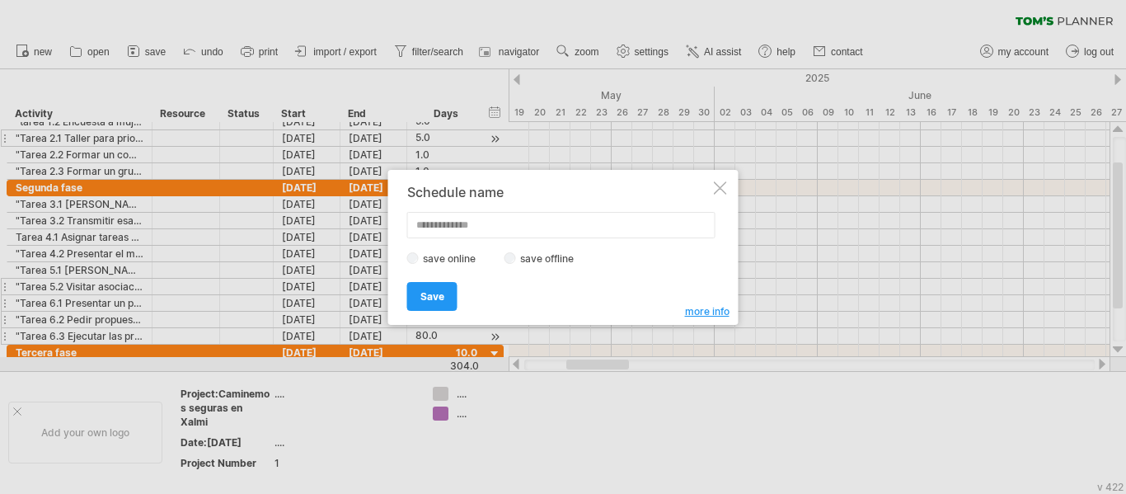
click at [426, 297] on span "Save" at bounding box center [432, 296] width 24 height 12
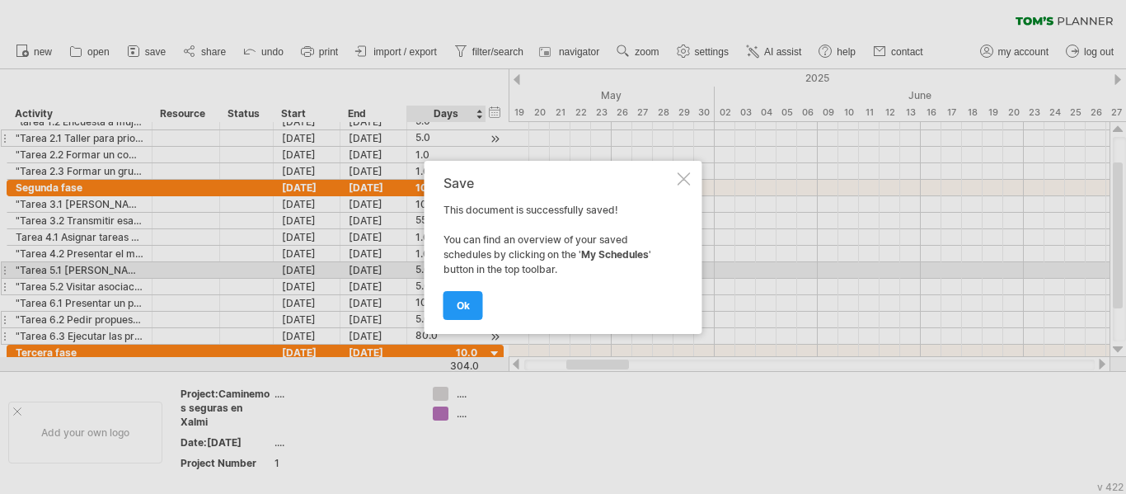
click at [683, 176] on div at bounding box center [683, 178] width 13 height 13
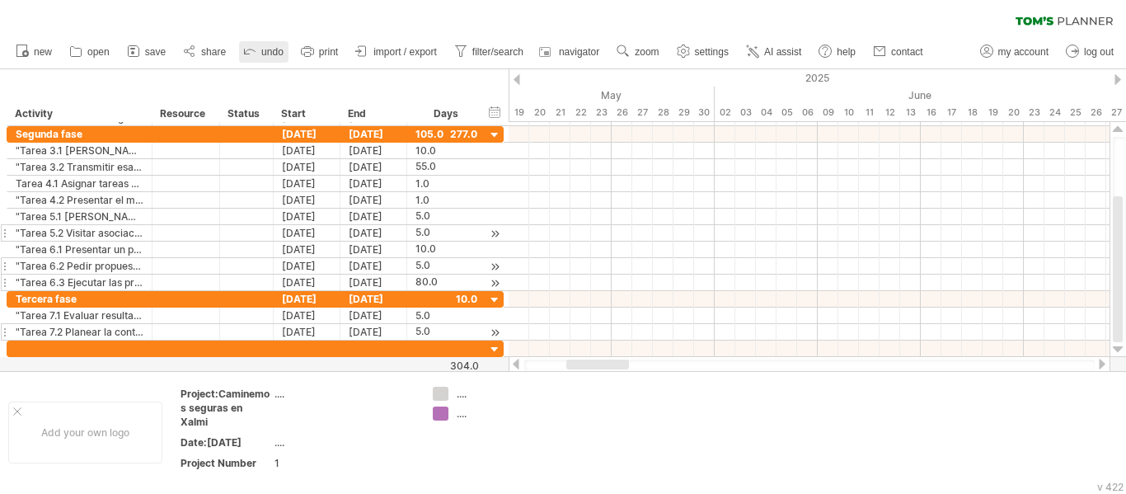
click at [246, 54] on polyline at bounding box center [245, 52] width 7 height 7
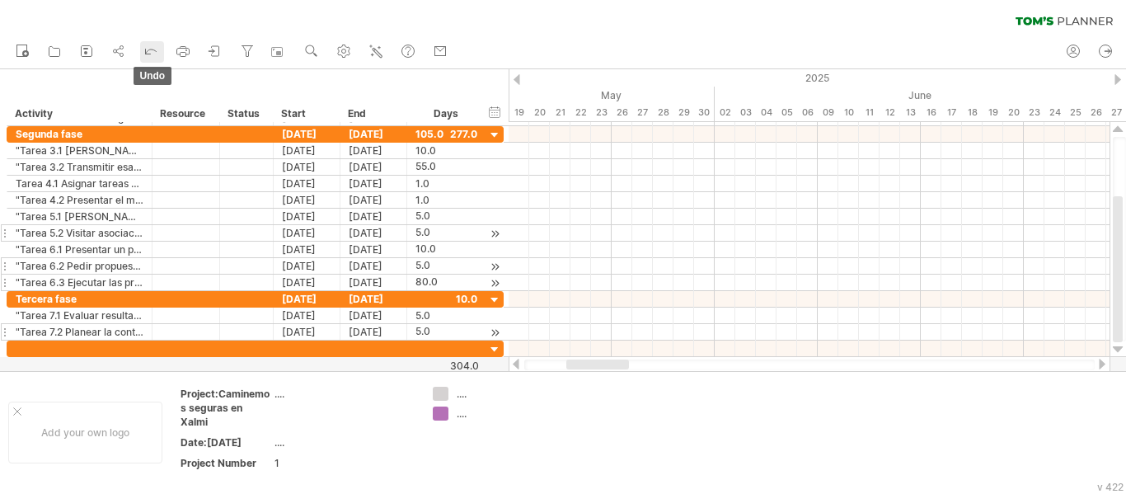
click at [161, 46] on link "undo" at bounding box center [152, 51] width 24 height 21
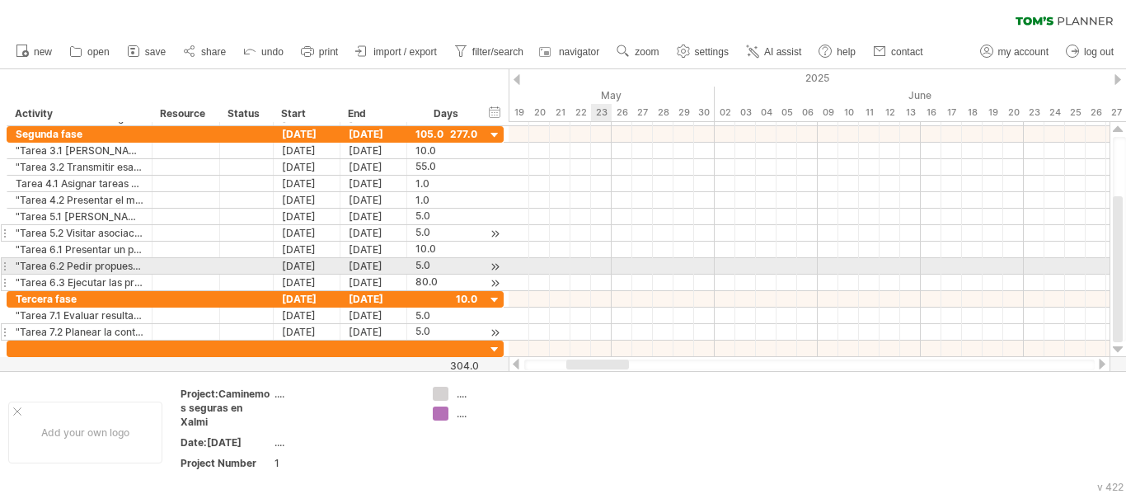
click at [598, 264] on div at bounding box center [809, 266] width 601 height 16
click at [583, 264] on div at bounding box center [809, 266] width 601 height 16
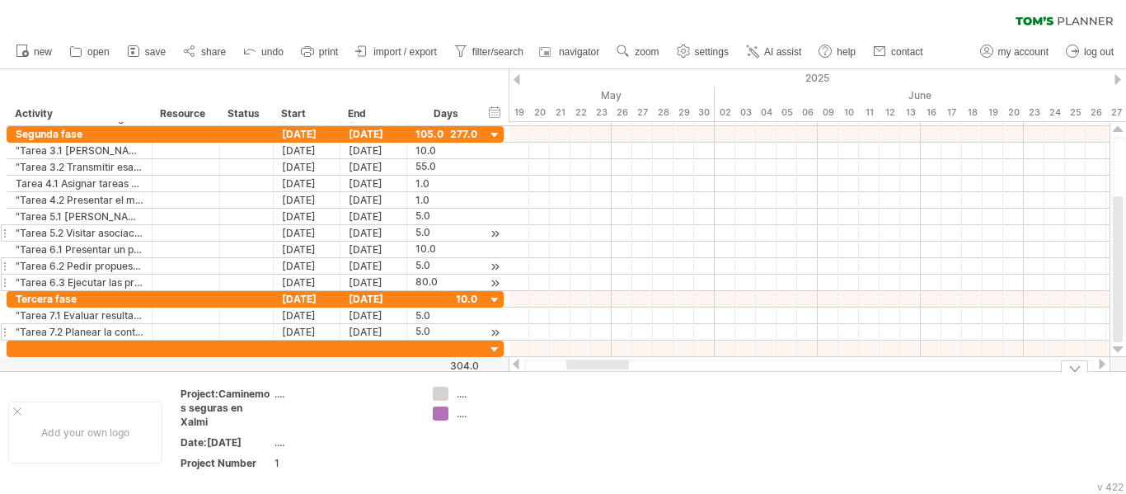
click at [518, 363] on div at bounding box center [515, 364] width 13 height 11
click at [522, 365] on div at bounding box center [515, 364] width 13 height 11
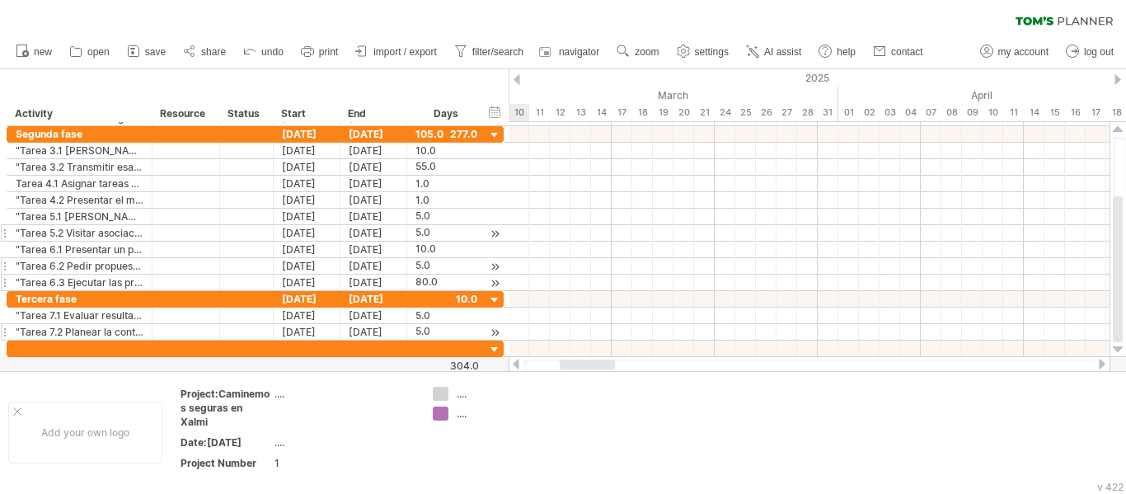
click at [518, 362] on div at bounding box center [515, 364] width 13 height 11
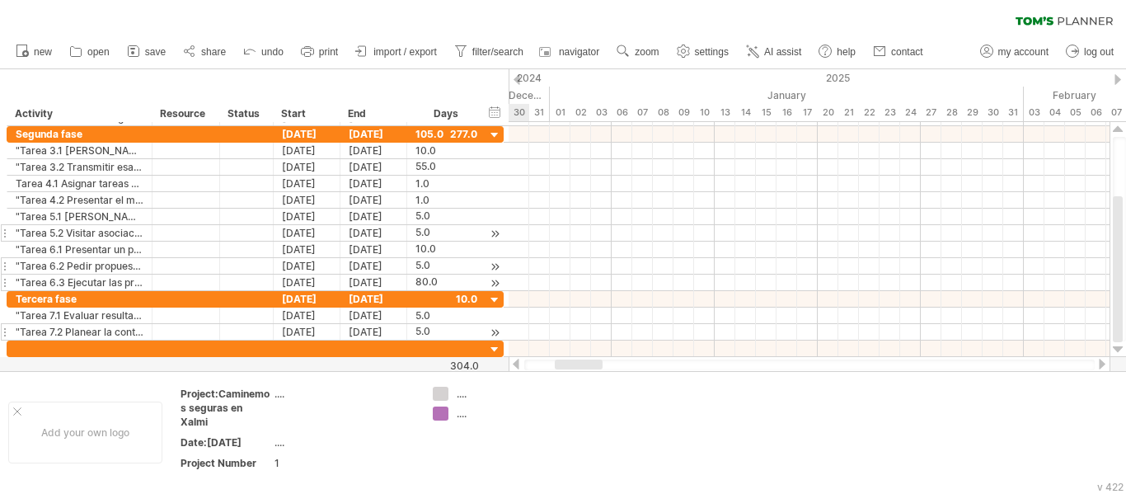
click at [518, 362] on div at bounding box center [515, 364] width 13 height 11
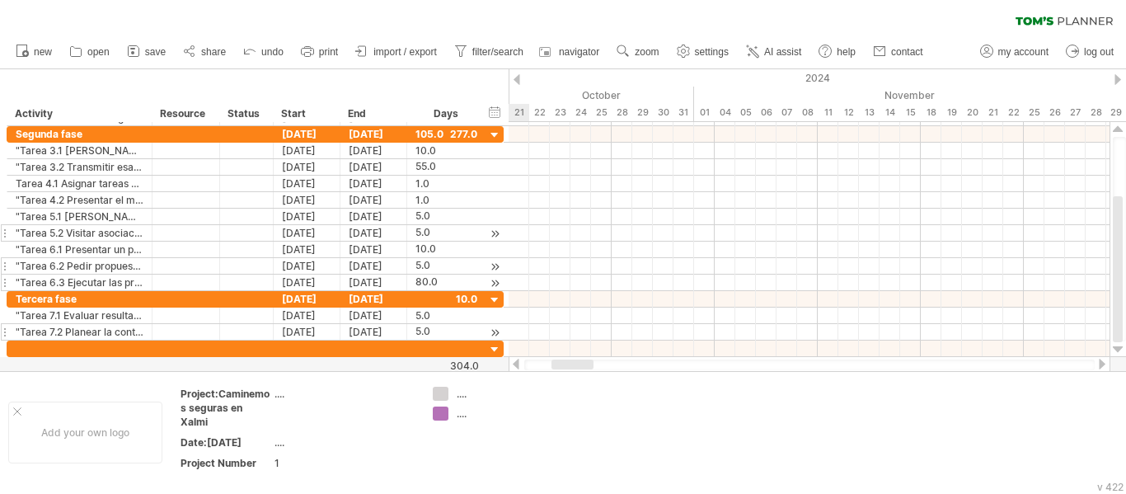
click at [518, 362] on div at bounding box center [515, 364] width 13 height 11
click at [518, 360] on div at bounding box center [515, 364] width 13 height 11
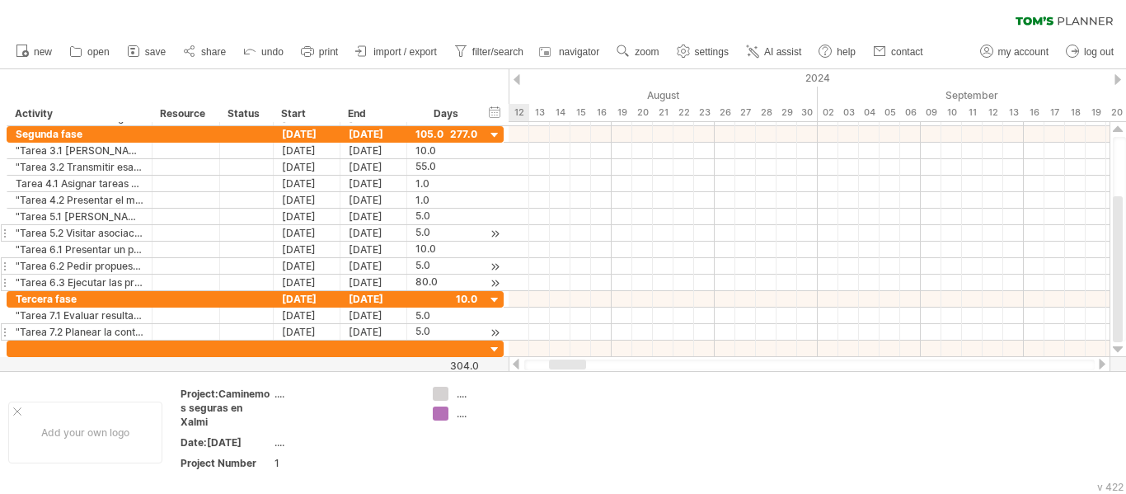
click at [518, 360] on div at bounding box center [515, 364] width 13 height 11
click at [247, 53] on icon at bounding box center [249, 50] width 16 height 16
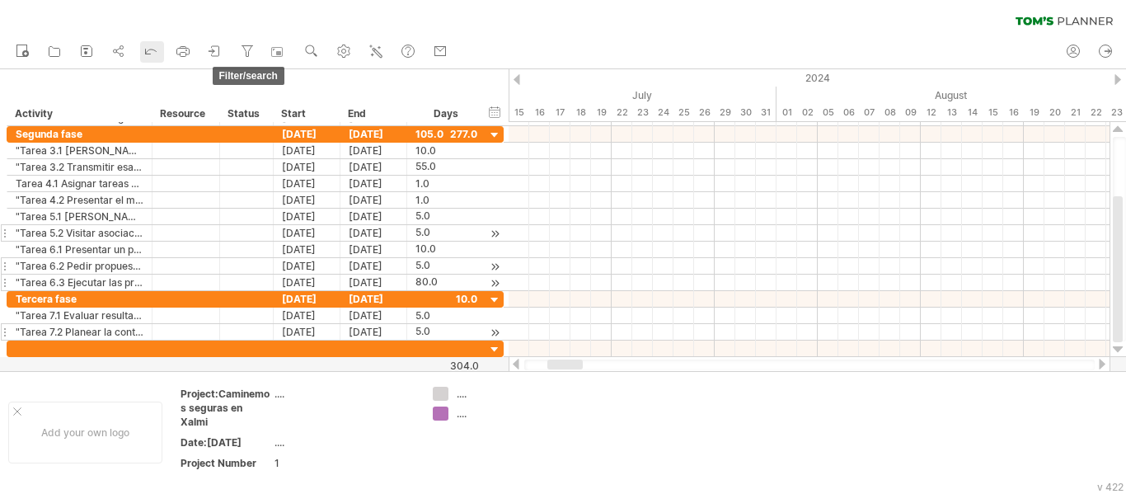
click at [247, 53] on icon at bounding box center [247, 51] width 9 height 11
type input "**********"
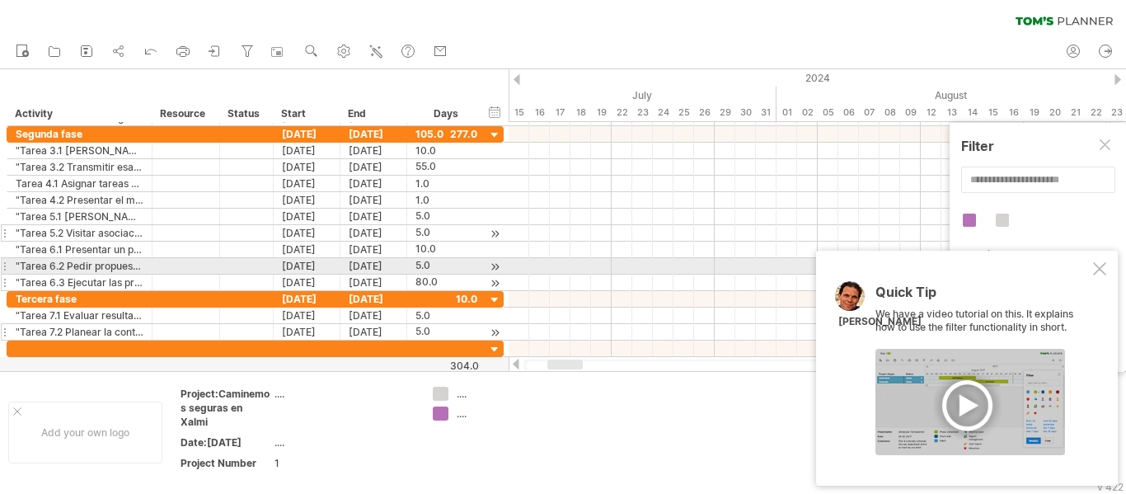
click at [1103, 273] on div at bounding box center [1099, 268] width 13 height 13
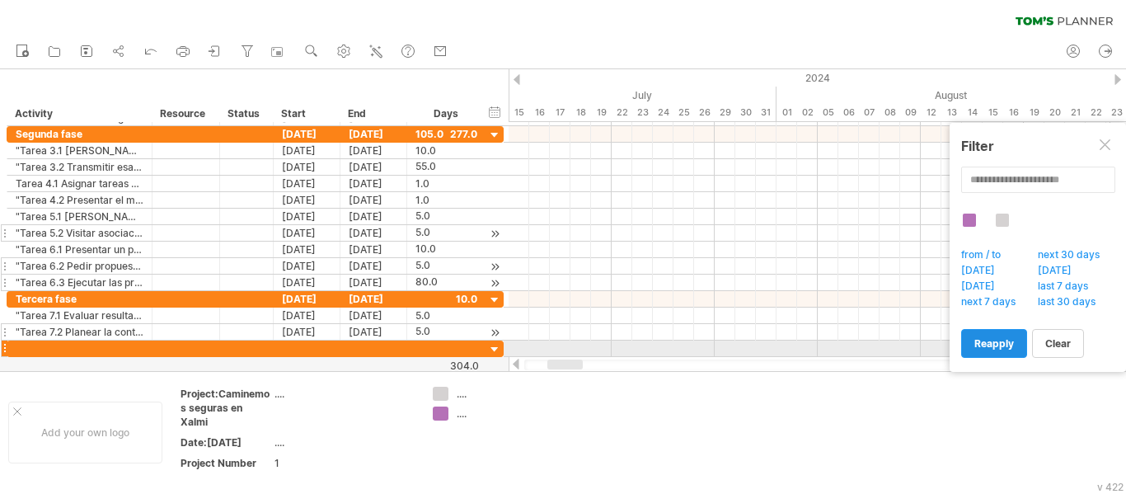
click at [1009, 342] on span "reapply" at bounding box center [994, 343] width 40 height 12
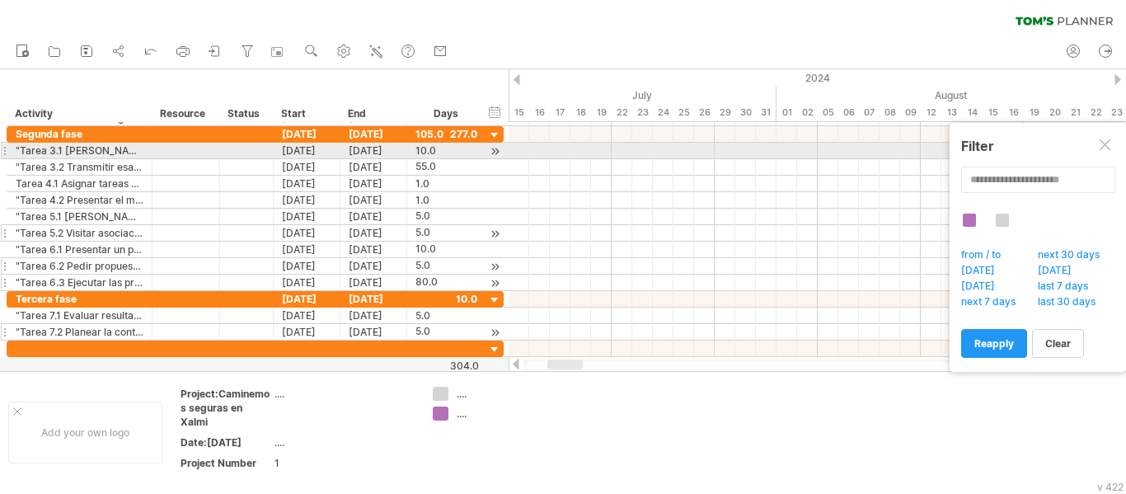
click at [1109, 146] on div at bounding box center [1105, 145] width 13 height 13
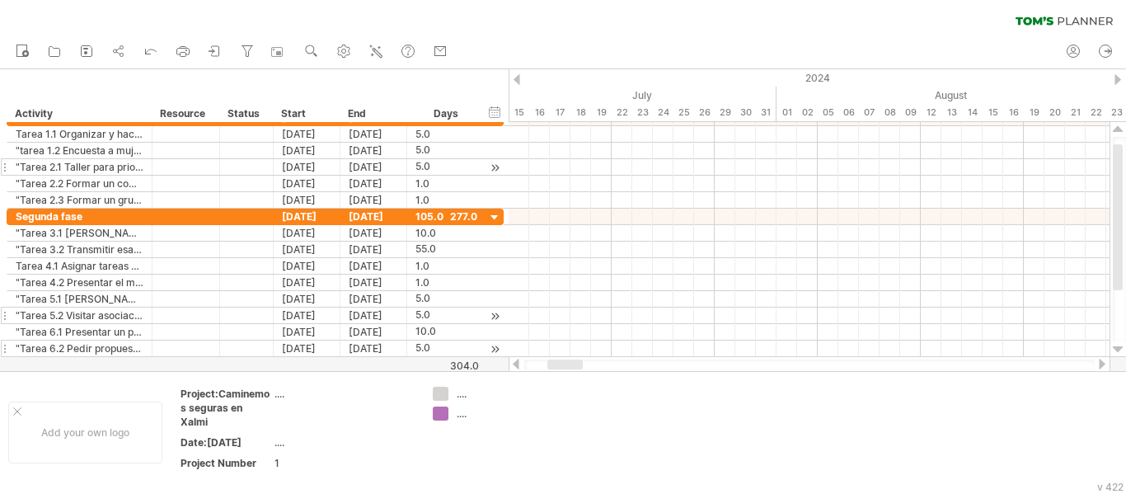
click at [524, 366] on div at bounding box center [809, 364] width 570 height 11
click at [518, 363] on div at bounding box center [515, 364] width 13 height 11
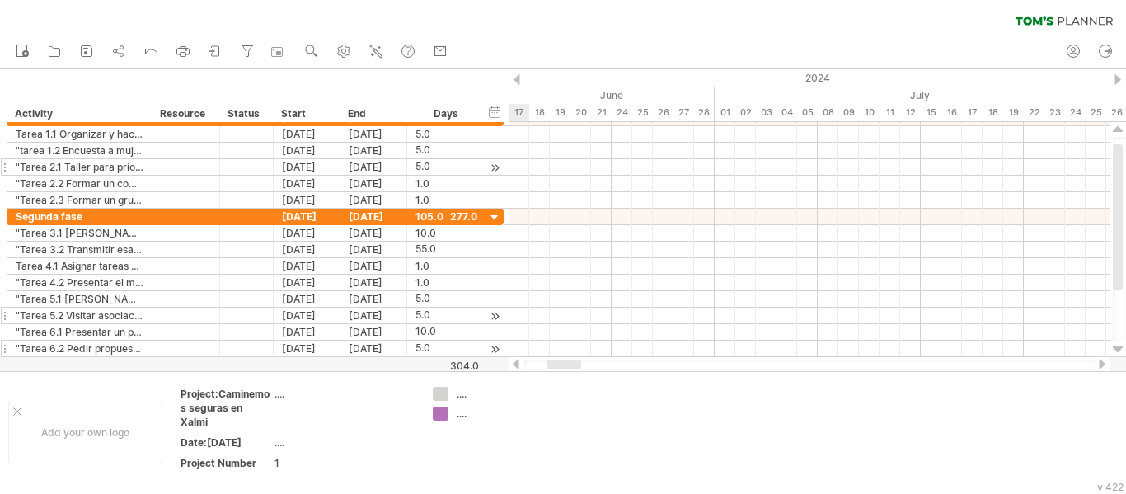
click at [518, 363] on div at bounding box center [515, 364] width 13 height 11
click at [1085, 363] on div at bounding box center [809, 364] width 570 height 11
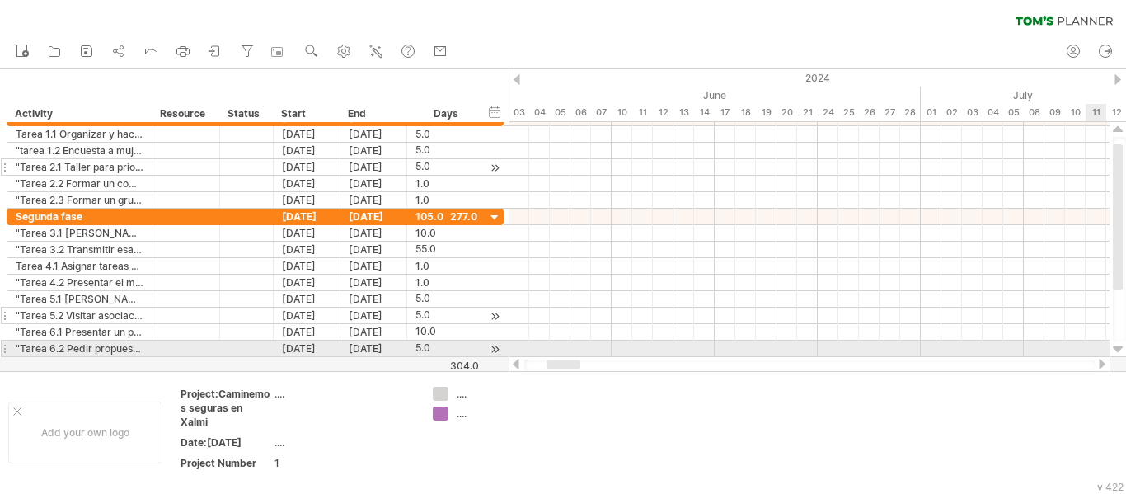
click at [1104, 350] on div at bounding box center [809, 348] width 601 height 16
click at [1104, 350] on div "Trying to reach [DOMAIN_NAME] Connected again... 0% clear filter new" at bounding box center [563, 247] width 1126 height 494
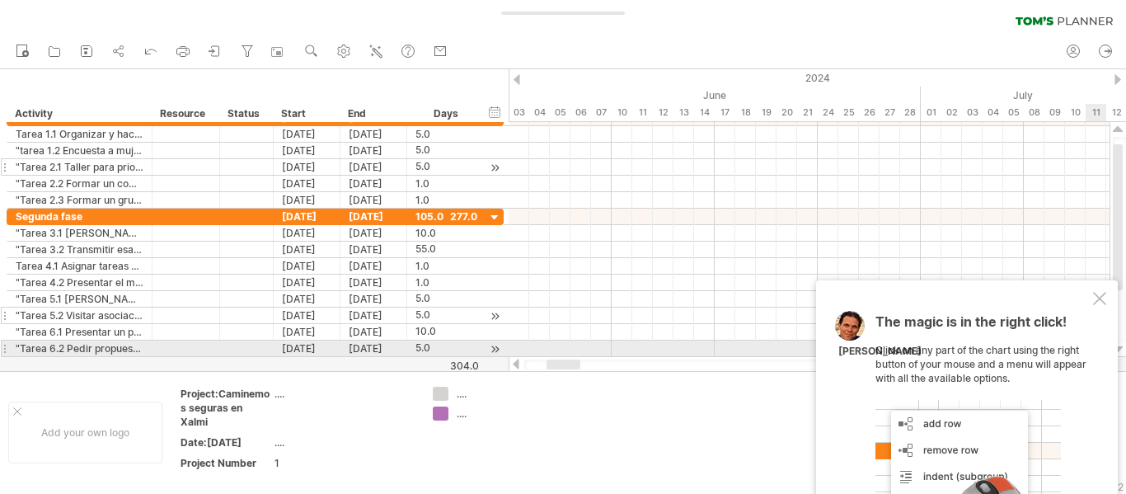
click at [1104, 350] on div "The magic is in the right click! Click on any part of the chart using the right…" at bounding box center [967, 447] width 302 height 335
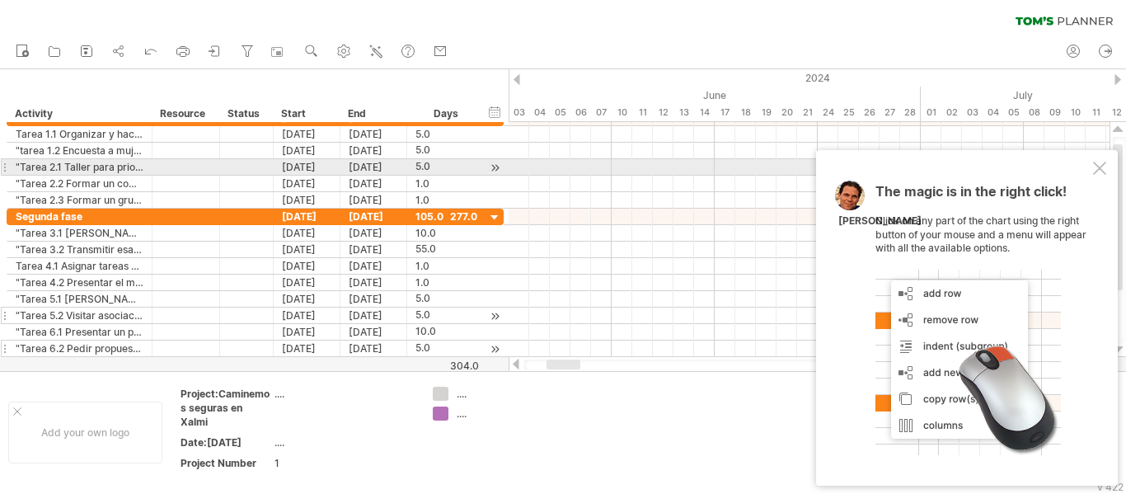
click at [1125, 168] on div at bounding box center [1119, 239] width 13 height 204
click at [1096, 167] on div at bounding box center [1099, 168] width 13 height 13
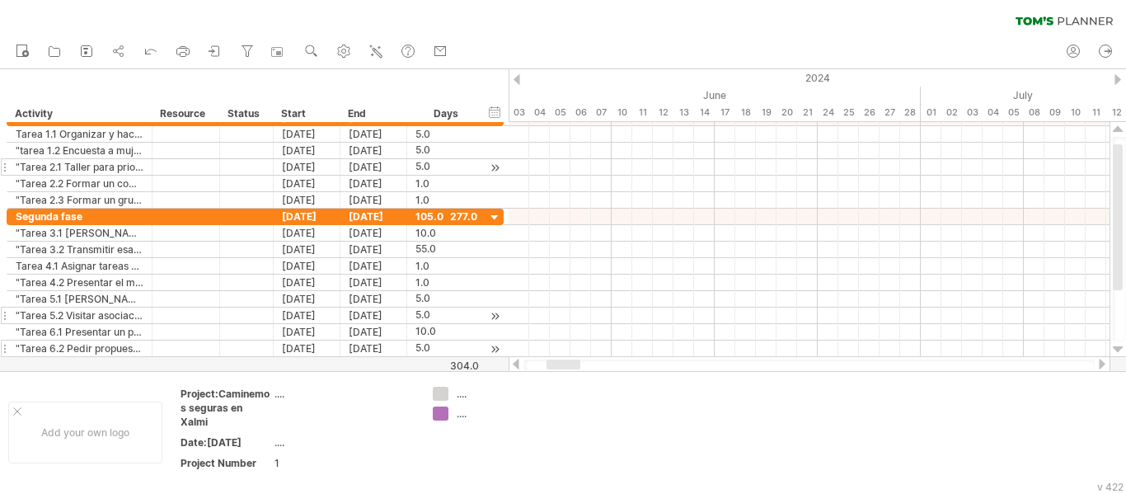
click at [1094, 363] on div at bounding box center [809, 364] width 570 height 11
click at [1092, 363] on div at bounding box center [809, 364] width 570 height 11
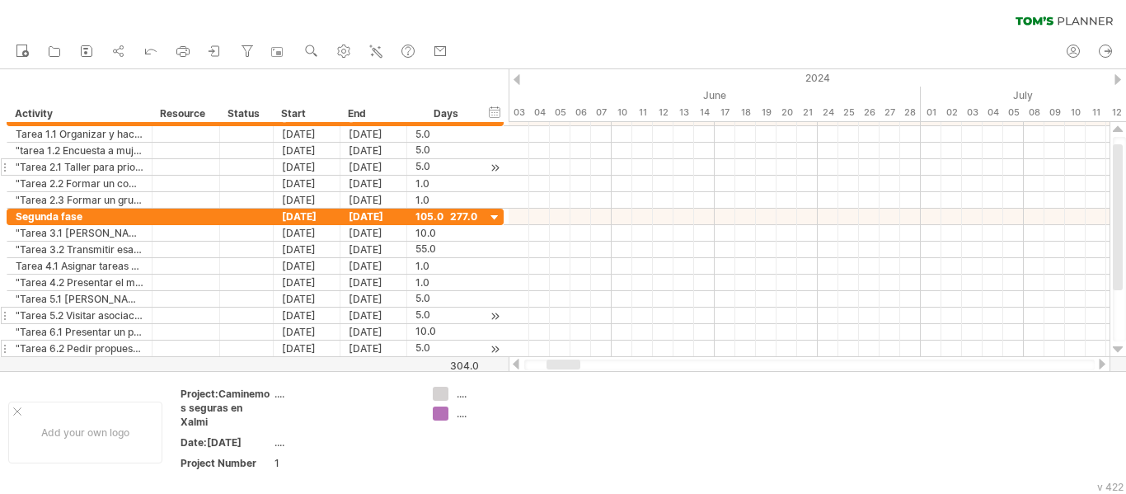
click at [1092, 363] on div at bounding box center [809, 364] width 570 height 11
click at [1118, 79] on div at bounding box center [1117, 79] width 7 height 11
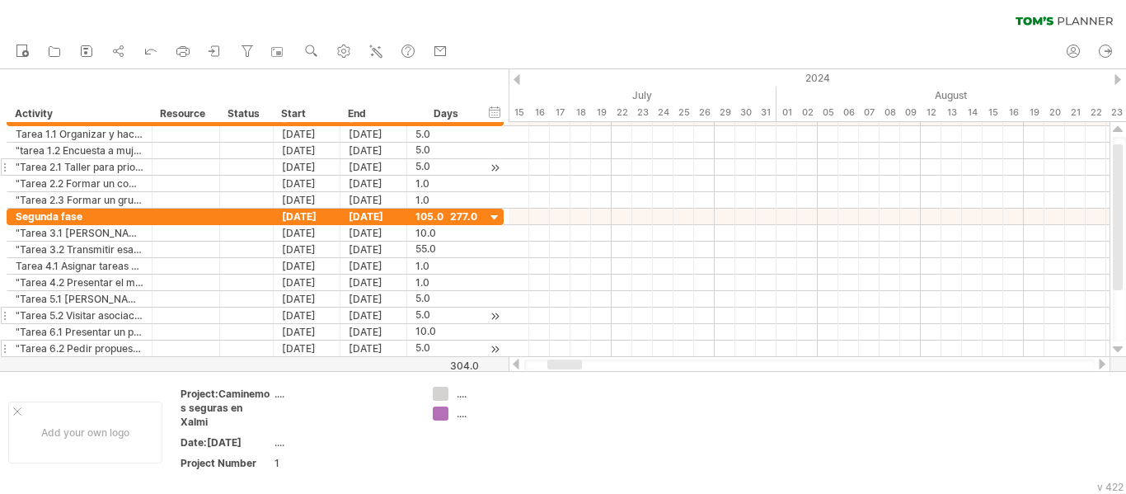
click at [1118, 79] on div at bounding box center [1117, 79] width 7 height 11
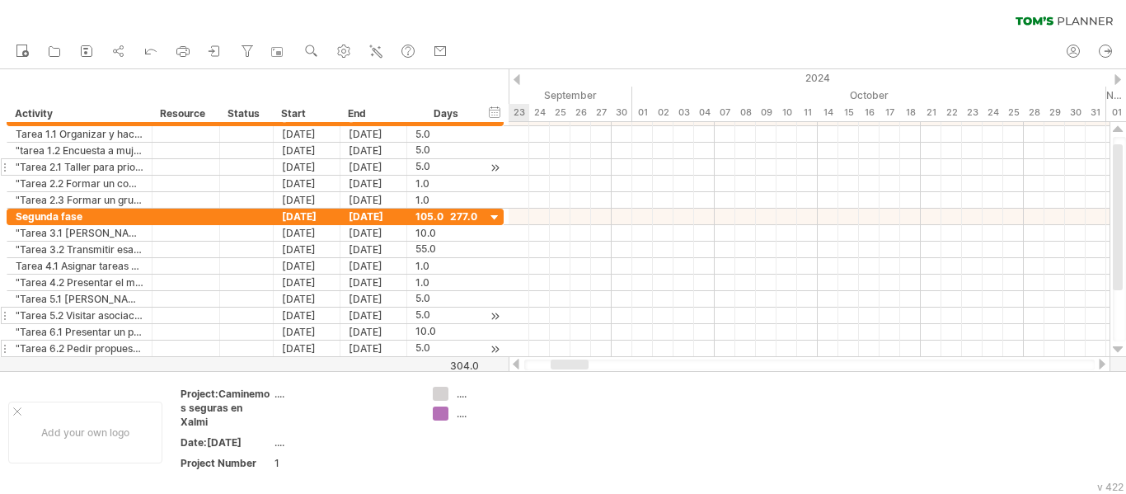
click at [1118, 79] on div at bounding box center [1117, 79] width 7 height 11
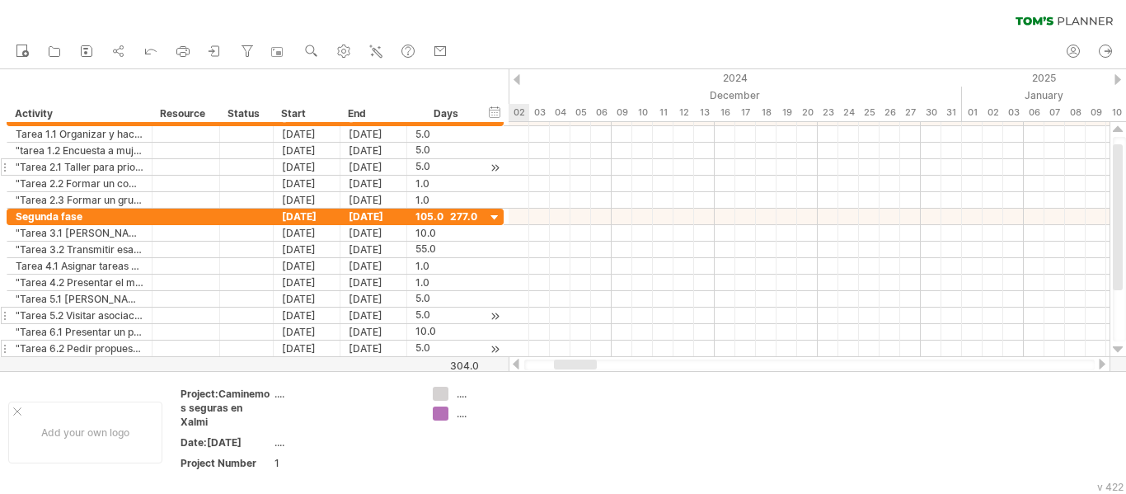
click at [1118, 79] on div at bounding box center [1117, 79] width 7 height 11
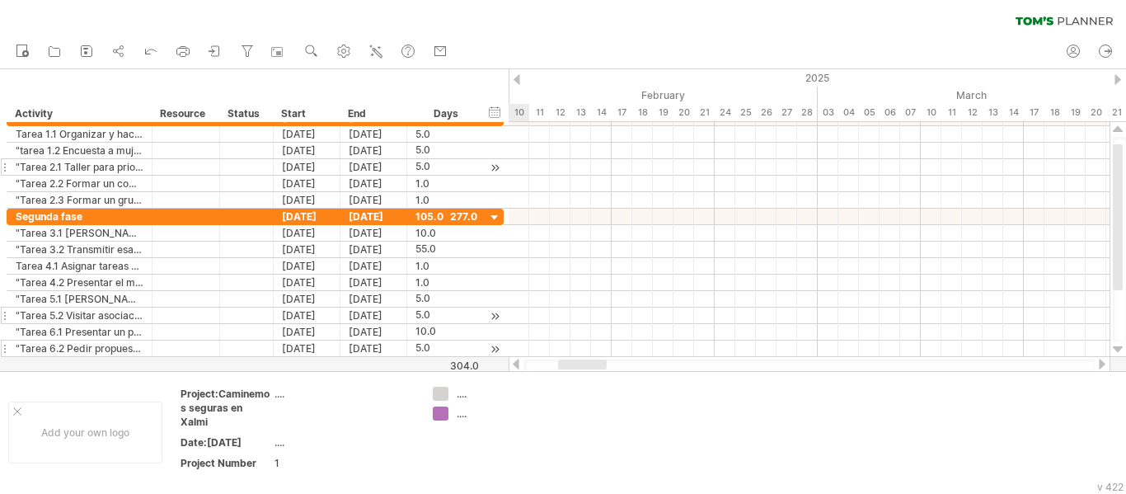
click at [1118, 79] on div at bounding box center [1117, 79] width 7 height 11
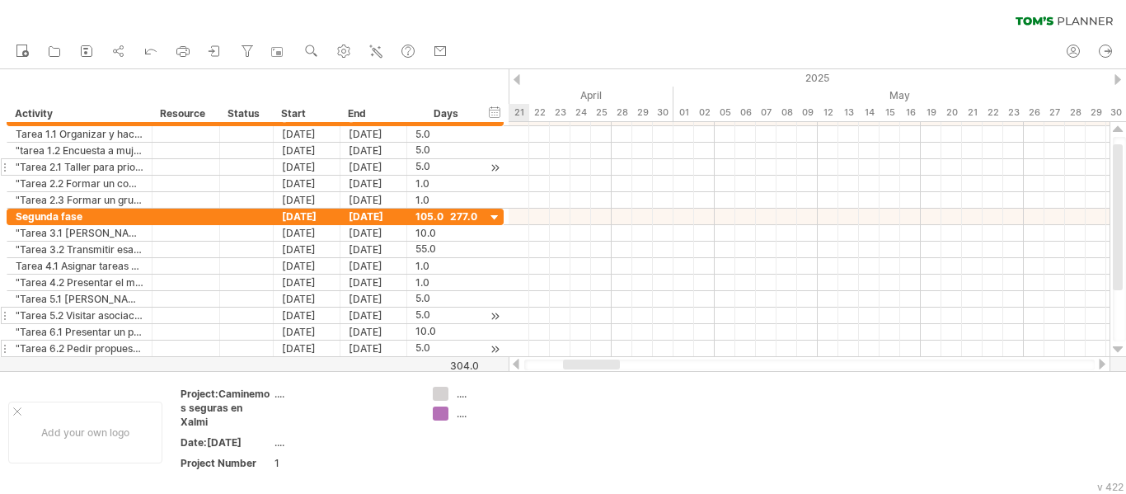
click at [1118, 79] on div at bounding box center [1117, 79] width 7 height 11
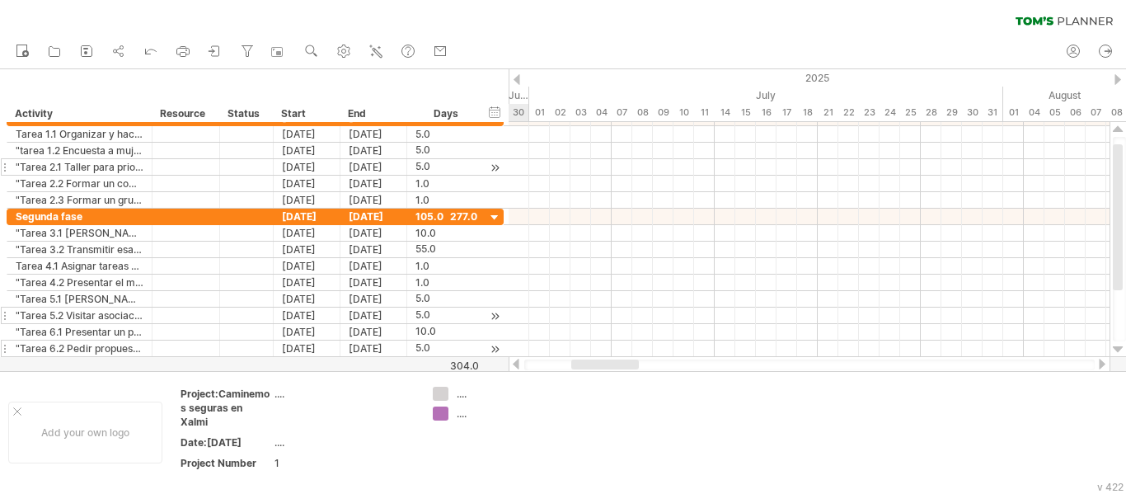
click at [1118, 79] on div at bounding box center [1117, 79] width 7 height 11
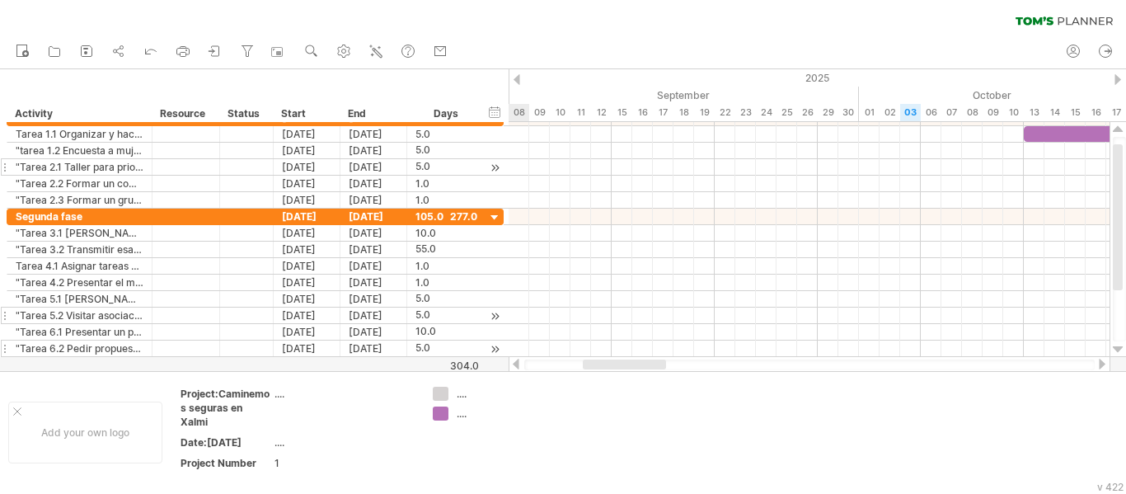
click at [1118, 79] on div at bounding box center [1117, 79] width 7 height 11
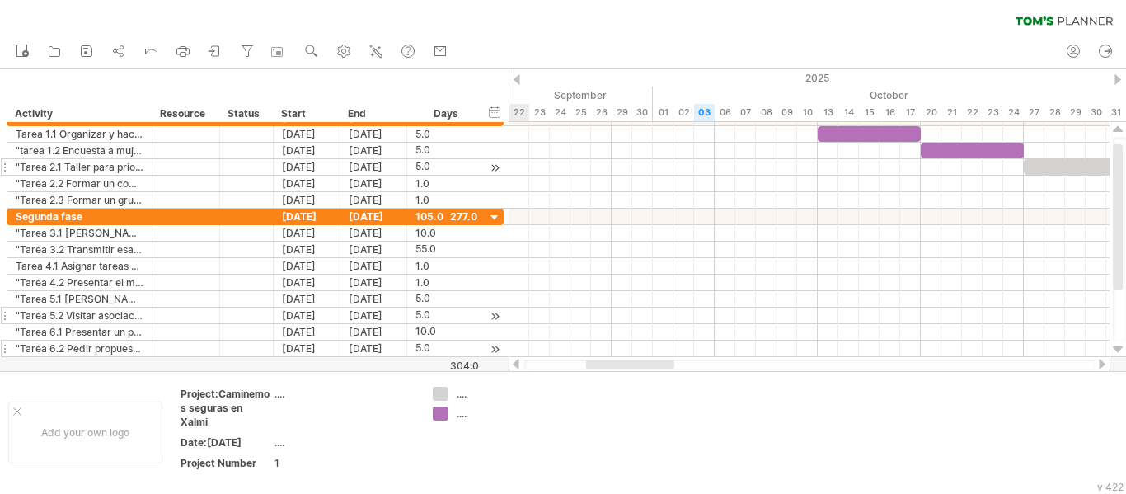
click at [1118, 79] on div at bounding box center [1117, 79] width 7 height 11
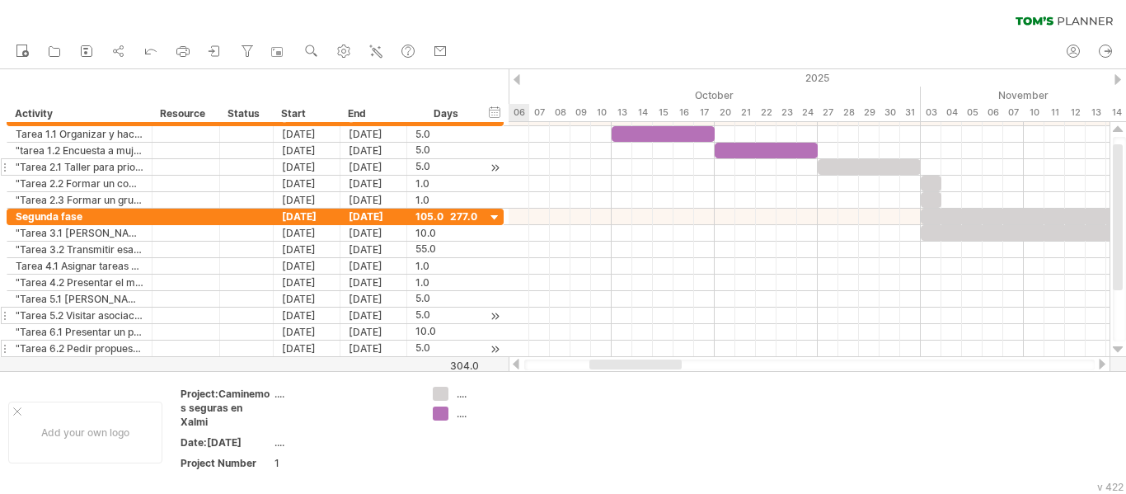
click at [1118, 79] on div at bounding box center [1117, 79] width 7 height 11
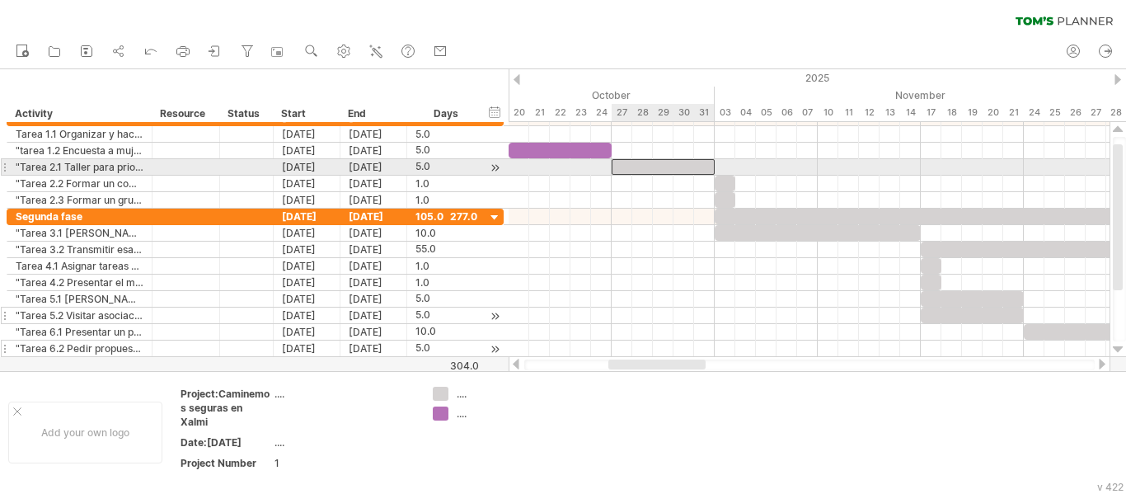
click at [654, 162] on div at bounding box center [663, 167] width 103 height 16
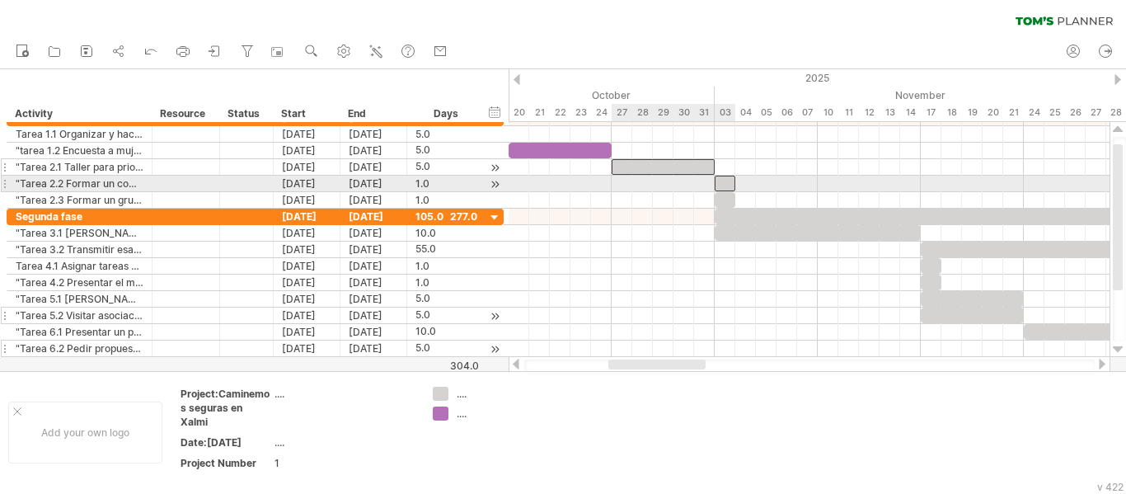
click at [727, 181] on div at bounding box center [725, 184] width 21 height 16
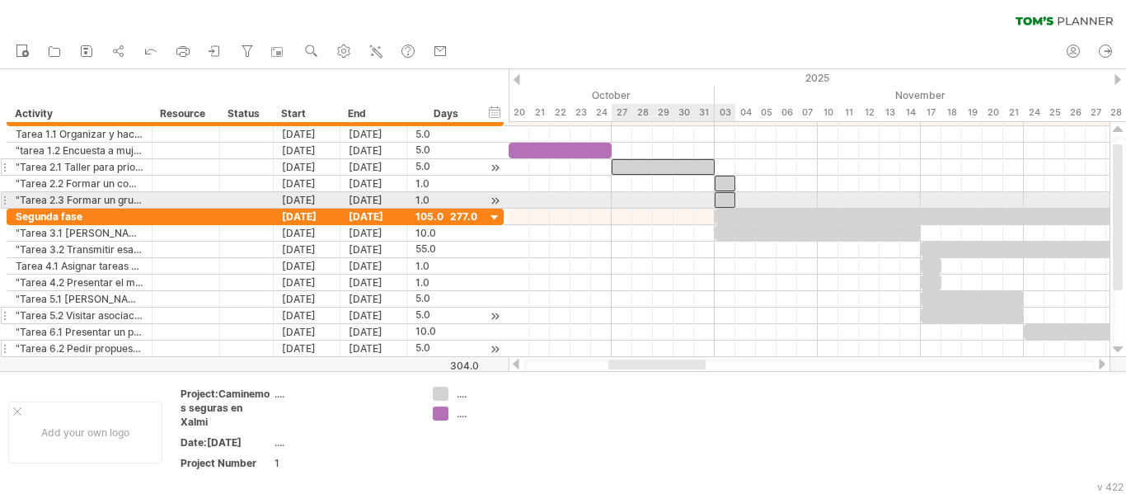
click at [729, 202] on div at bounding box center [725, 200] width 21 height 16
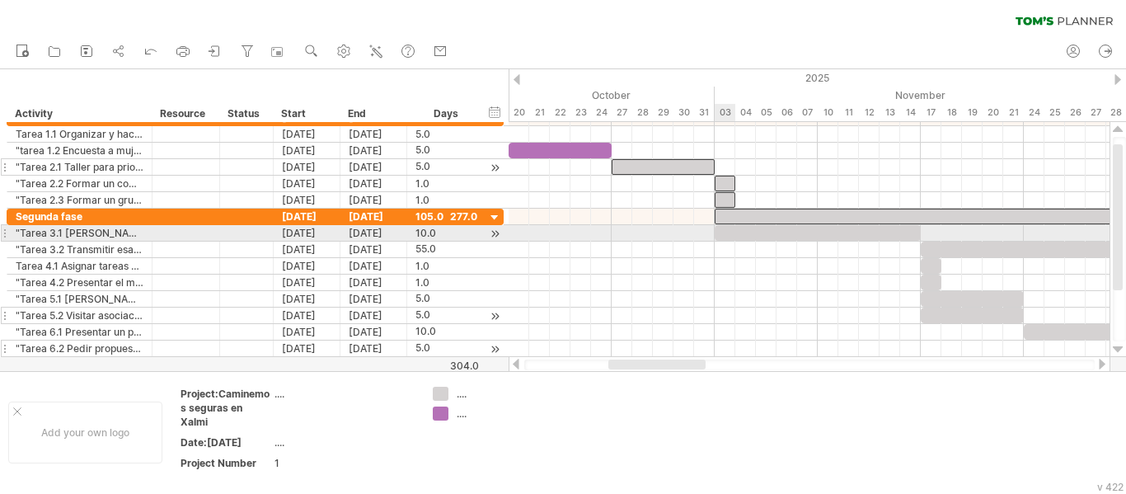
click at [734, 232] on div at bounding box center [818, 233] width 206 height 16
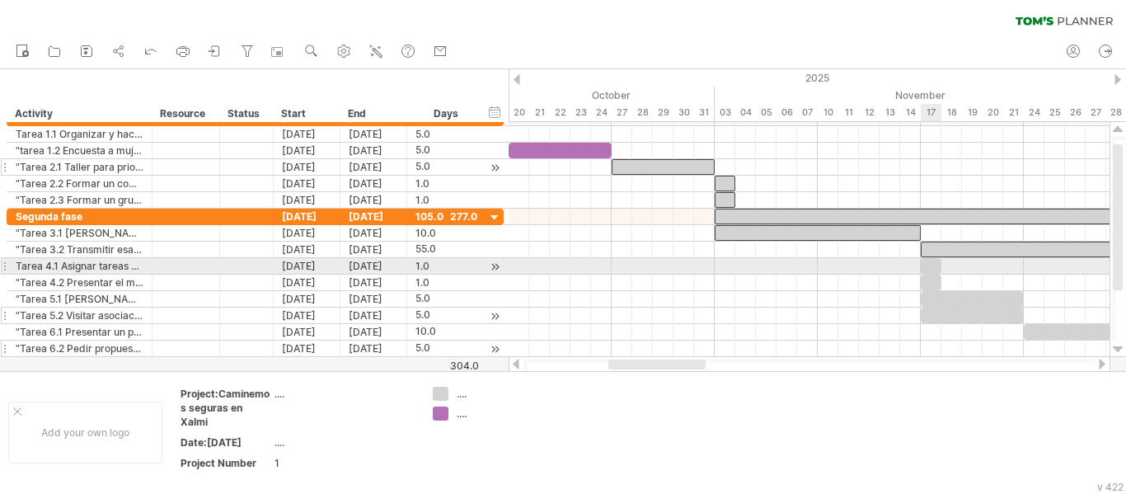
click at [934, 268] on div at bounding box center [931, 266] width 21 height 16
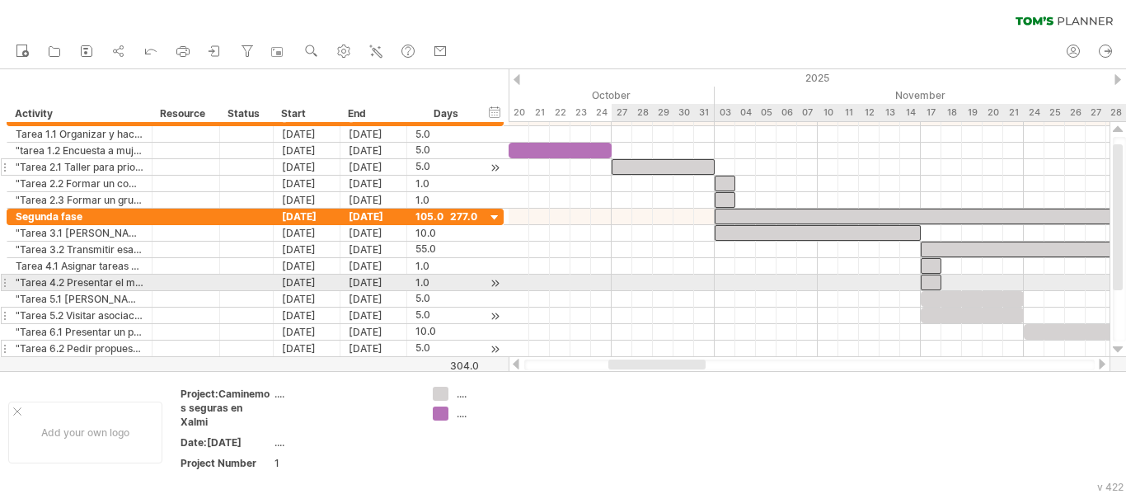
click at [928, 284] on div at bounding box center [931, 282] width 21 height 16
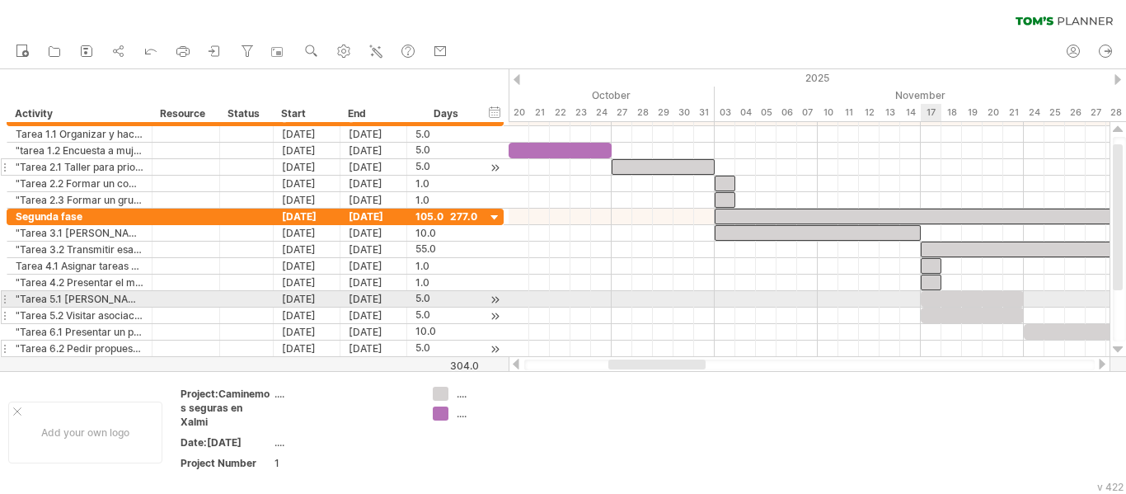
click at [933, 298] on div at bounding box center [972, 299] width 103 height 16
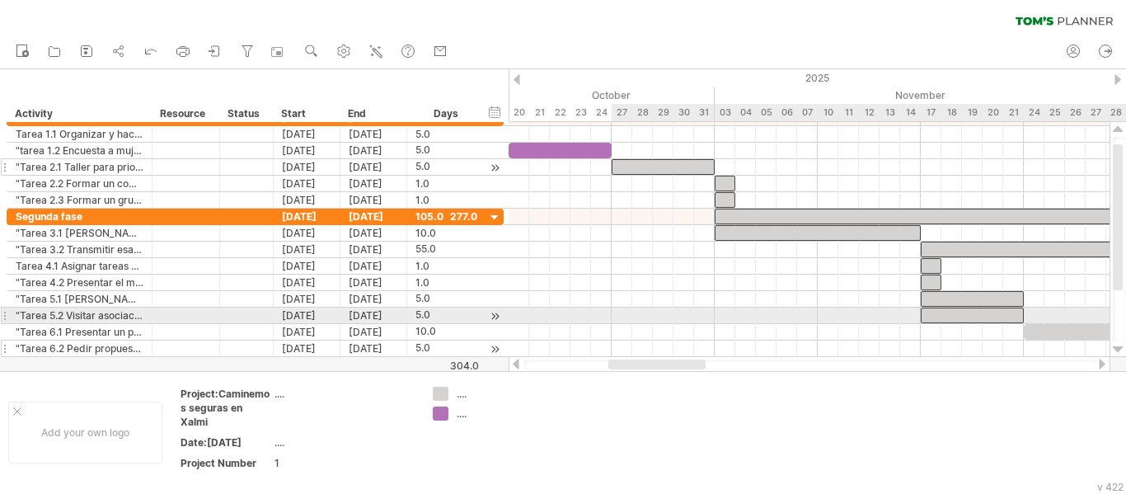
click at [935, 316] on div at bounding box center [972, 315] width 103 height 16
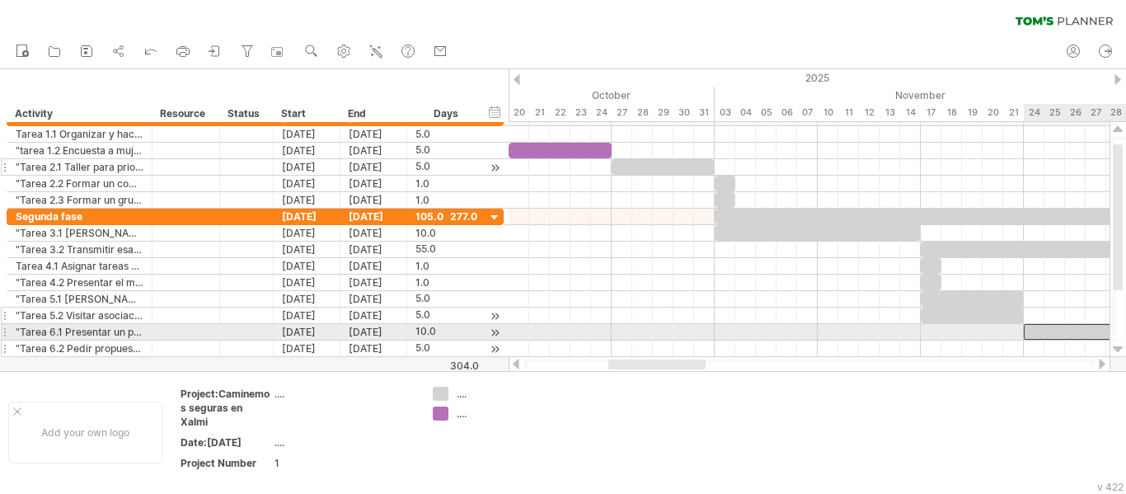
click at [1052, 335] on div at bounding box center [1127, 332] width 206 height 16
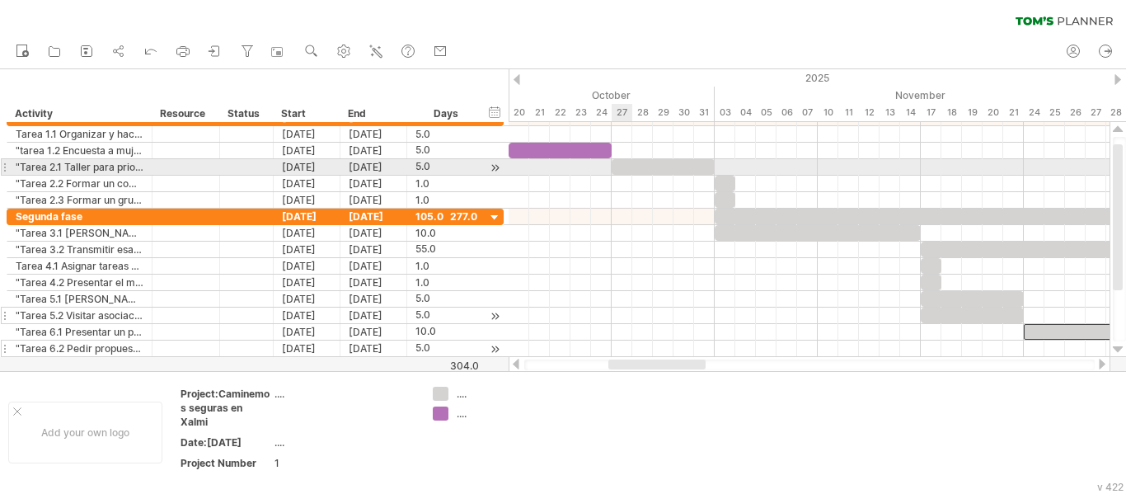
click at [628, 168] on div at bounding box center [663, 167] width 103 height 16
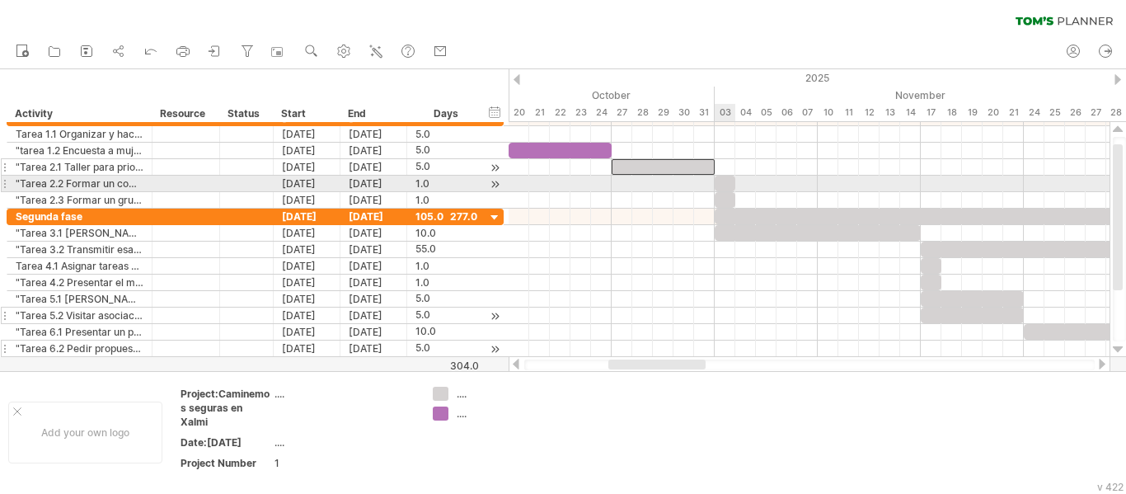
click at [720, 185] on div at bounding box center [725, 184] width 21 height 16
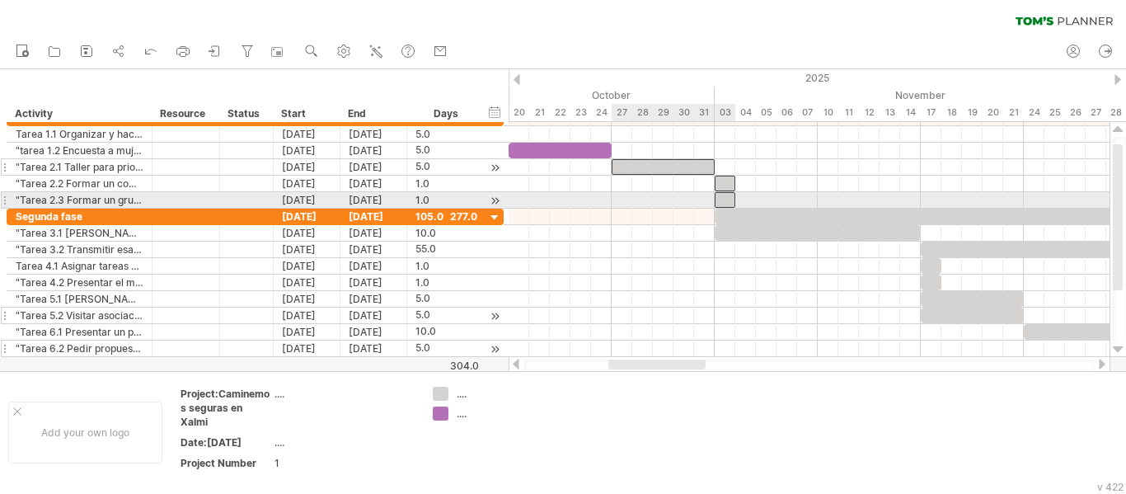
click at [722, 199] on div at bounding box center [725, 200] width 21 height 16
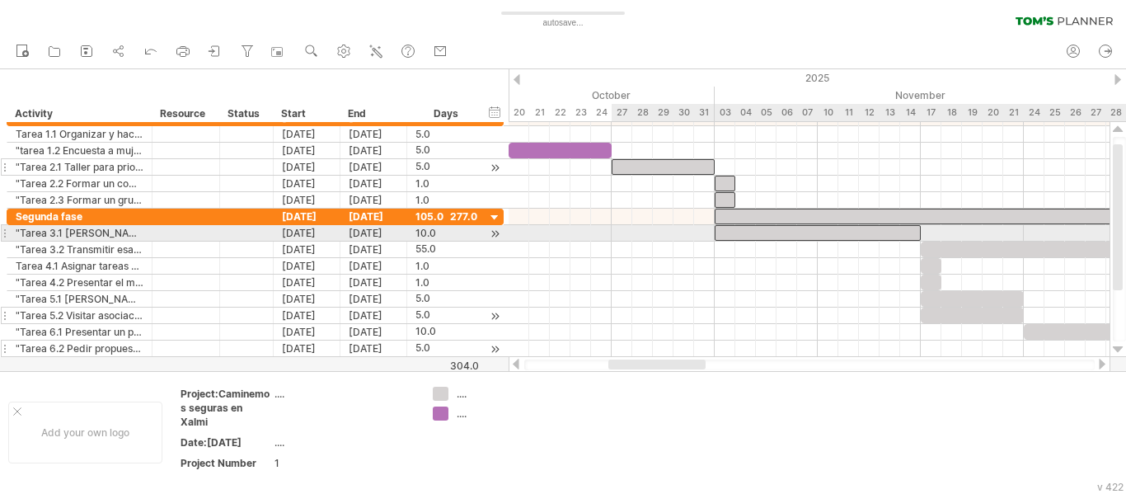
click at [733, 233] on div at bounding box center [818, 233] width 206 height 16
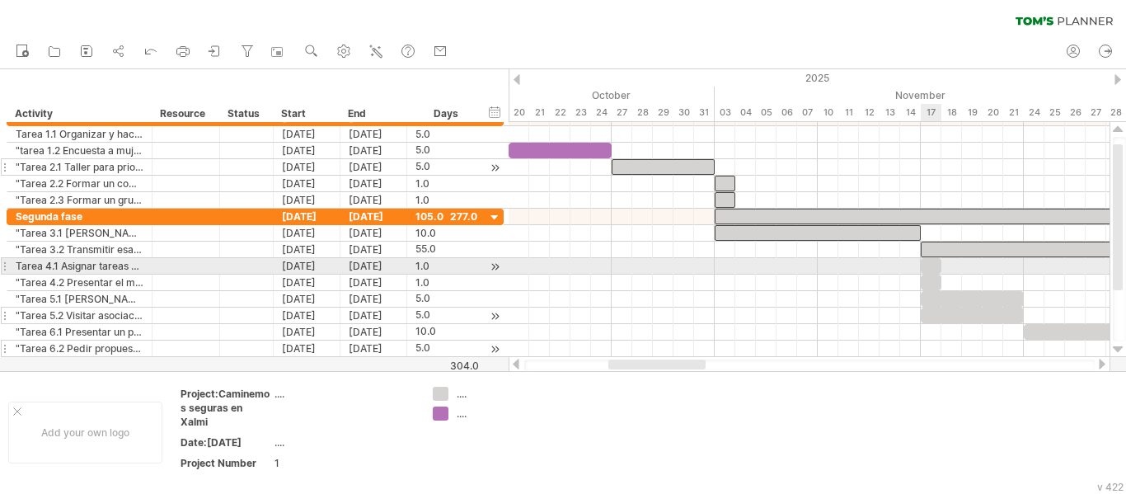
click at [930, 265] on div at bounding box center [931, 266] width 21 height 16
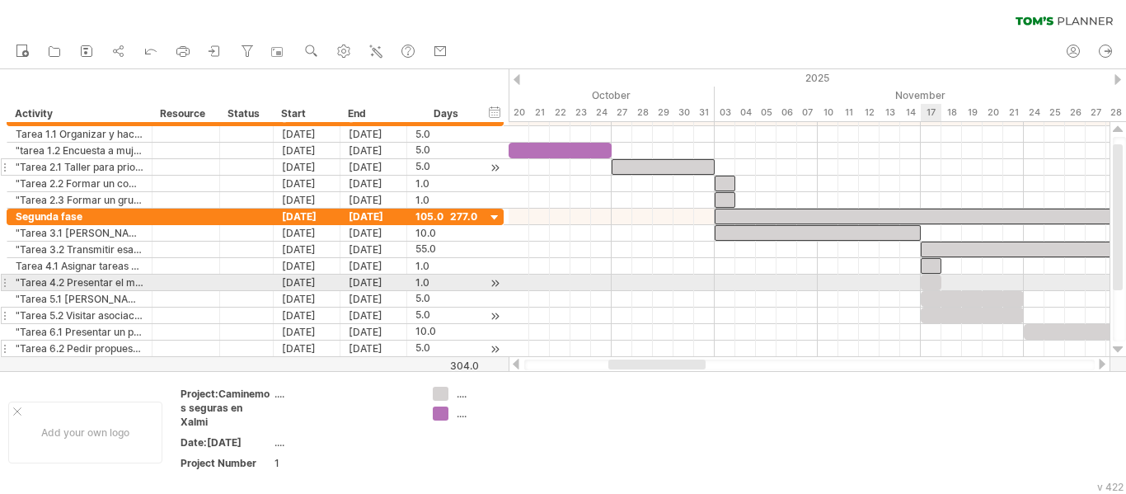
click at [926, 280] on div at bounding box center [931, 282] width 21 height 16
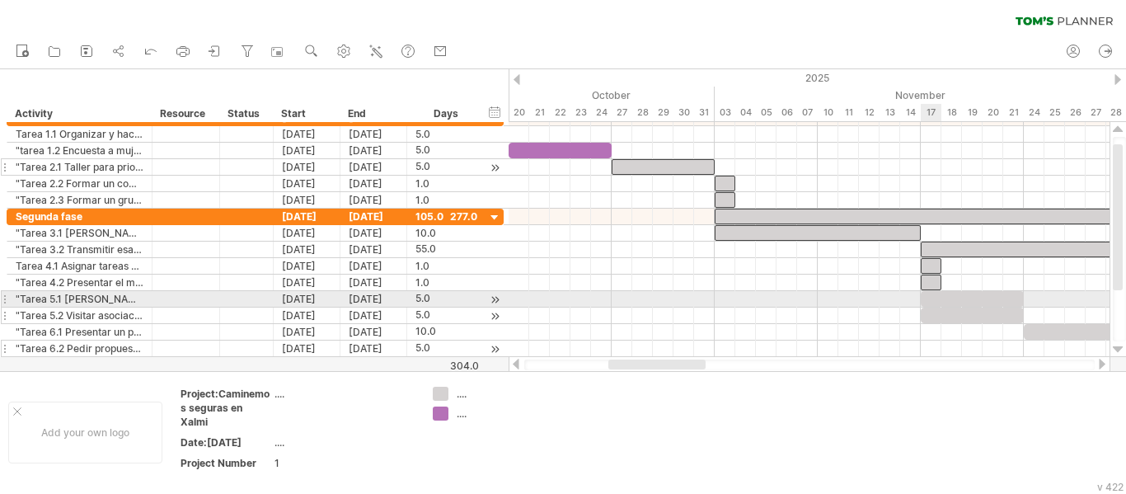
click at [935, 296] on div at bounding box center [972, 299] width 103 height 16
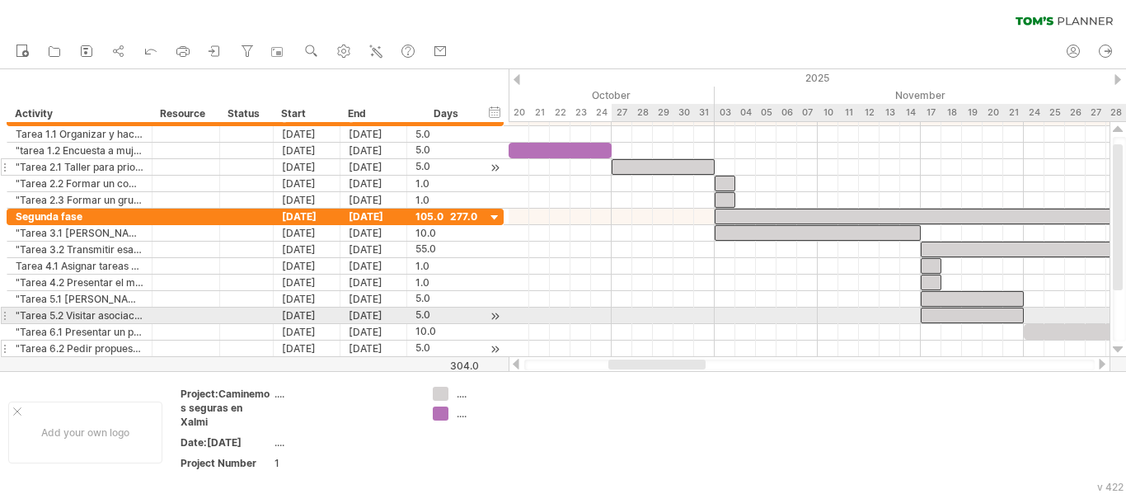
click at [929, 317] on div at bounding box center [972, 315] width 103 height 16
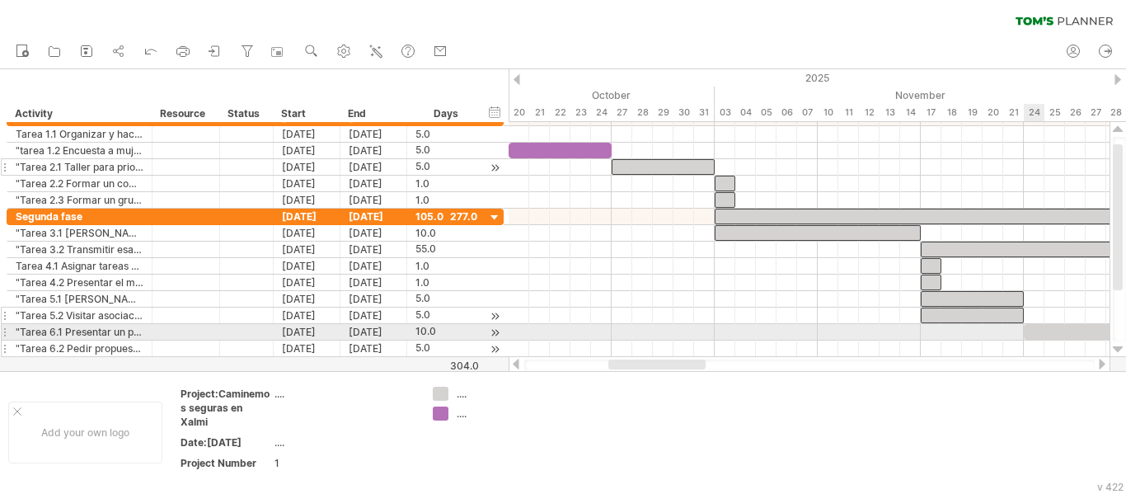
click at [1037, 329] on div at bounding box center [1127, 332] width 206 height 16
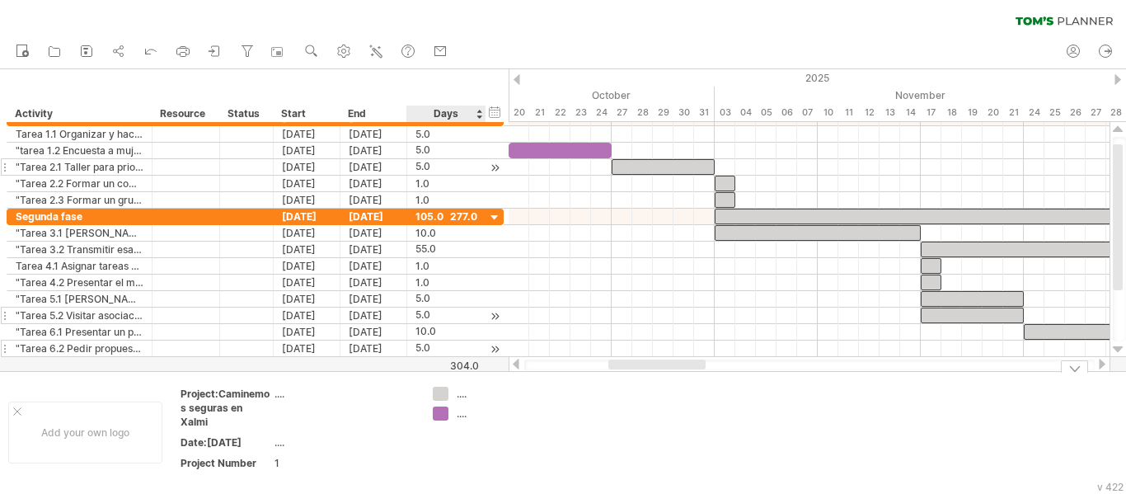
click at [441, 414] on div "Trying to reach [DOMAIN_NAME] Connected again... 0% autosave... clear filter" at bounding box center [563, 247] width 1126 height 494
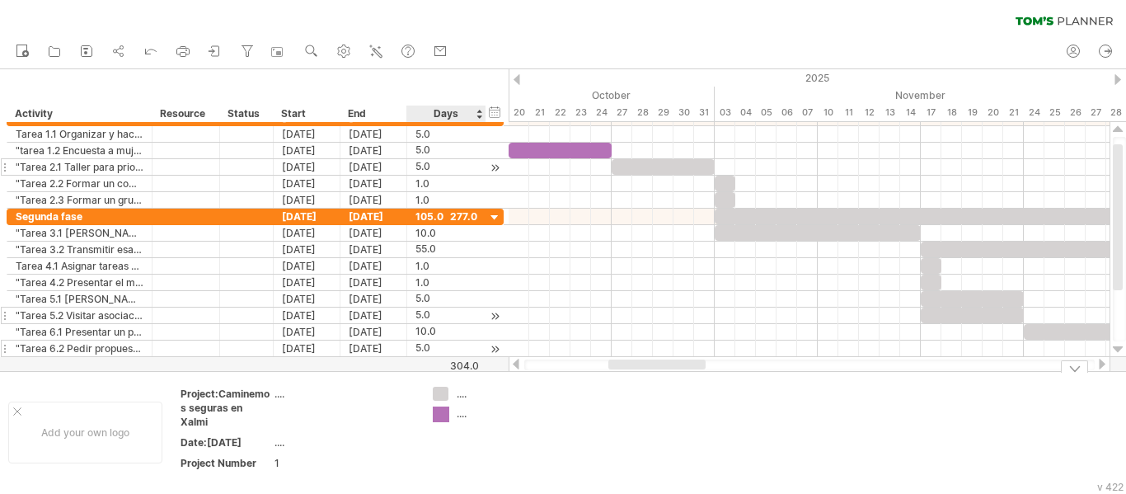
click at [441, 412] on div "Trying to reach [DOMAIN_NAME] Connected again... 0% autosave... clear filter" at bounding box center [563, 247] width 1126 height 494
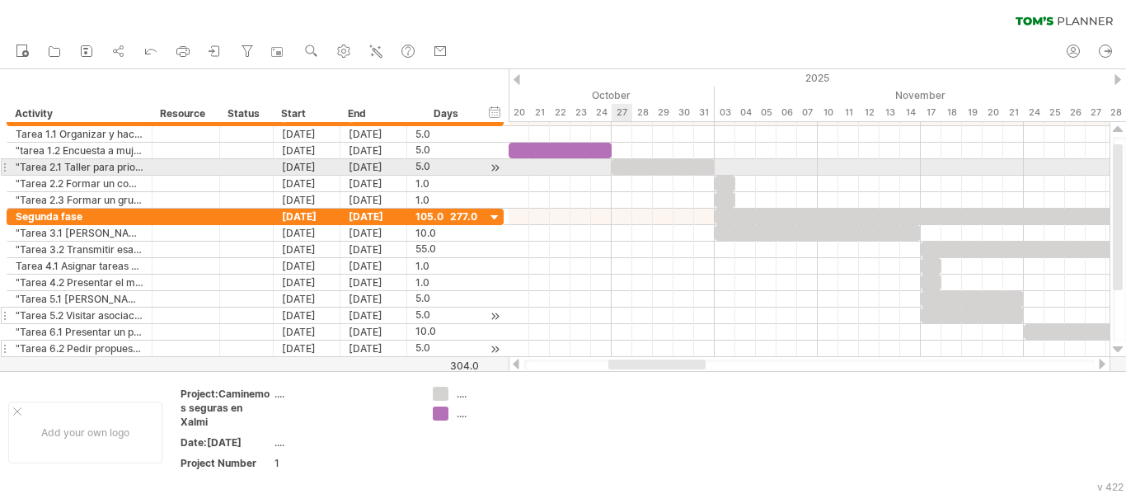
click at [623, 162] on div at bounding box center [663, 167] width 103 height 16
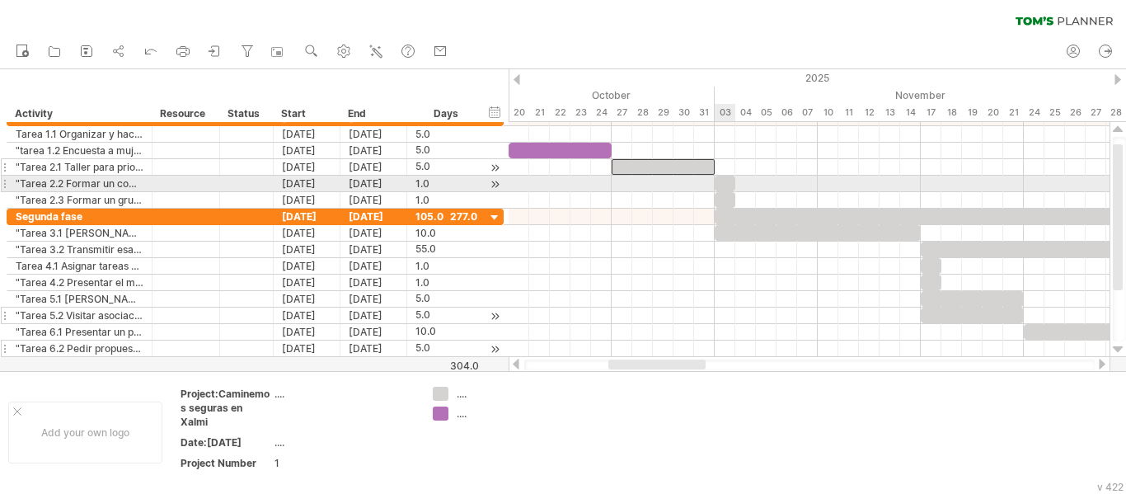
click at [724, 182] on div at bounding box center [725, 184] width 21 height 16
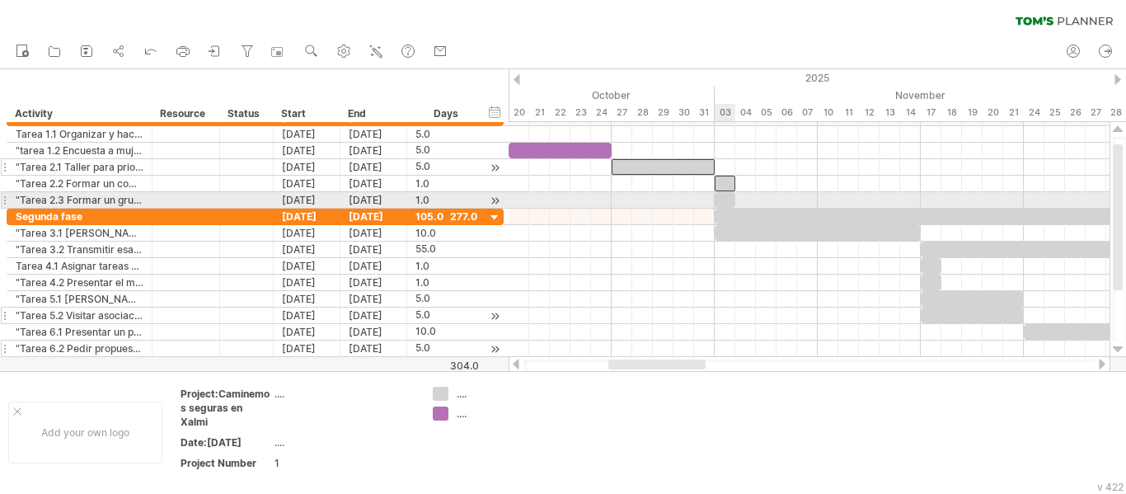
click at [727, 198] on div at bounding box center [725, 200] width 21 height 16
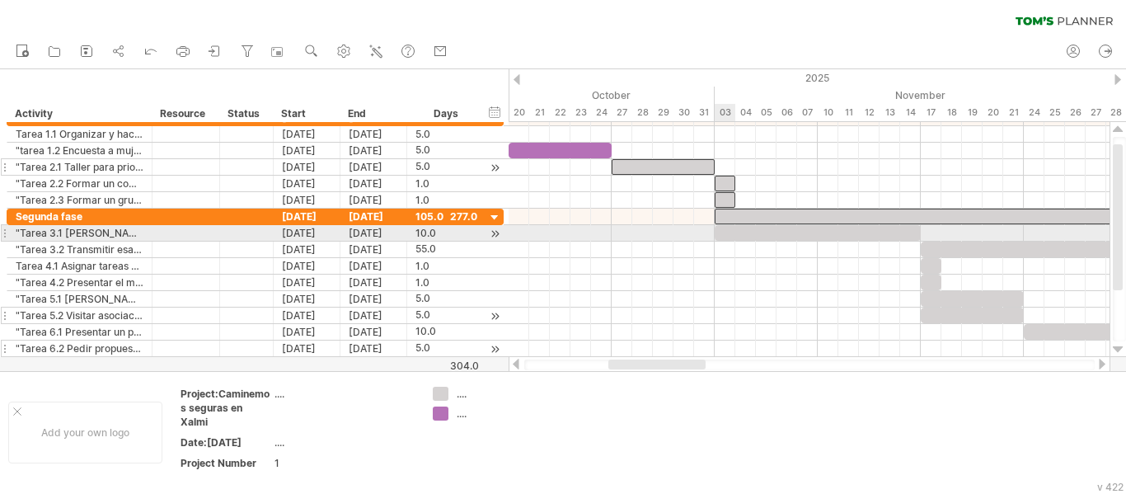
click at [732, 231] on div at bounding box center [818, 233] width 206 height 16
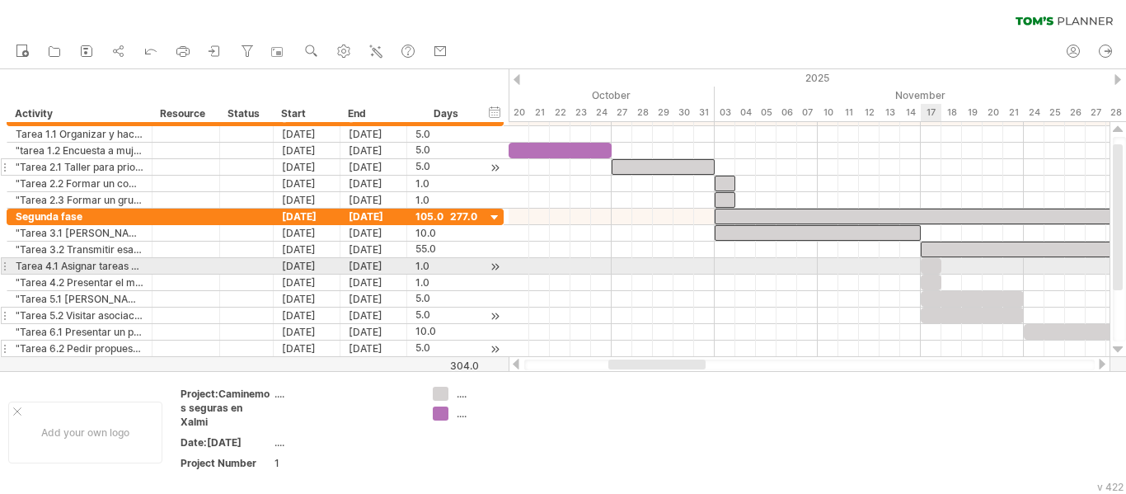
click at [932, 265] on div at bounding box center [931, 266] width 21 height 16
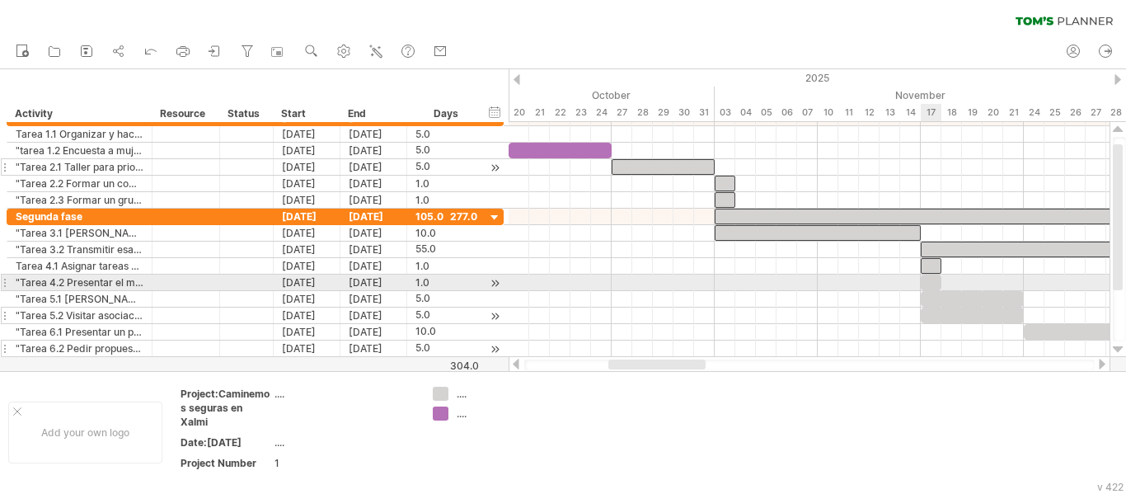
click at [930, 279] on div at bounding box center [931, 282] width 21 height 16
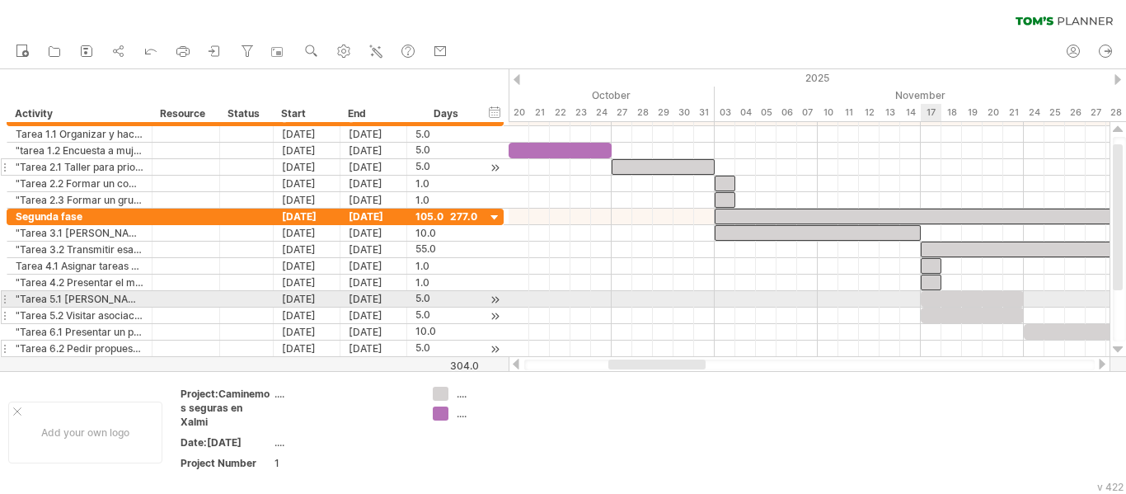
click at [936, 295] on div at bounding box center [972, 299] width 103 height 16
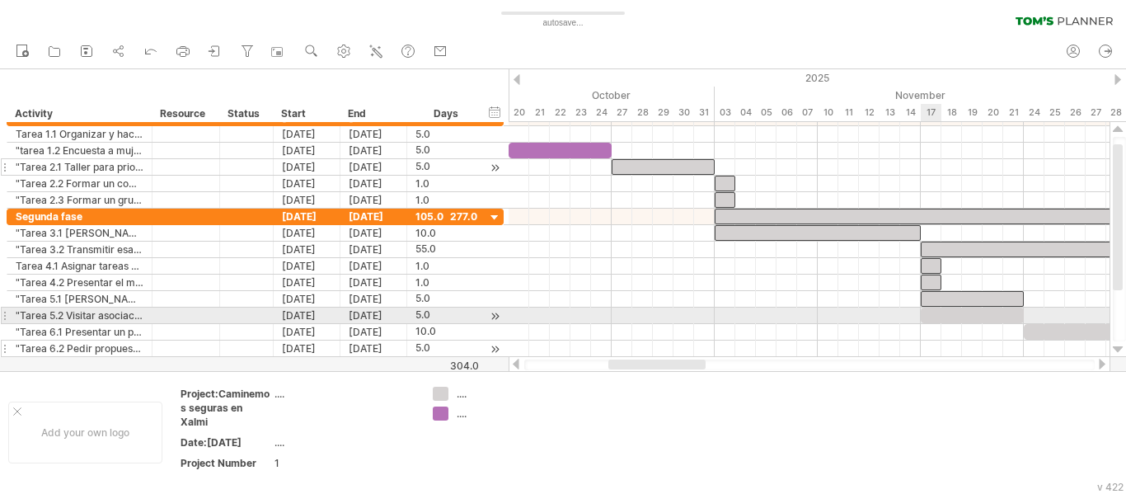
click at [935, 316] on div at bounding box center [972, 315] width 103 height 16
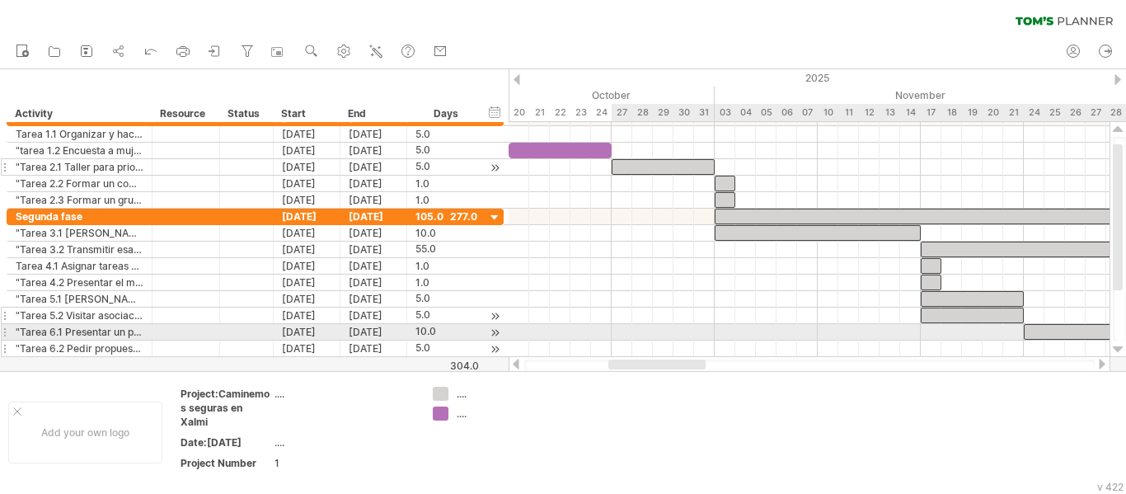
click at [1043, 329] on div at bounding box center [1127, 332] width 206 height 16
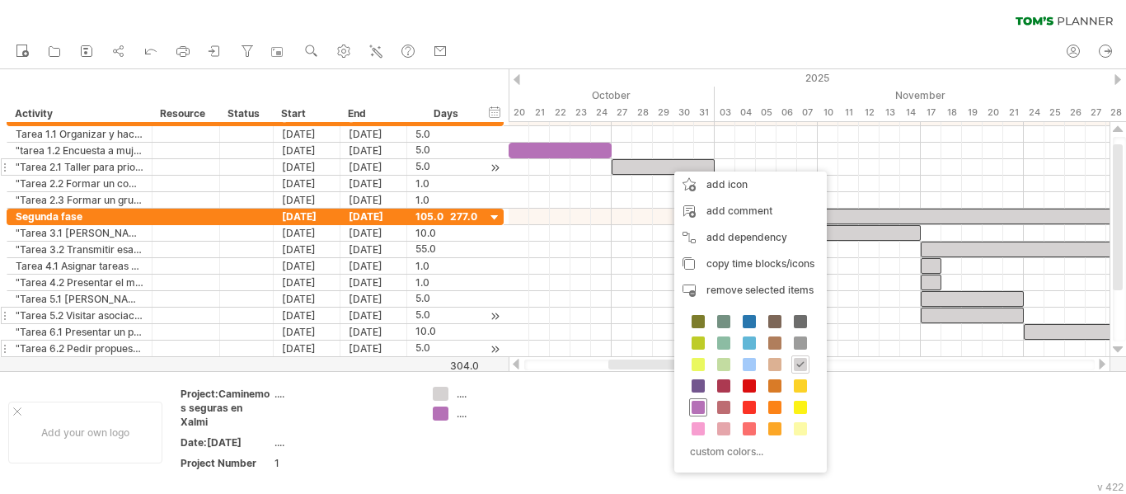
click at [701, 408] on span at bounding box center [697, 407] width 13 height 13
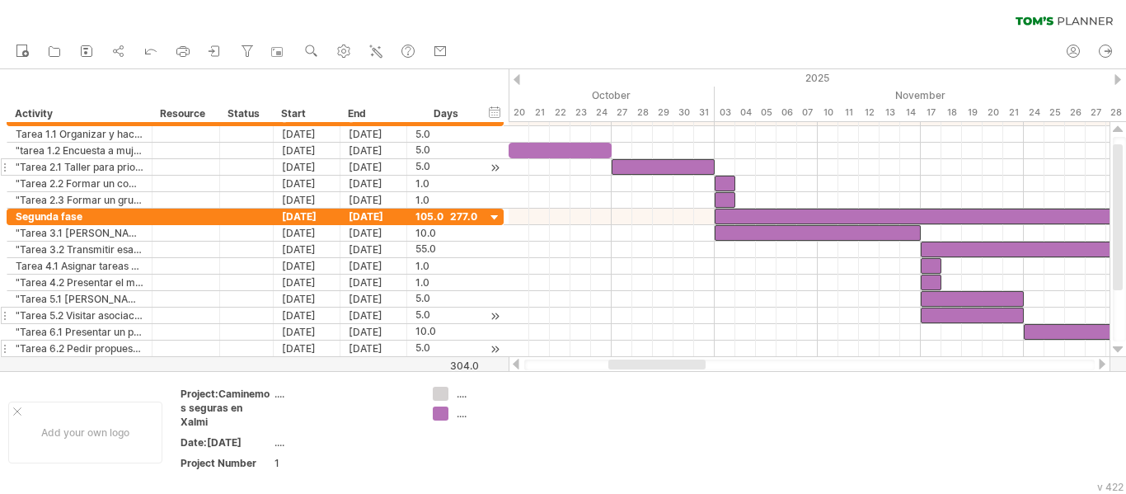
click at [1083, 363] on div at bounding box center [809, 364] width 570 height 11
click at [1072, 364] on div at bounding box center [809, 364] width 570 height 11
click at [1115, 82] on div at bounding box center [1117, 79] width 7 height 11
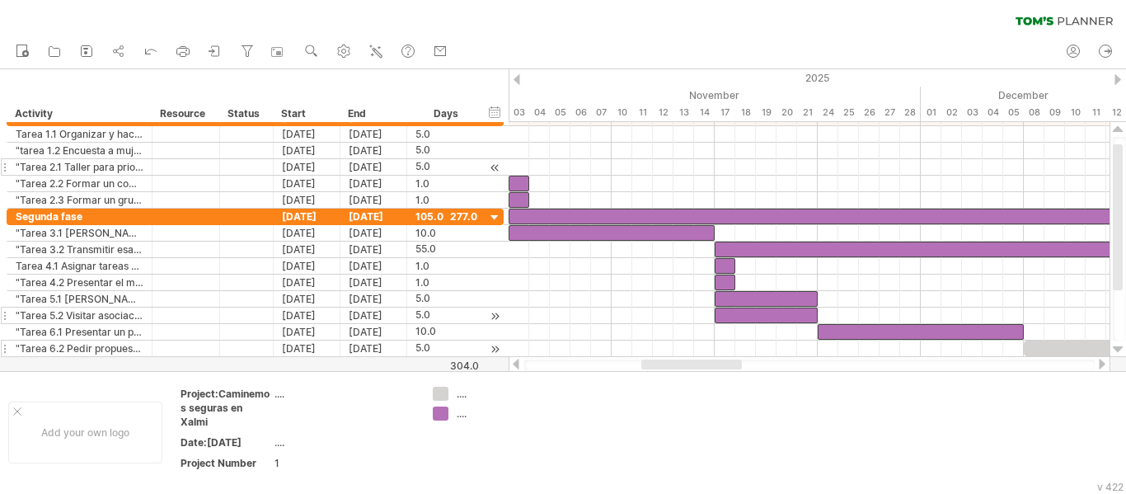
click at [1115, 82] on div at bounding box center [1117, 79] width 7 height 11
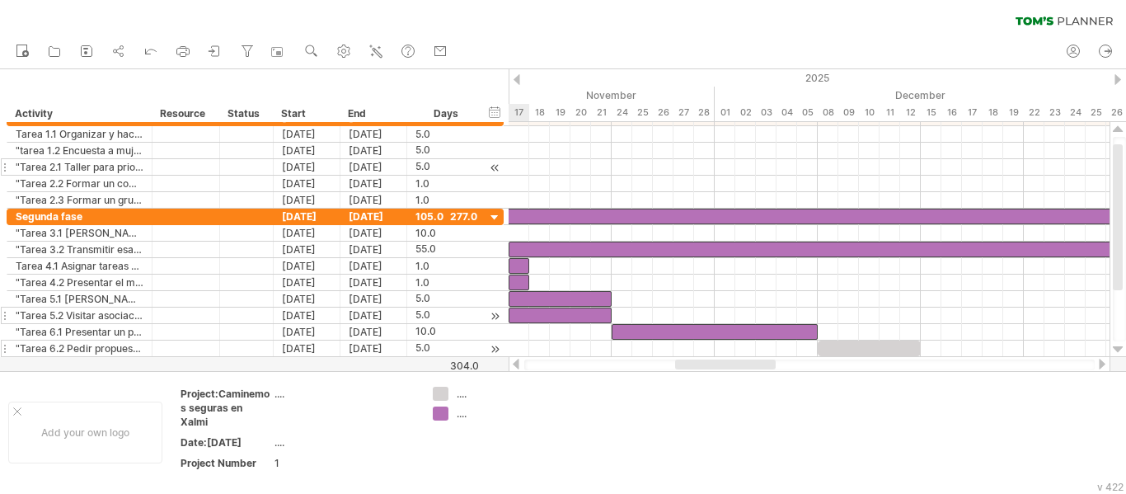
click at [1115, 82] on div at bounding box center [1117, 79] width 7 height 11
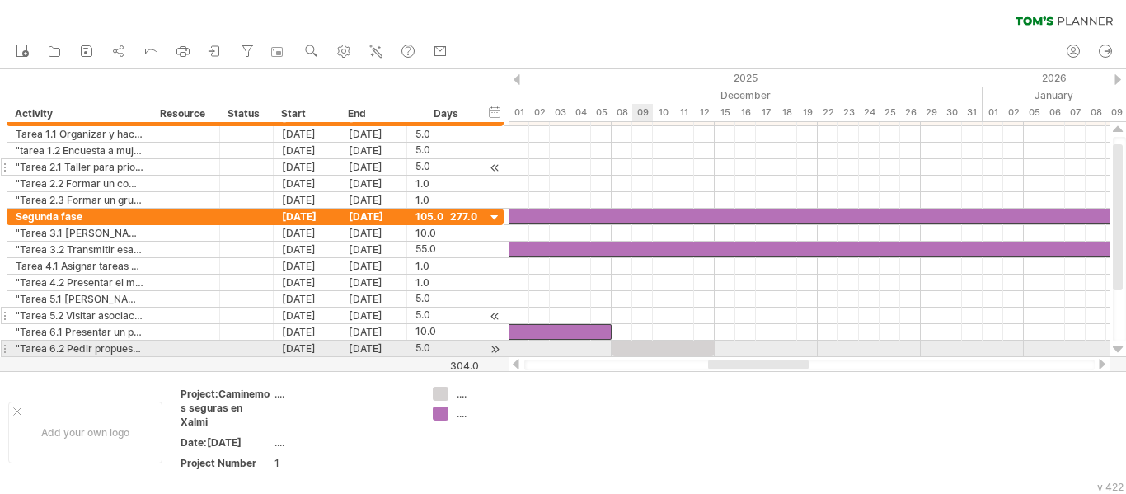
click at [651, 345] on div at bounding box center [663, 348] width 103 height 16
click at [1119, 347] on div at bounding box center [1118, 349] width 11 height 13
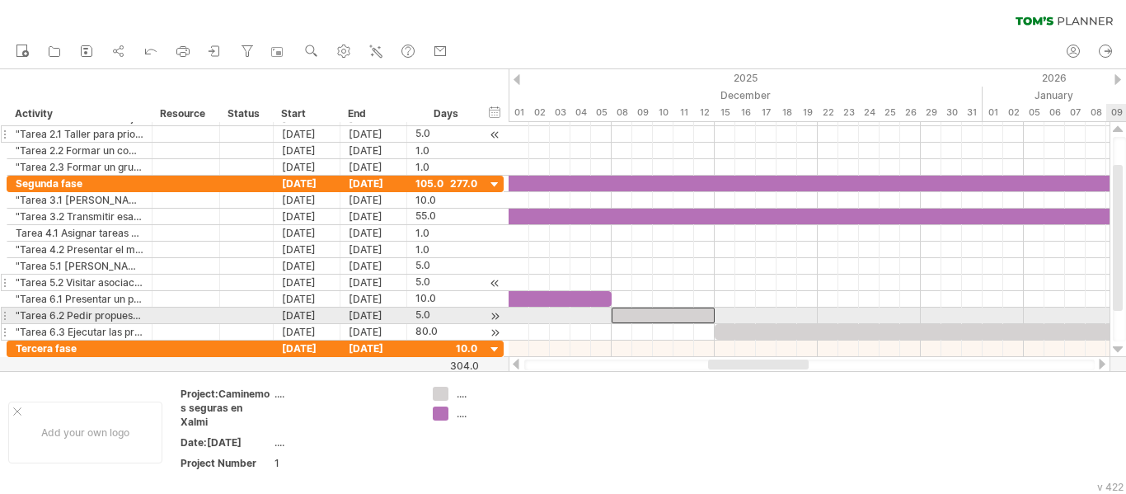
click at [1119, 347] on div at bounding box center [1118, 349] width 11 height 13
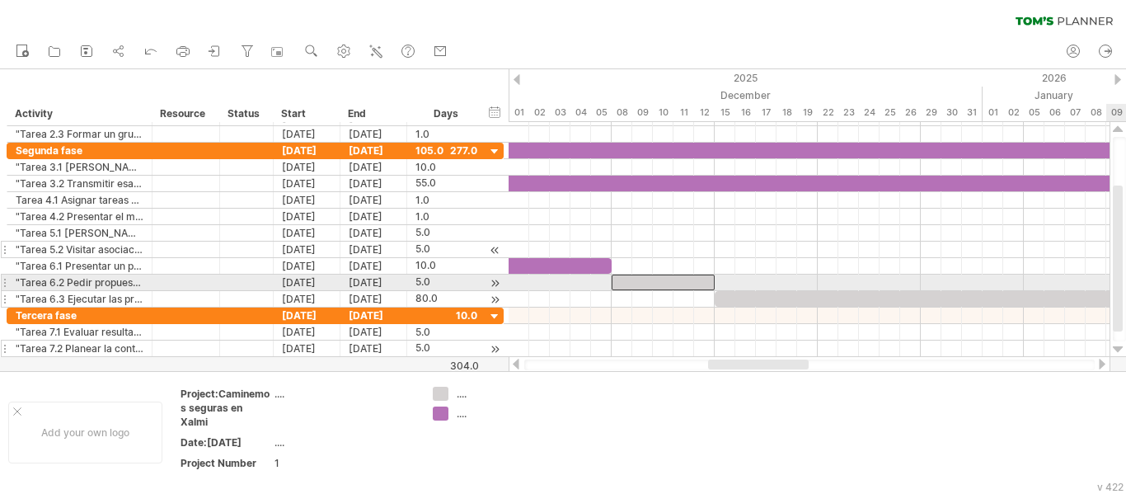
click at [1119, 347] on div at bounding box center [1118, 349] width 11 height 13
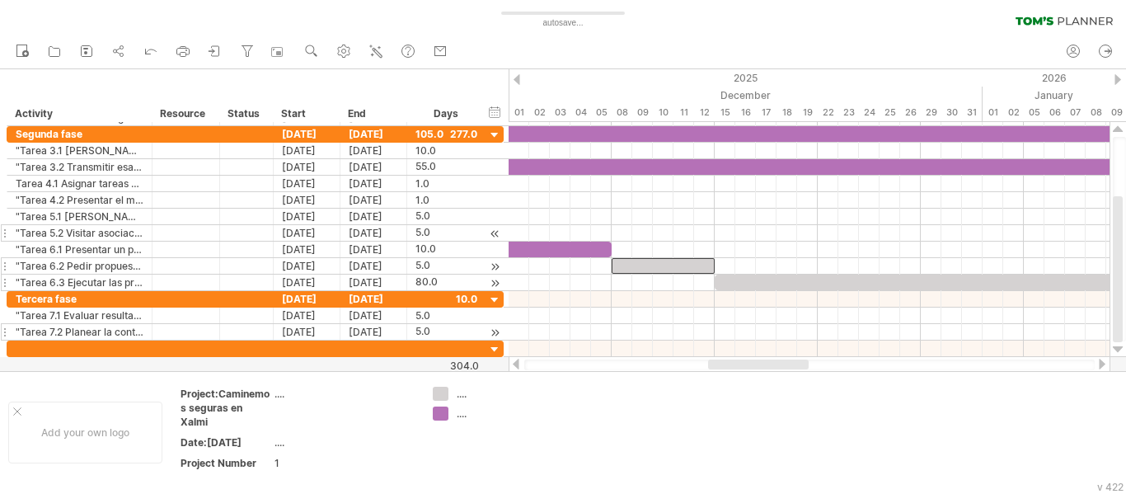
click at [1099, 363] on div at bounding box center [1101, 364] width 13 height 11
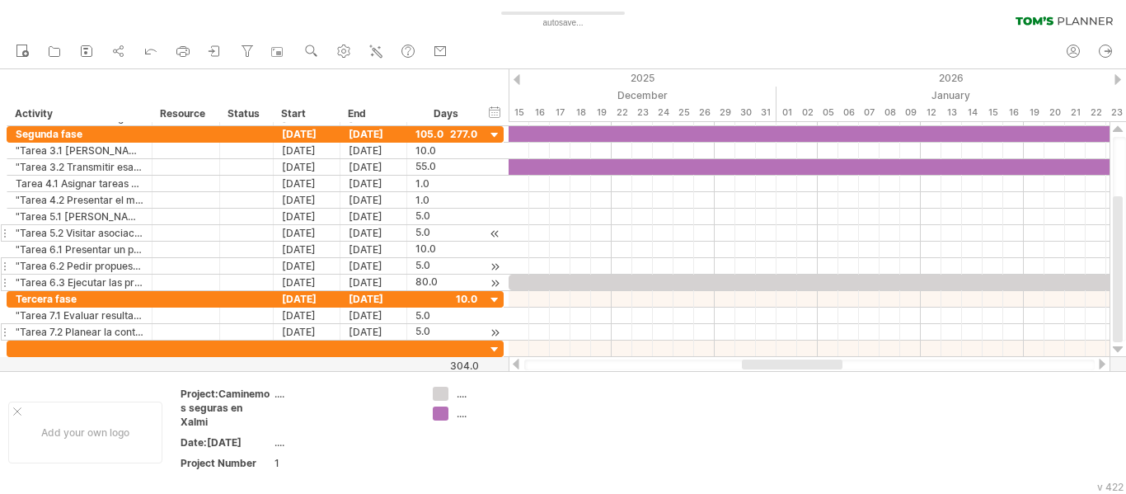
click at [1099, 363] on div at bounding box center [1101, 364] width 13 height 11
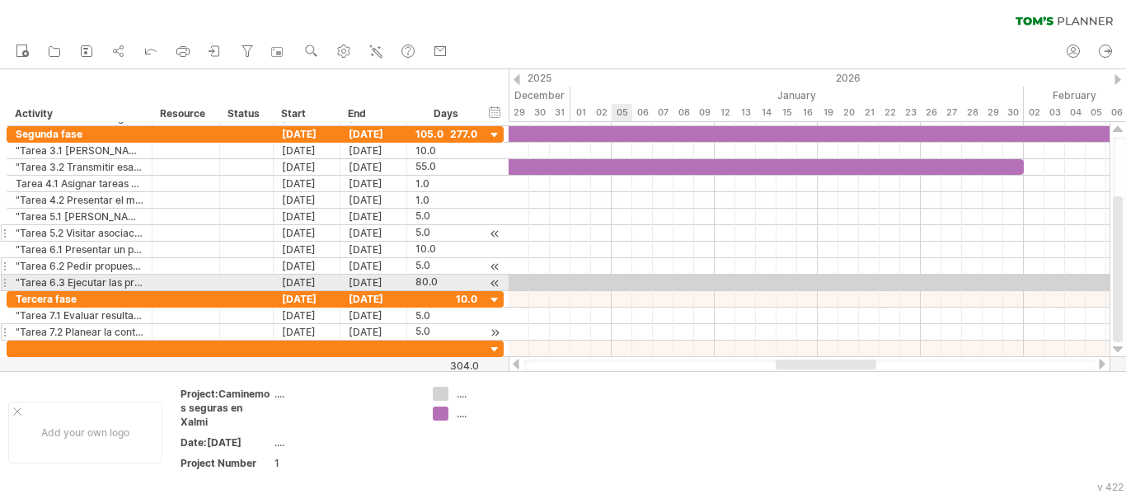
click at [630, 284] on div at bounding box center [1126, 282] width 1648 height 16
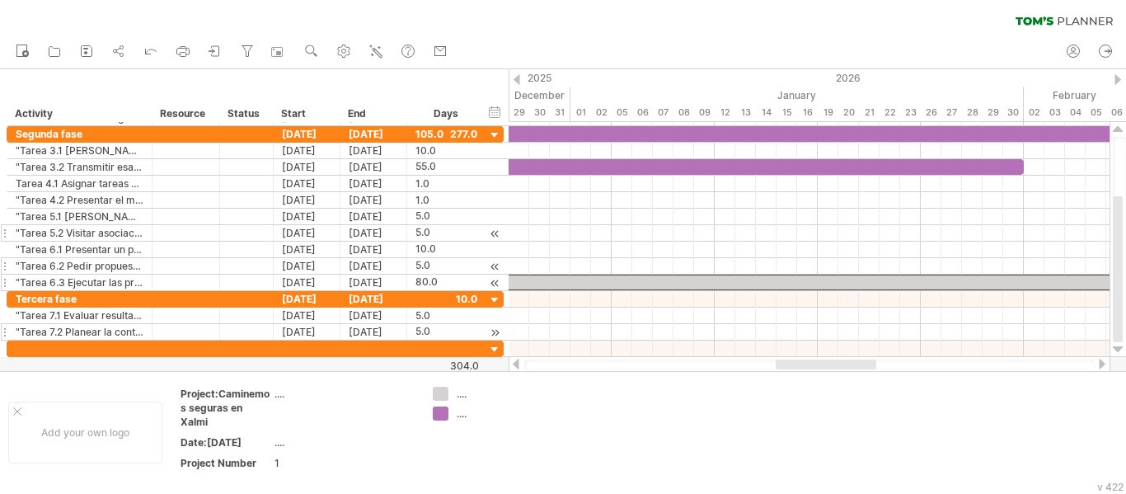
click at [1082, 363] on div at bounding box center [809, 364] width 570 height 11
click at [1099, 363] on div at bounding box center [1101, 364] width 13 height 11
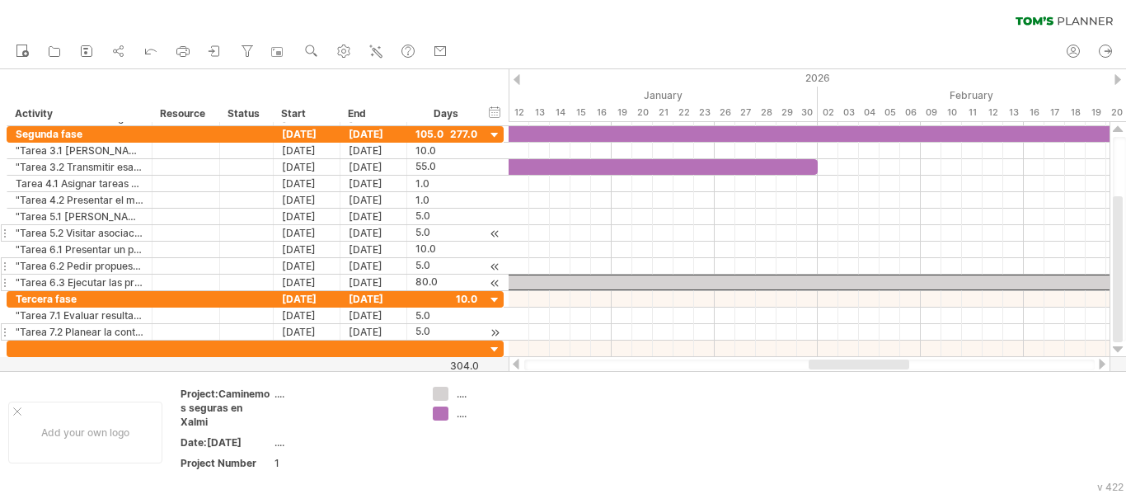
click at [1099, 363] on div at bounding box center [1101, 364] width 13 height 11
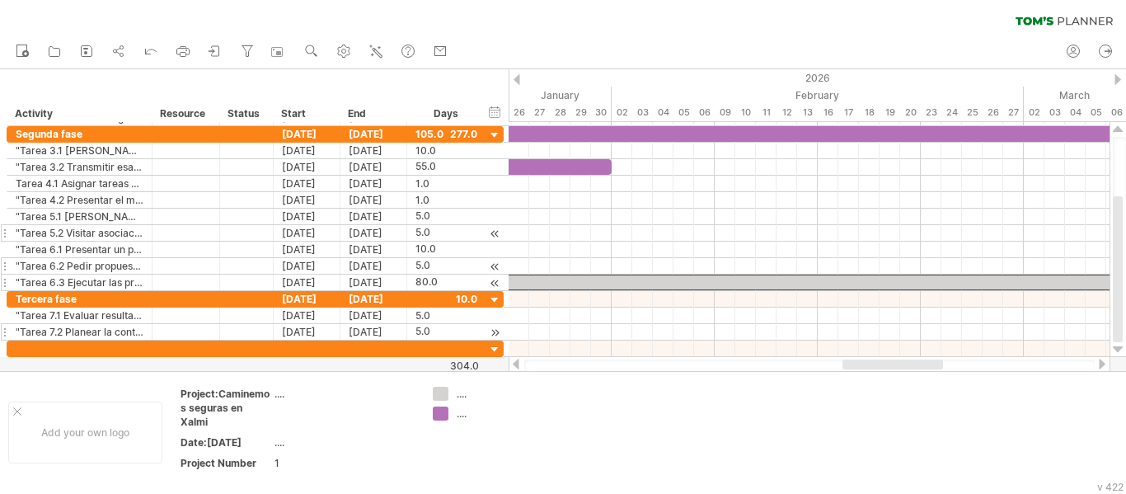
click at [1099, 363] on div at bounding box center [1101, 364] width 13 height 11
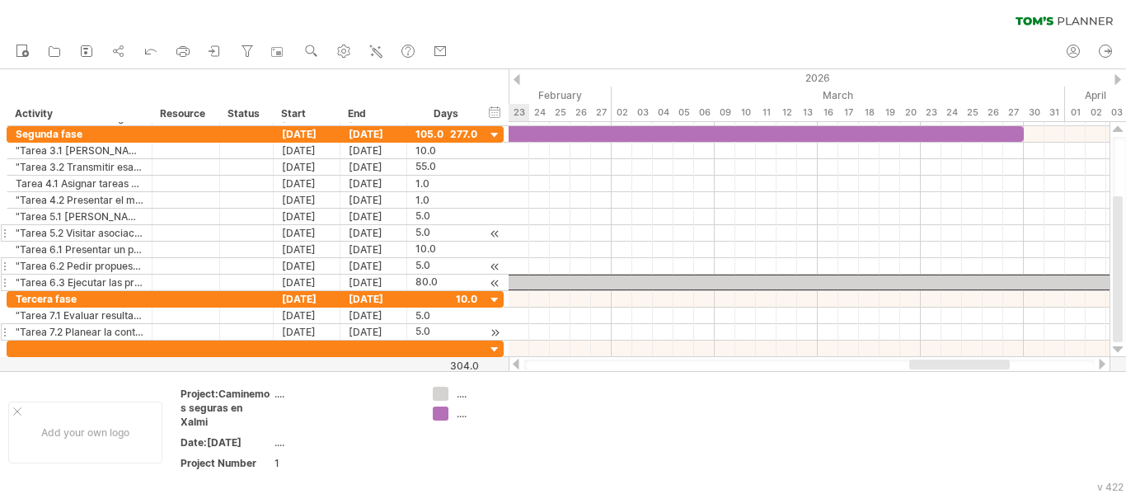
click at [1099, 363] on div at bounding box center [1101, 364] width 13 height 11
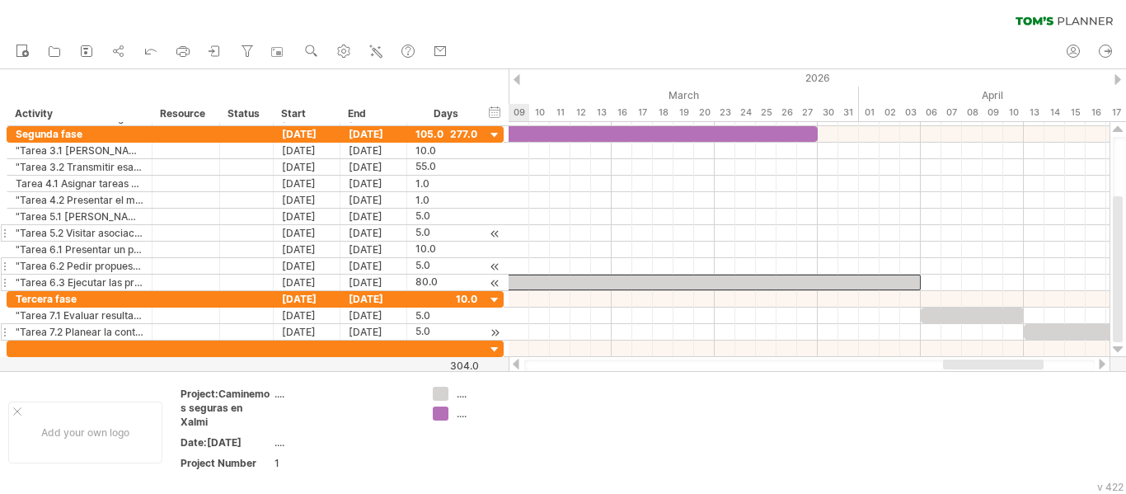
click at [1099, 363] on div at bounding box center [1101, 364] width 13 height 11
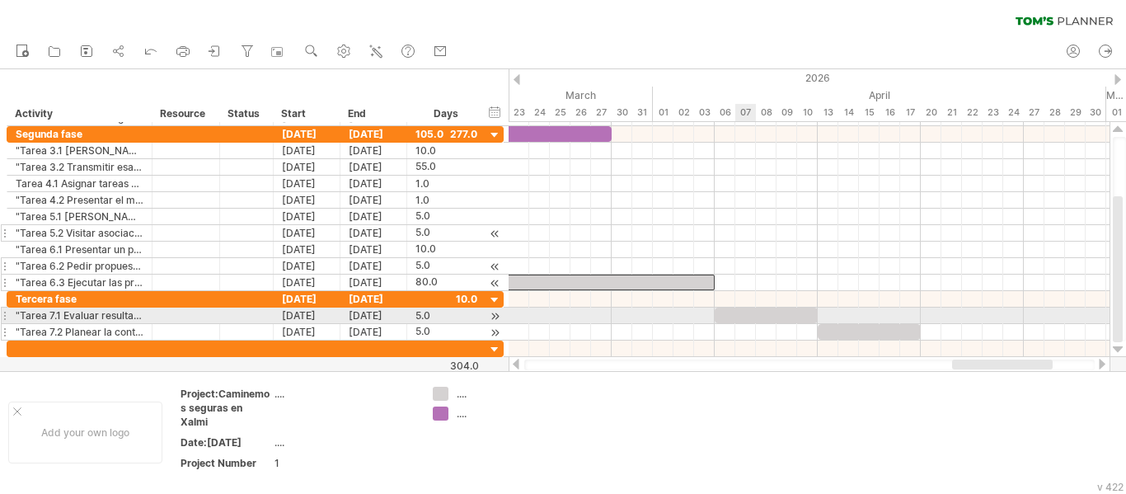
click at [747, 317] on div at bounding box center [766, 315] width 103 height 16
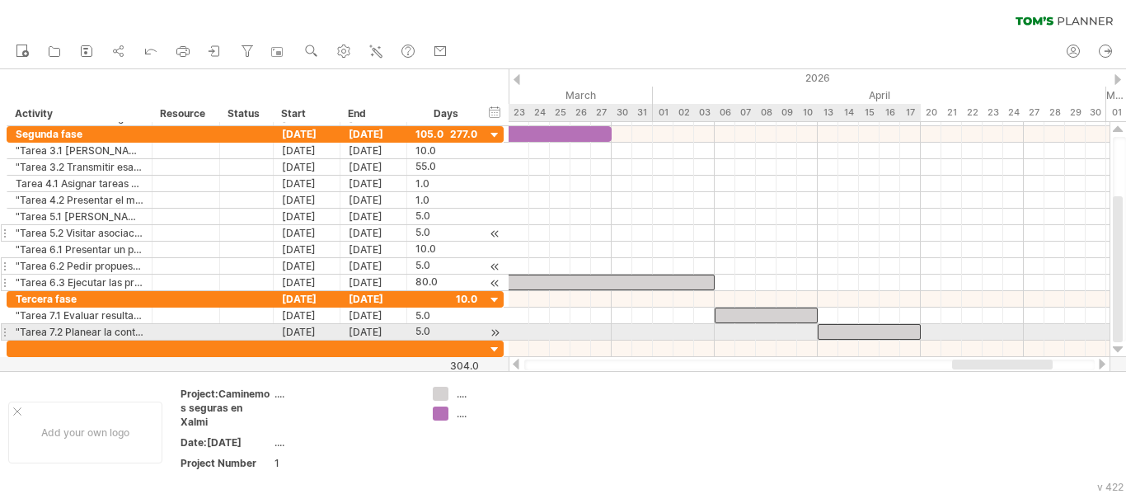
click at [866, 330] on div at bounding box center [869, 332] width 103 height 16
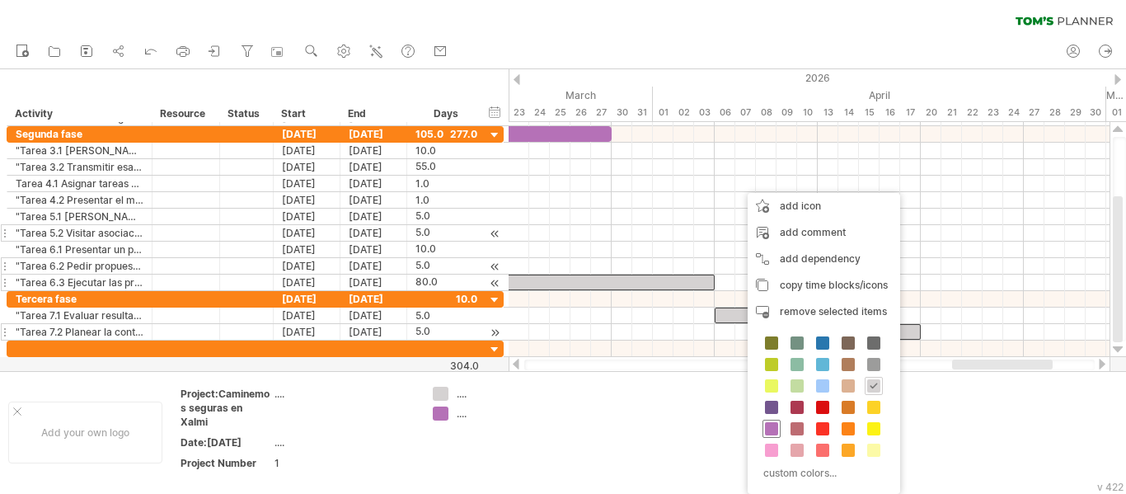
click at [770, 427] on span at bounding box center [771, 428] width 13 height 13
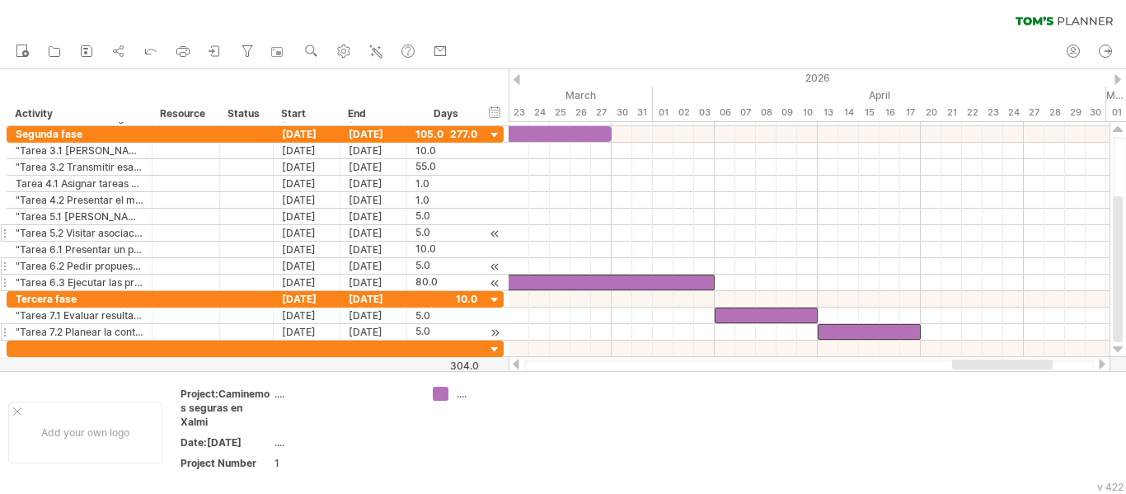
click at [517, 364] on div at bounding box center [515, 364] width 13 height 11
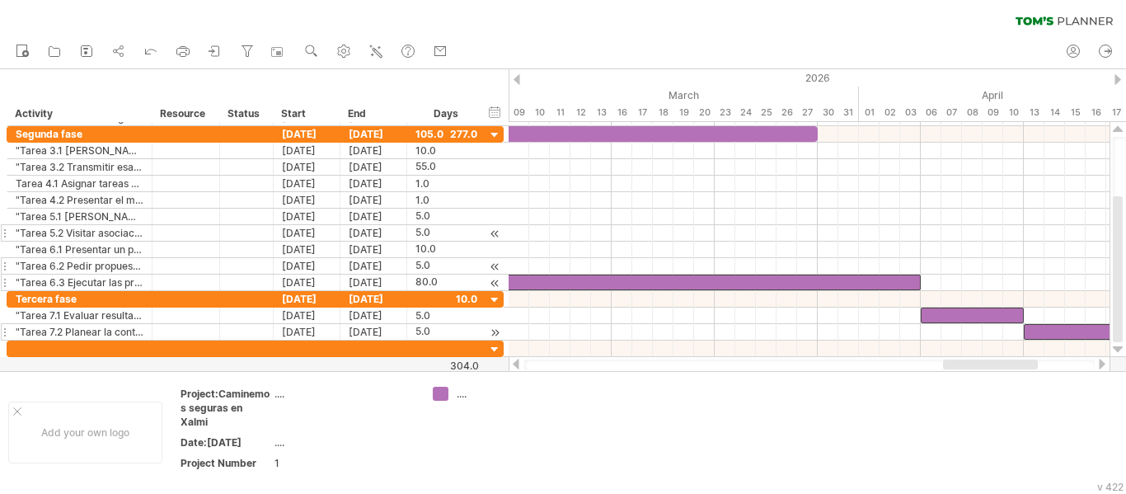
click at [517, 364] on div at bounding box center [515, 364] width 13 height 11
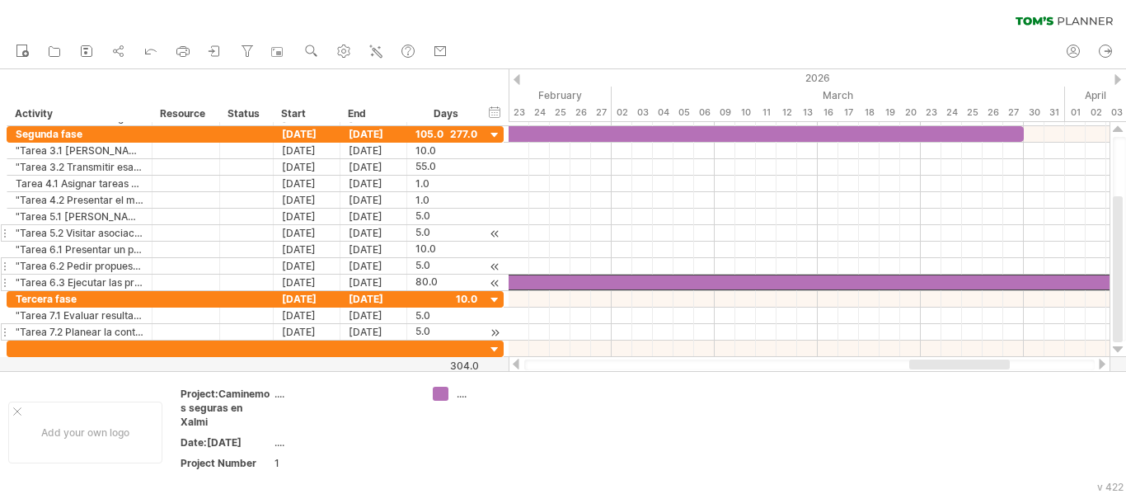
click at [517, 364] on div at bounding box center [515, 364] width 13 height 11
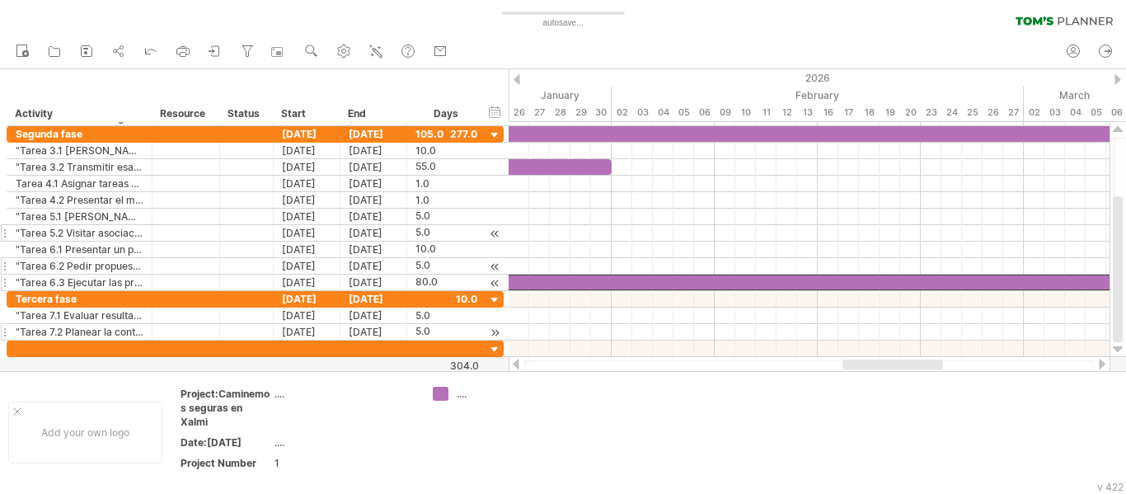
click at [517, 364] on div at bounding box center [515, 364] width 13 height 11
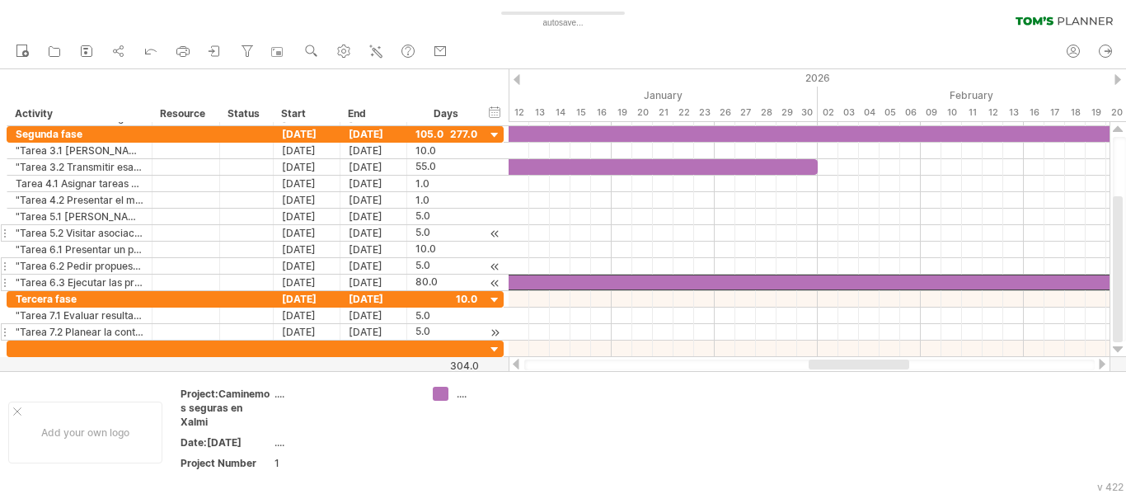
click at [517, 364] on div at bounding box center [515, 364] width 13 height 11
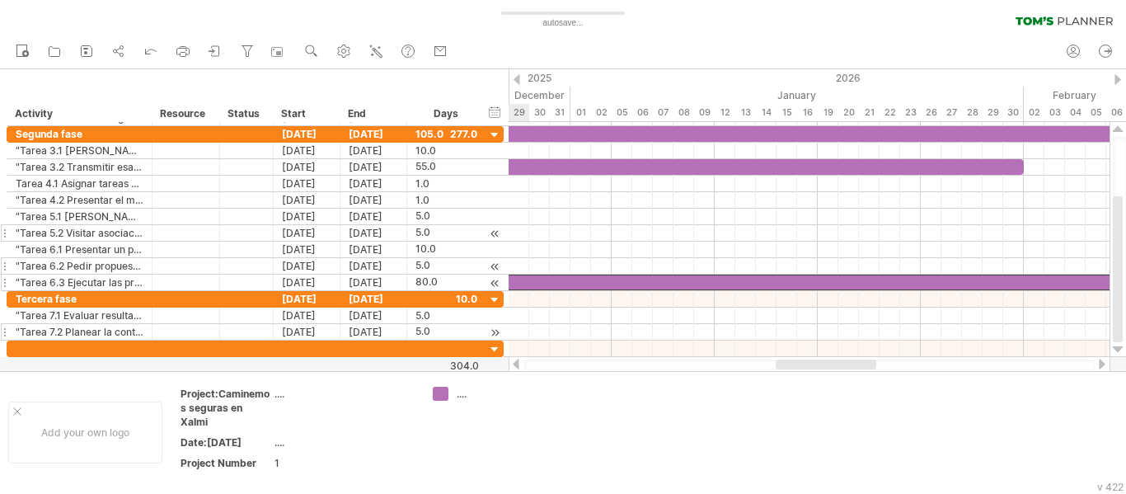
click at [517, 364] on div at bounding box center [515, 364] width 13 height 11
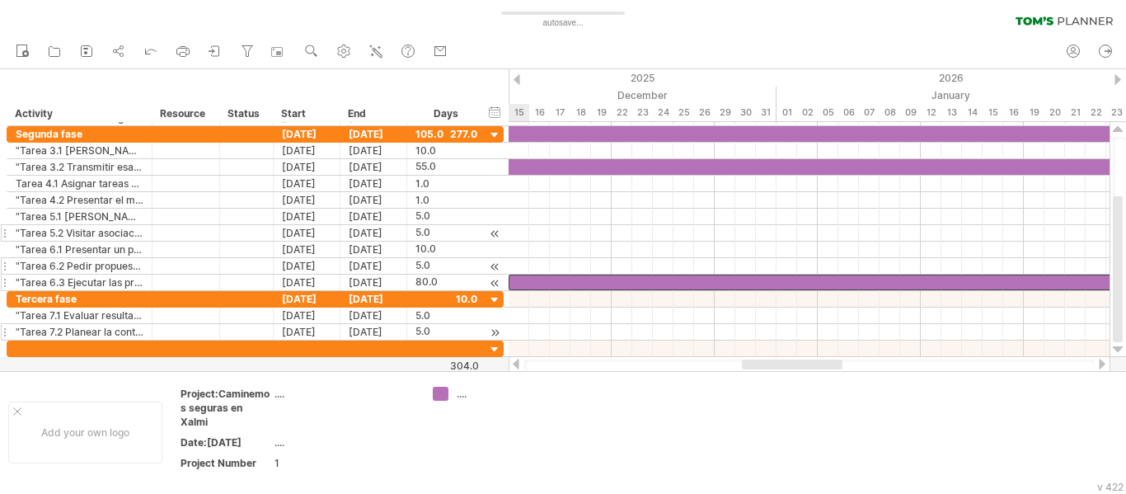
click at [517, 364] on div at bounding box center [515, 364] width 13 height 11
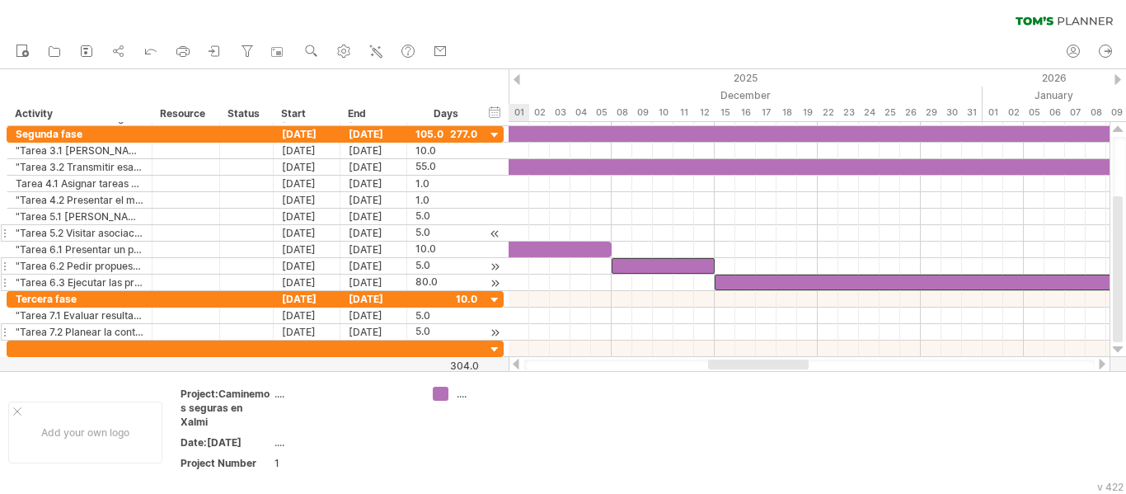
click at [517, 363] on div at bounding box center [515, 364] width 13 height 11
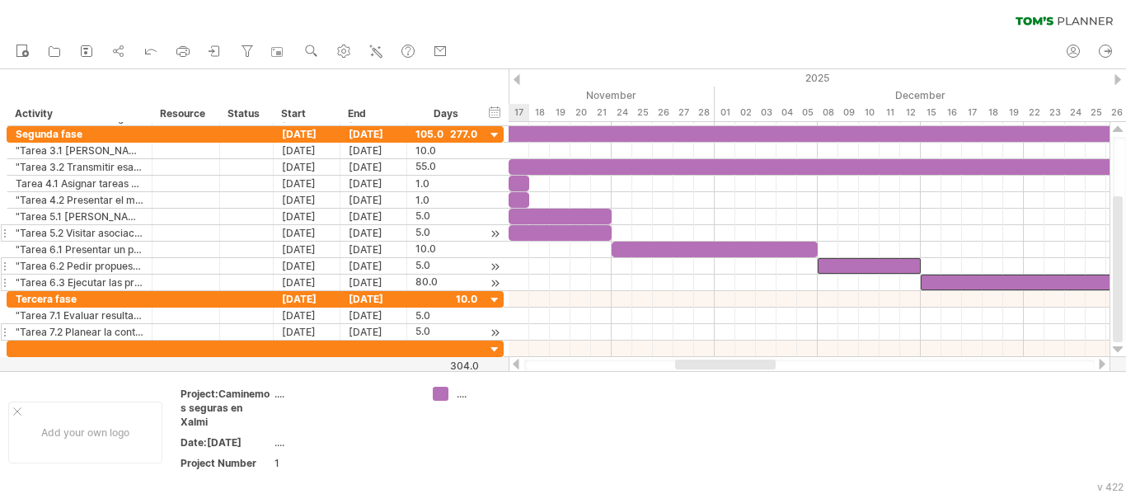
click at [517, 363] on div at bounding box center [515, 364] width 13 height 11
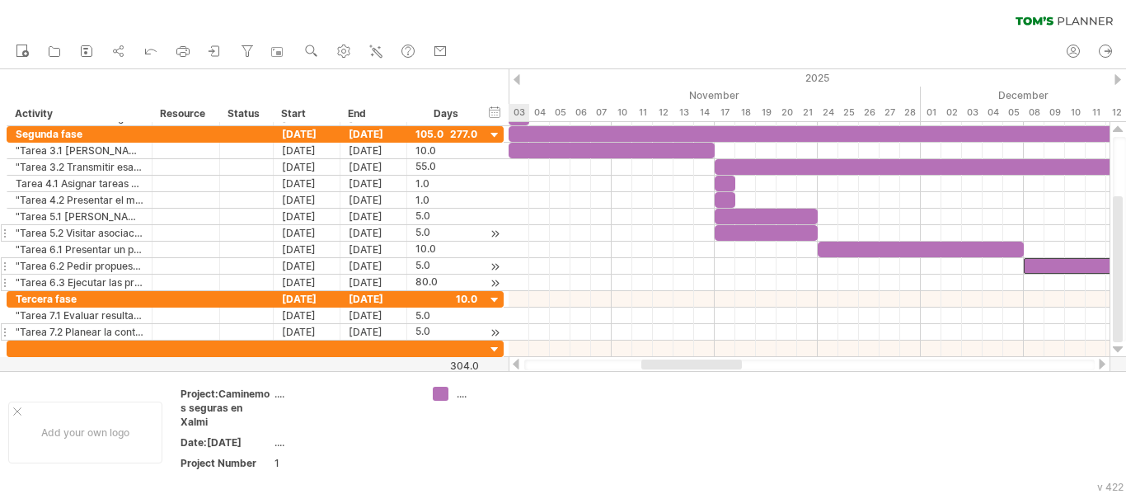
click at [517, 363] on div at bounding box center [515, 364] width 13 height 11
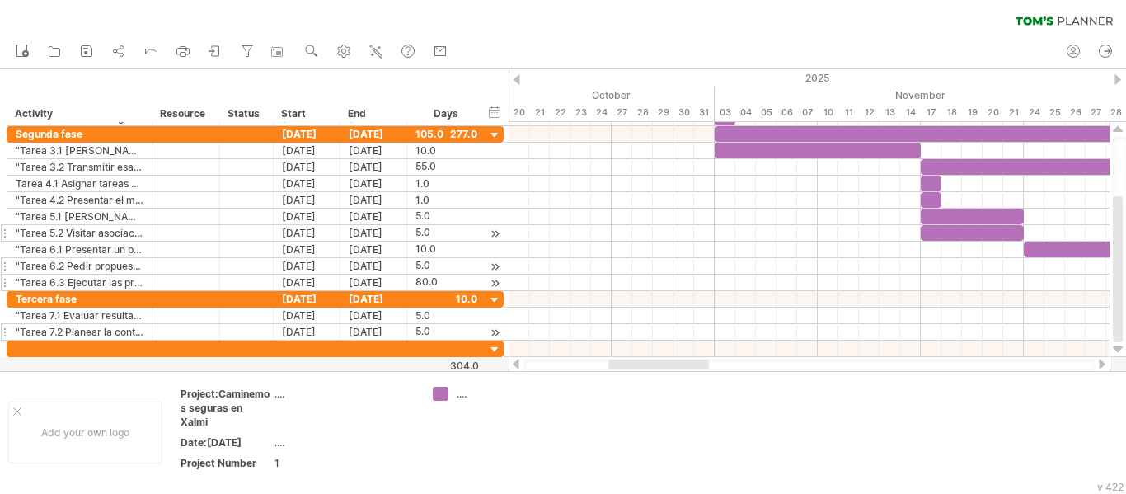
click at [1104, 363] on div at bounding box center [1101, 364] width 13 height 11
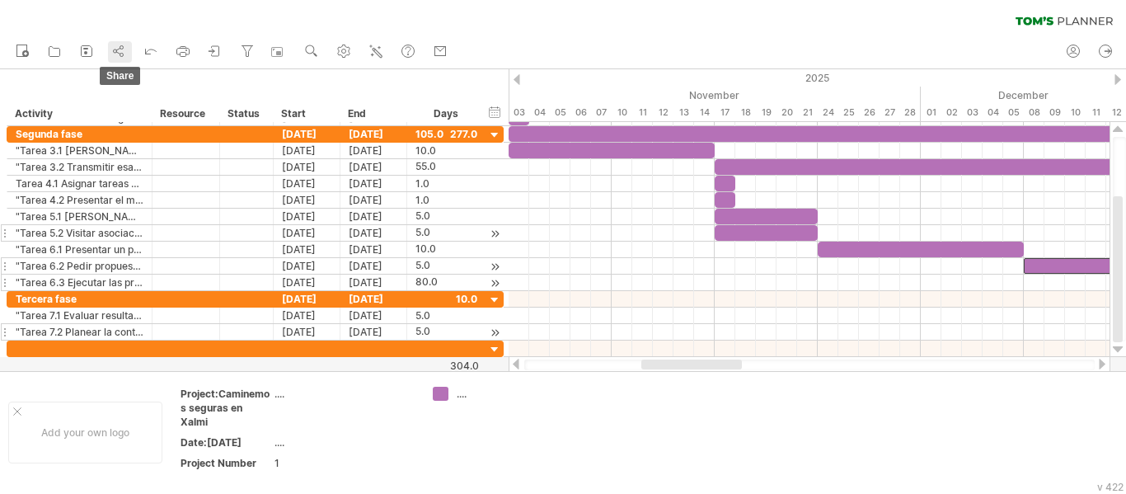
click at [121, 53] on icon at bounding box center [118, 51] width 16 height 16
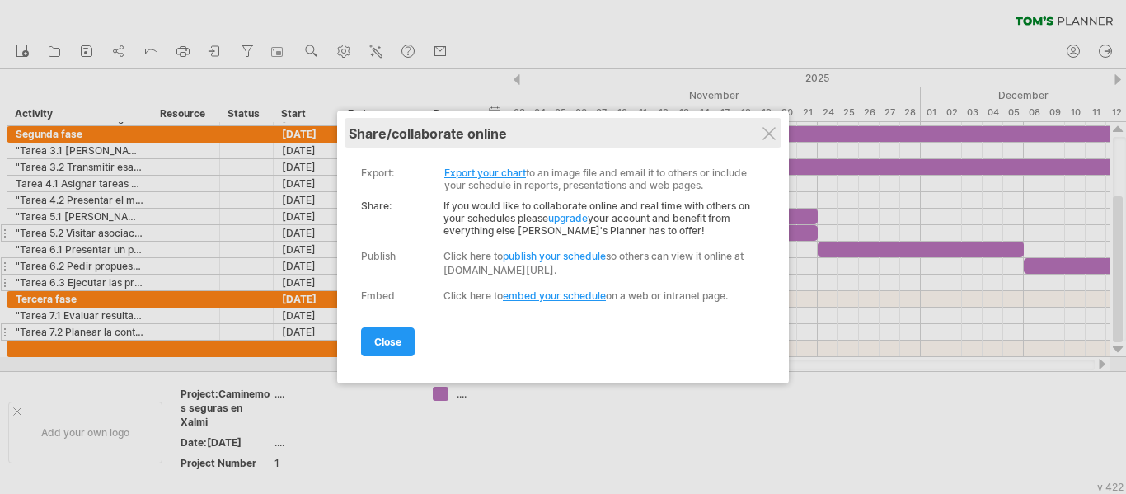
click at [776, 135] on div "share/collaborate online" at bounding box center [563, 133] width 429 height 16
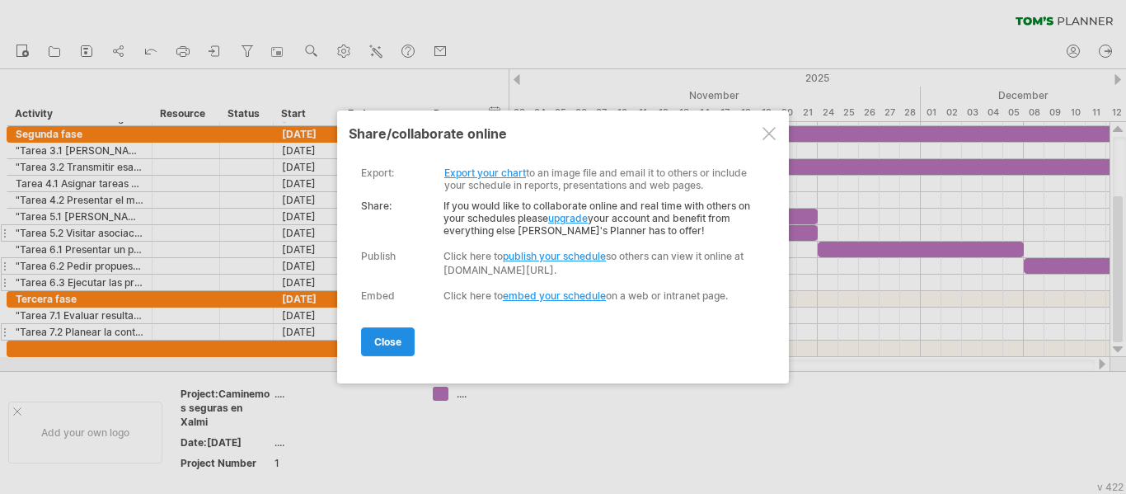
click at [395, 340] on span "close" at bounding box center [387, 341] width 27 height 12
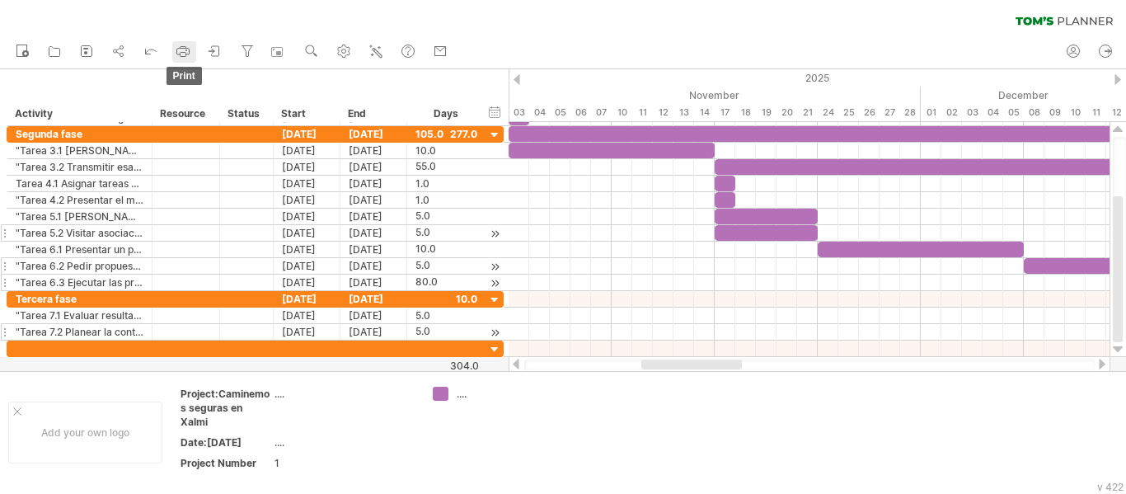
click at [186, 46] on icon at bounding box center [183, 51] width 16 height 16
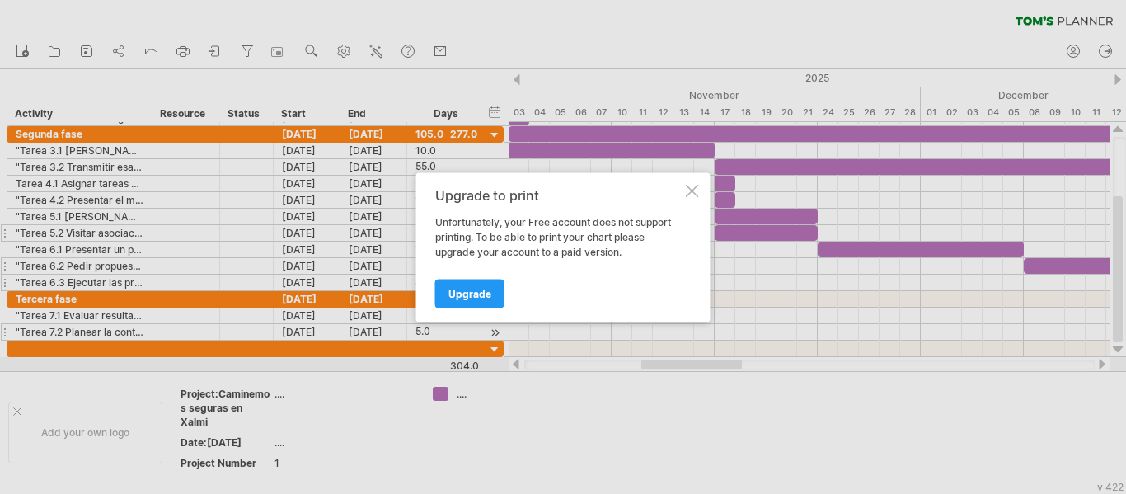
click at [690, 190] on div at bounding box center [692, 190] width 13 height 13
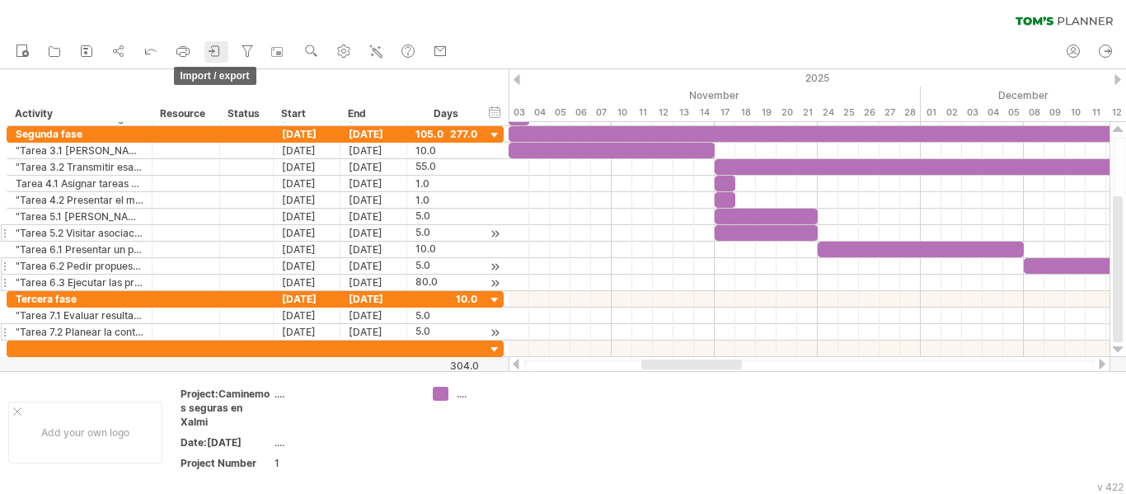
click at [213, 57] on icon at bounding box center [215, 51] width 16 height 16
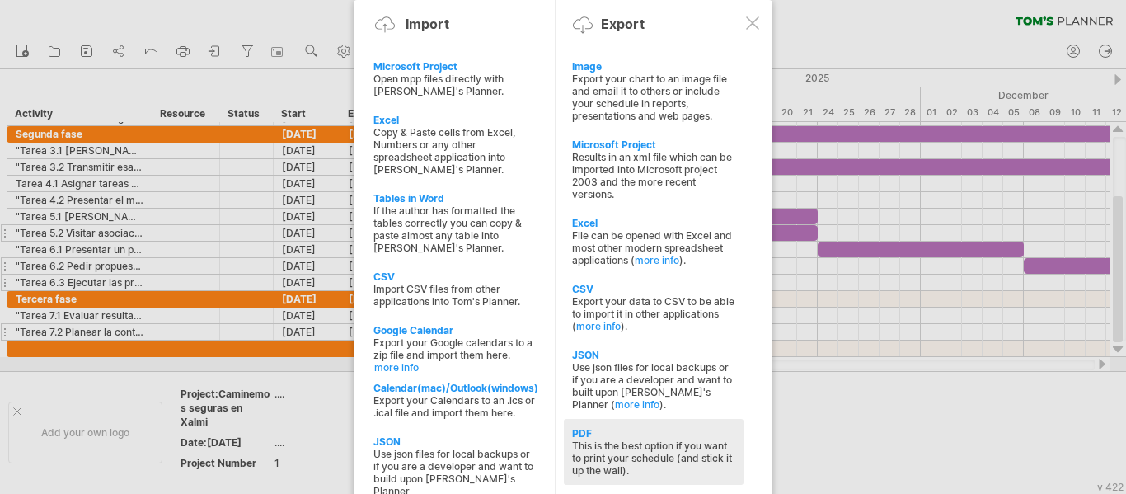
click at [584, 429] on div "PDF" at bounding box center [653, 433] width 163 height 12
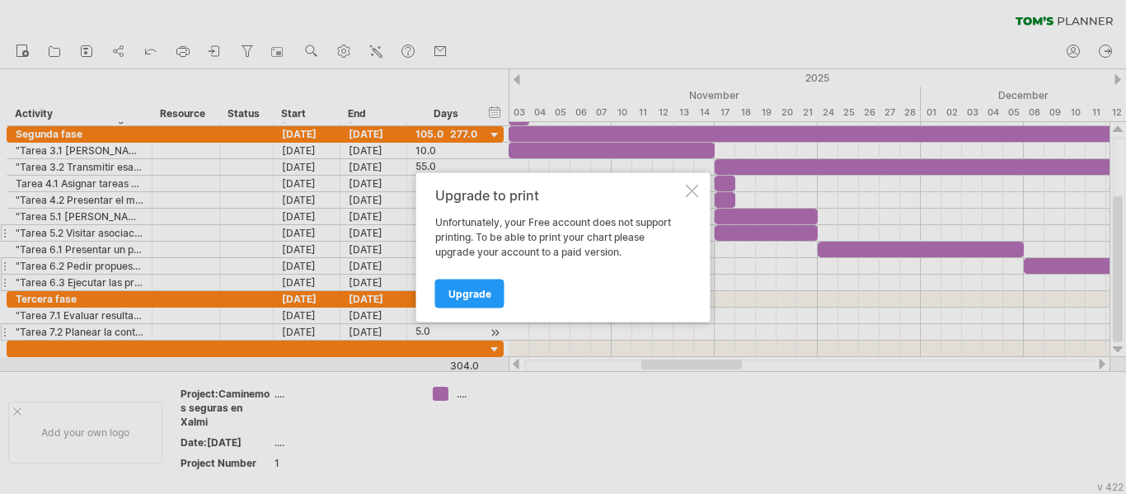
click at [693, 185] on div at bounding box center [692, 190] width 13 height 13
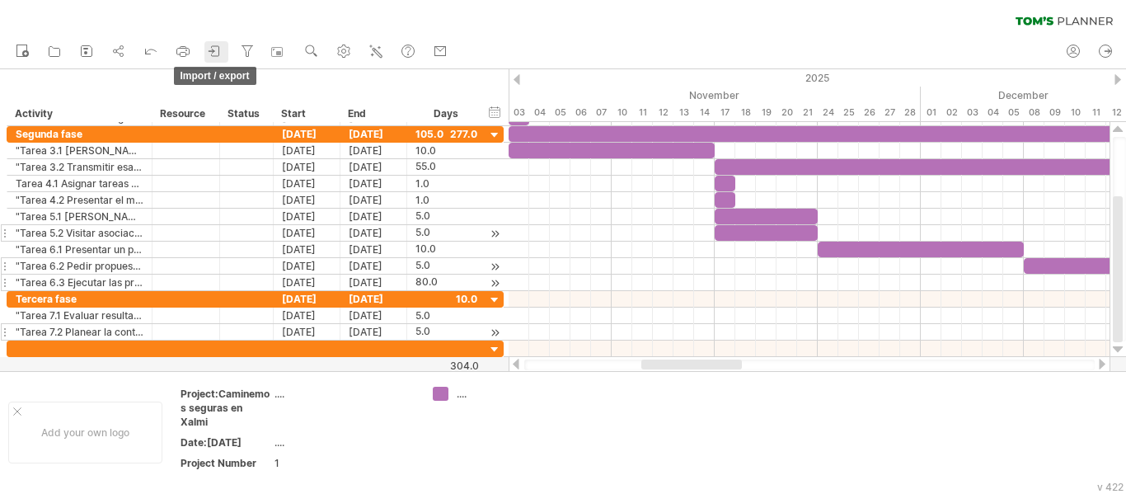
click at [219, 52] on icon at bounding box center [215, 51] width 7 height 10
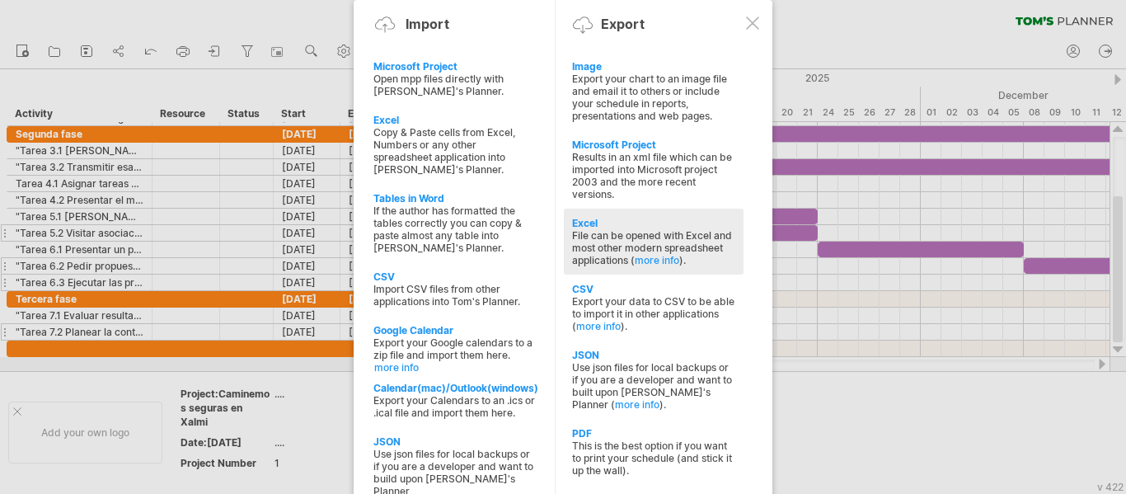
click at [594, 224] on div "Excel" at bounding box center [653, 223] width 163 height 12
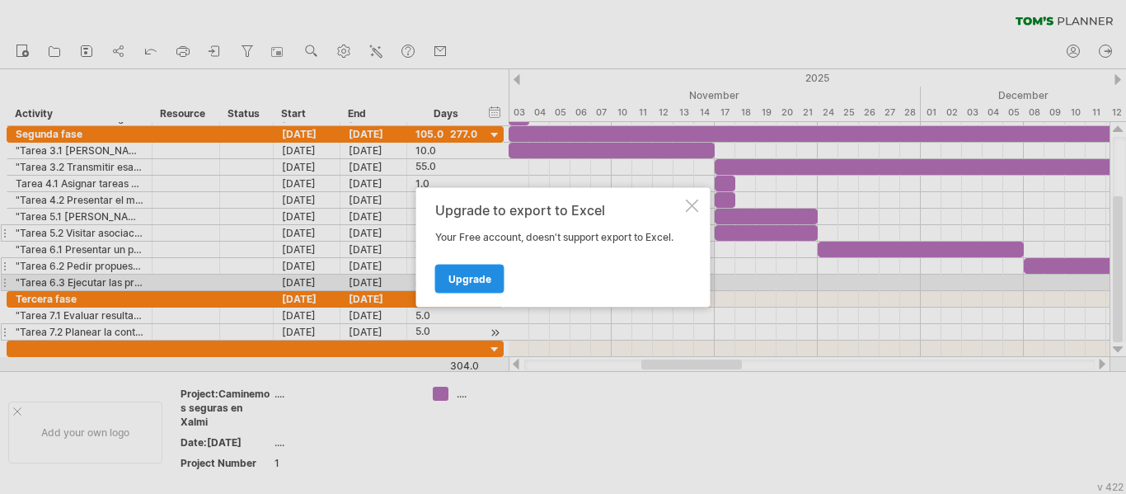
click at [493, 278] on link "Upgrade" at bounding box center [469, 278] width 69 height 29
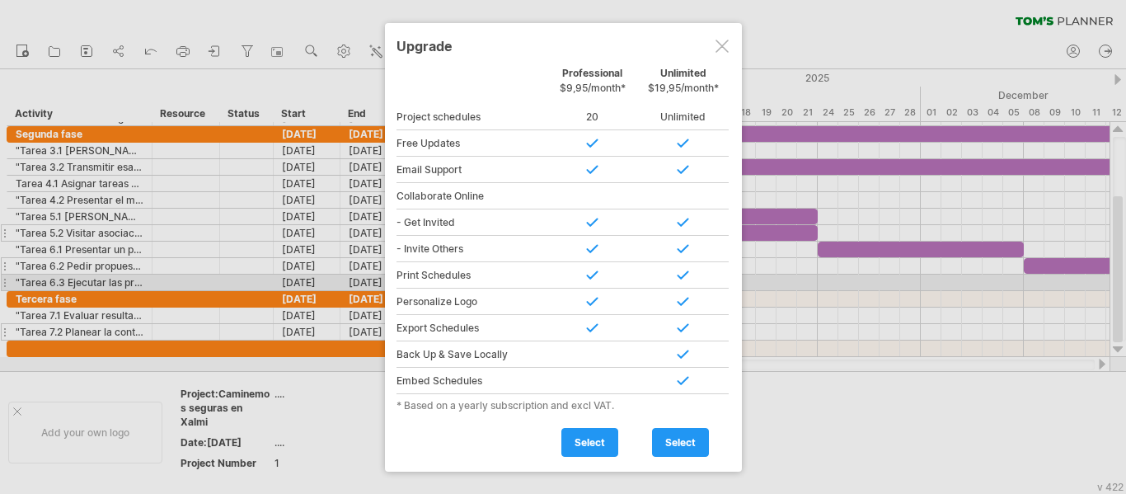
click at [724, 41] on div at bounding box center [721, 46] width 13 height 13
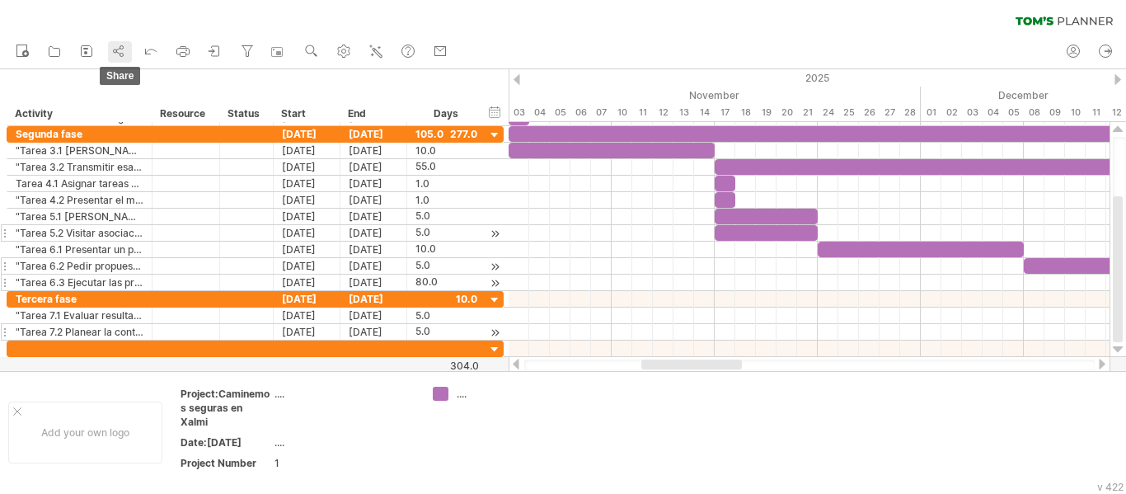
click at [123, 53] on icon at bounding box center [118, 51] width 16 height 16
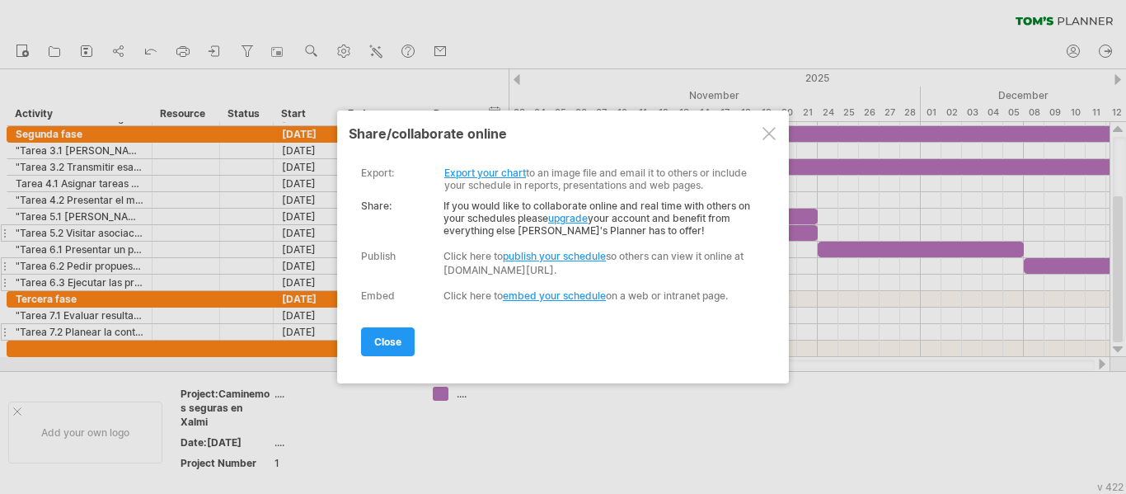
click at [481, 173] on link "Export your chart" at bounding box center [485, 172] width 82 height 12
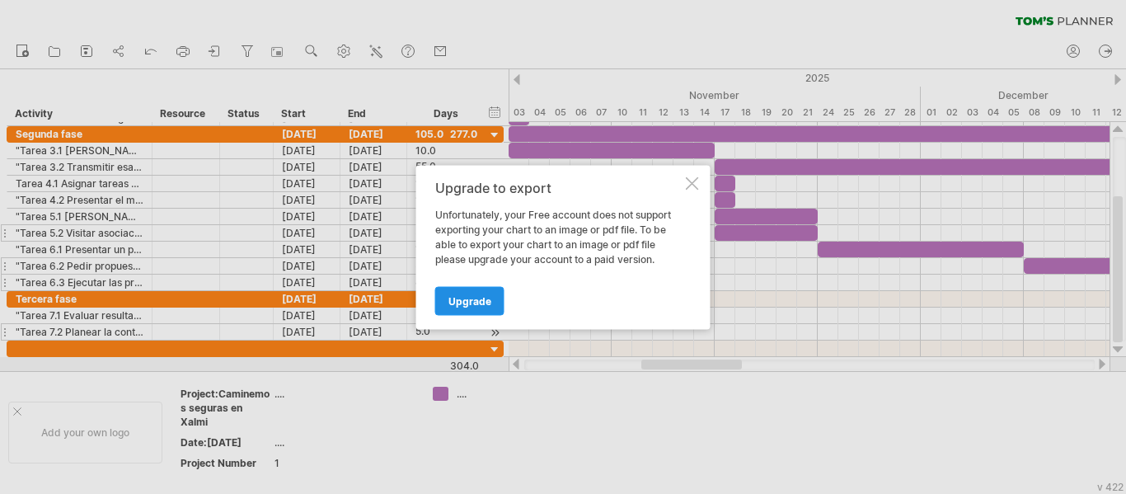
click at [476, 296] on span "Upgrade" at bounding box center [469, 300] width 43 height 12
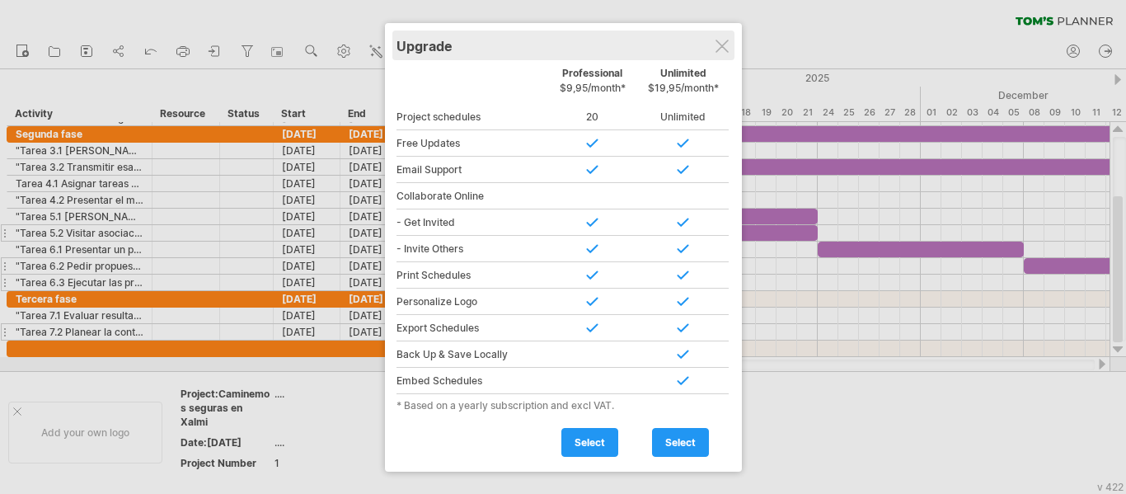
click at [710, 44] on div "Upgrade" at bounding box center [563, 45] width 334 height 30
click at [730, 39] on div "Upgrade" at bounding box center [563, 45] width 334 height 30
click at [727, 45] on div at bounding box center [721, 46] width 13 height 13
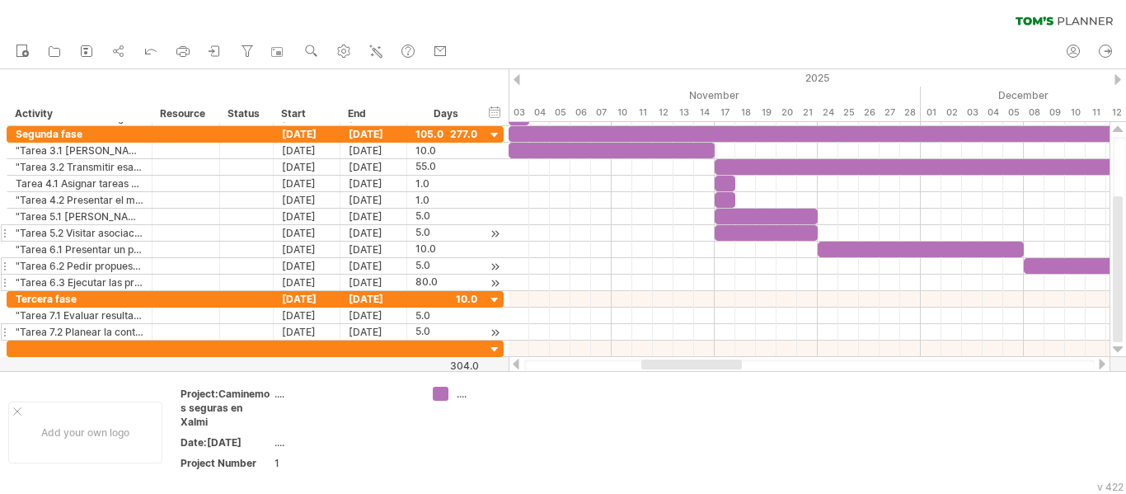
click at [517, 367] on div at bounding box center [515, 364] width 13 height 11
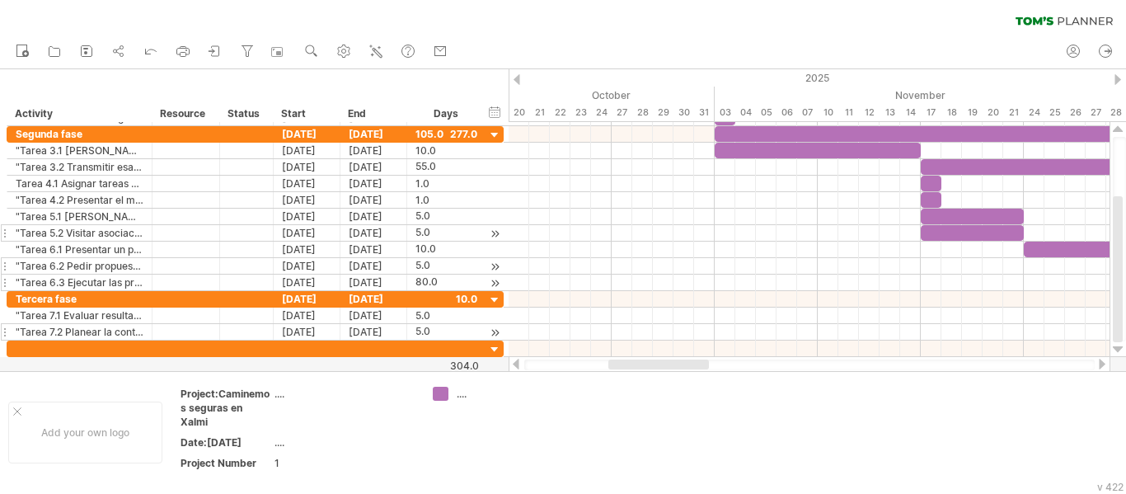
click at [517, 367] on div at bounding box center [515, 364] width 13 height 11
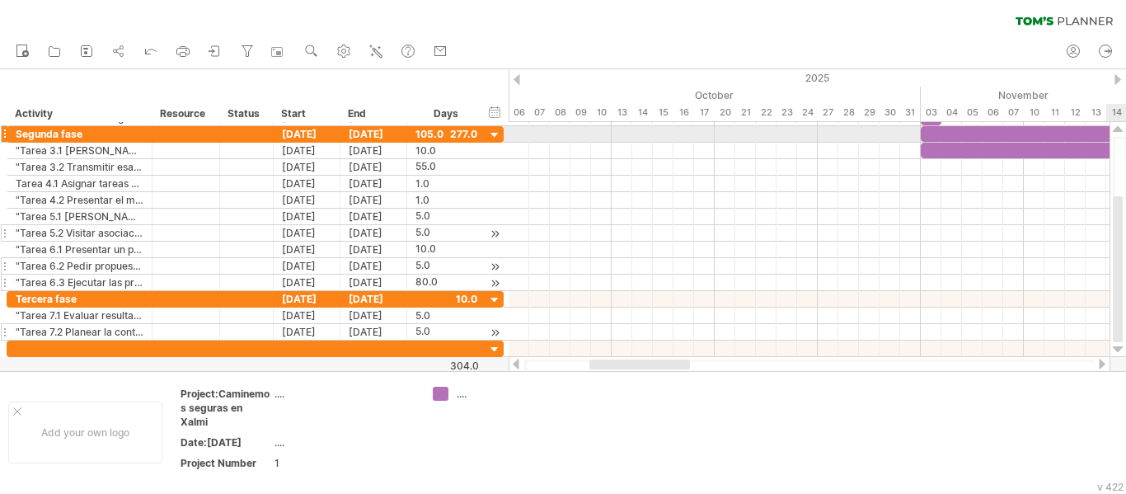
click at [1117, 128] on div at bounding box center [1118, 129] width 11 height 13
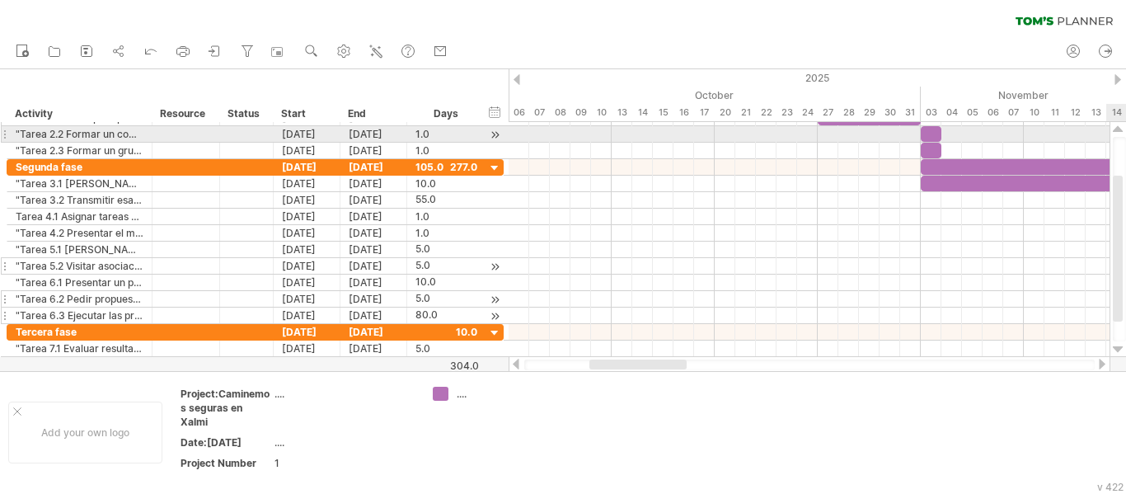
click at [1117, 128] on div at bounding box center [1118, 129] width 11 height 13
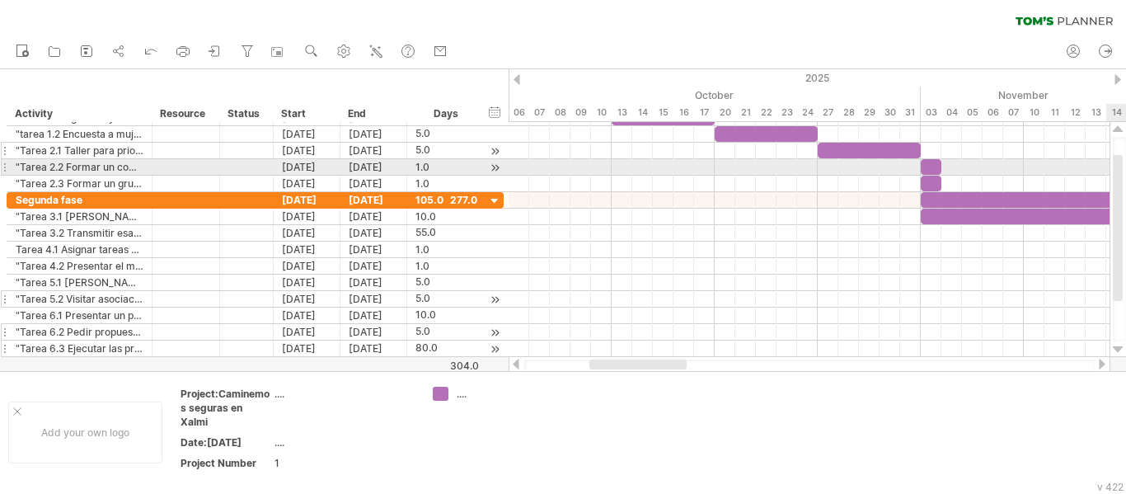
click at [1117, 128] on div at bounding box center [1118, 129] width 11 height 13
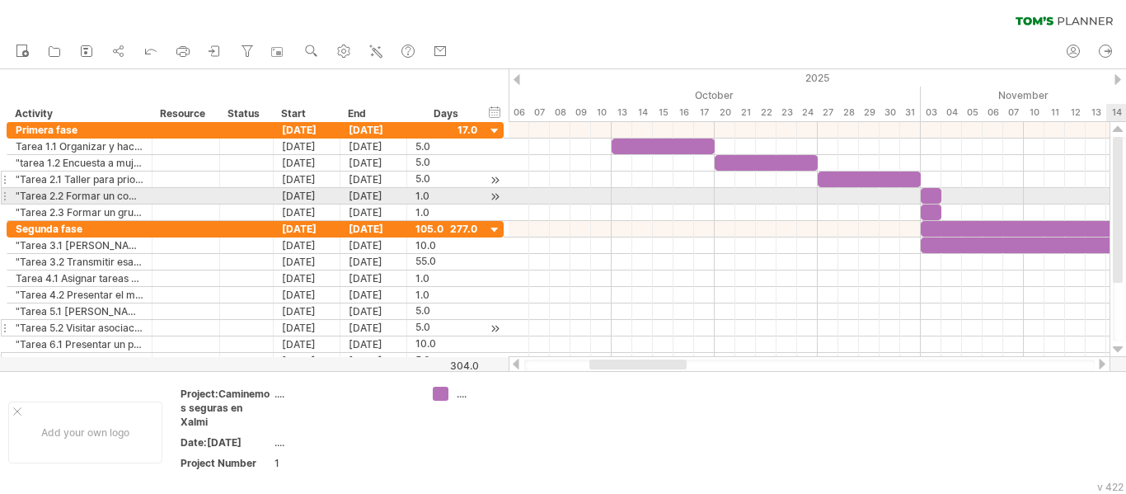
click at [1117, 128] on div at bounding box center [1118, 129] width 11 height 13
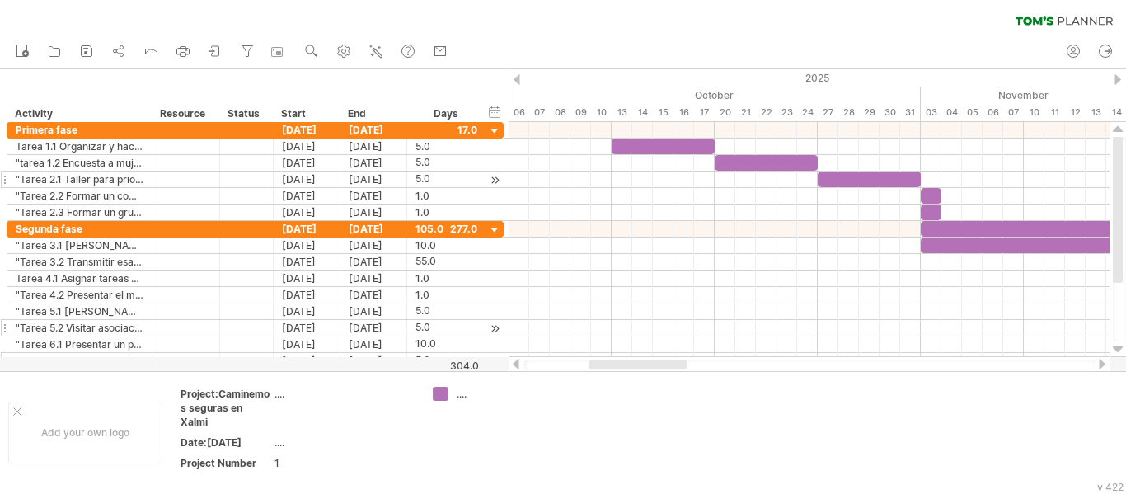
click at [1104, 363] on div at bounding box center [1101, 364] width 13 height 11
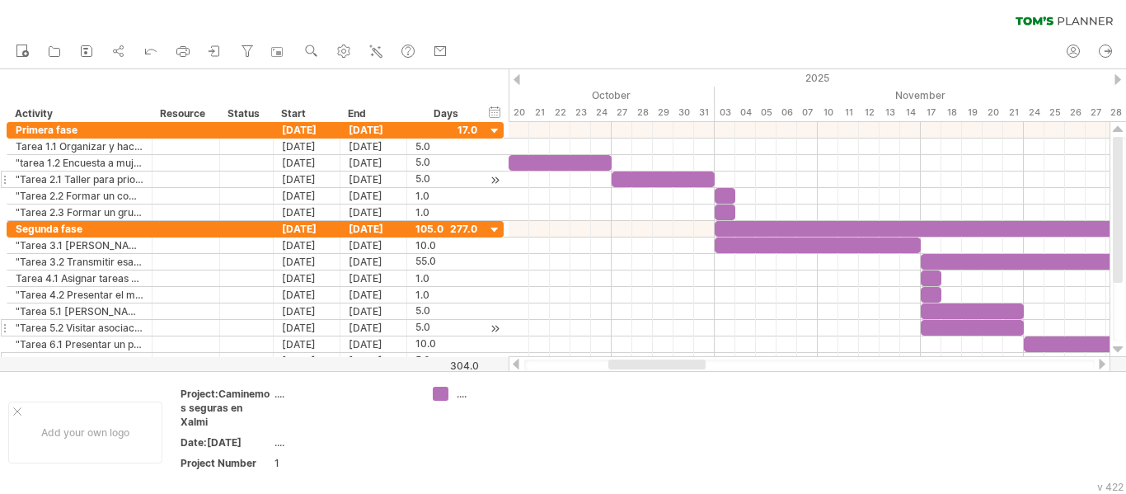
click at [513, 367] on div at bounding box center [515, 364] width 13 height 11
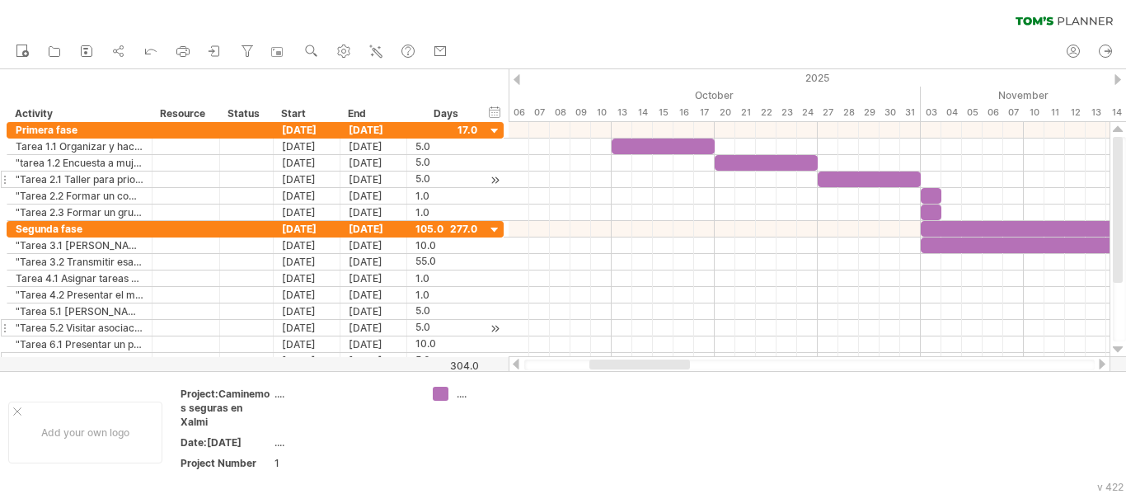
click at [1099, 362] on div at bounding box center [1101, 364] width 13 height 11
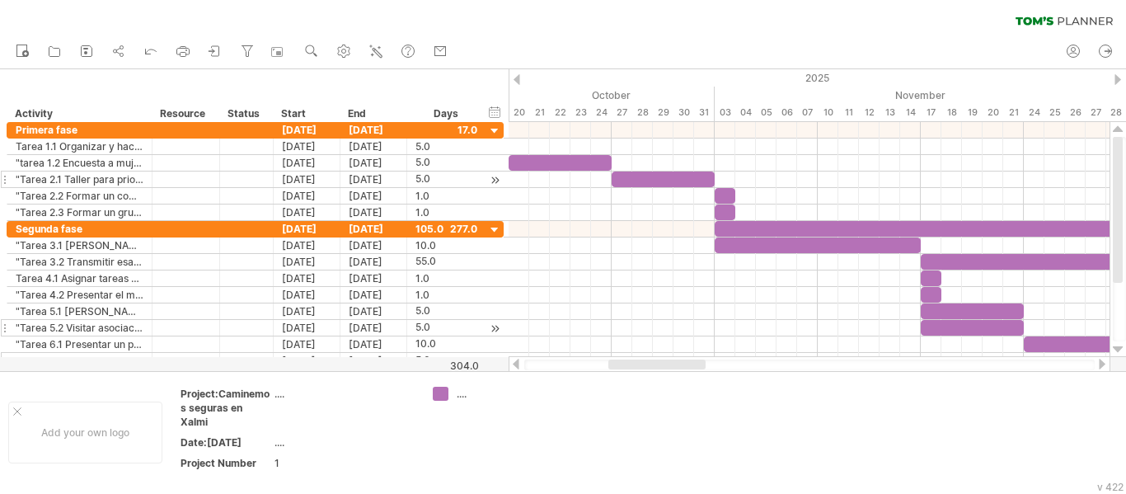
click at [1099, 362] on div at bounding box center [1101, 364] width 13 height 11
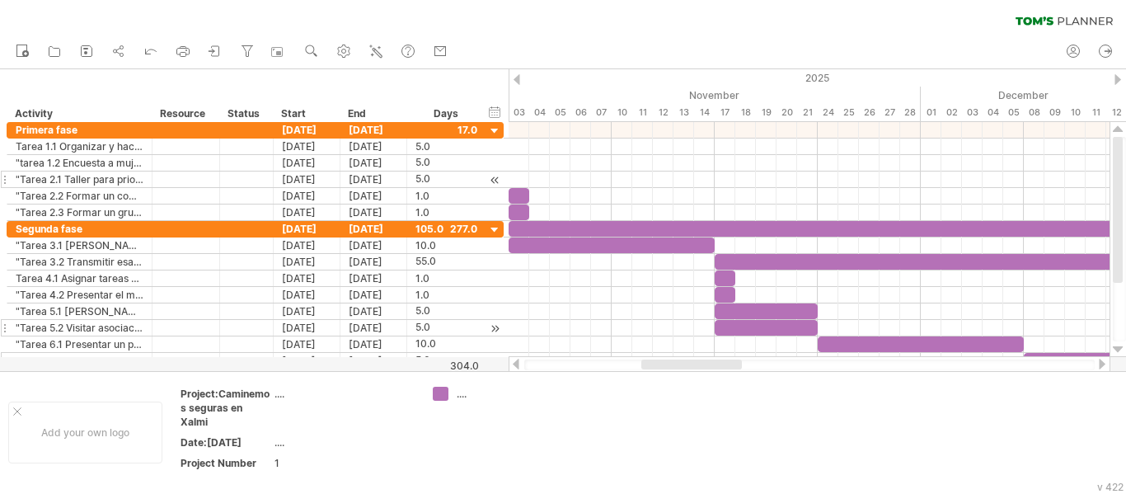
click at [1099, 362] on div at bounding box center [1101, 364] width 13 height 11
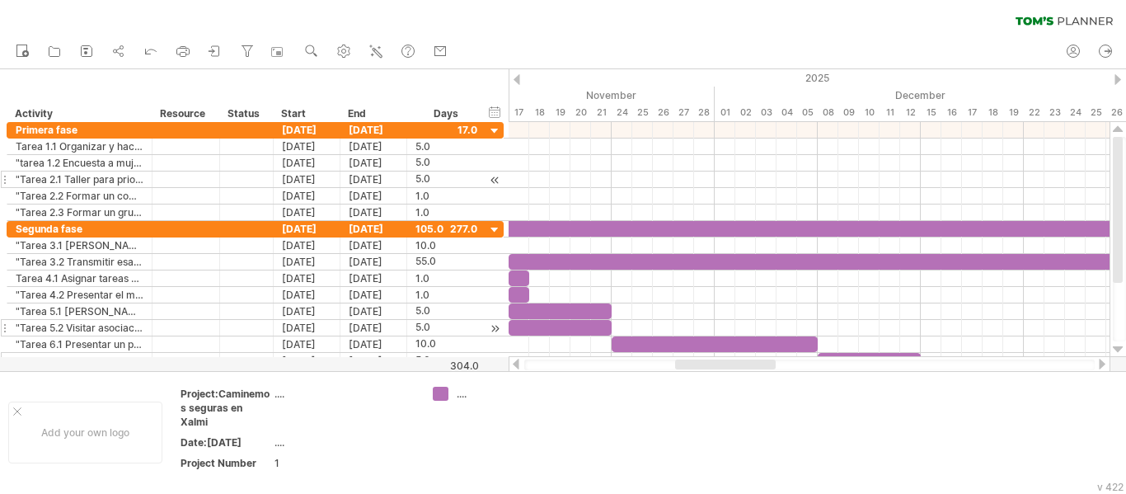
click at [1098, 361] on div at bounding box center [1101, 364] width 13 height 11
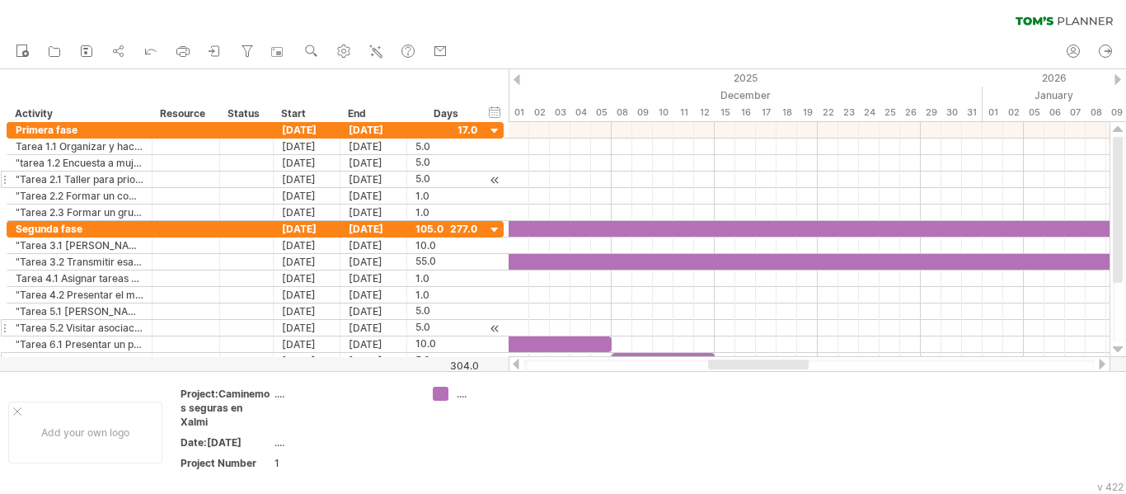
click at [1099, 362] on div at bounding box center [1101, 364] width 13 height 11
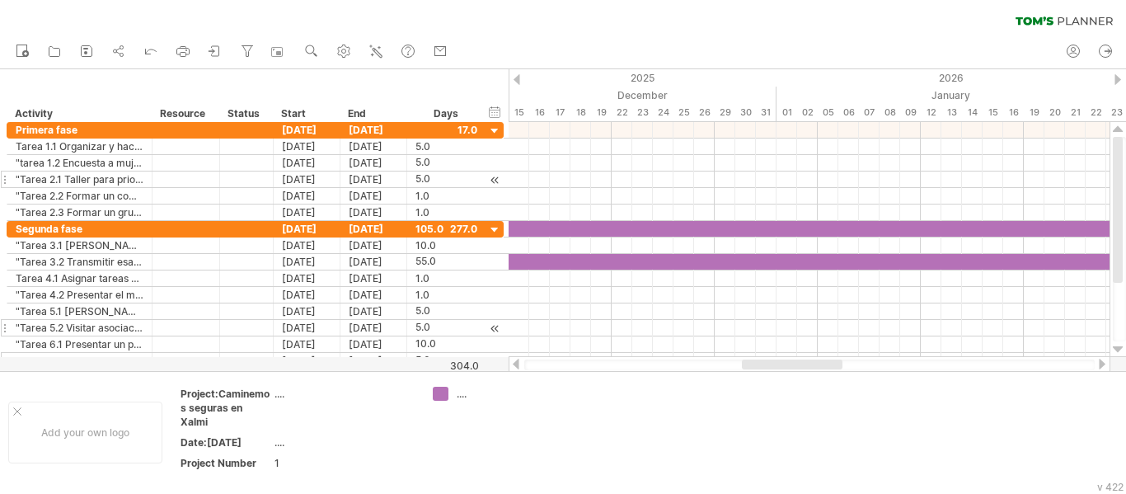
click at [1101, 369] on div at bounding box center [810, 364] width 602 height 16
click at [1101, 359] on div at bounding box center [1101, 364] width 13 height 11
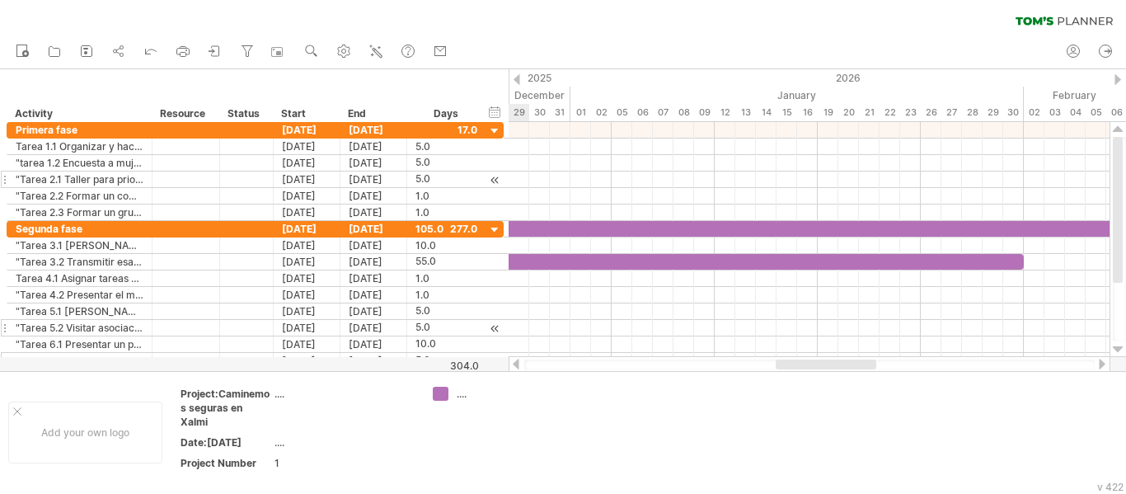
click at [1101, 359] on div at bounding box center [1101, 364] width 13 height 11
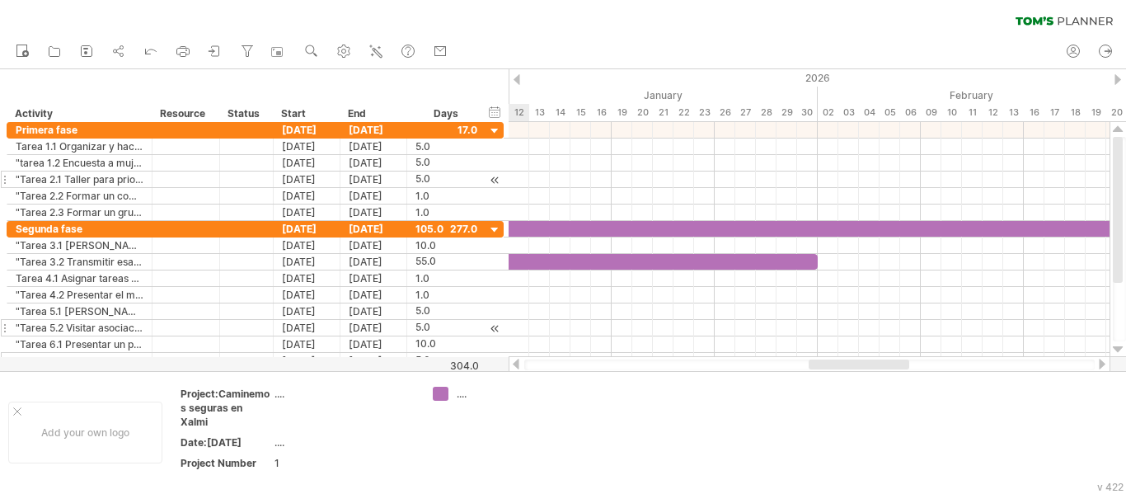
click at [1099, 365] on div at bounding box center [1101, 364] width 13 height 11
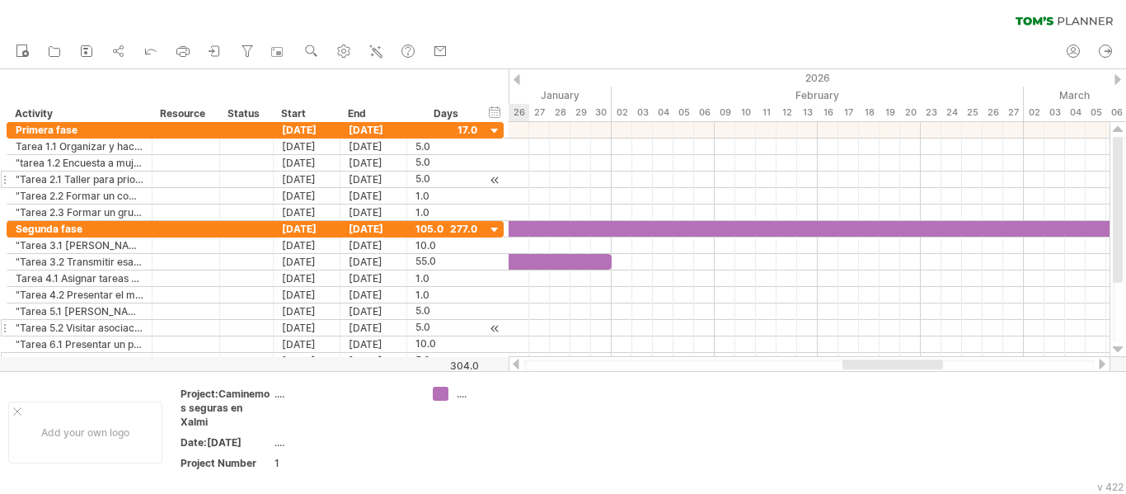
click at [1099, 365] on div at bounding box center [1101, 364] width 13 height 11
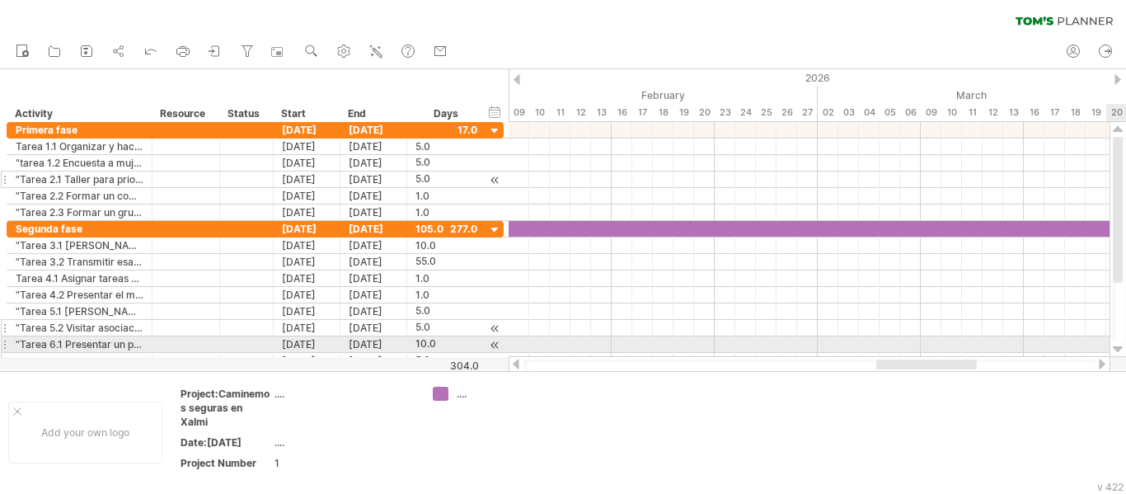
click at [1116, 346] on div at bounding box center [1118, 349] width 11 height 13
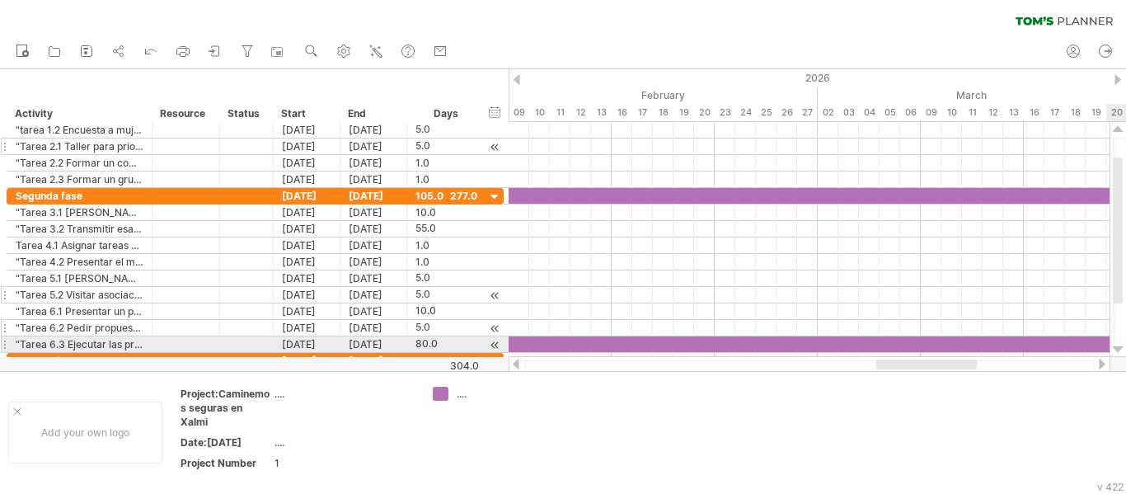
click at [1116, 347] on div at bounding box center [1118, 349] width 11 height 13
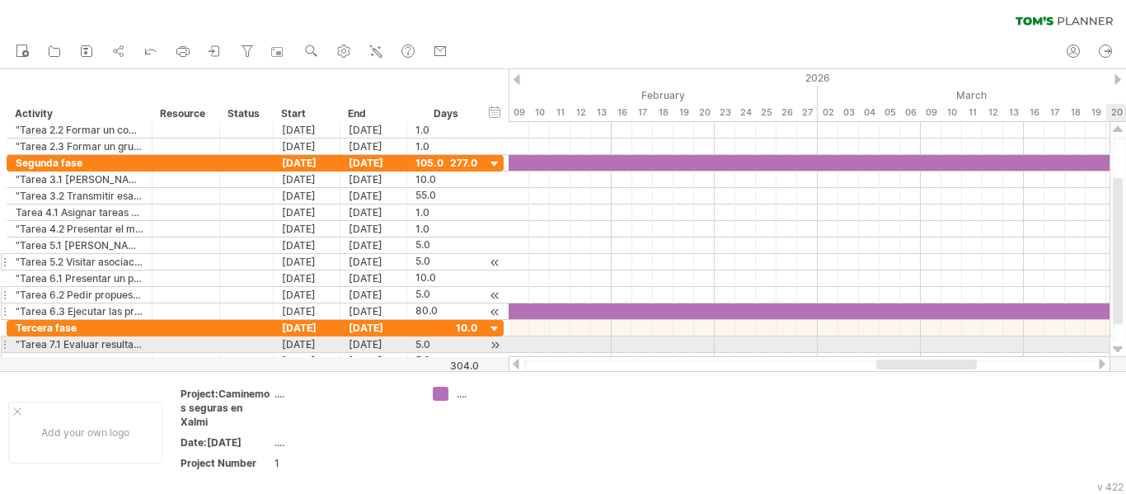
click at [1113, 344] on div at bounding box center [1118, 349] width 11 height 13
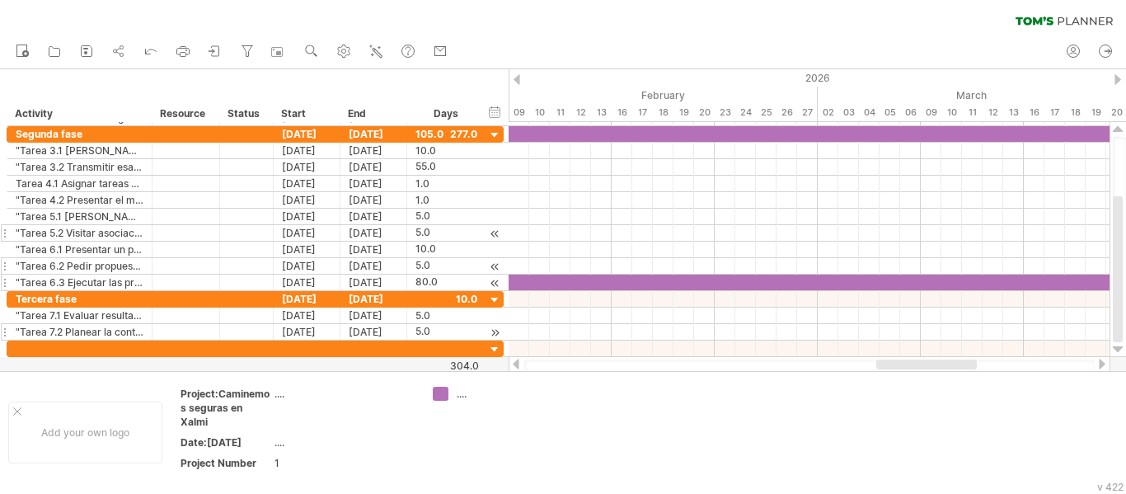
click at [1099, 362] on div at bounding box center [1101, 364] width 13 height 11
click at [1101, 363] on div at bounding box center [1101, 364] width 13 height 11
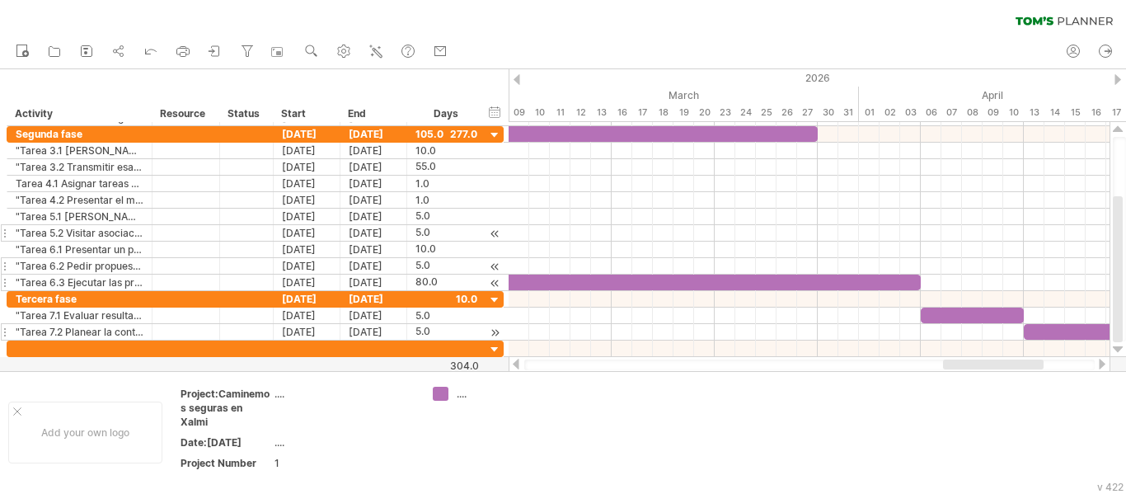
click at [1101, 363] on div at bounding box center [1101, 364] width 13 height 11
